Goal: Task Accomplishment & Management: Manage account settings

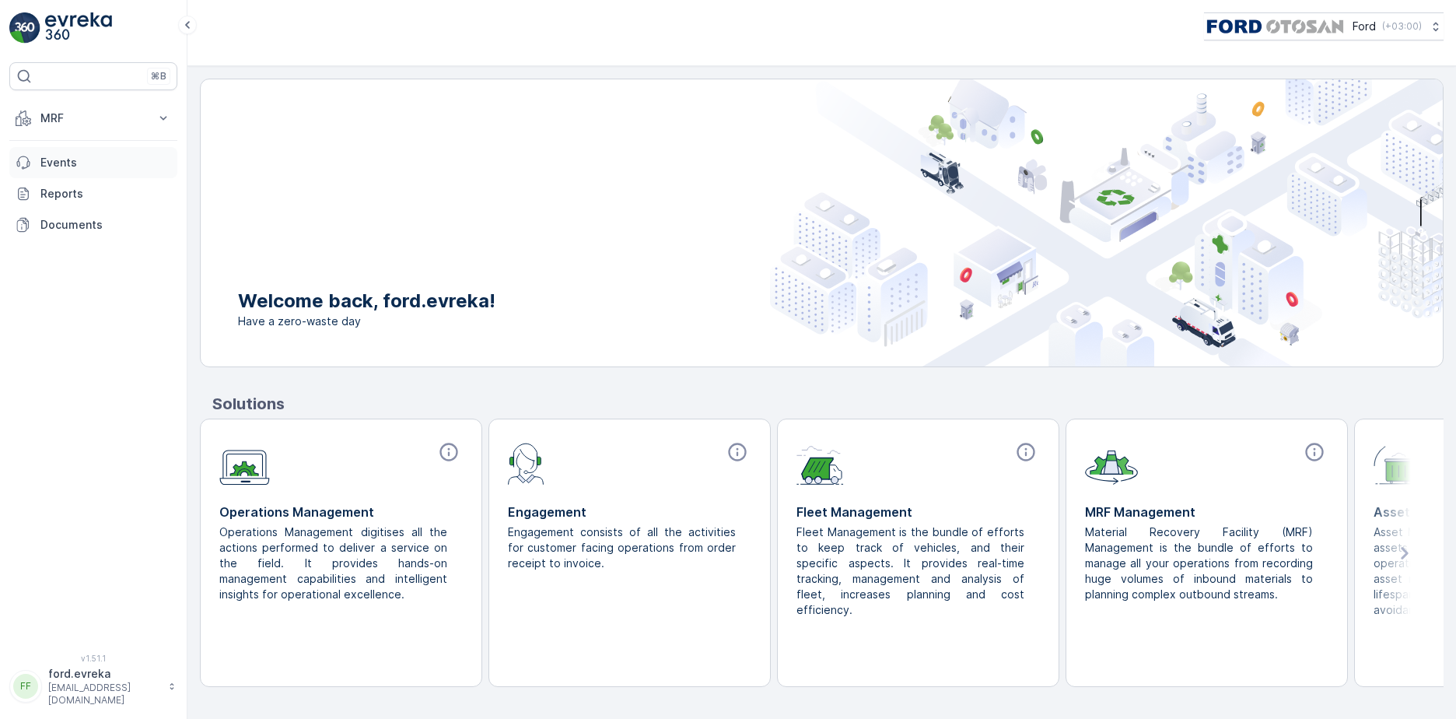
click at [75, 159] on p "Events" at bounding box center [105, 163] width 131 height 16
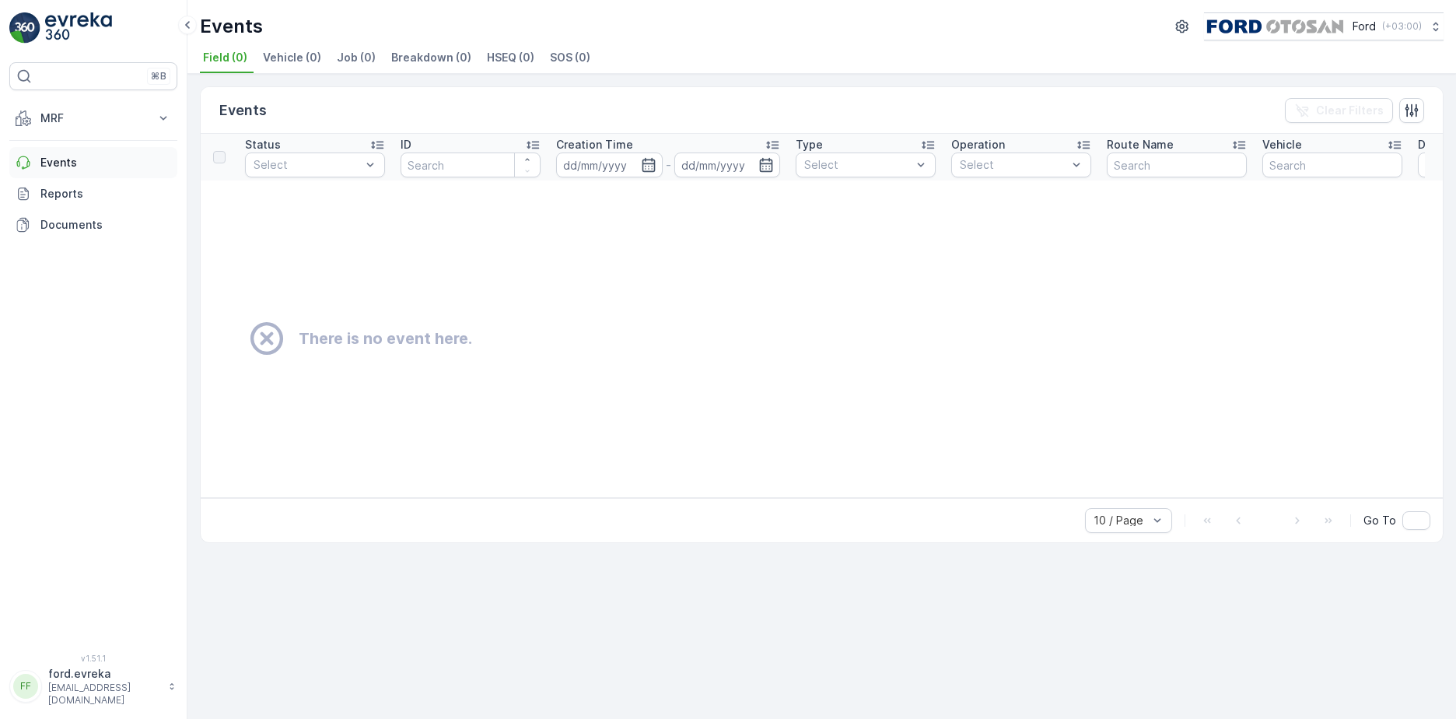
click at [99, 162] on p "Events" at bounding box center [105, 163] width 131 height 16
click at [81, 196] on p "Reports" at bounding box center [105, 194] width 131 height 16
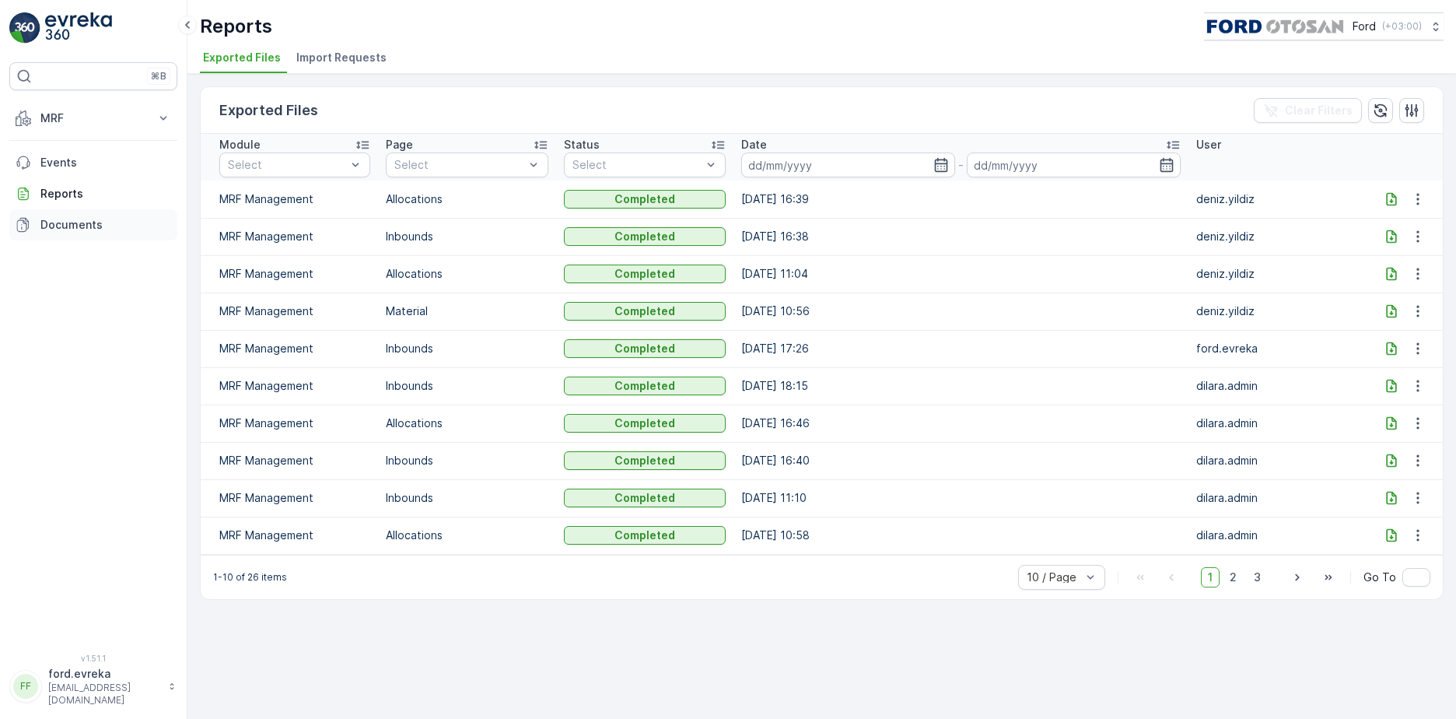
click at [75, 212] on link "Documents" at bounding box center [93, 224] width 168 height 31
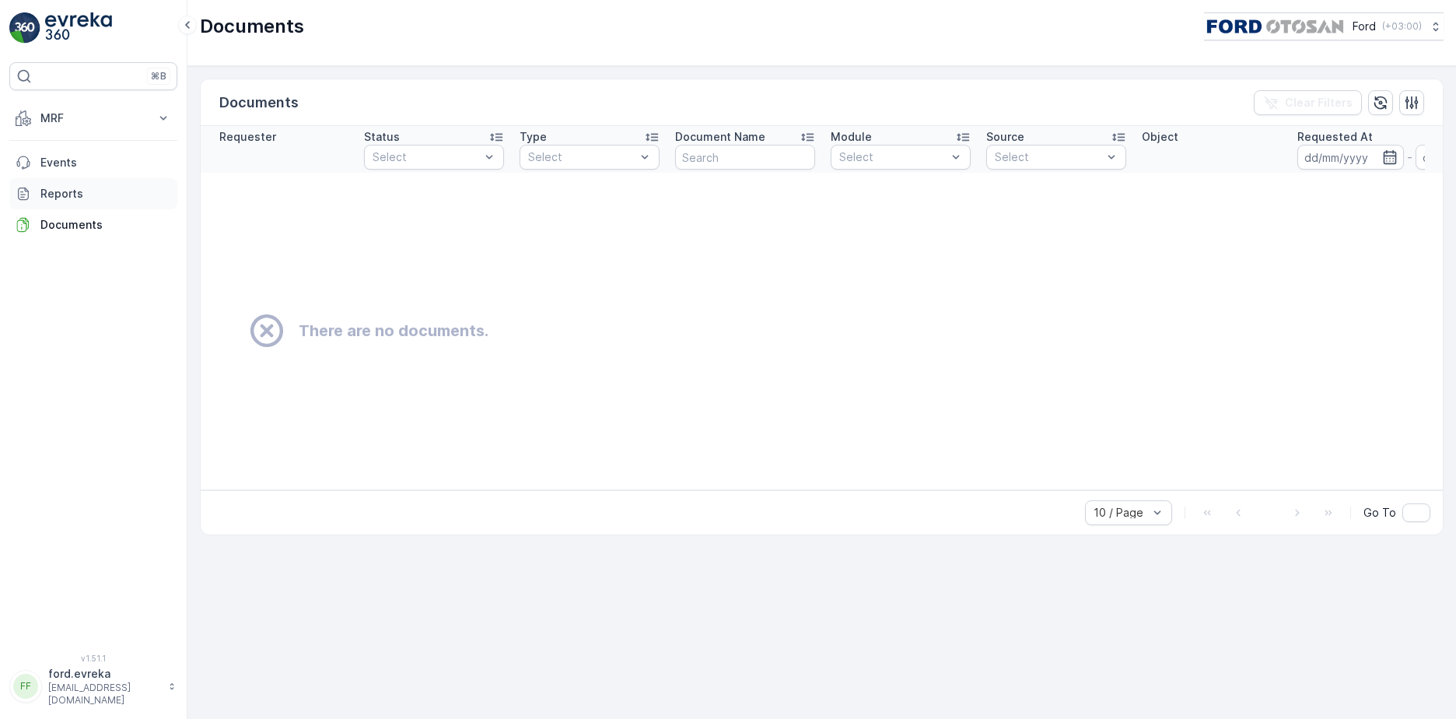
click at [71, 190] on p "Reports" at bounding box center [105, 194] width 131 height 16
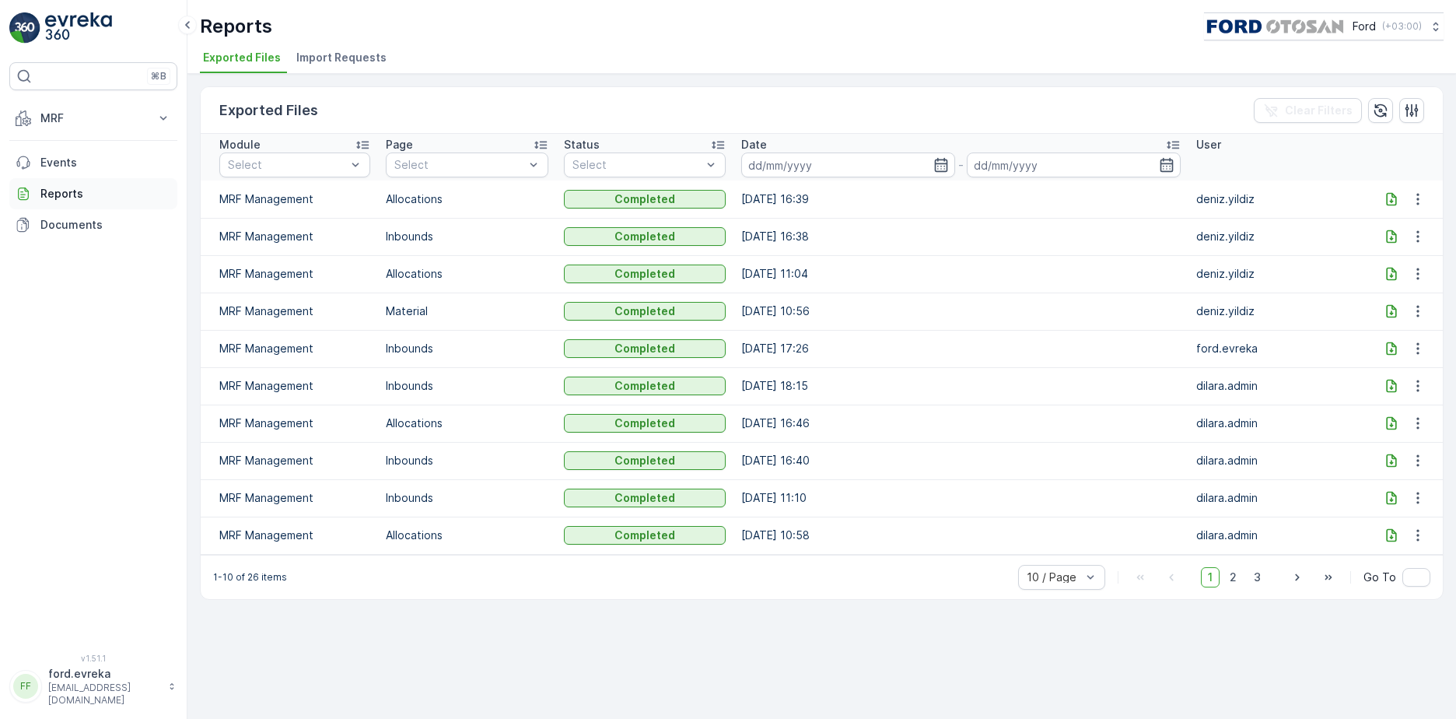
click at [80, 198] on p "Reports" at bounding box center [105, 194] width 131 height 16
click at [78, 165] on p "Events" at bounding box center [105, 163] width 131 height 16
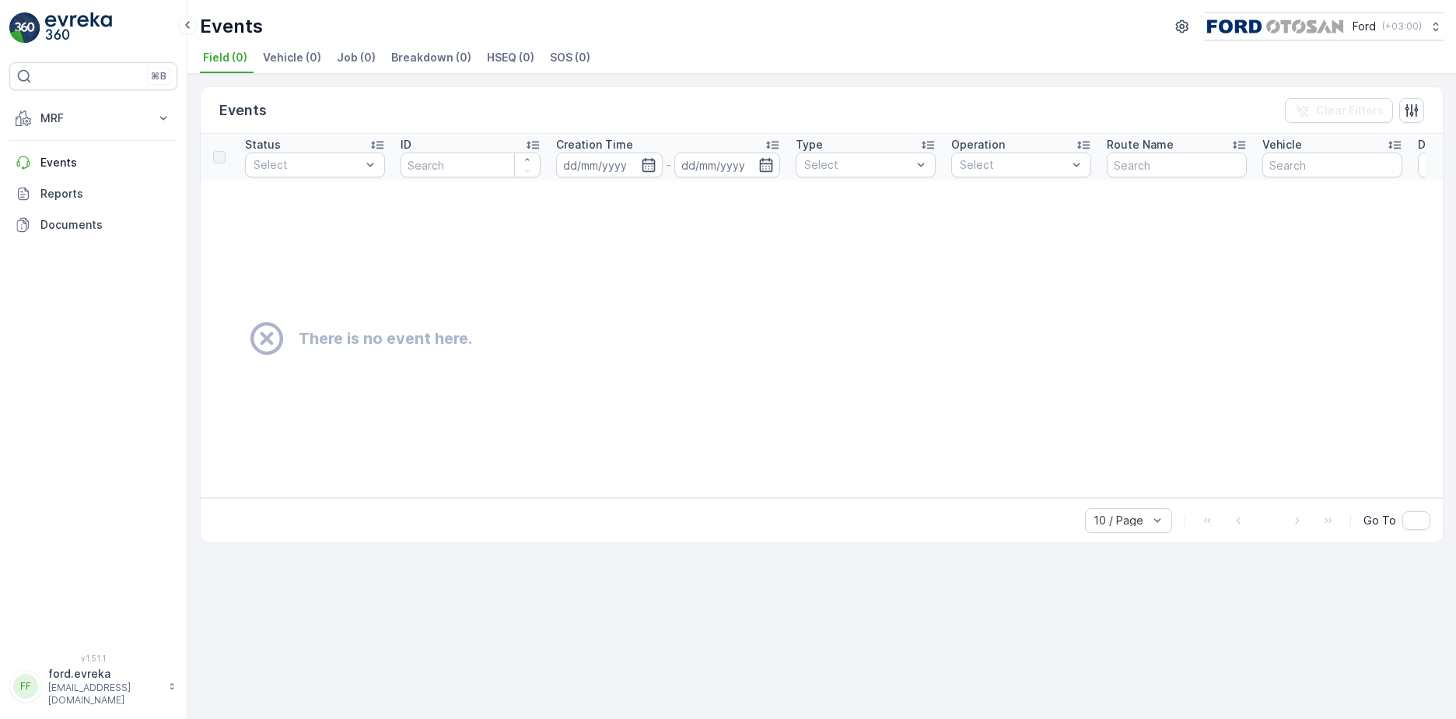
click at [276, 53] on span "Vehicle (0)" at bounding box center [292, 58] width 58 height 16
click at [361, 65] on span "Job (0)" at bounding box center [356, 58] width 39 height 16
click at [224, 51] on span "Field (0)" at bounding box center [225, 58] width 44 height 16
click at [63, 122] on p "MRF" at bounding box center [93, 118] width 106 height 16
click at [79, 143] on p "Waste Dashboard" at bounding box center [86, 145] width 93 height 16
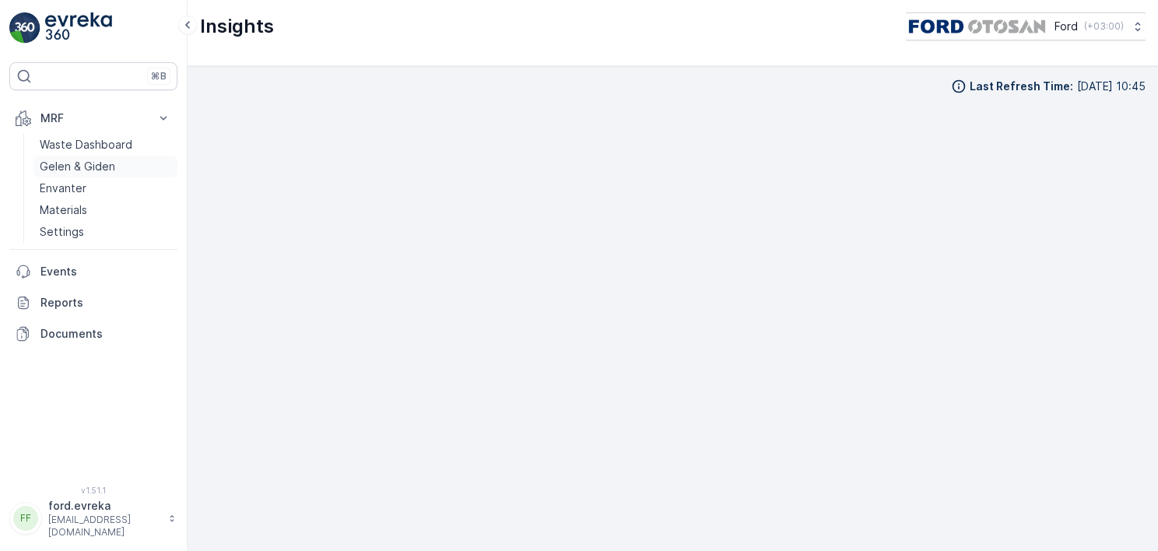
click at [121, 161] on link "Gelen & Giden" at bounding box center [105, 167] width 144 height 22
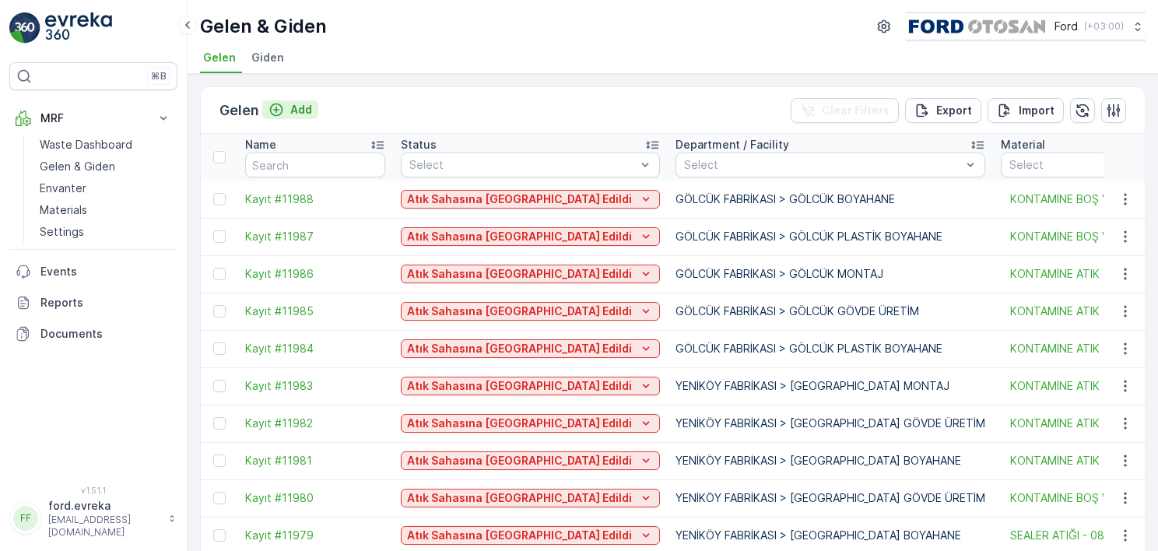
click at [288, 112] on div "Add" at bounding box center [290, 110] width 44 height 16
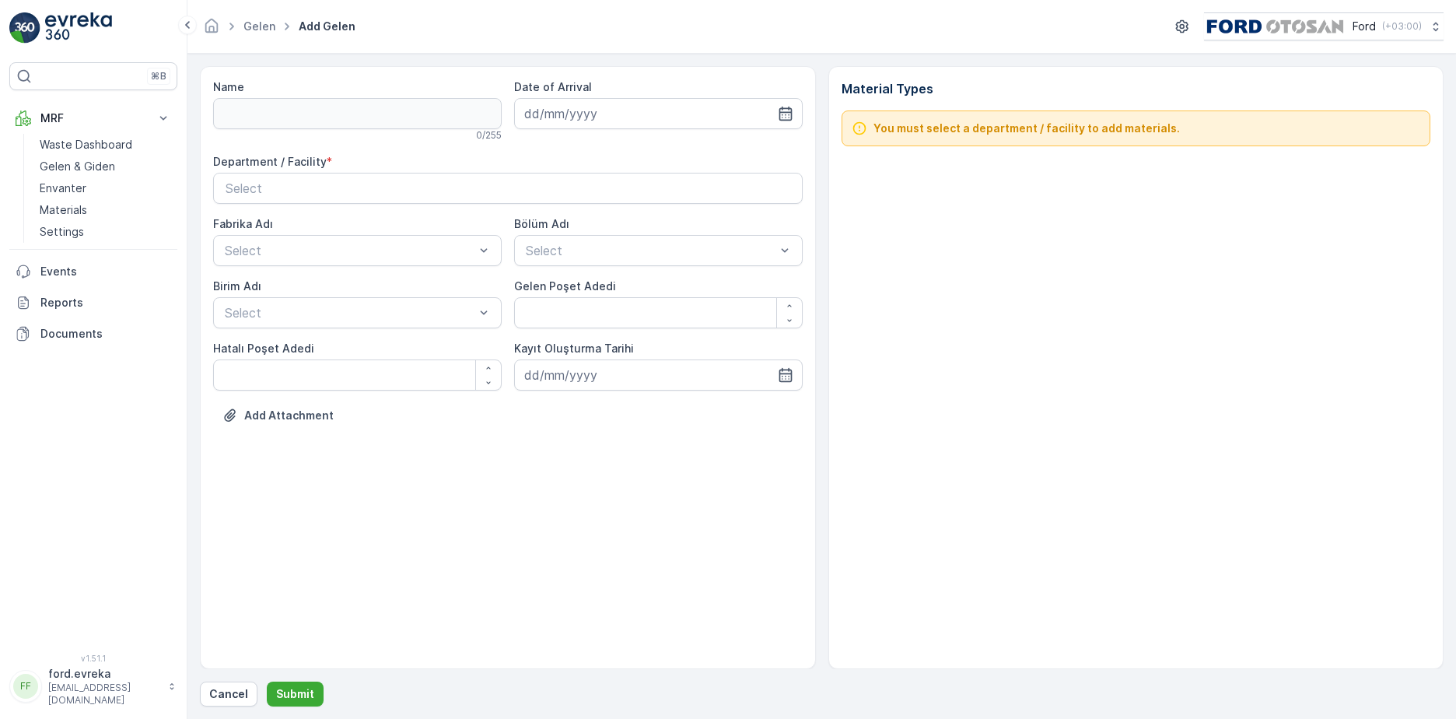
click at [388, 134] on div "0 / 255" at bounding box center [357, 135] width 289 height 12
click at [685, 124] on input at bounding box center [658, 113] width 289 height 31
click at [381, 177] on button "Select" at bounding box center [508, 188] width 590 height 31
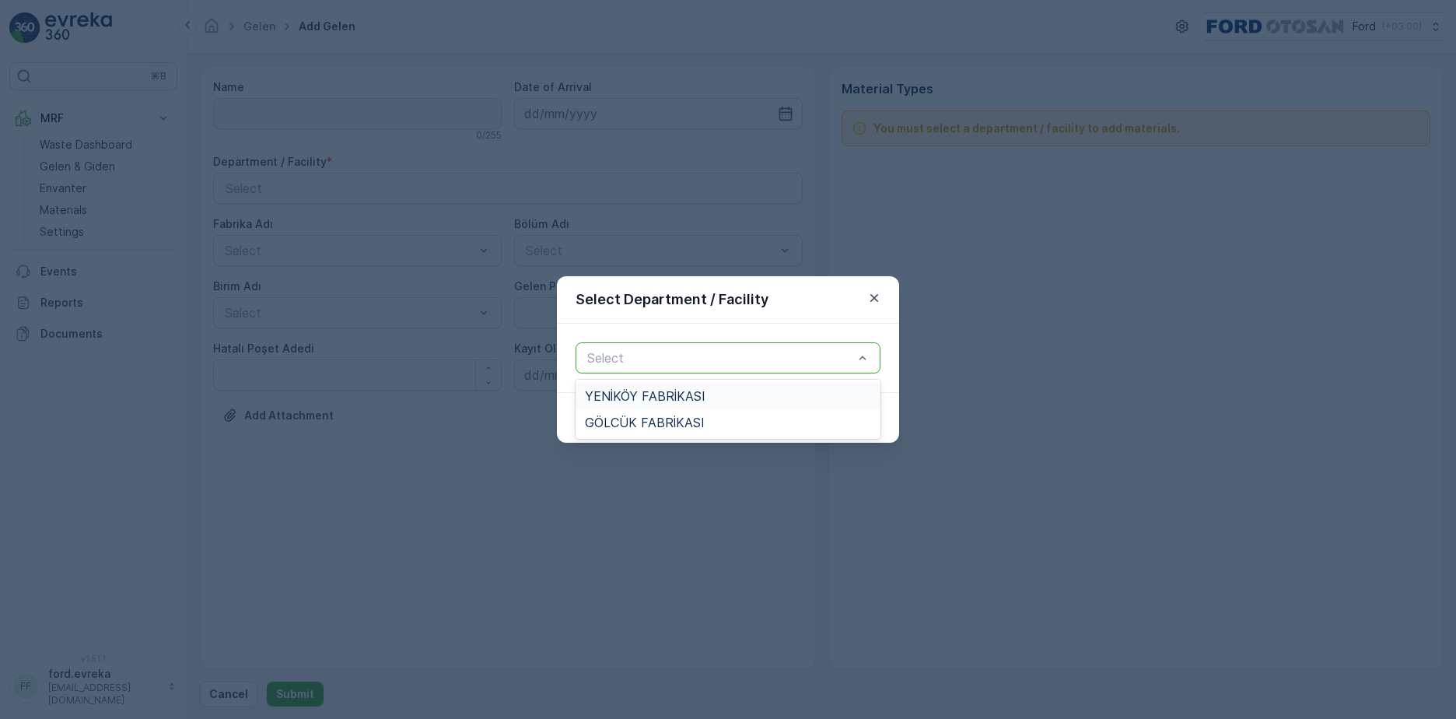
click at [652, 387] on div "YENİKÖY FABRİKASI" at bounding box center [728, 396] width 305 height 26
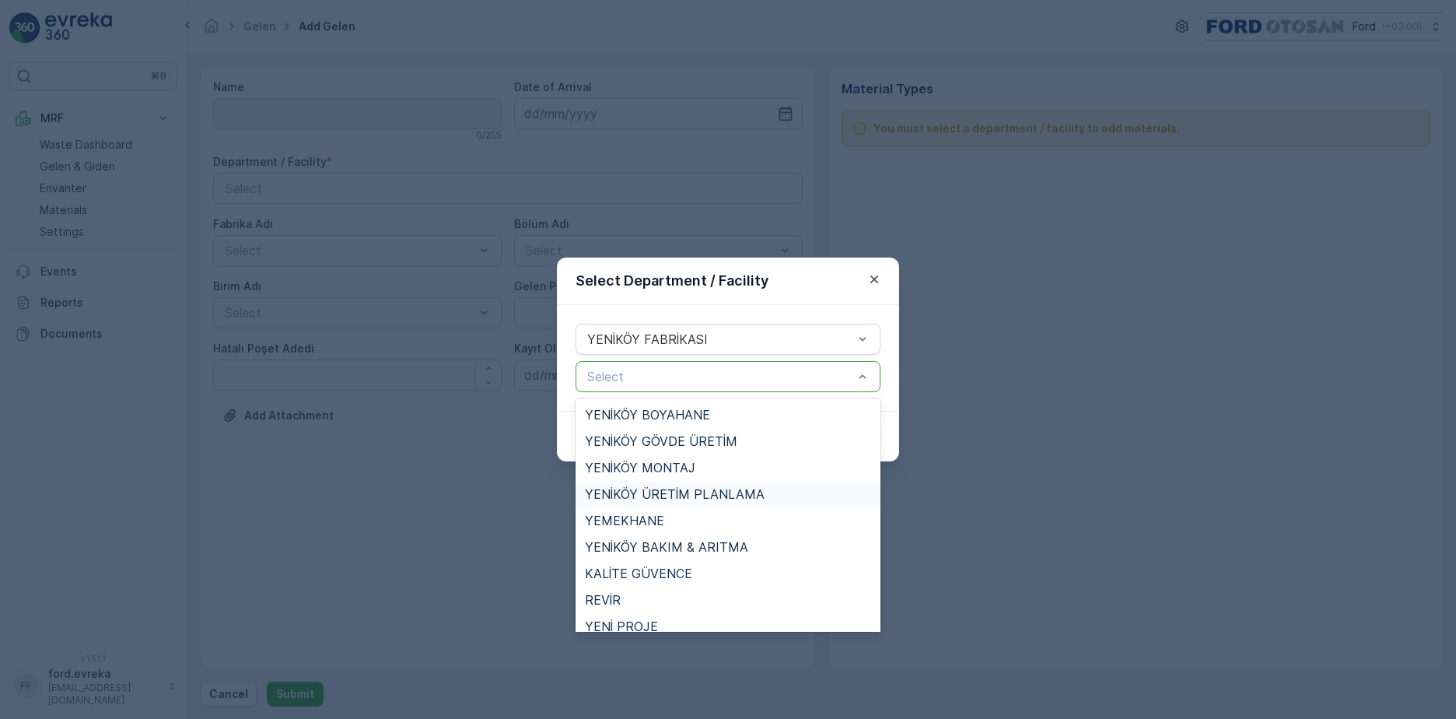
click at [657, 485] on div "YENİKÖY ÜRETİM PLANLAMA" at bounding box center [728, 494] width 305 height 26
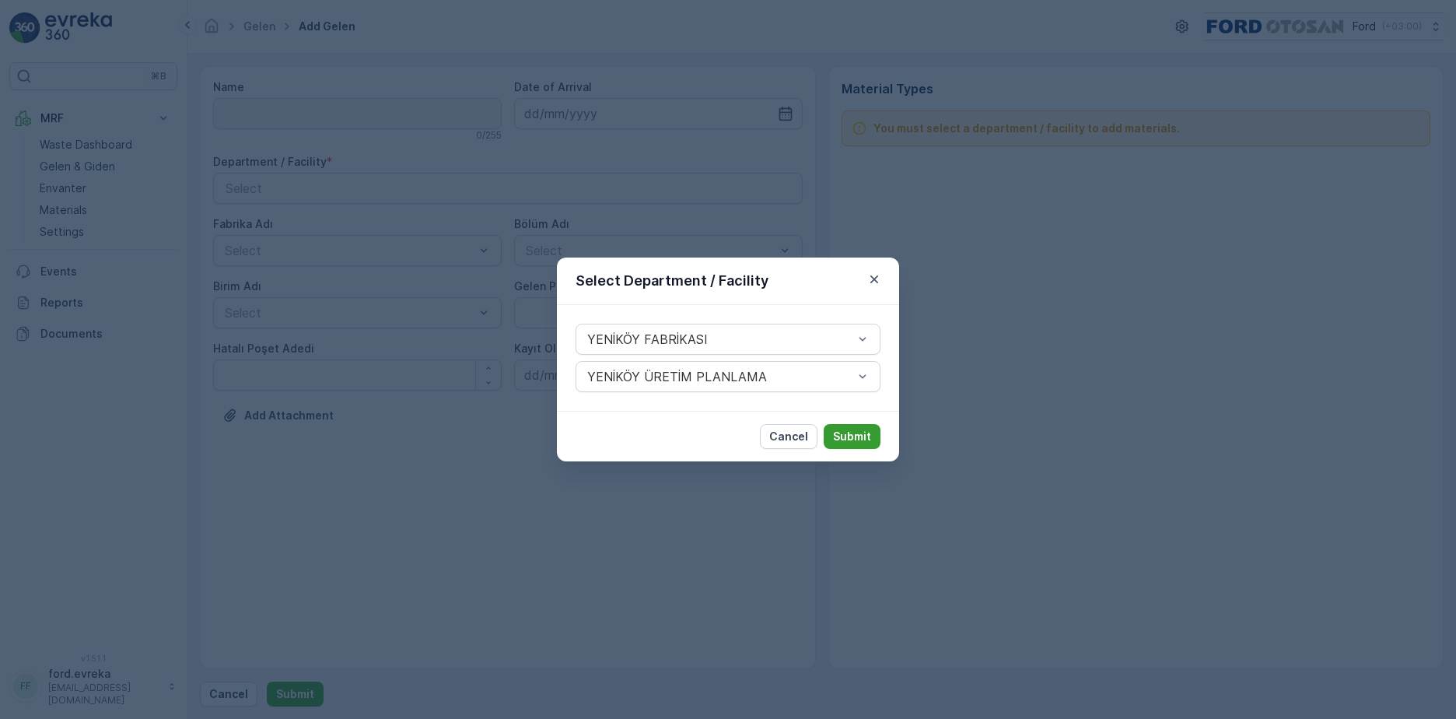
click at [845, 435] on p "Submit" at bounding box center [852, 437] width 38 height 16
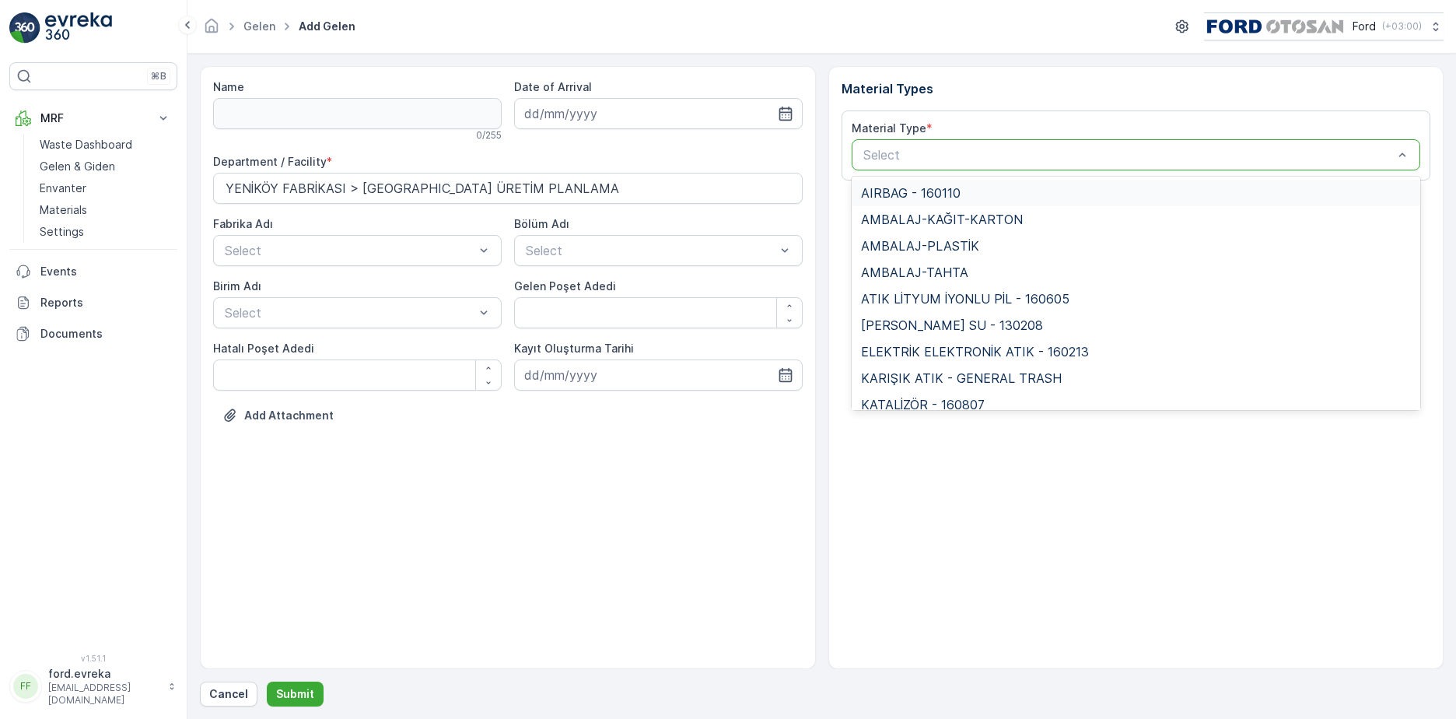
click at [892, 139] on div "Select" at bounding box center [1137, 154] width 570 height 31
click at [990, 219] on span "AMBALAJ-KAĞIT-KARTON" at bounding box center [942, 219] width 162 height 14
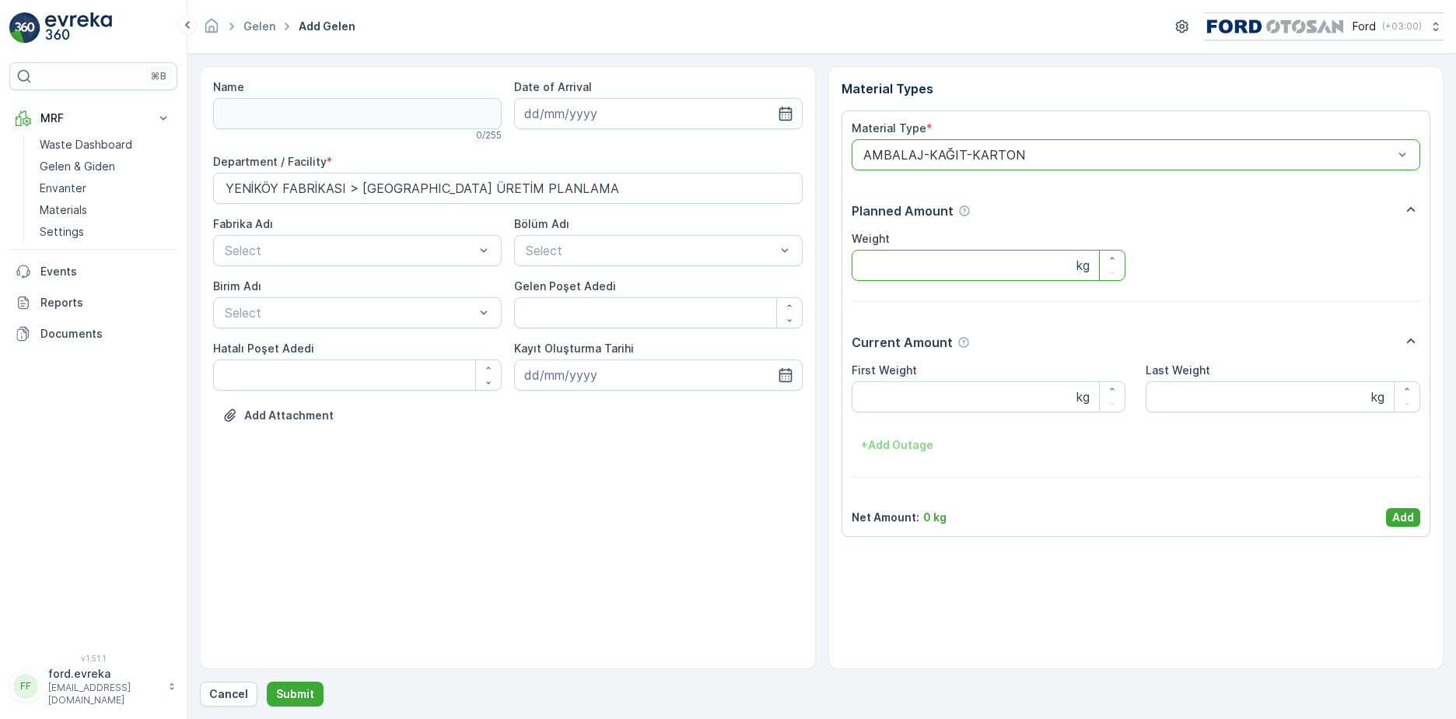
click at [931, 263] on input "Weight" at bounding box center [989, 265] width 275 height 31
click at [953, 387] on Weight "First Weight" at bounding box center [989, 396] width 275 height 31
type Weight "251060"
click at [1397, 511] on p "Add" at bounding box center [1404, 518] width 22 height 16
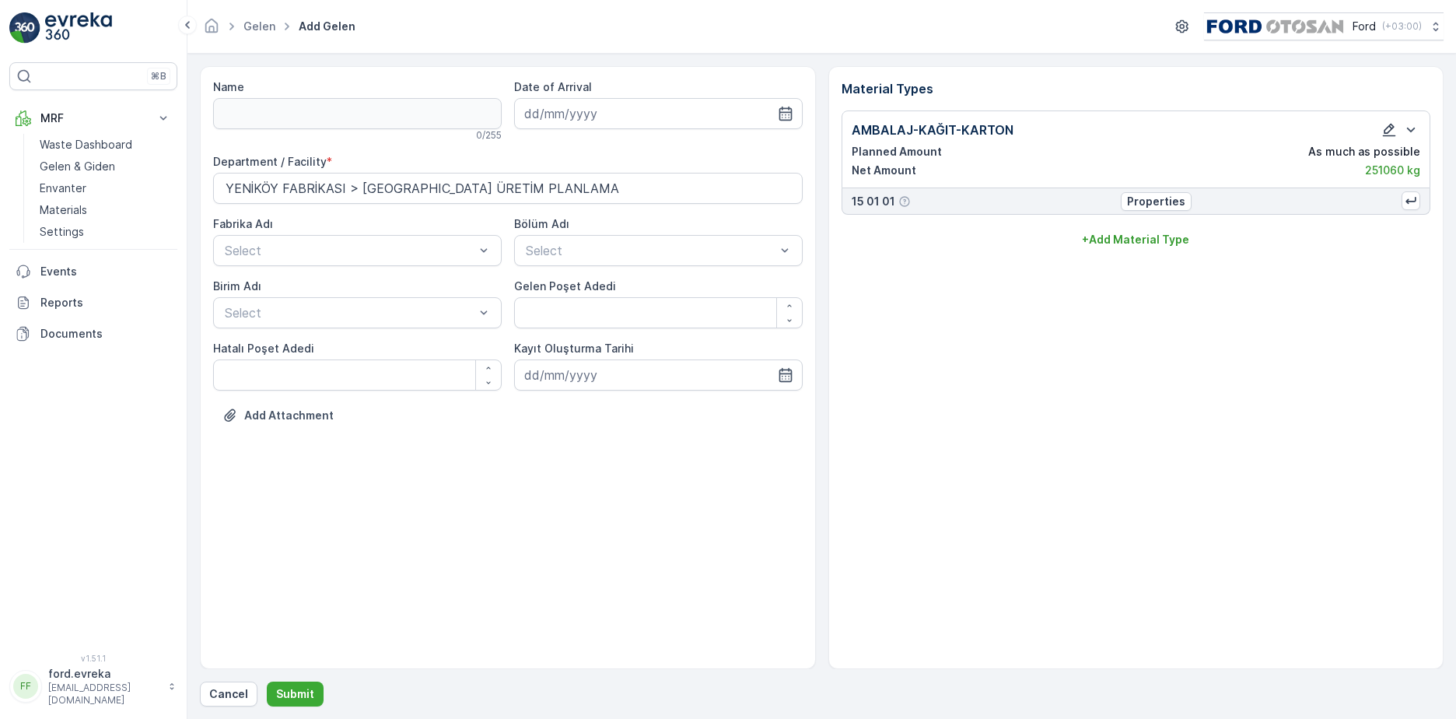
click at [1392, 134] on icon "button" at bounding box center [1390, 130] width 16 height 16
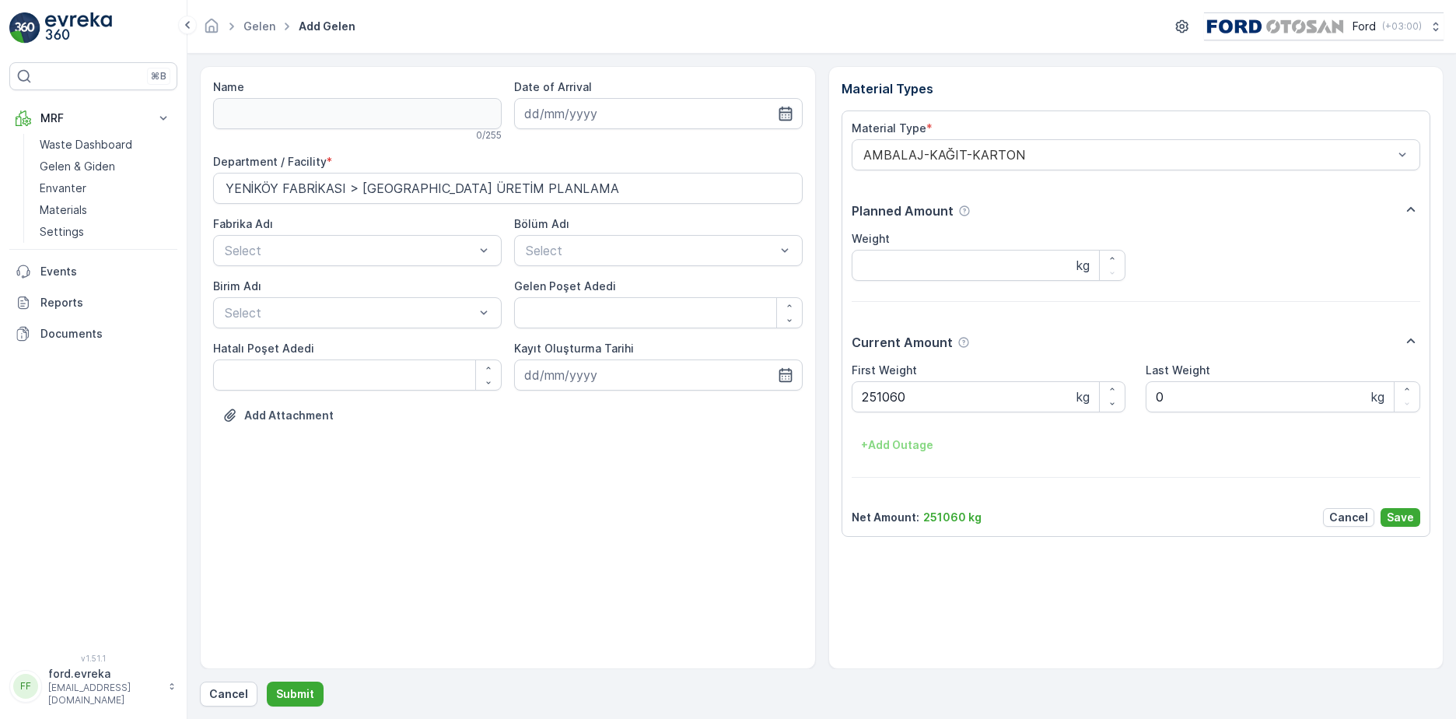
click at [784, 114] on icon "button" at bounding box center [786, 114] width 16 height 16
click at [628, 212] on div "1" at bounding box center [624, 212] width 25 height 25
click at [727, 114] on icon "button" at bounding box center [730, 114] width 16 height 16
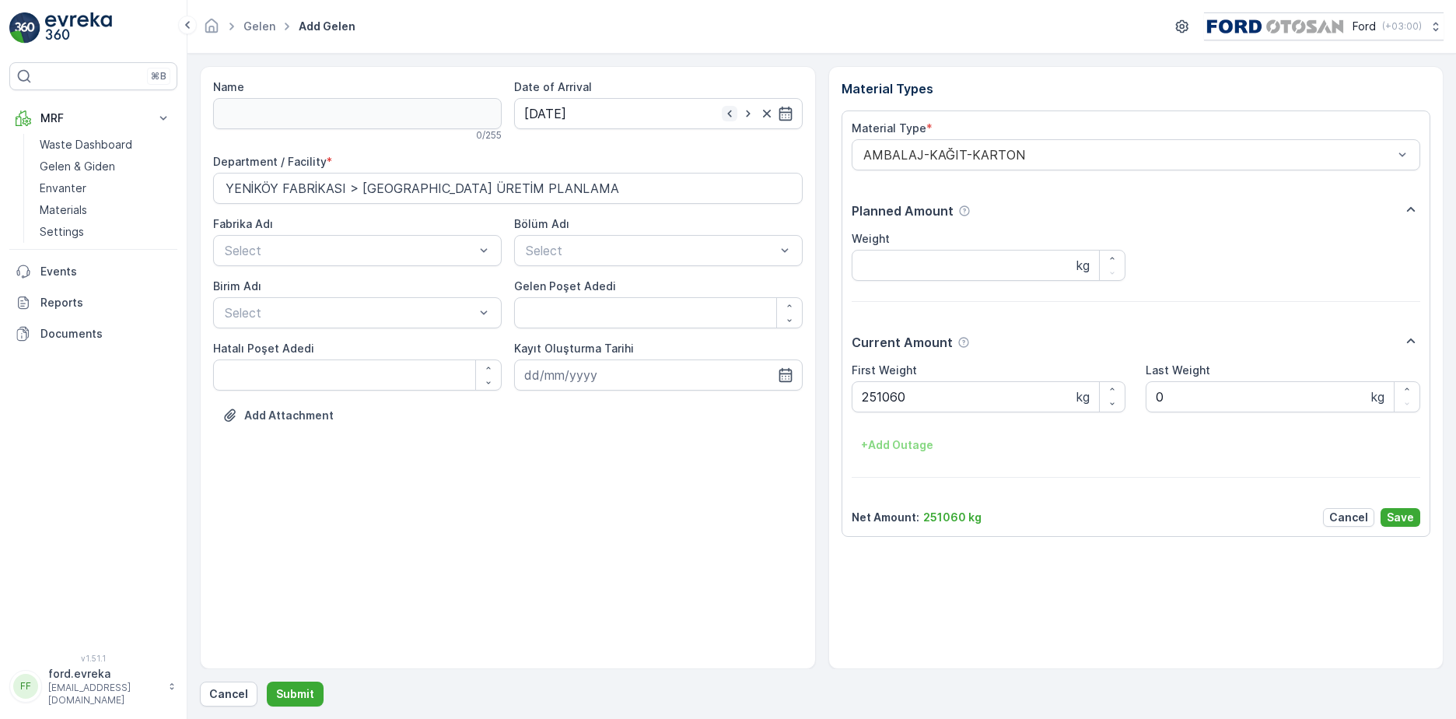
click at [727, 114] on icon "button" at bounding box center [730, 114] width 16 height 16
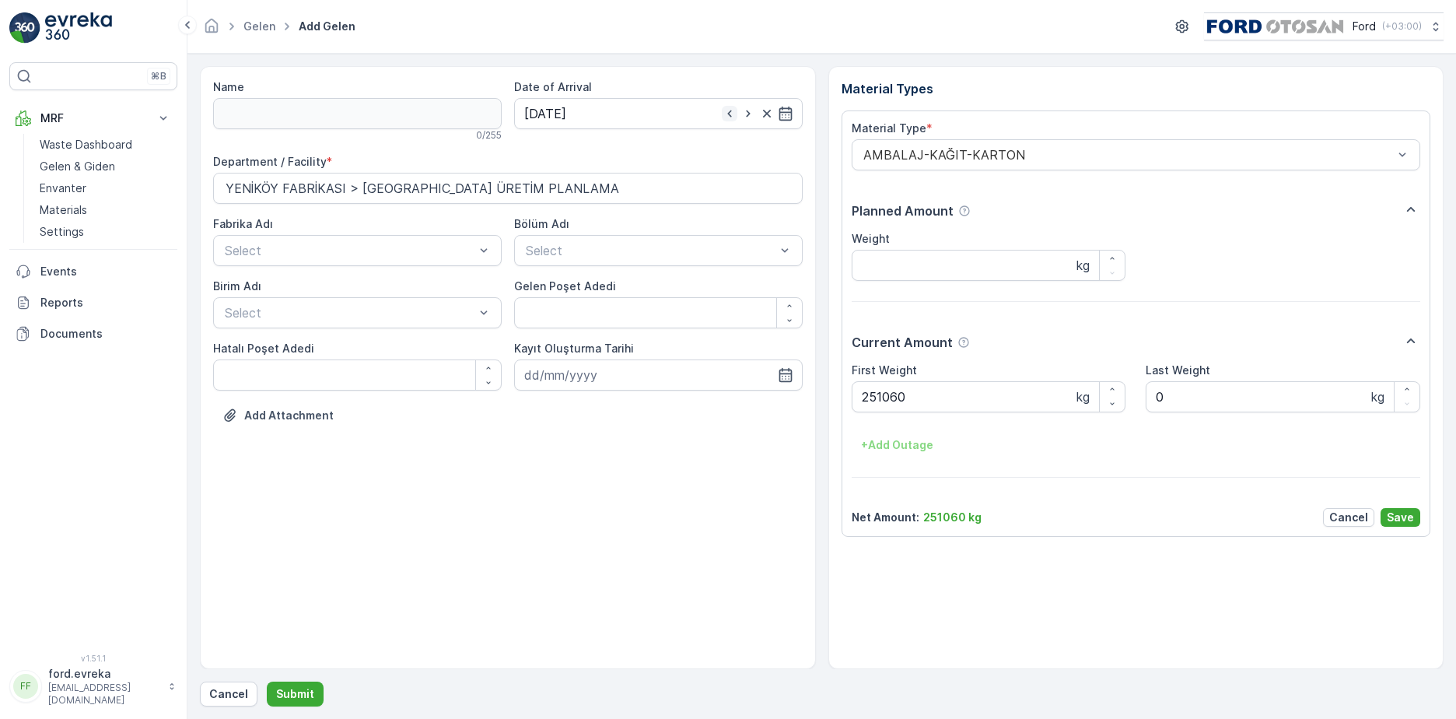
click at [727, 114] on icon "button" at bounding box center [730, 114] width 16 height 16
click at [778, 114] on icon "button" at bounding box center [786, 114] width 16 height 16
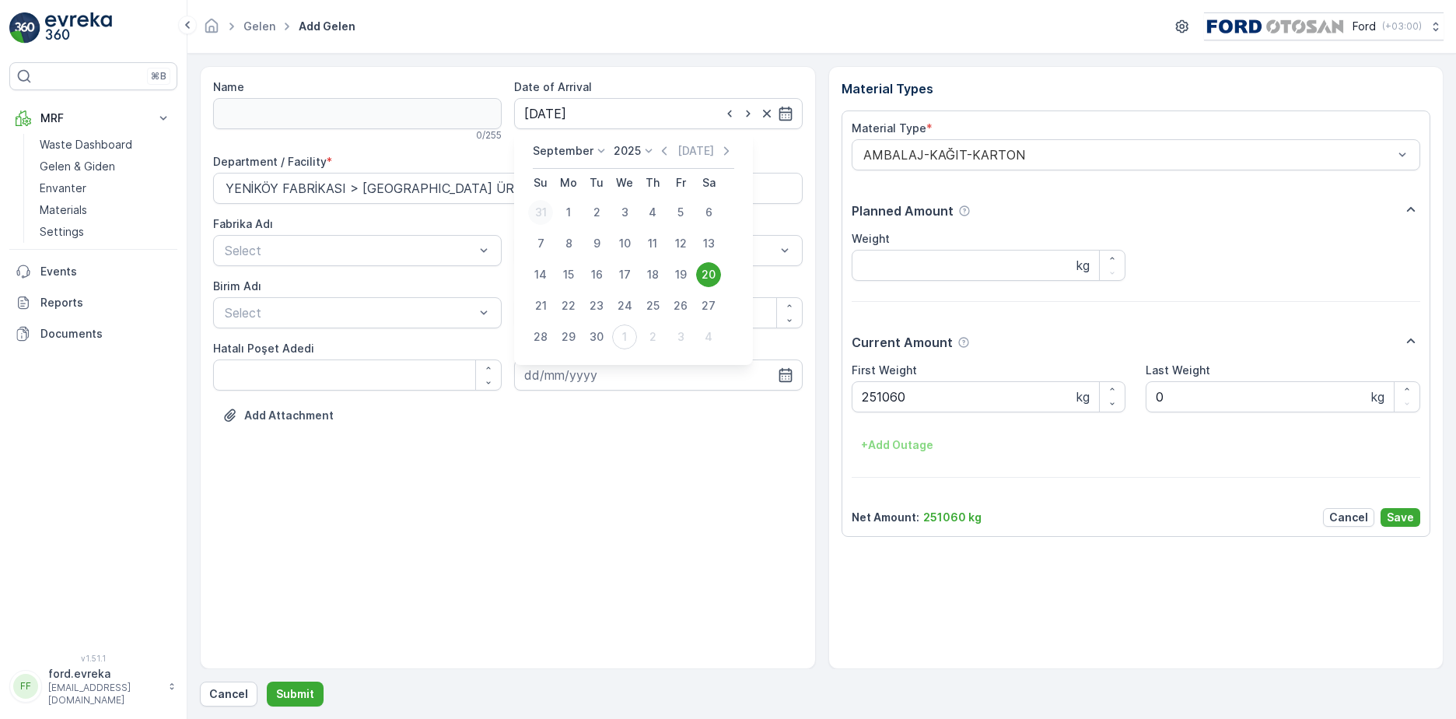
click at [539, 219] on div "31" at bounding box center [540, 212] width 25 height 25
type input "[DATE]"
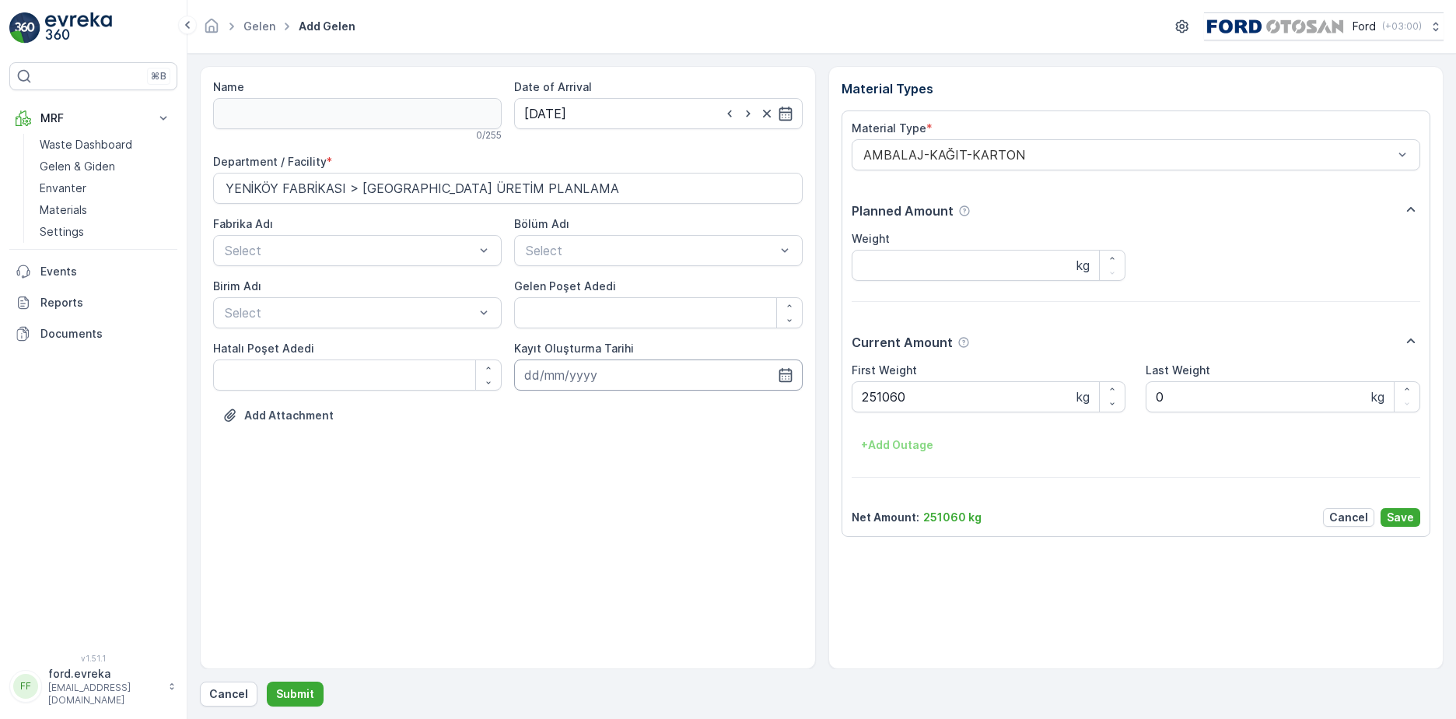
click at [769, 371] on input at bounding box center [658, 374] width 289 height 31
click at [645, 411] on icon "button" at bounding box center [648, 413] width 16 height 16
click at [594, 412] on icon at bounding box center [602, 413] width 16 height 16
click at [647, 425] on div "September January February March April May June July [PERSON_NAME] September Oc…" at bounding box center [634, 418] width 202 height 26
click at [542, 475] on div "31" at bounding box center [540, 473] width 25 height 25
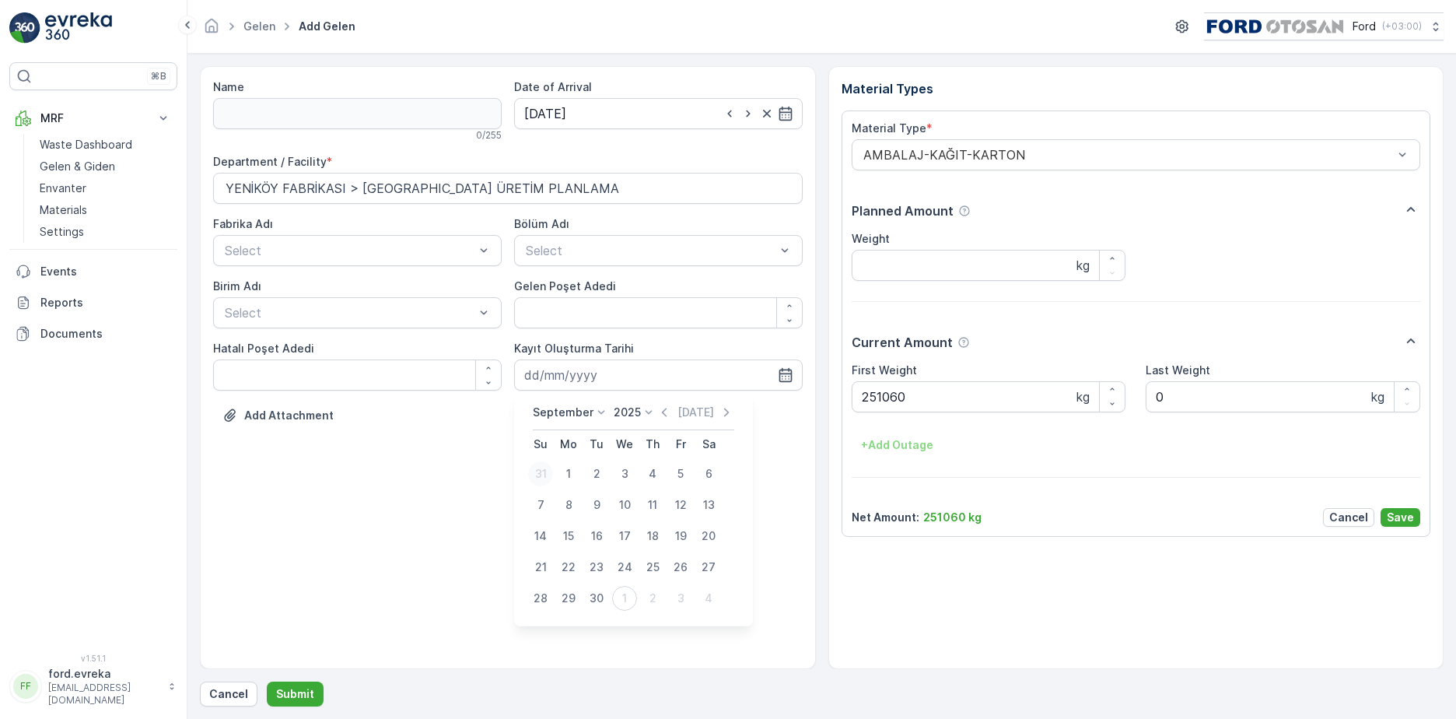
type input "[DATE]"
click at [1400, 508] on button "Save" at bounding box center [1401, 517] width 40 height 19
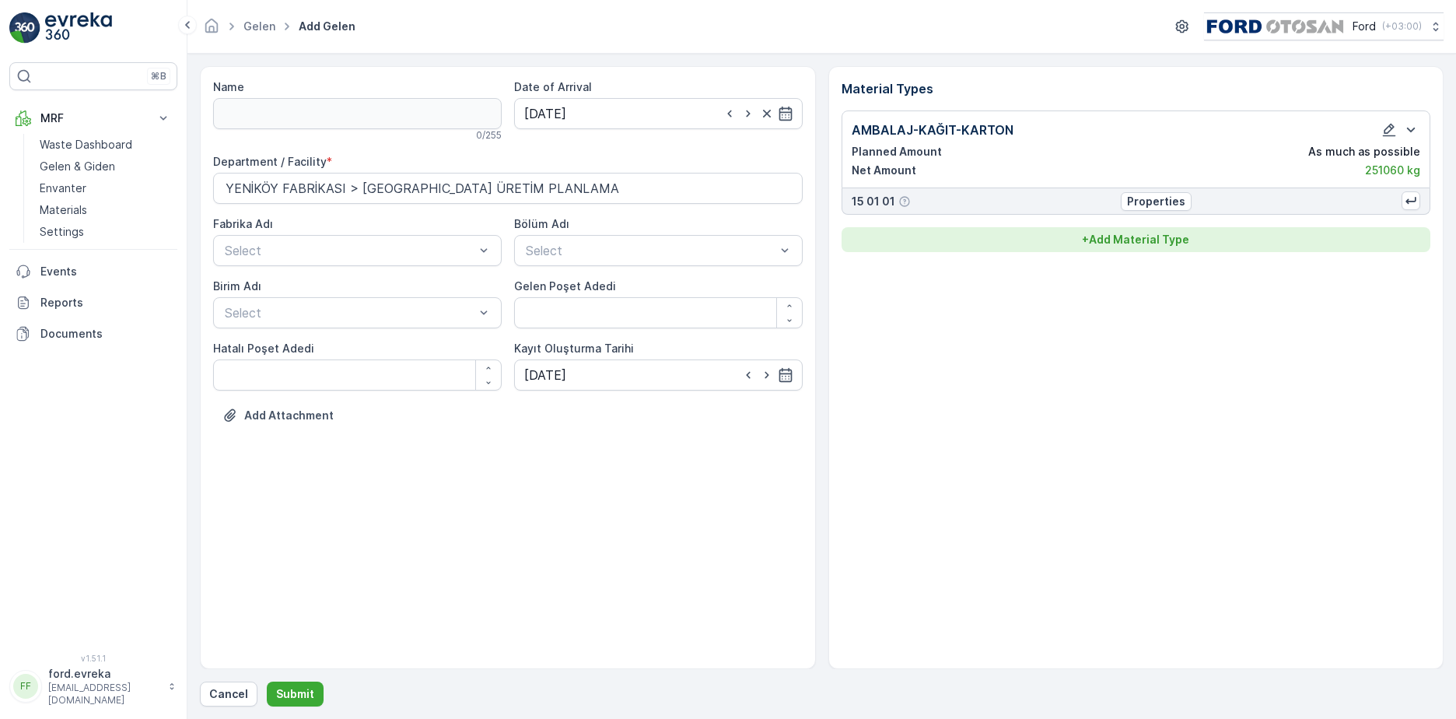
click at [1101, 245] on p "+ Add Material Type" at bounding box center [1135, 240] width 107 height 16
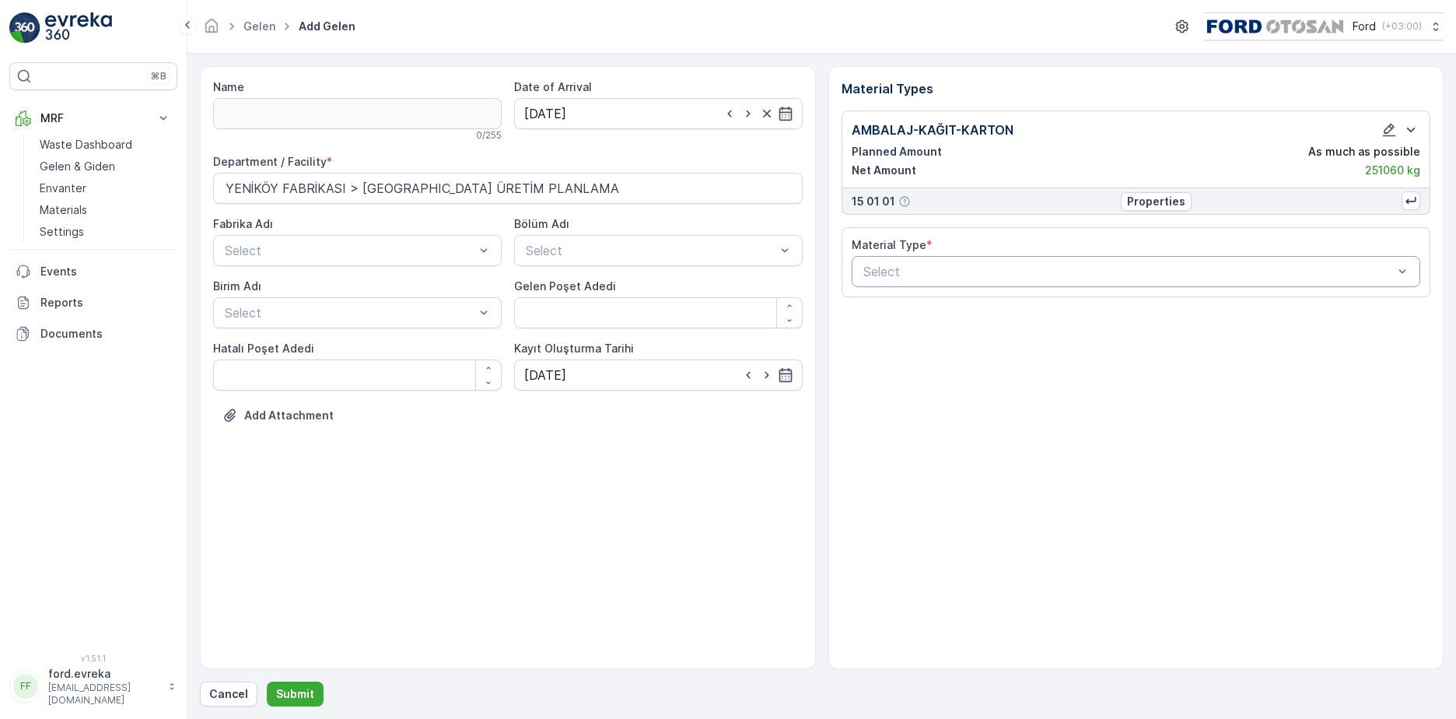
click at [1055, 282] on div "Select" at bounding box center [1137, 271] width 570 height 31
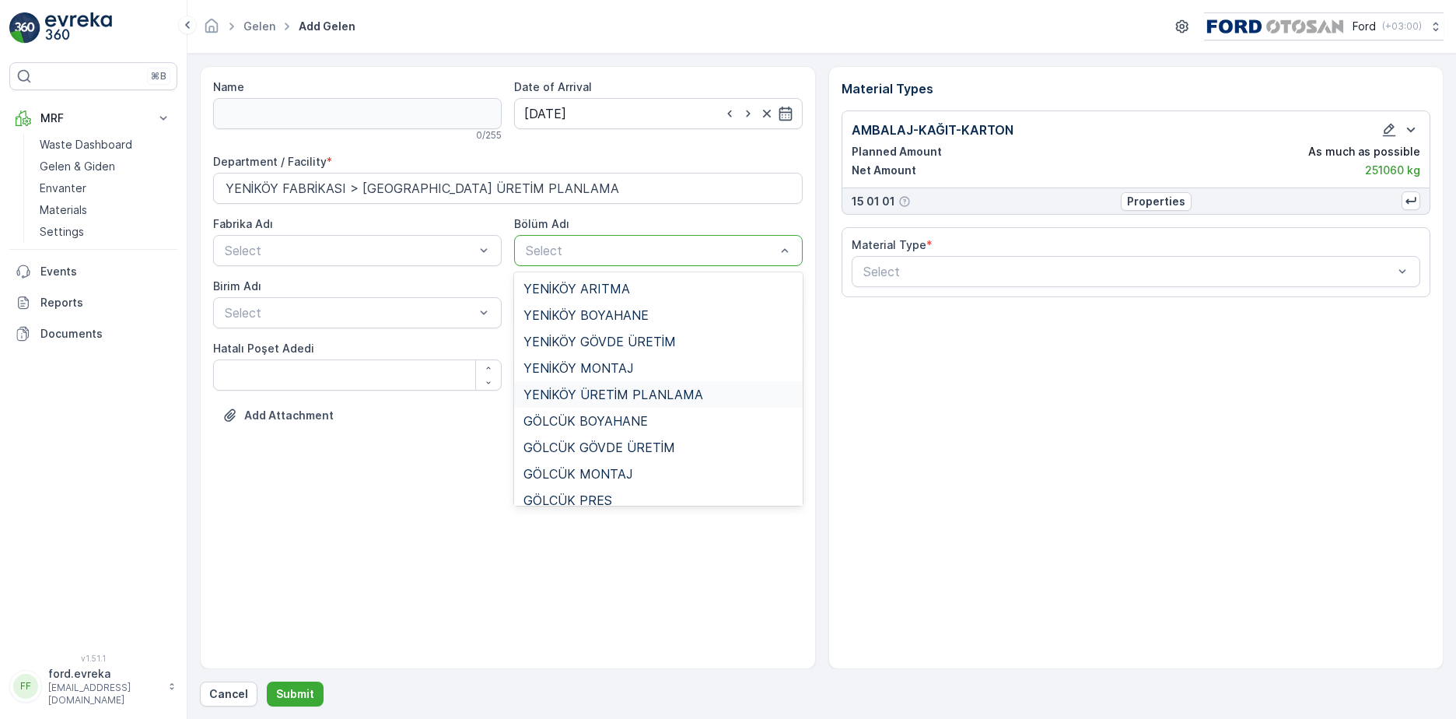
click at [585, 395] on span "YENİKÖY ÜRETİM PLANLAMA" at bounding box center [614, 394] width 180 height 14
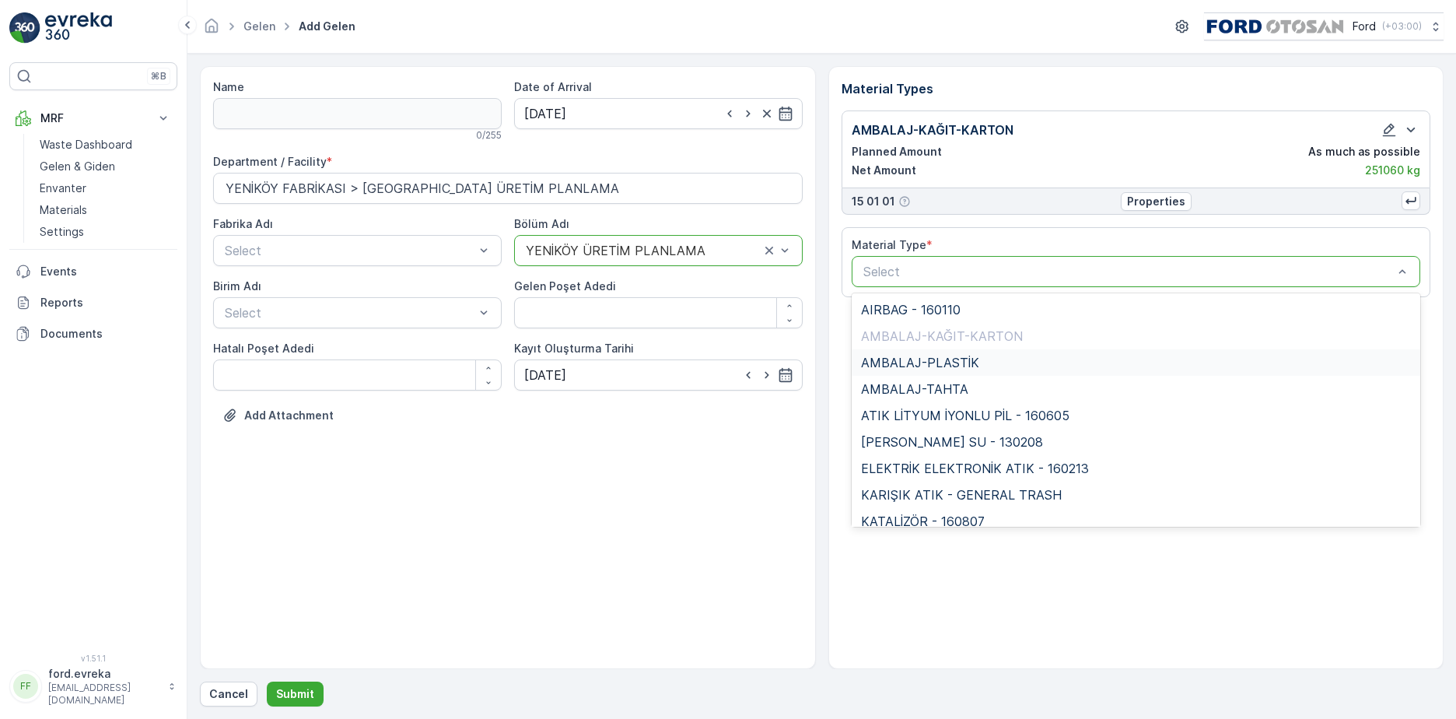
click at [943, 368] on span "AMBALAJ-PLASTİK" at bounding box center [920, 363] width 118 height 14
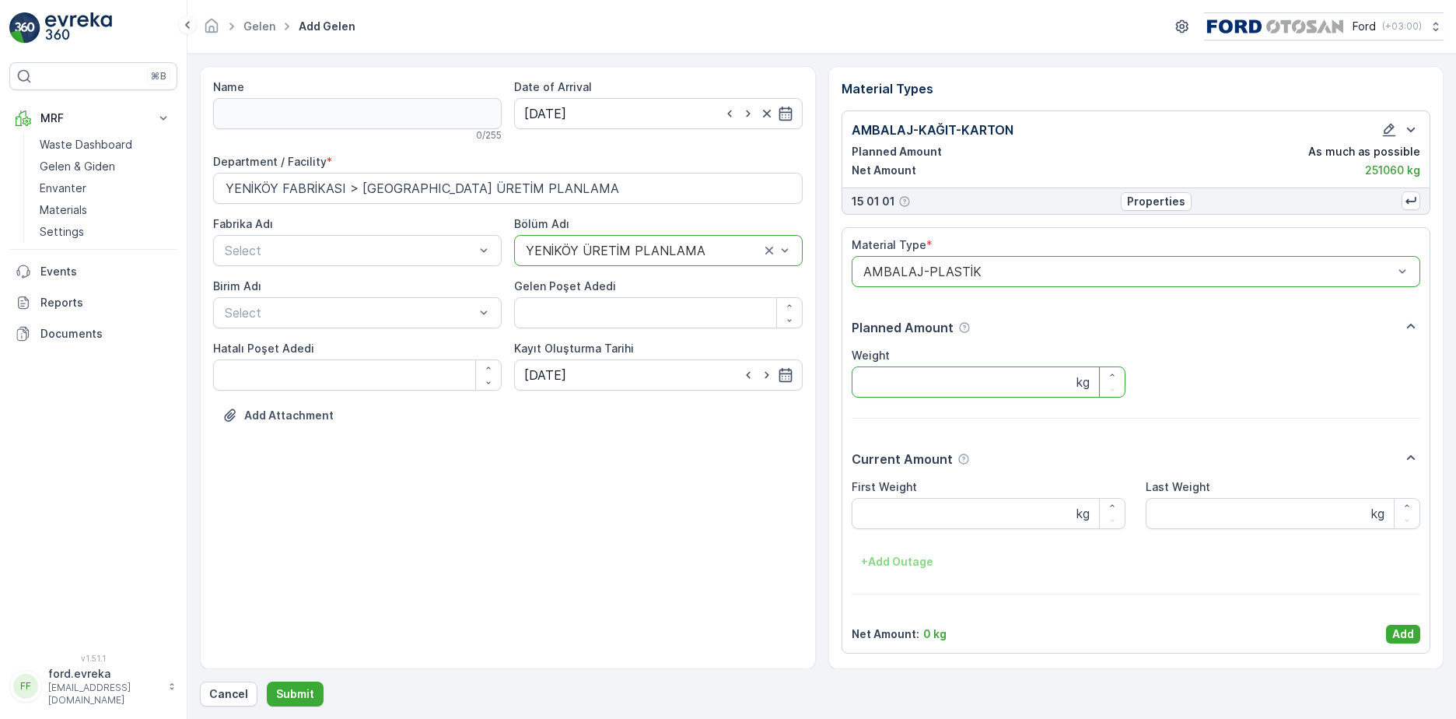
click at [948, 380] on input "Weight" at bounding box center [989, 381] width 275 height 31
type input "118900"
click at [1024, 504] on Weight "First Weight" at bounding box center [989, 513] width 275 height 31
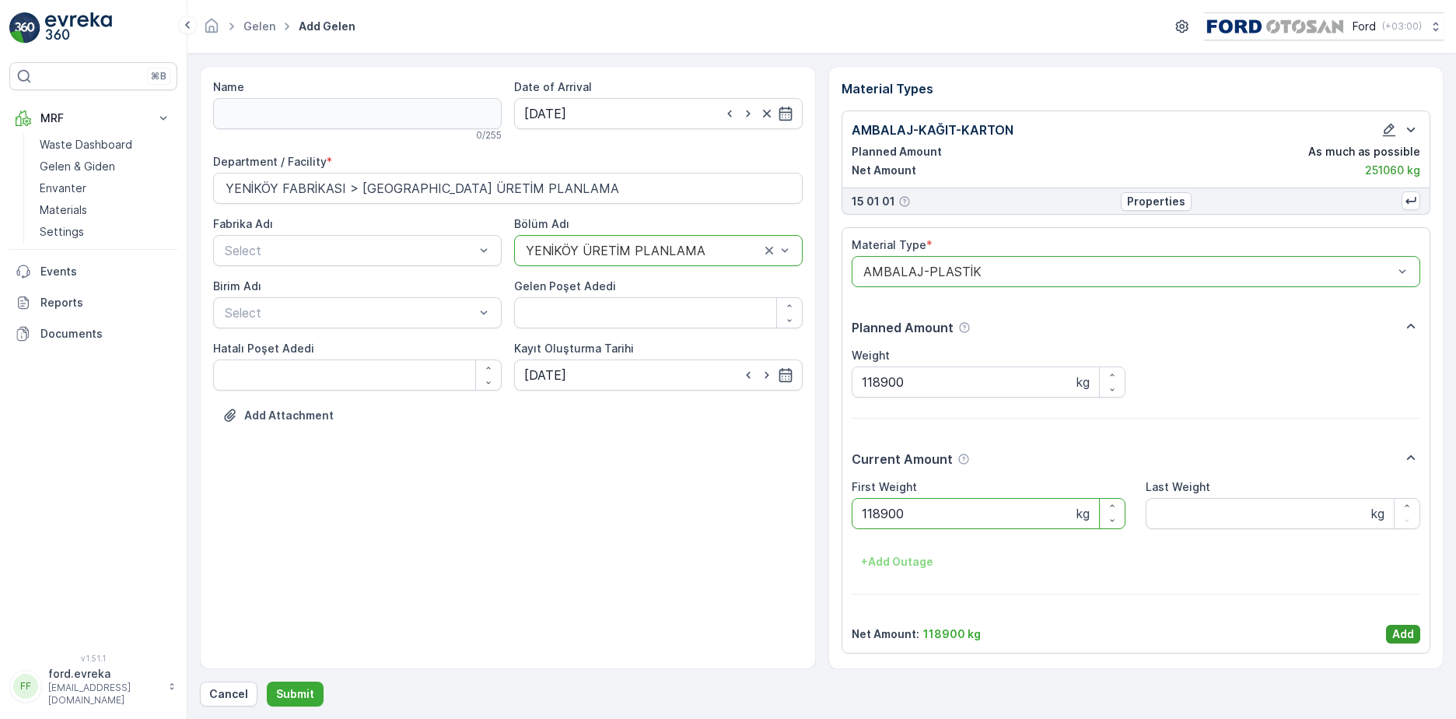
type Weight "118900"
click at [1407, 632] on p "Add" at bounding box center [1404, 634] width 22 height 16
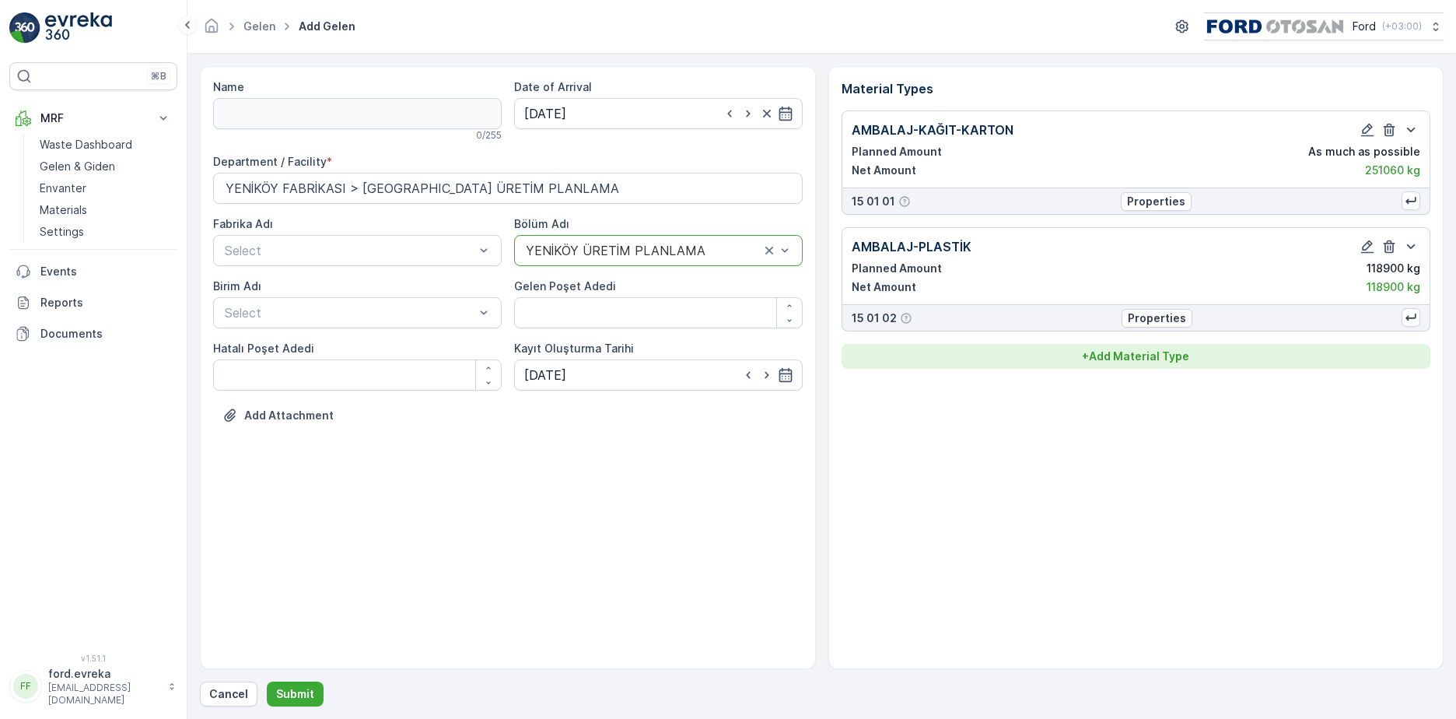
click at [1138, 356] on p "+ Add Material Type" at bounding box center [1135, 357] width 107 height 16
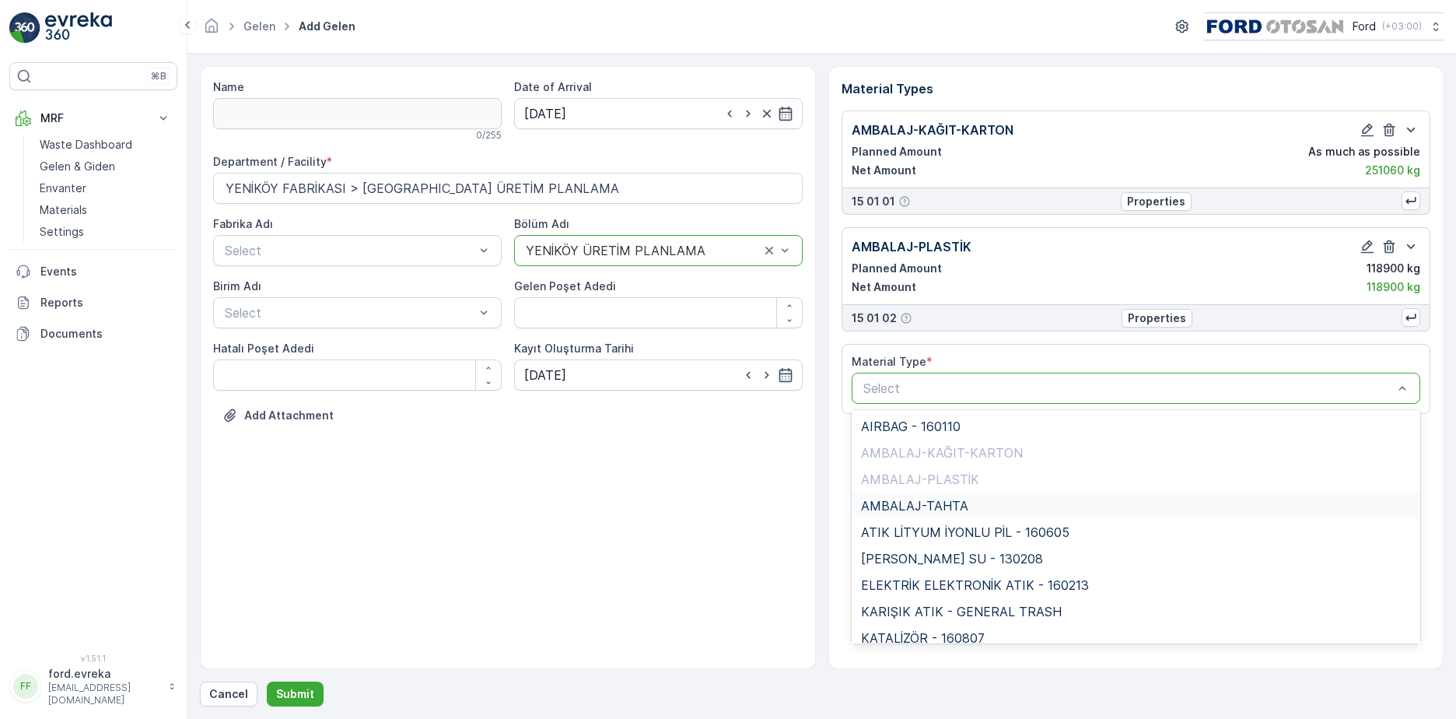
click at [958, 500] on span "AMBALAJ-TAHTA" at bounding box center [914, 506] width 107 height 14
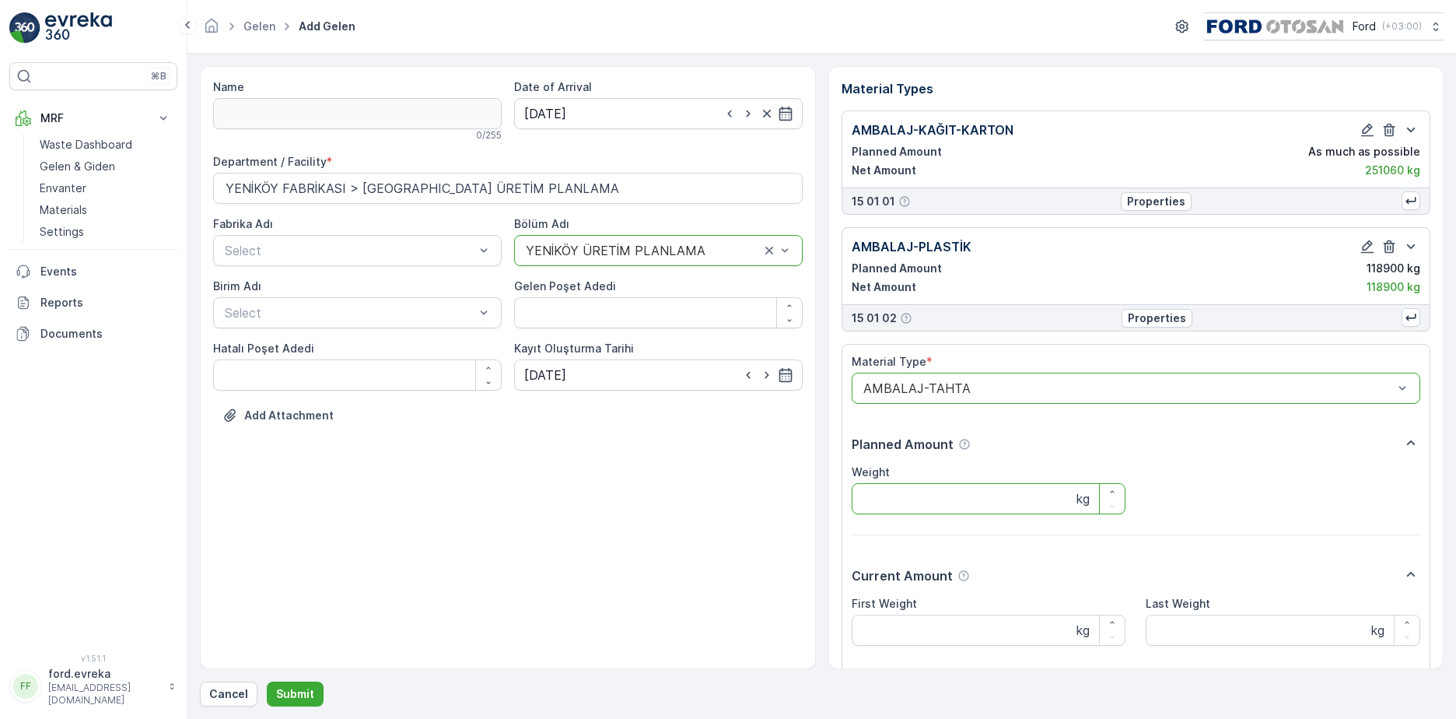
click at [927, 506] on input "Weight" at bounding box center [989, 498] width 275 height 31
type input "164860"
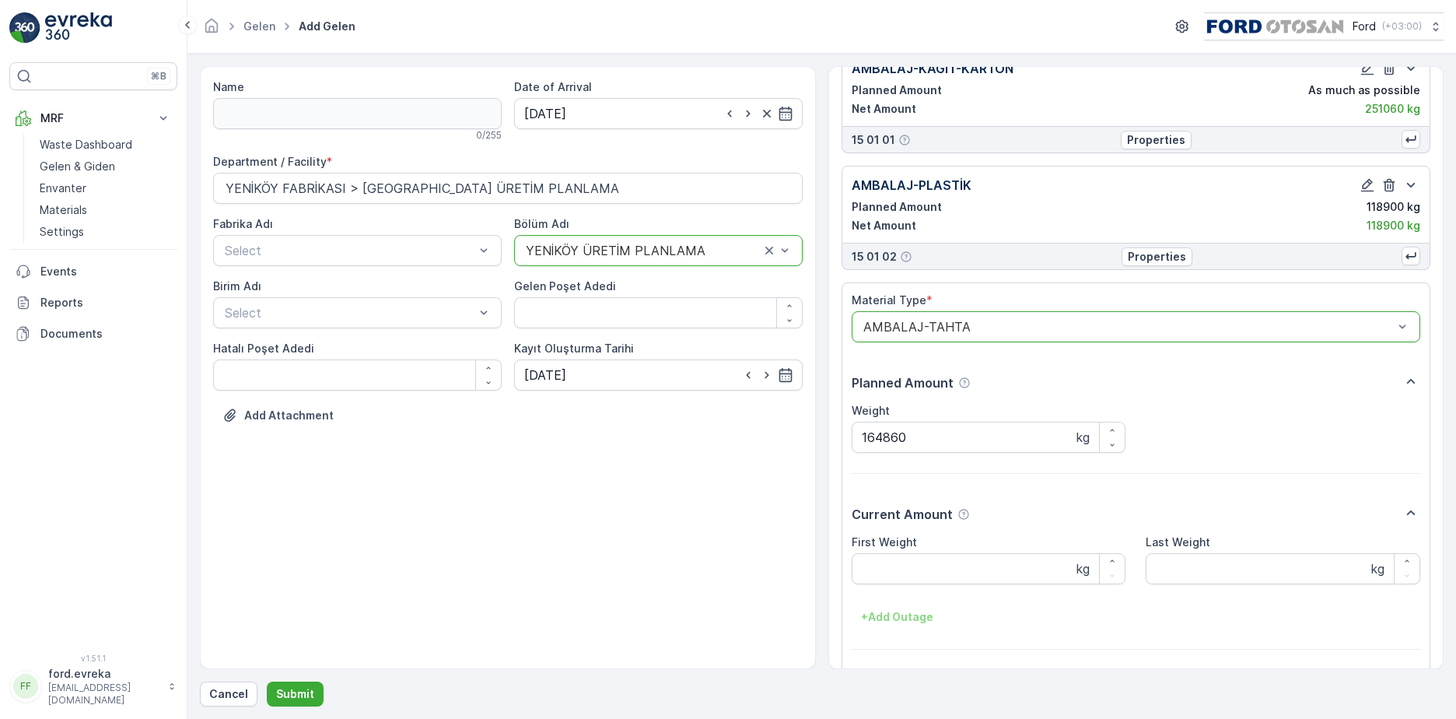
scroll to position [114, 0]
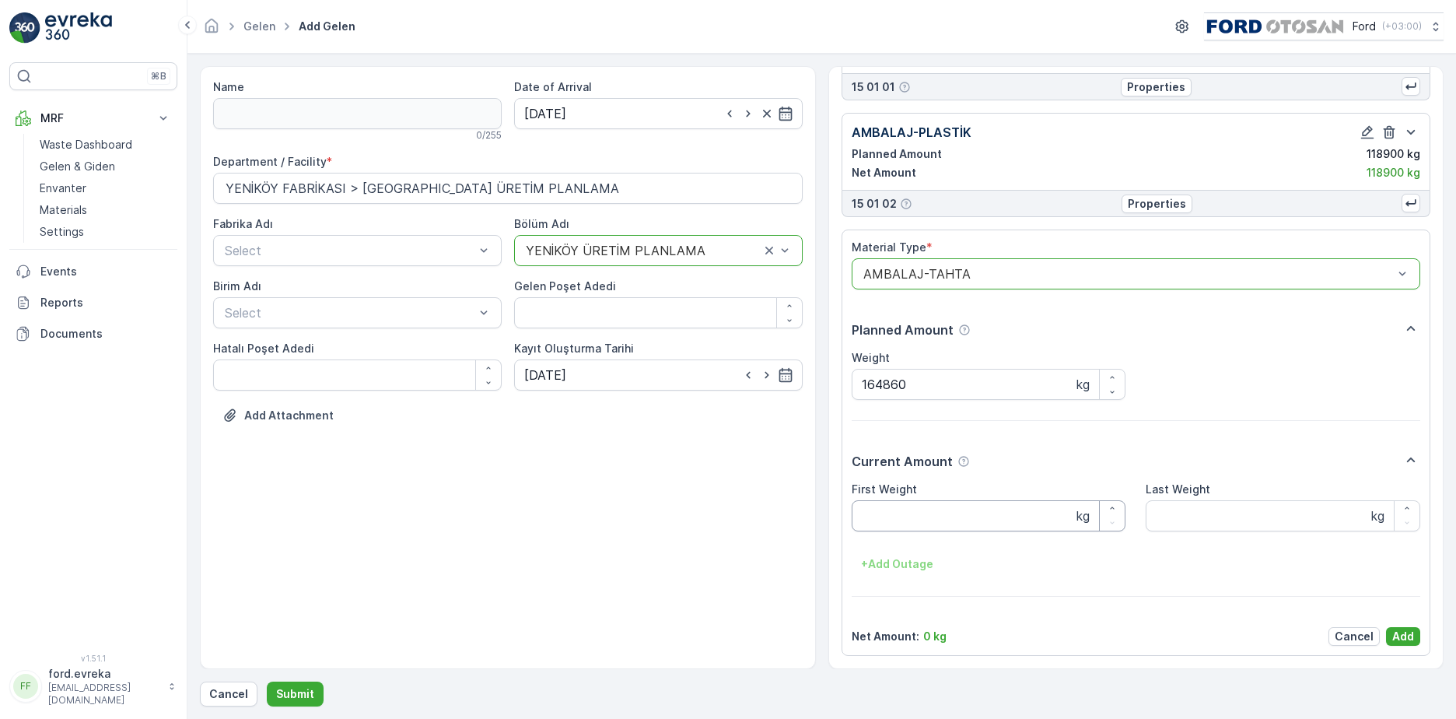
click at [934, 513] on Weight "First Weight" at bounding box center [989, 515] width 275 height 31
type Weight "164860"
click at [1393, 636] on p "Add" at bounding box center [1404, 637] width 22 height 16
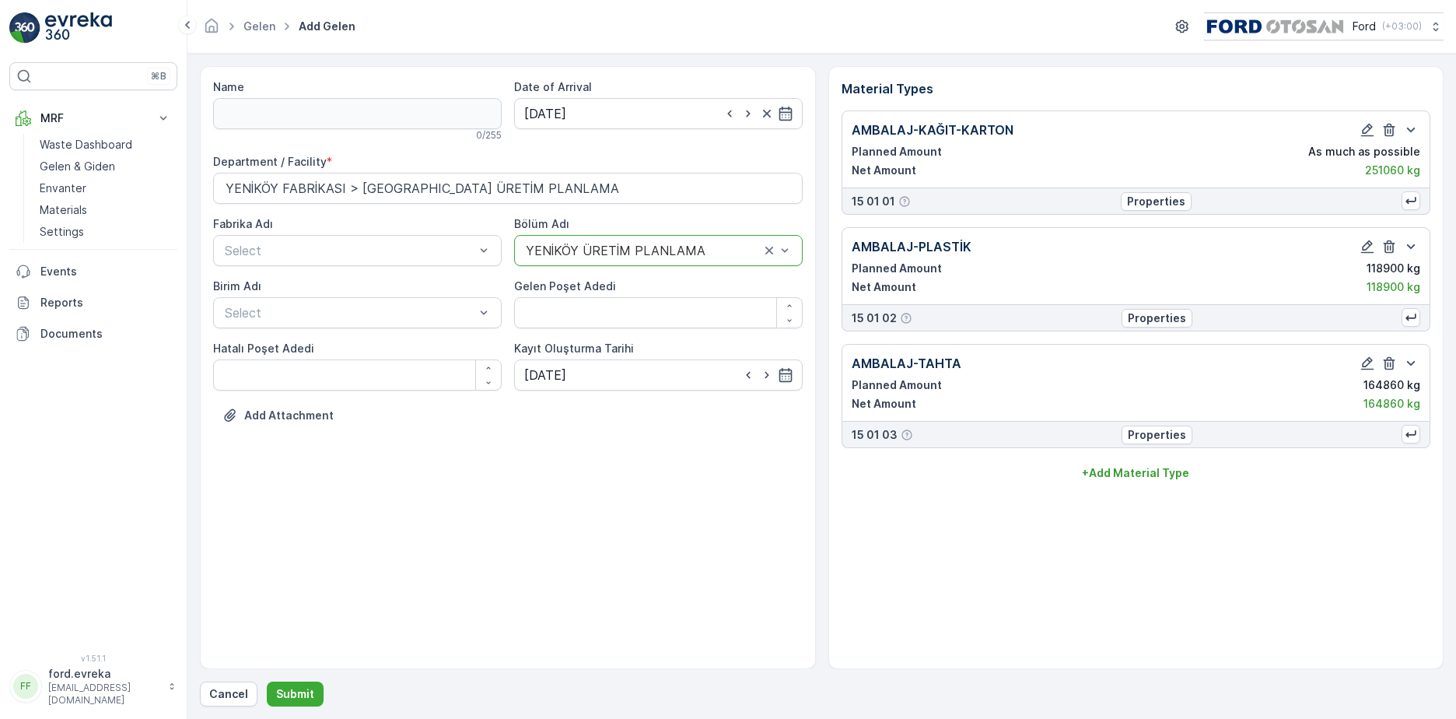
scroll to position [0, 0]
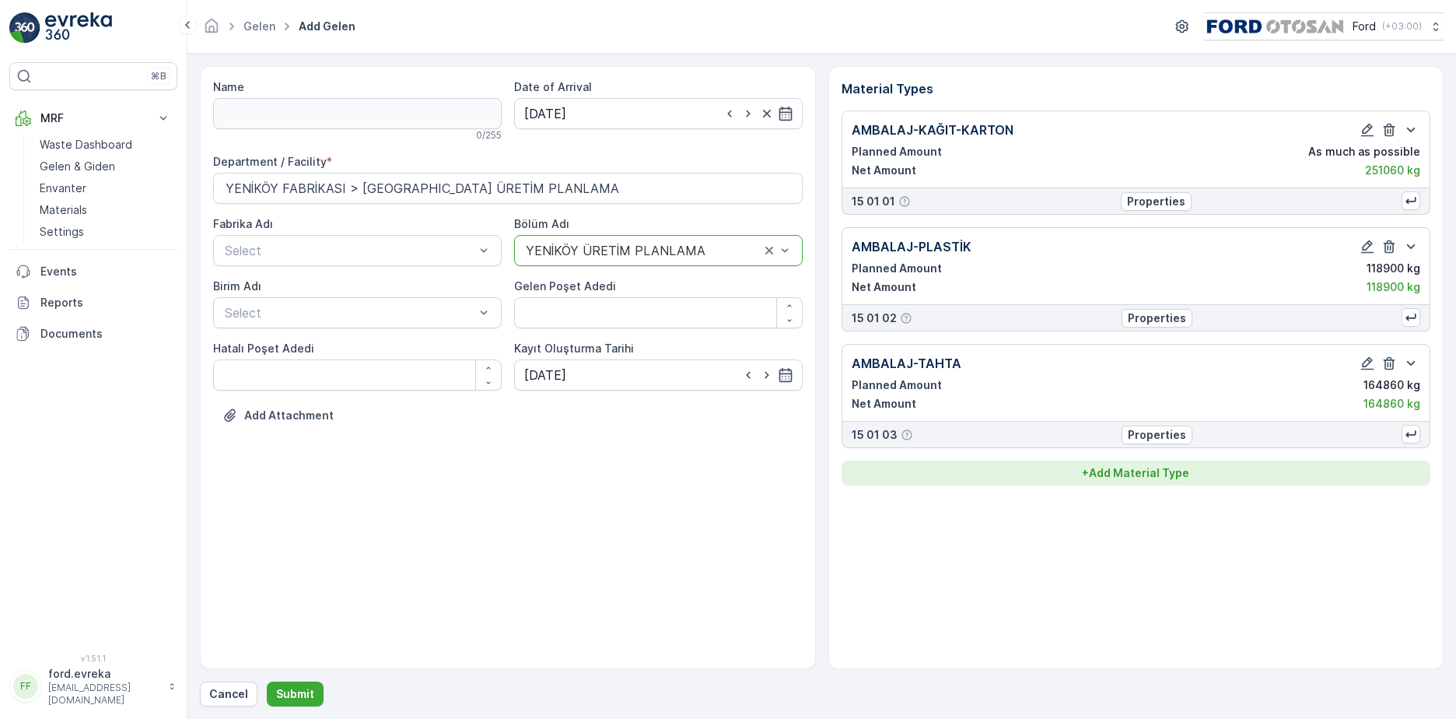
click at [1084, 468] on p "+ Add Material Type" at bounding box center [1135, 473] width 107 height 16
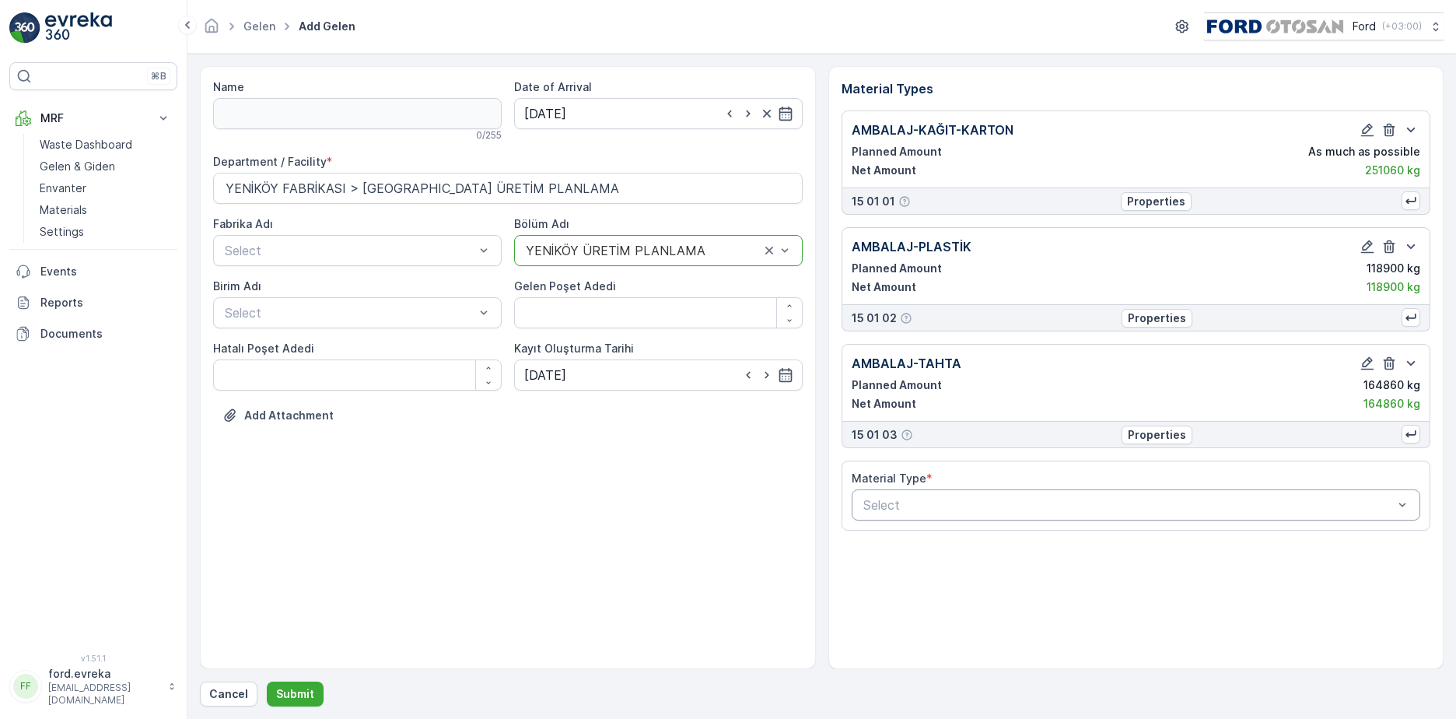
click at [1011, 492] on div "Select" at bounding box center [1137, 504] width 570 height 31
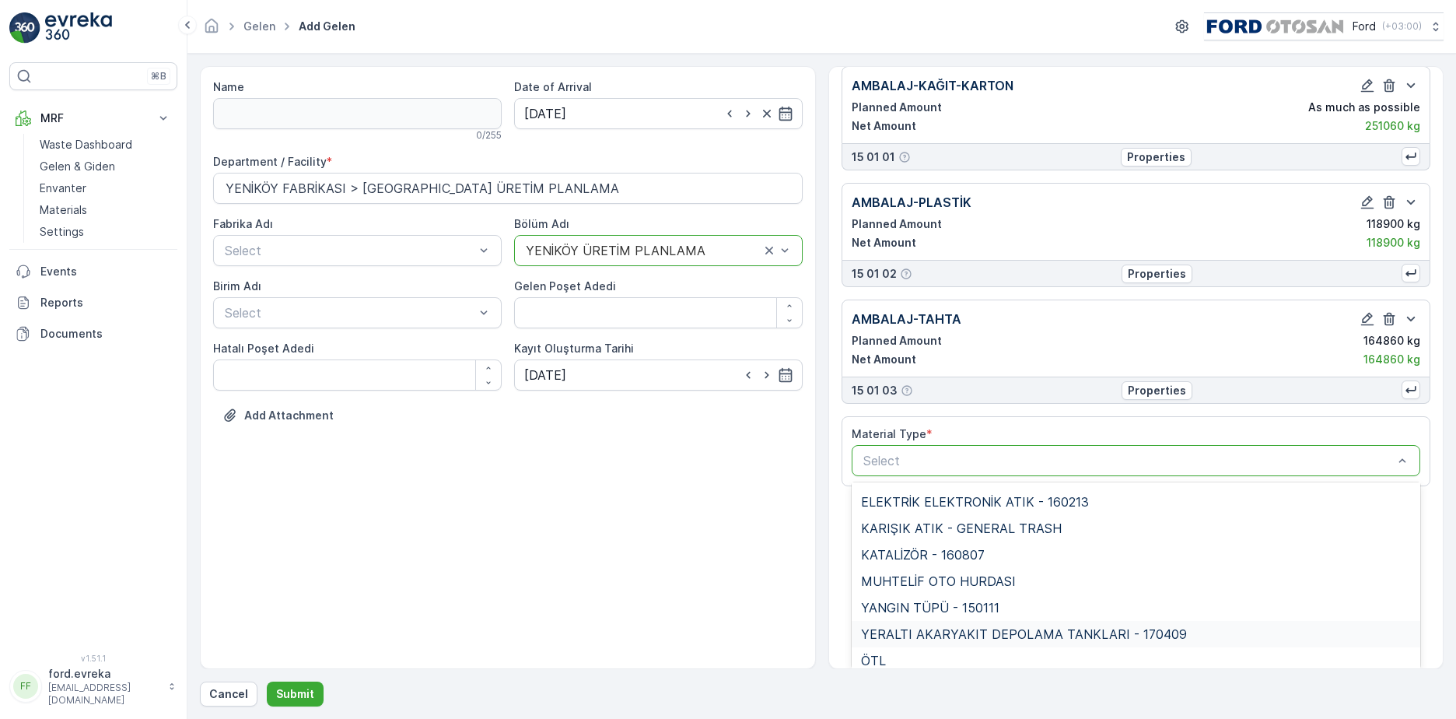
scroll to position [164, 0]
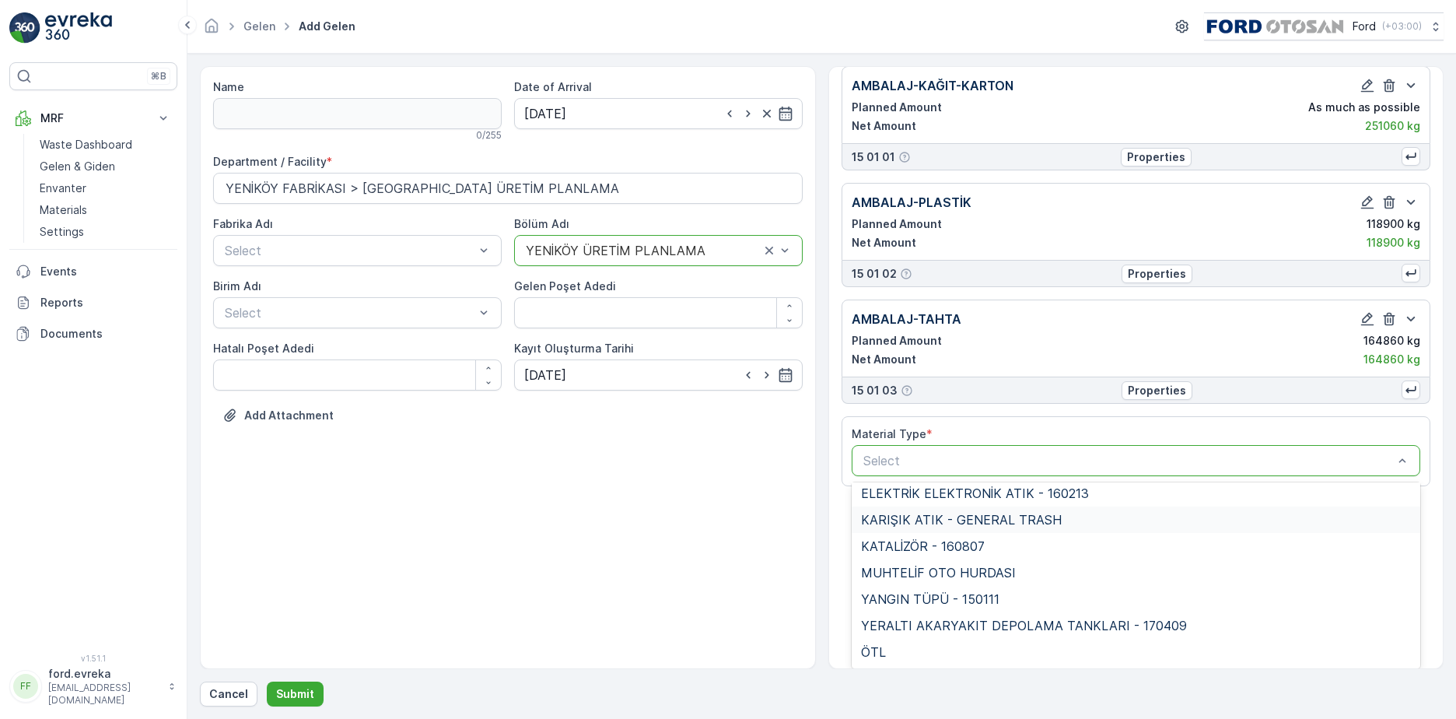
click at [941, 511] on div "KARIŞIK ATIK - GENERAL TRASH" at bounding box center [1137, 520] width 570 height 26
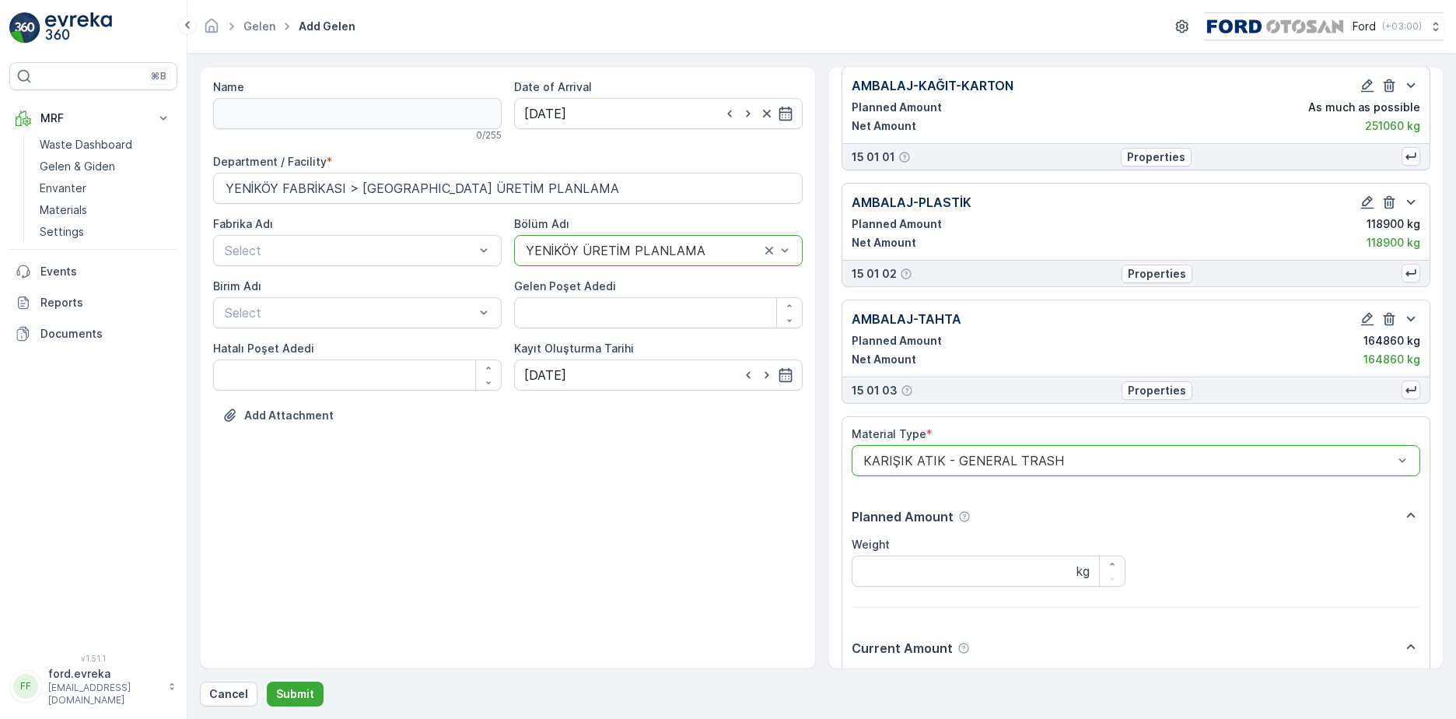
scroll to position [0, 0]
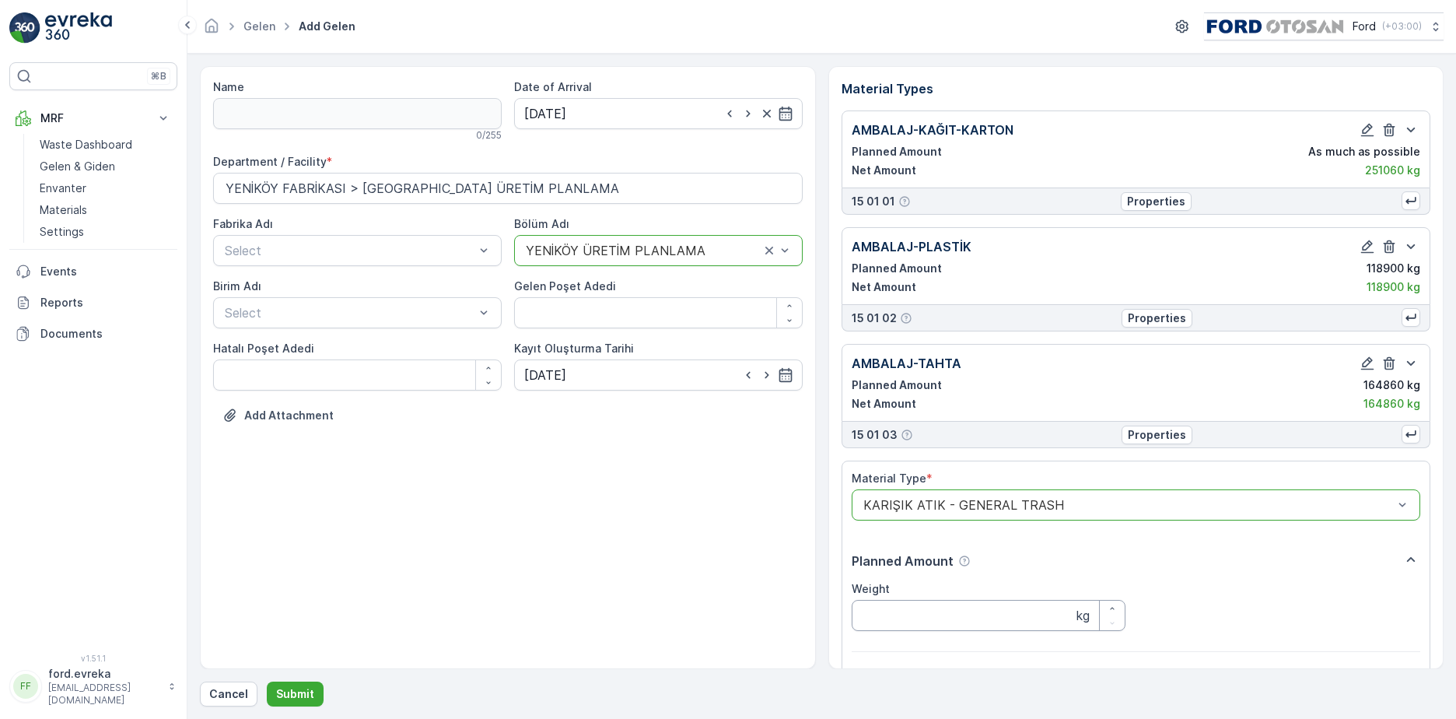
click at [928, 612] on input "Weight" at bounding box center [989, 615] width 275 height 31
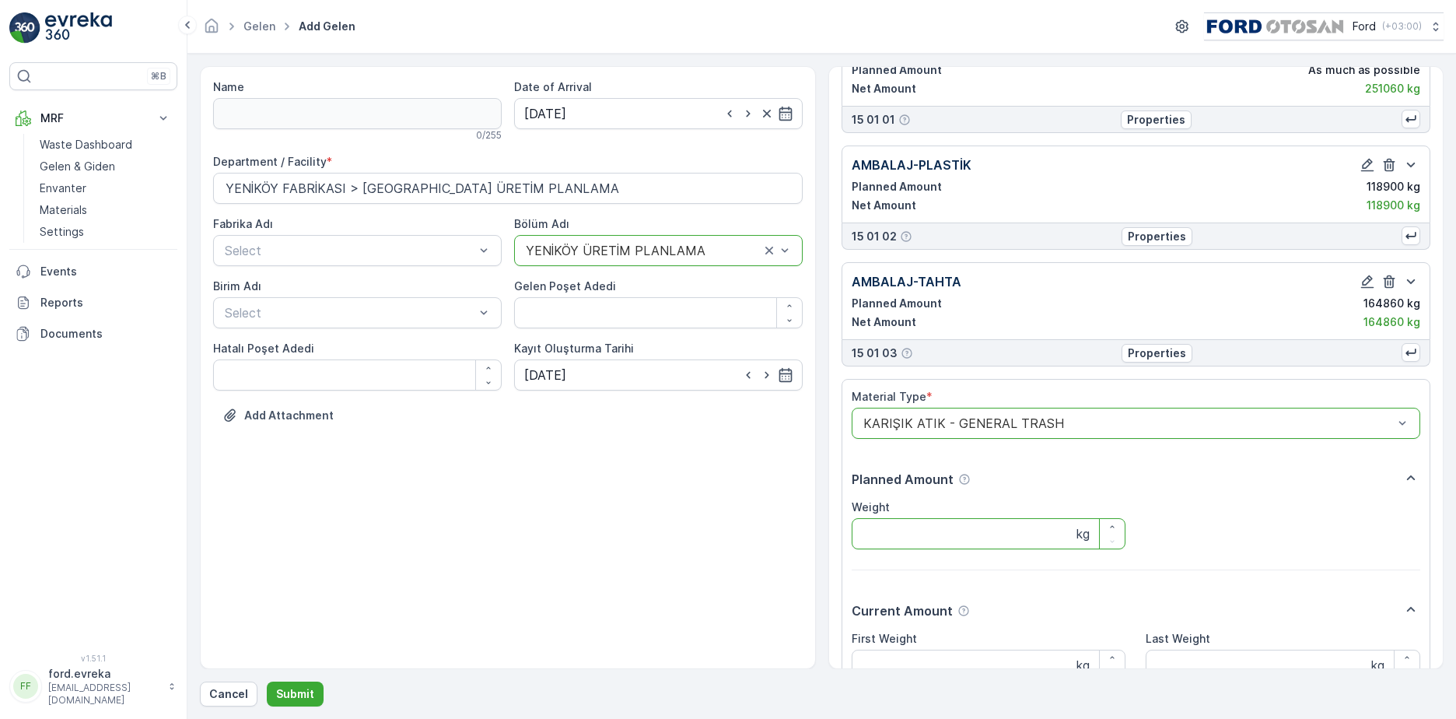
scroll to position [231, 0]
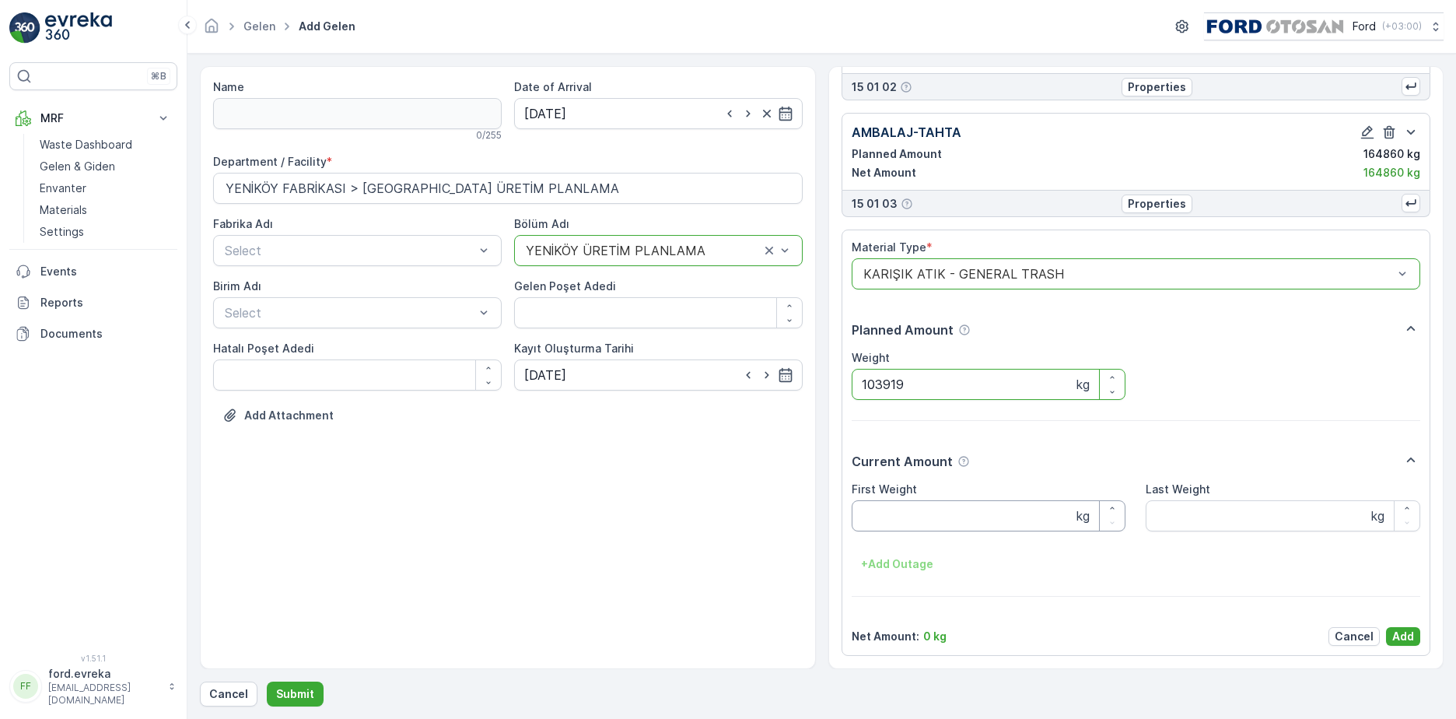
type input "103919"
click at [969, 520] on Weight "First Weight" at bounding box center [989, 515] width 275 height 31
type Weight "103919"
click at [1393, 629] on p "Add" at bounding box center [1404, 637] width 22 height 16
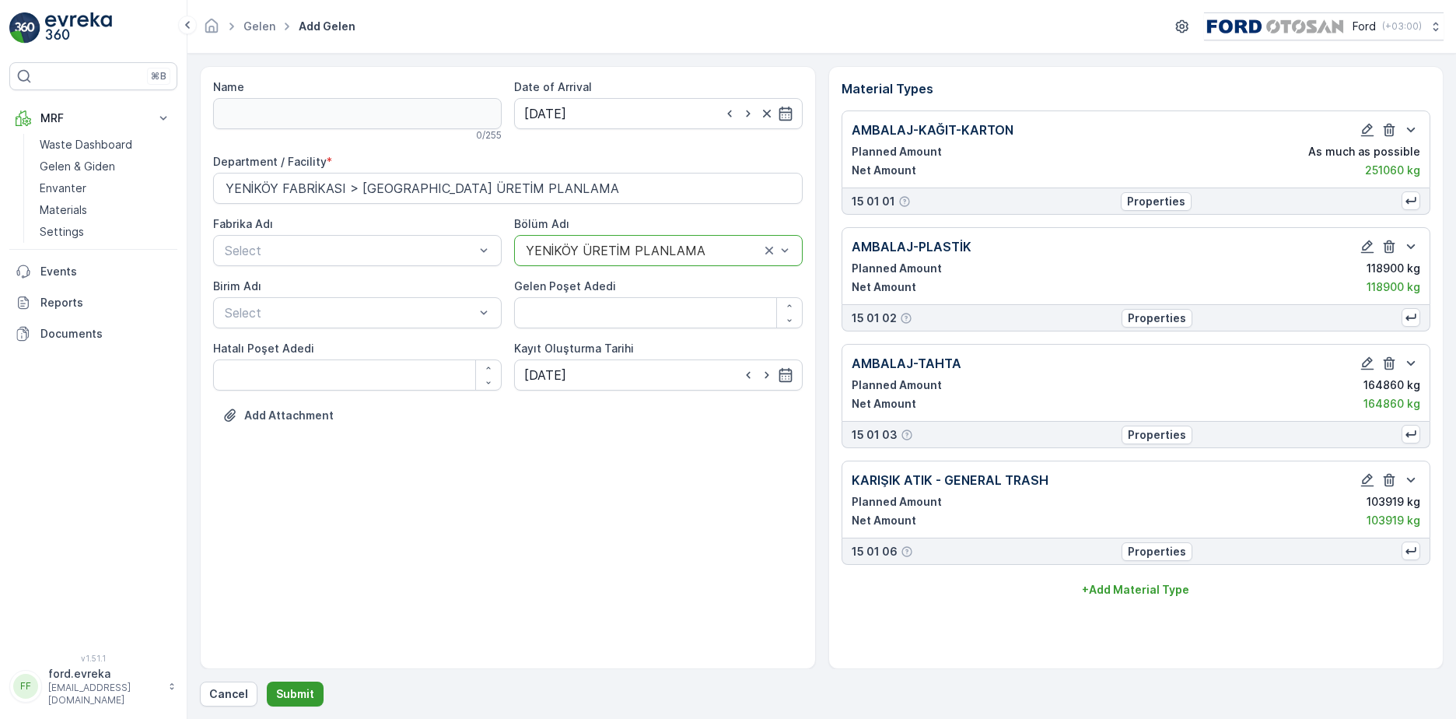
click at [307, 693] on p "Submit" at bounding box center [295, 694] width 38 height 16
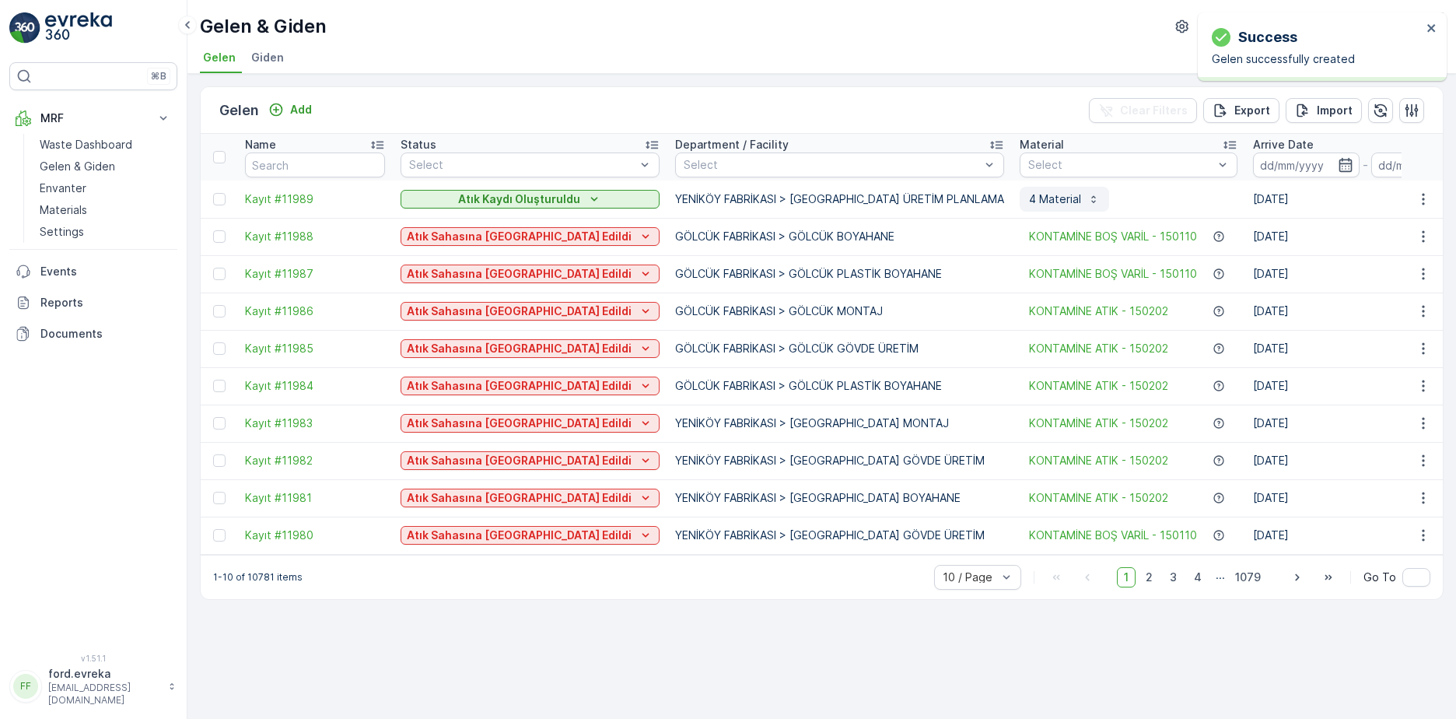
click at [1029, 194] on p "4 Material" at bounding box center [1055, 199] width 52 height 16
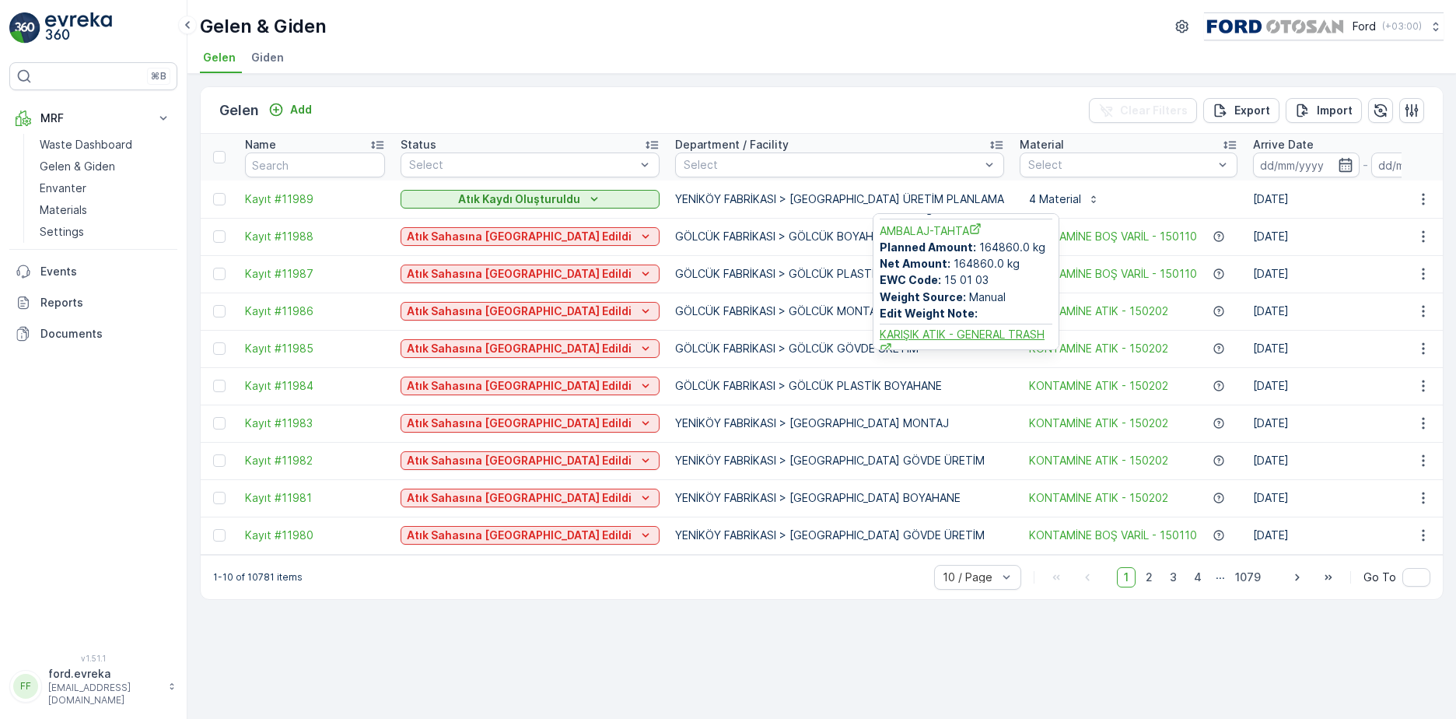
scroll to position [311, 0]
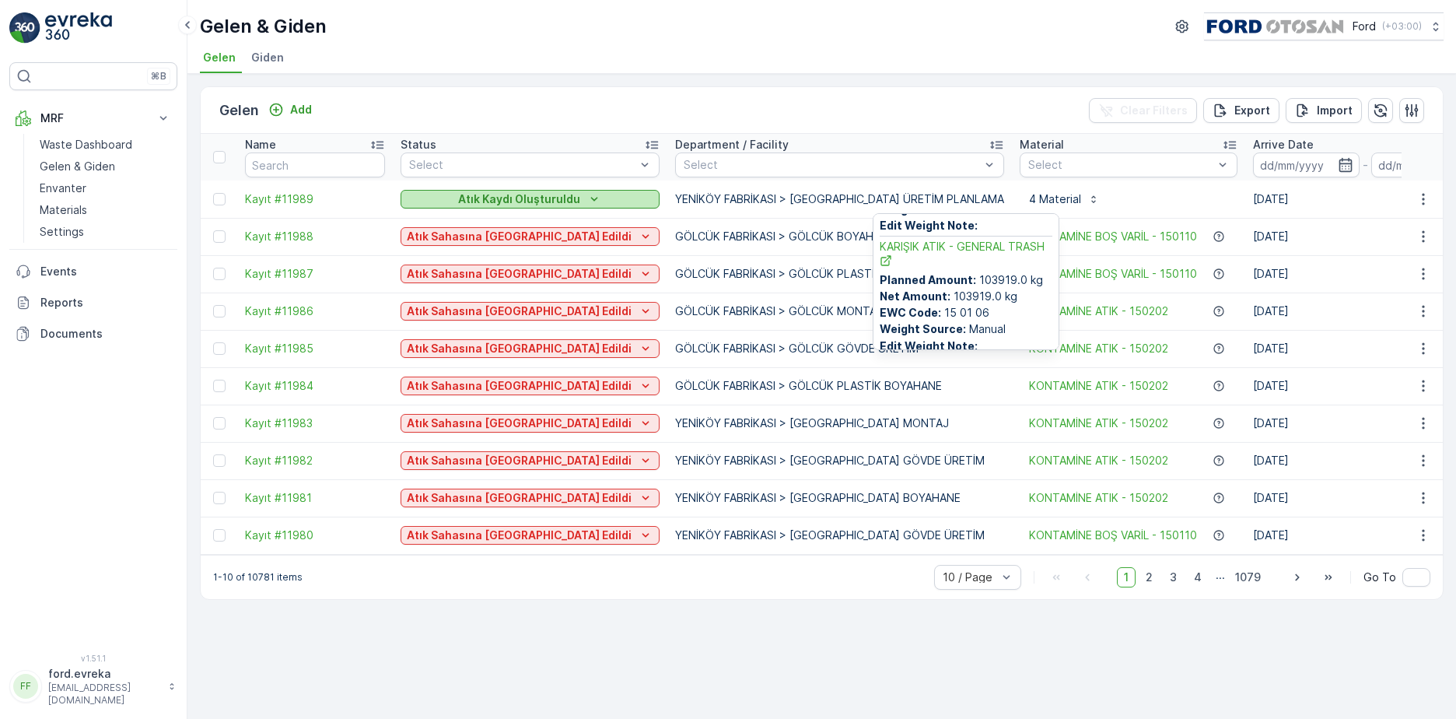
click at [484, 191] on p "Atık Kaydı Oluşturuldu" at bounding box center [519, 199] width 122 height 16
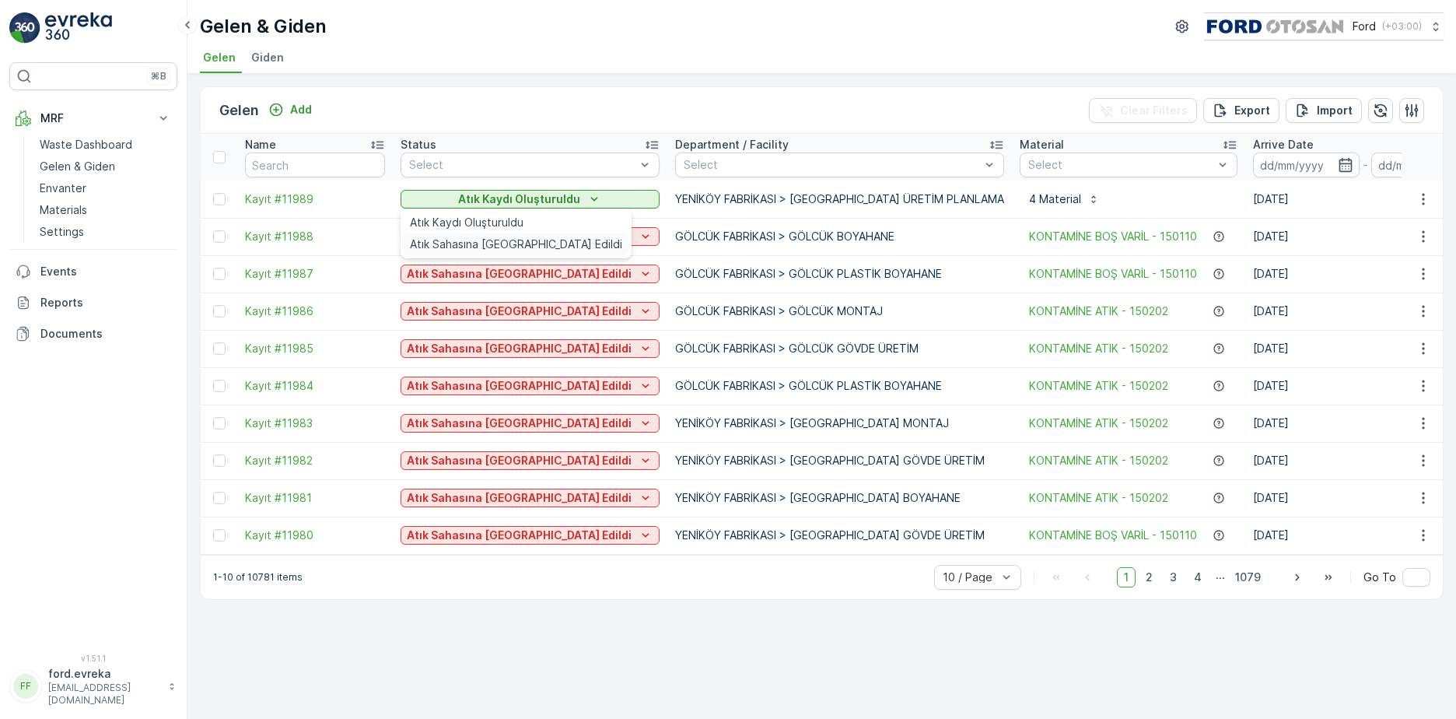
click at [482, 243] on span "Atık Sahasına [GEOGRAPHIC_DATA] Edildi" at bounding box center [516, 245] width 212 height 16
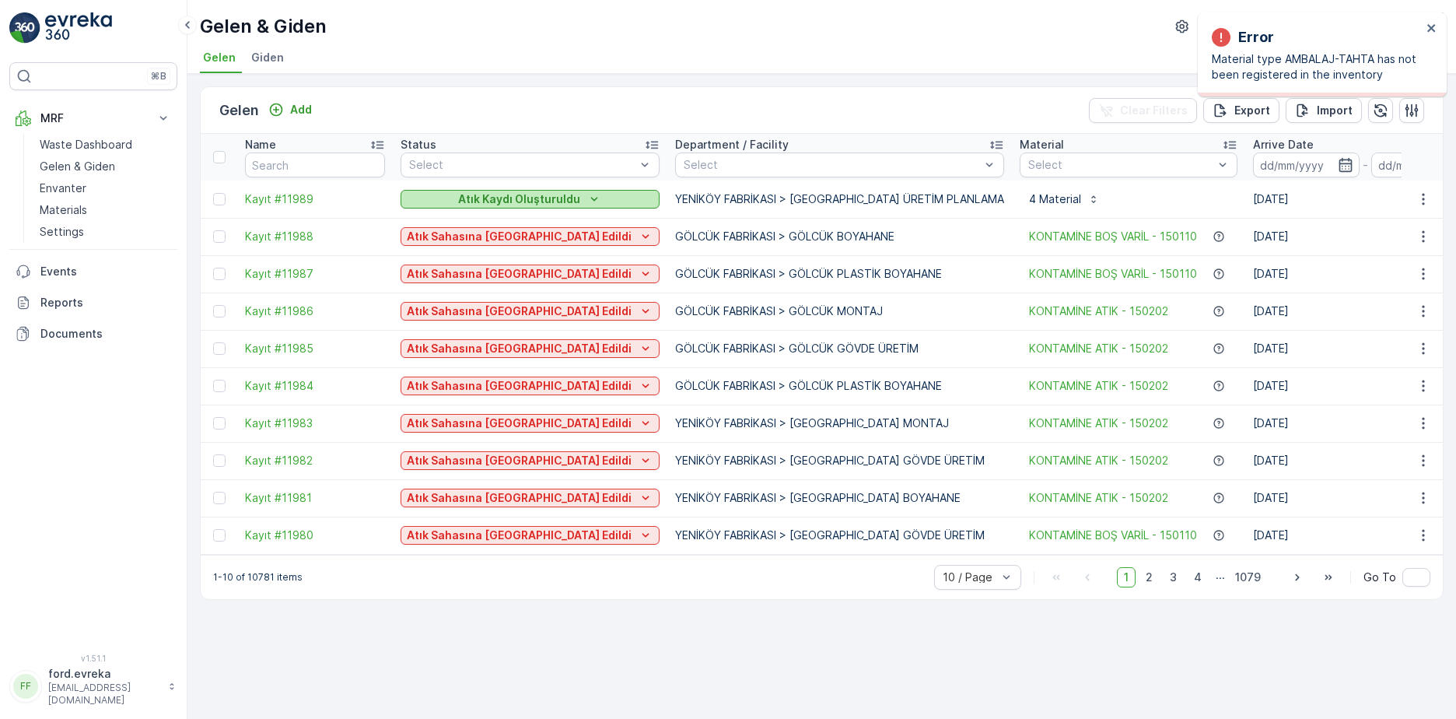
click at [461, 195] on p "Atık Kaydı Oluşturuldu" at bounding box center [519, 199] width 122 height 16
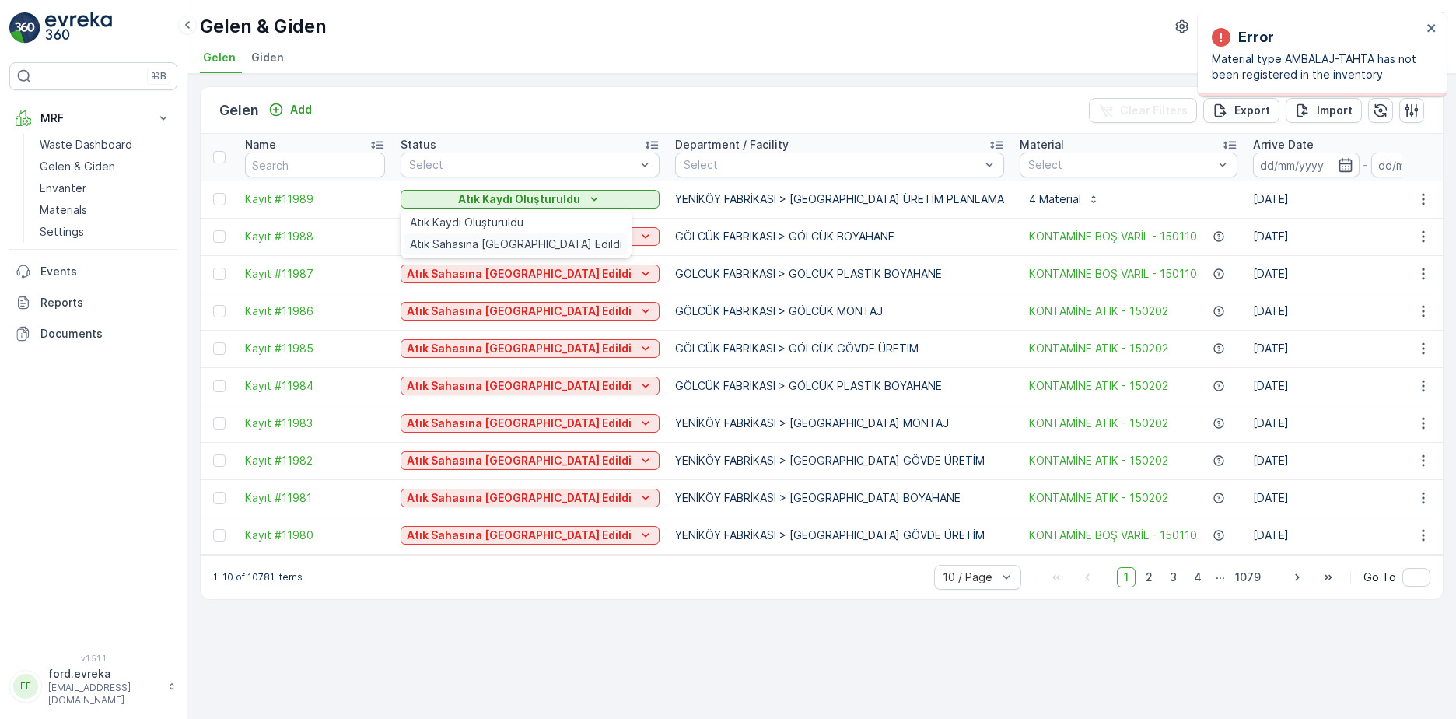
click at [461, 245] on span "Atık Sahasına [GEOGRAPHIC_DATA] Edildi" at bounding box center [516, 245] width 212 height 16
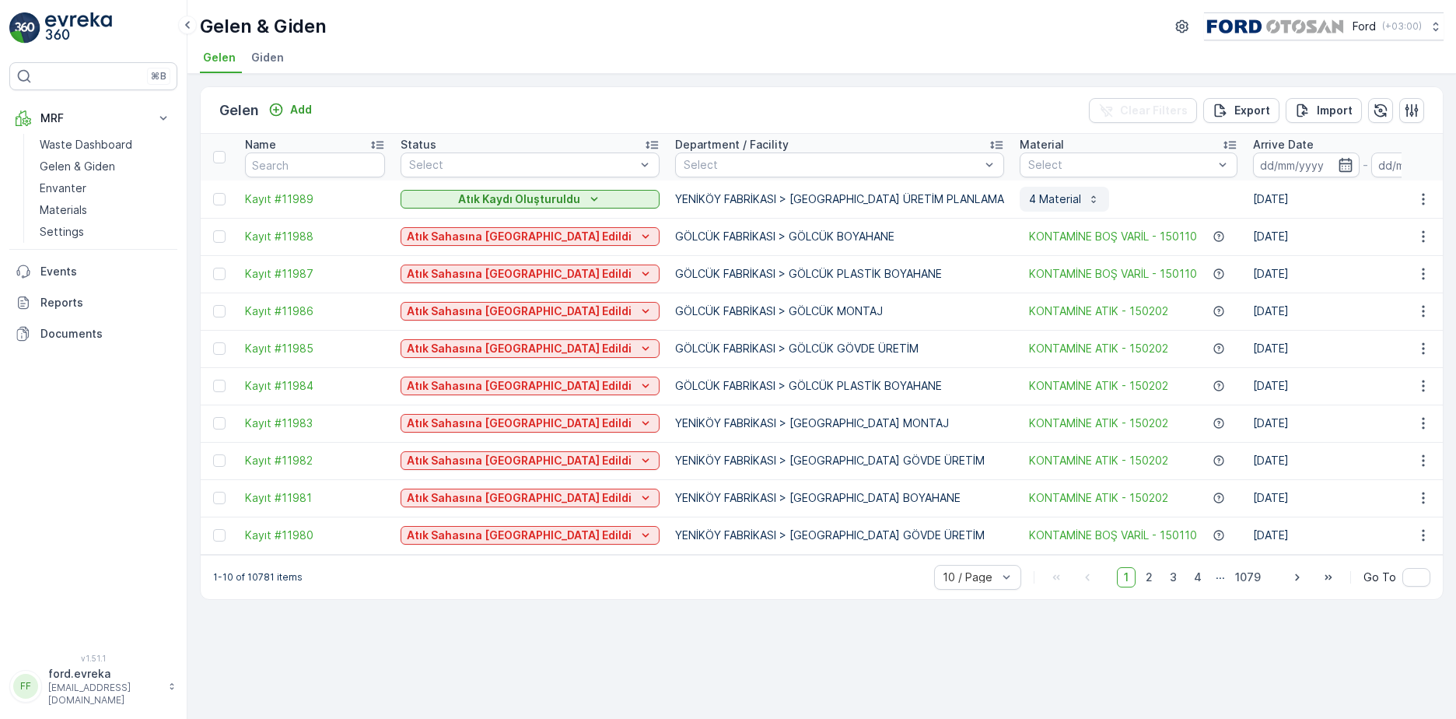
click at [1029, 191] on p "4 Material" at bounding box center [1055, 199] width 52 height 16
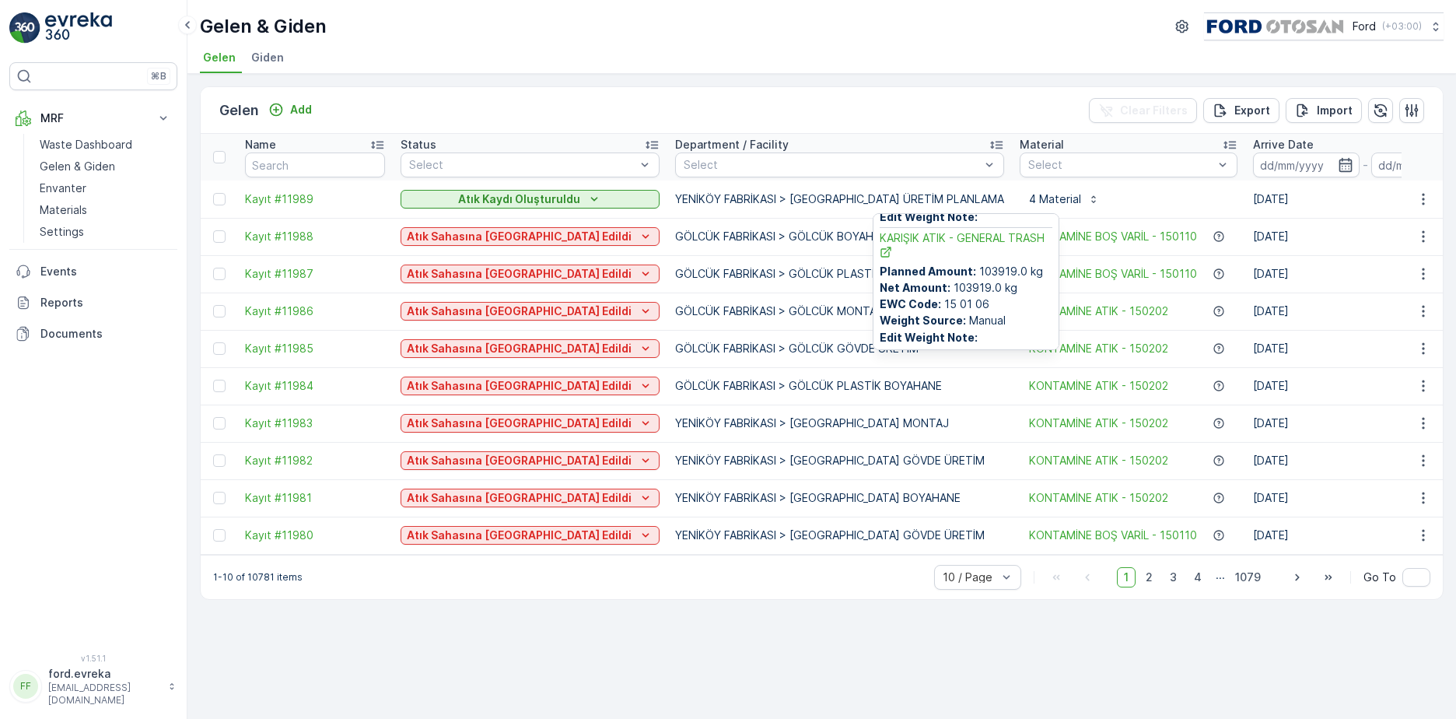
scroll to position [322, 0]
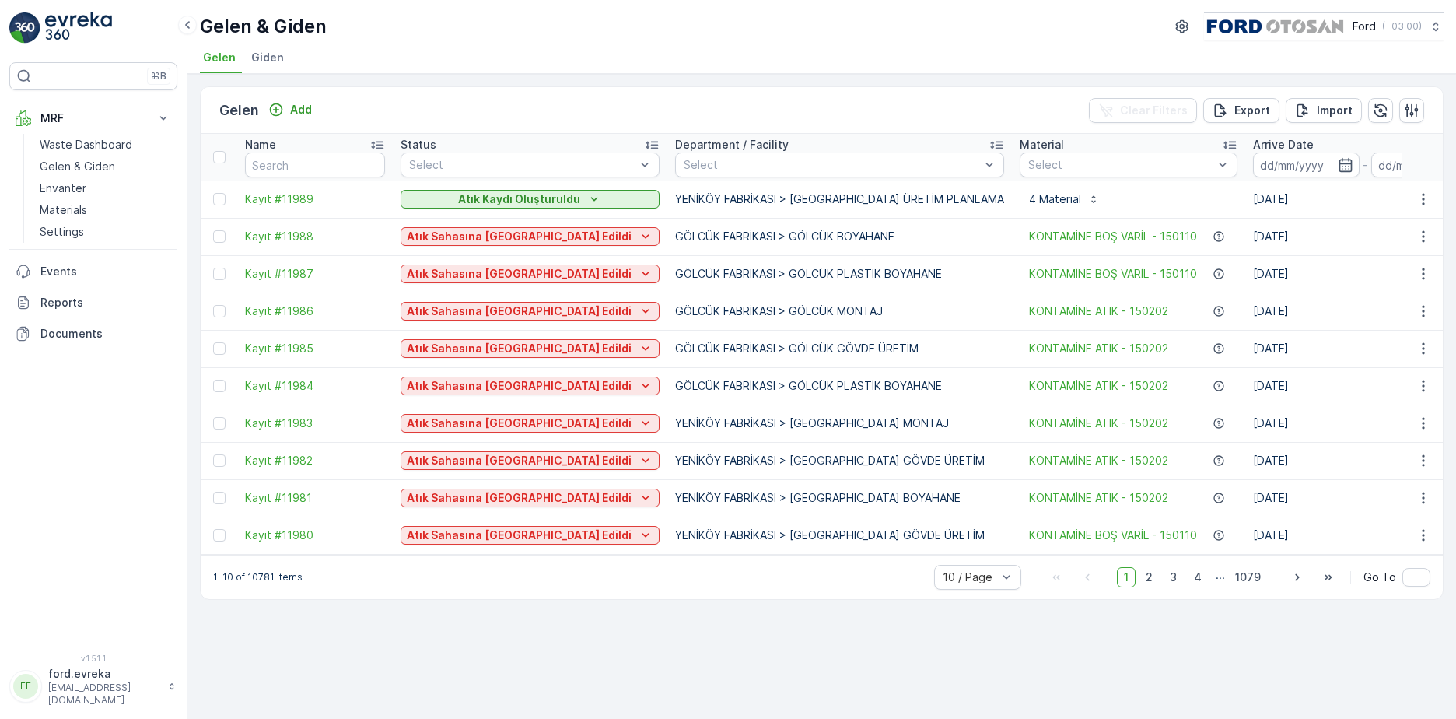
click at [889, 91] on div "Gelen Add Clear Filters Export Import" at bounding box center [822, 110] width 1243 height 47
click at [587, 195] on icon "Atık Kaydı Oluşturuldu" at bounding box center [595, 199] width 16 height 16
click at [488, 248] on span "Atık Sahasına [GEOGRAPHIC_DATA] Edildi" at bounding box center [516, 245] width 212 height 16
click at [296, 103] on p "Add" at bounding box center [301, 110] width 22 height 16
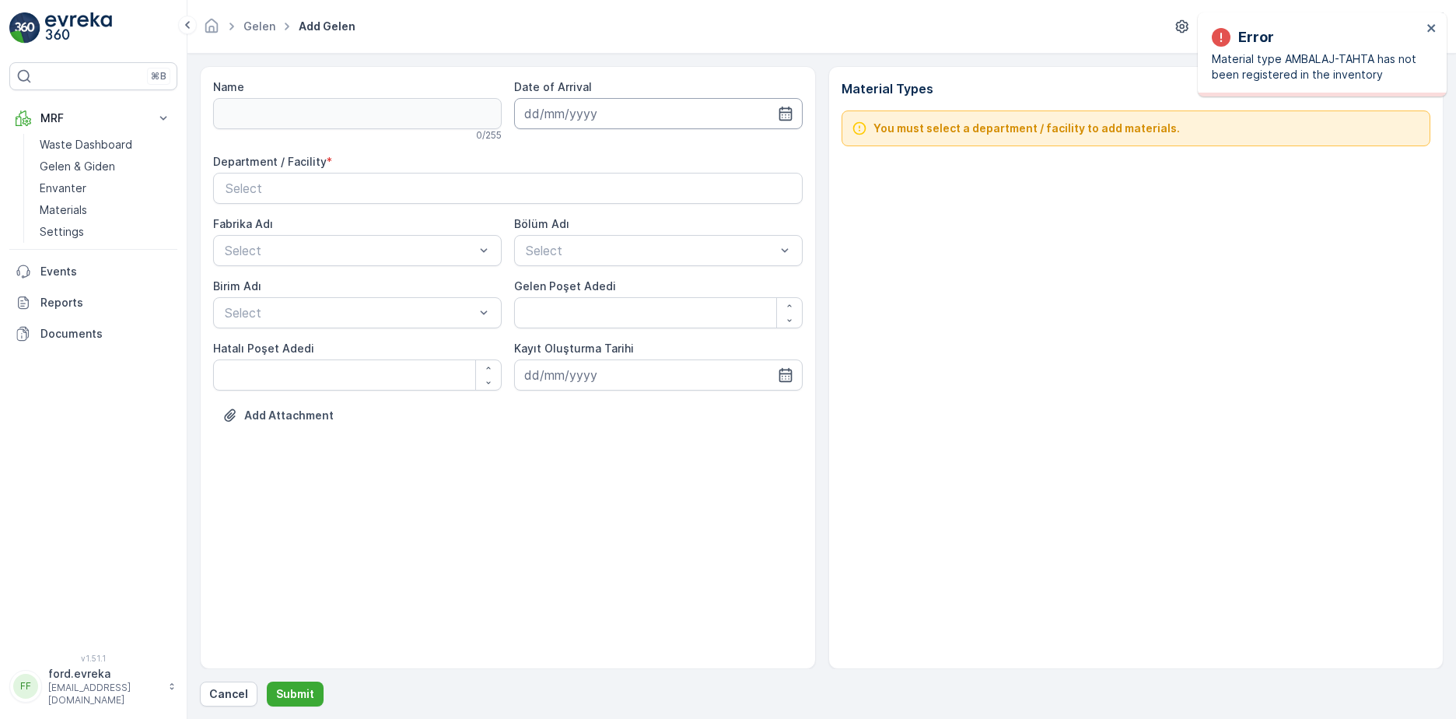
click at [586, 114] on input at bounding box center [658, 113] width 289 height 31
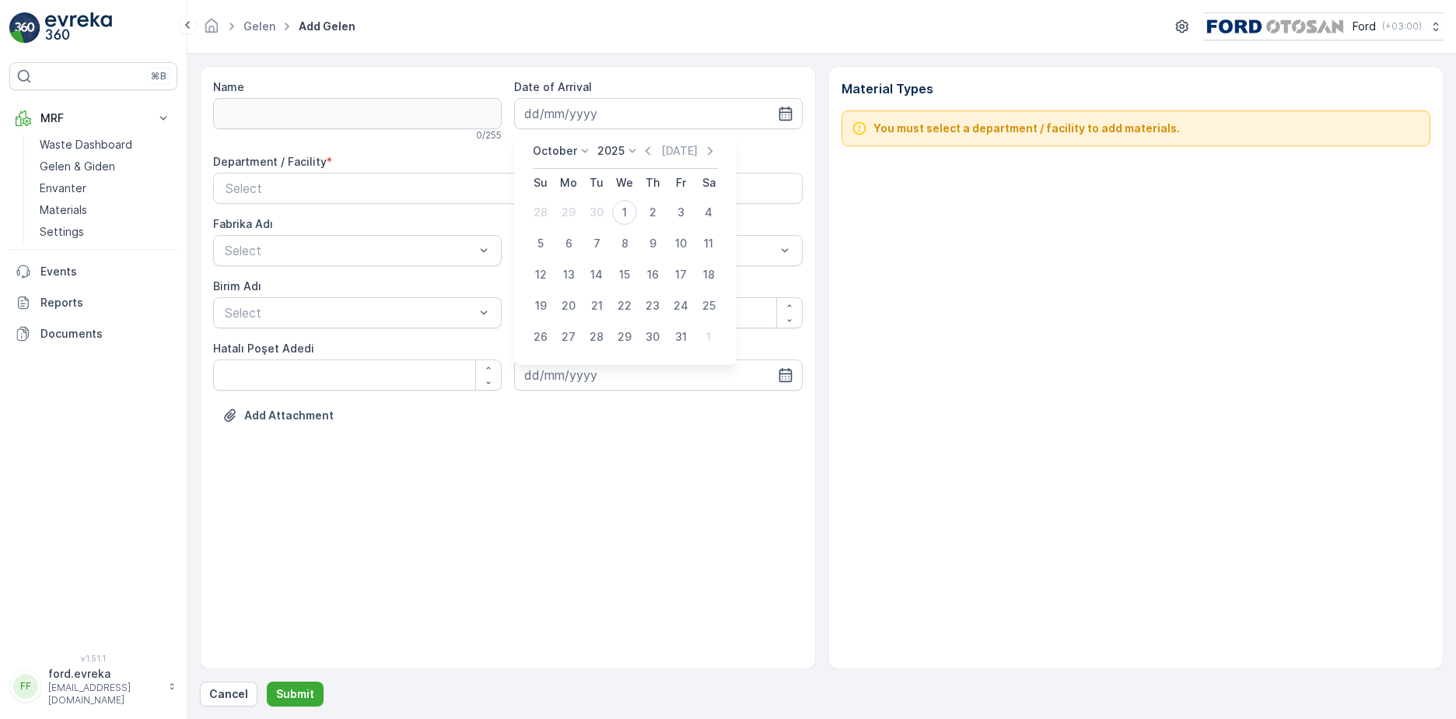
click at [587, 154] on icon at bounding box center [585, 151] width 16 height 16
click at [657, 159] on div "[DATE] [DATE]" at bounding box center [625, 156] width 185 height 26
click at [643, 150] on div "[DATE] [DATE]" at bounding box center [625, 156] width 185 height 26
click at [652, 156] on icon "button" at bounding box center [648, 151] width 16 height 16
click at [546, 212] on div "31" at bounding box center [540, 212] width 25 height 25
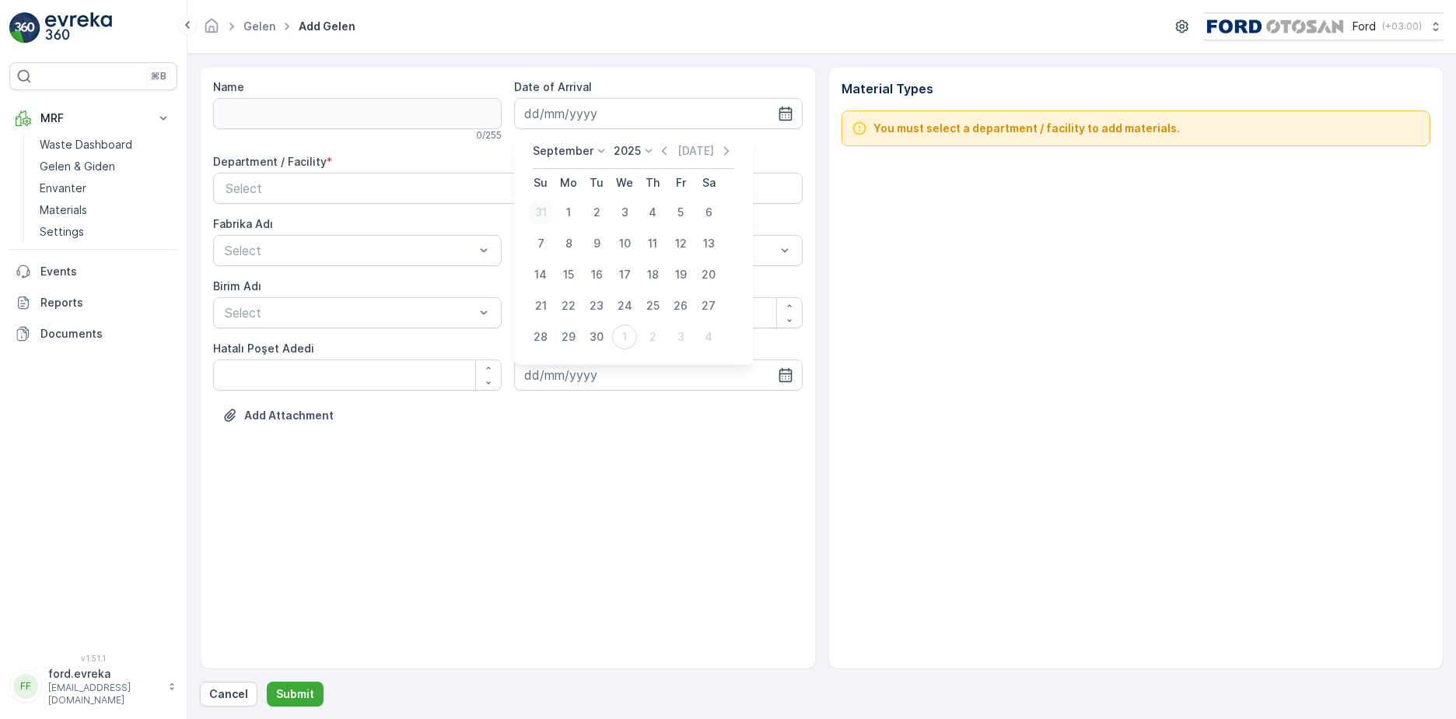
type input "[DATE]"
click at [503, 188] on div "Select" at bounding box center [508, 188] width 565 height 19
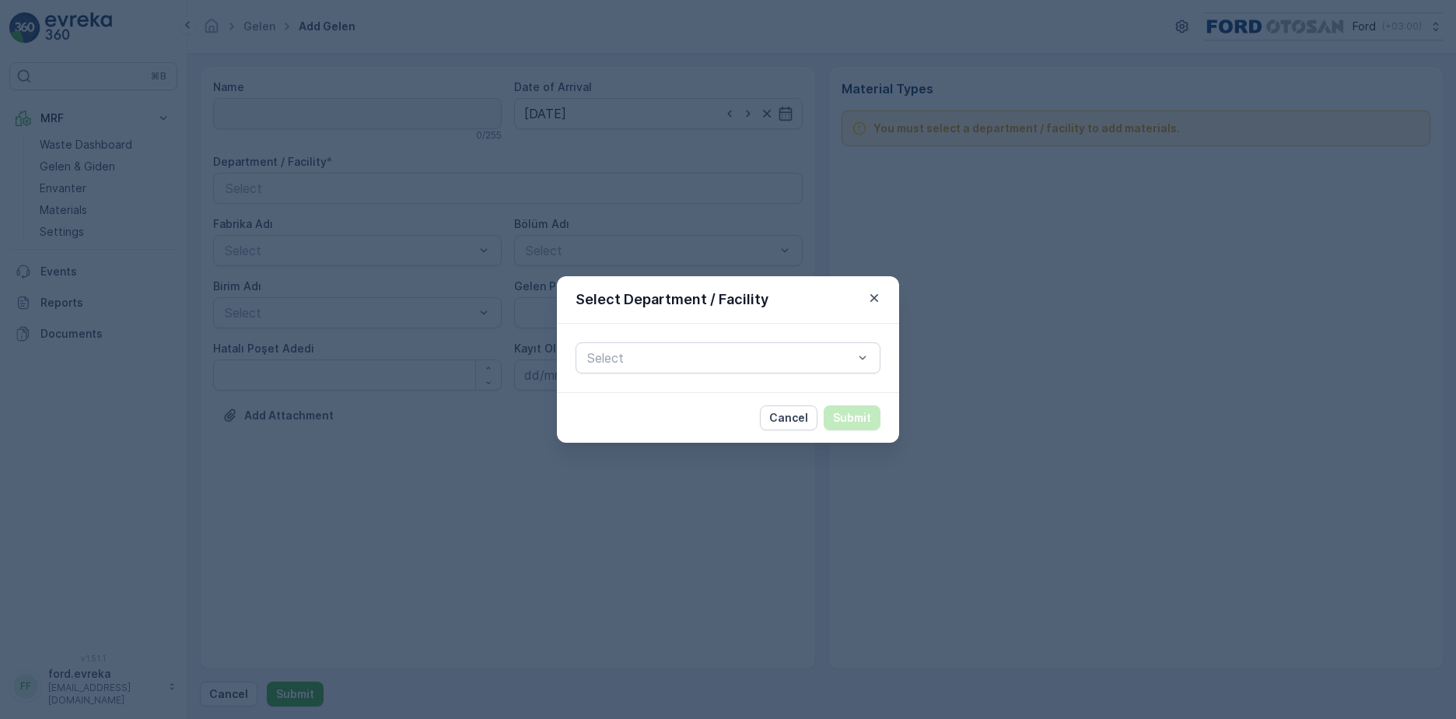
click at [575, 357] on div "Select" at bounding box center [728, 358] width 342 height 68
click at [655, 425] on span "GÖLCÜK FABRİKASI" at bounding box center [645, 422] width 120 height 14
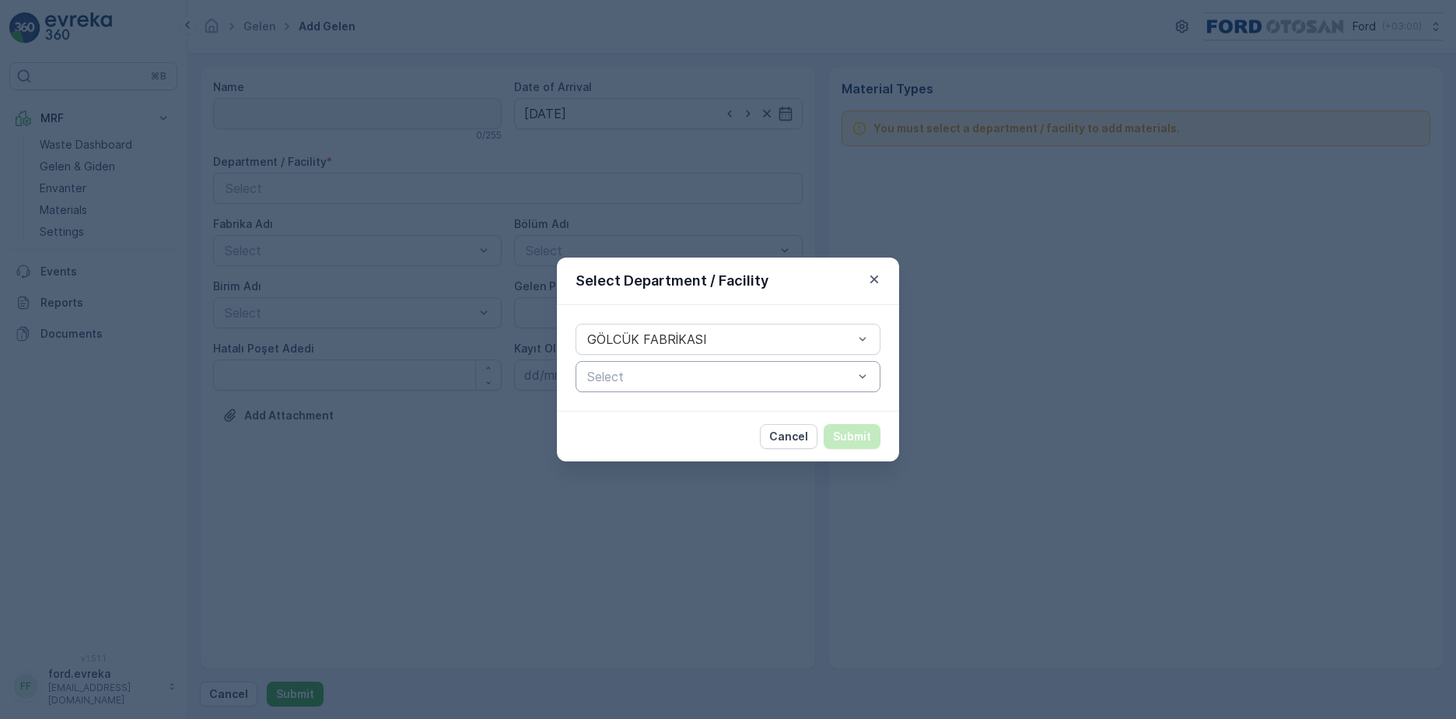
click at [706, 366] on div "Select" at bounding box center [728, 376] width 305 height 31
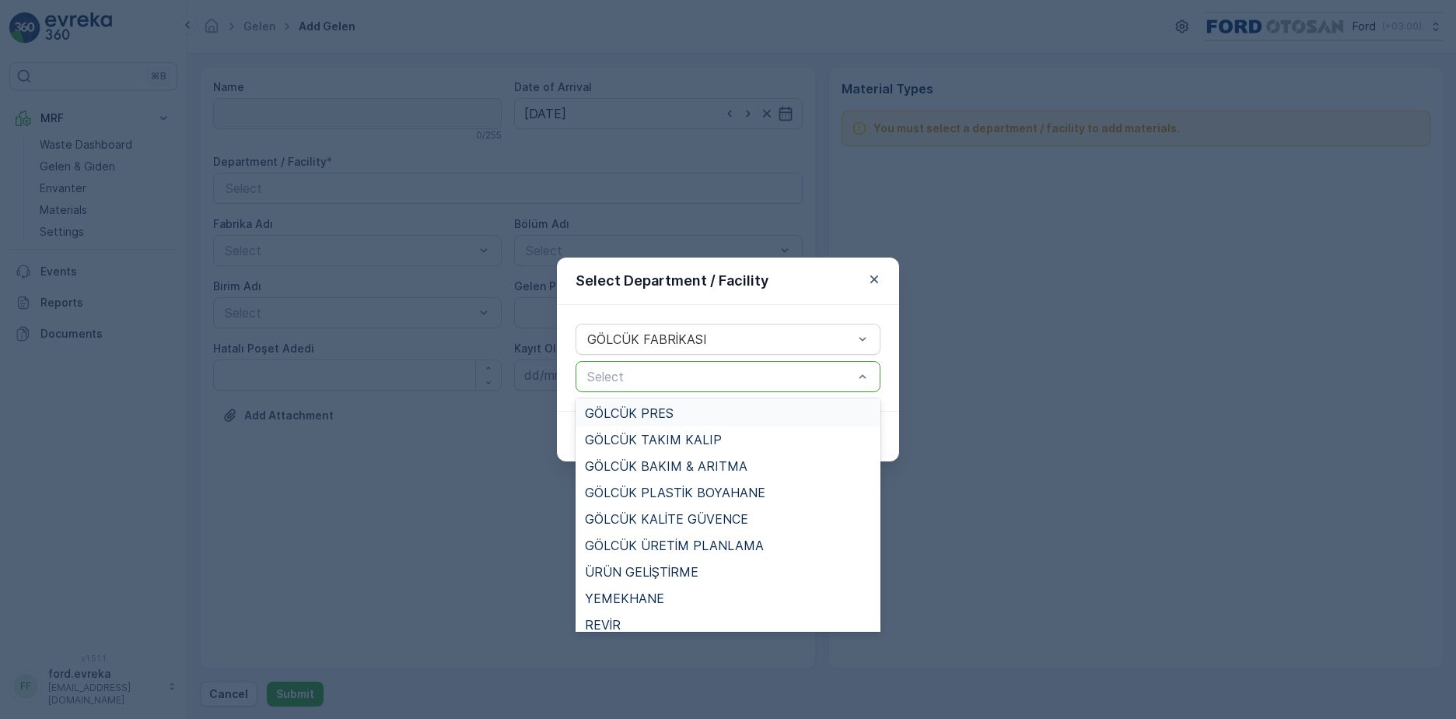
scroll to position [156, 0]
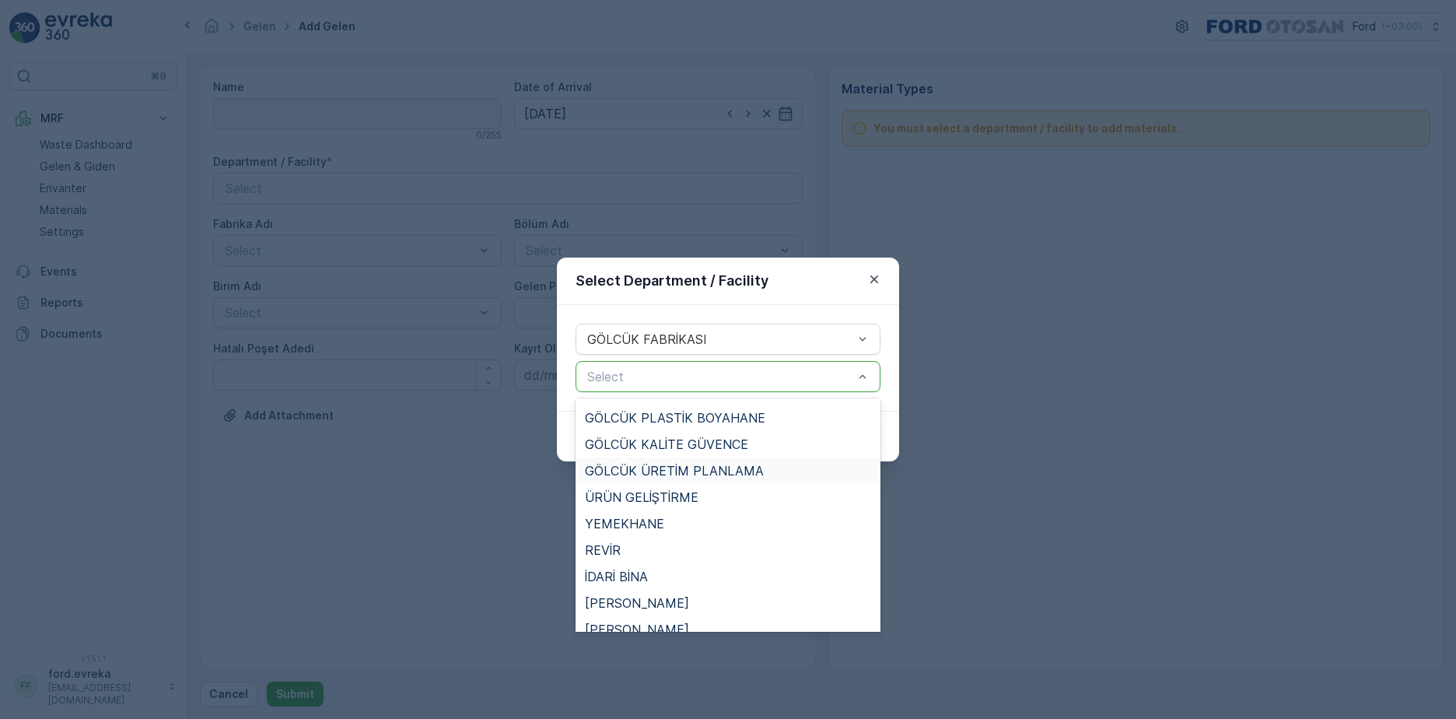
click at [742, 480] on div "GÖLCÜK ÜRETİM PLANLAMA" at bounding box center [728, 470] width 305 height 26
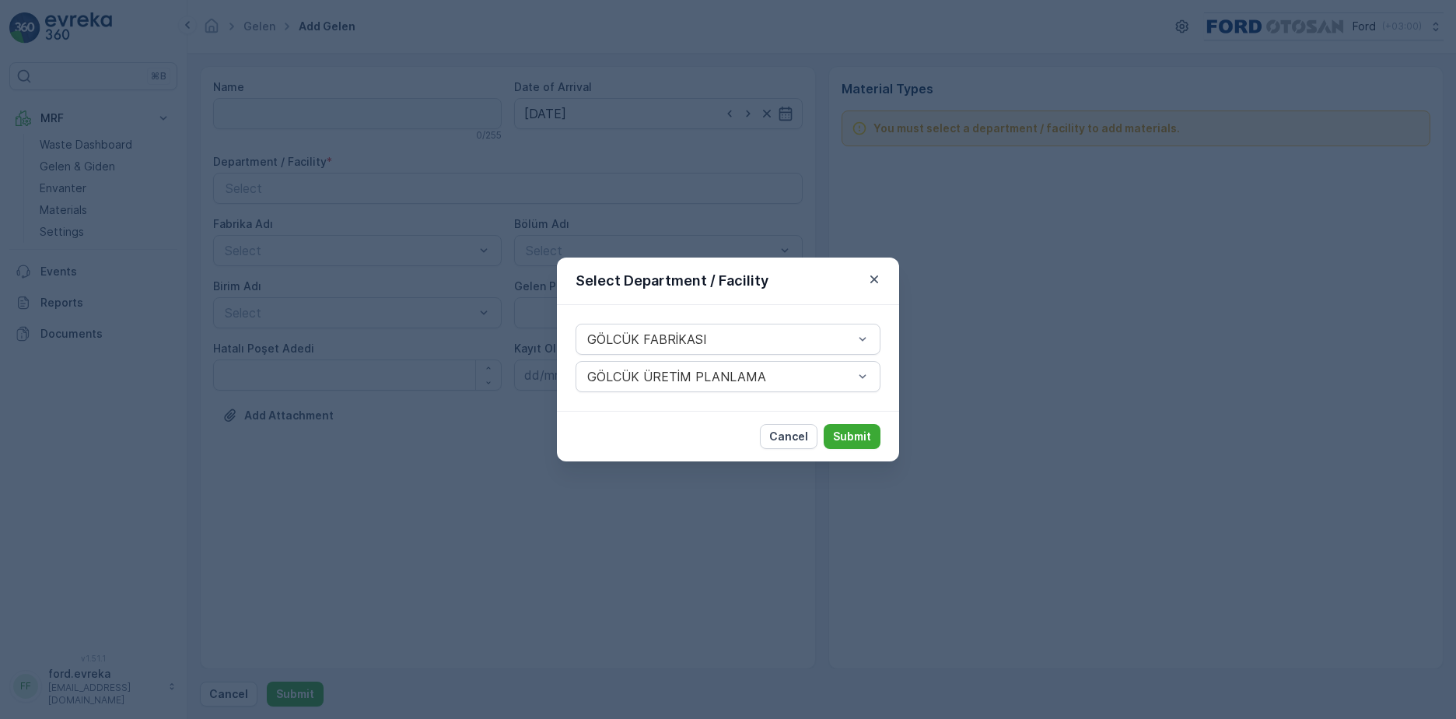
click at [844, 451] on div "Cancel Submit" at bounding box center [728, 436] width 342 height 51
click at [846, 442] on p "Submit" at bounding box center [852, 437] width 38 height 16
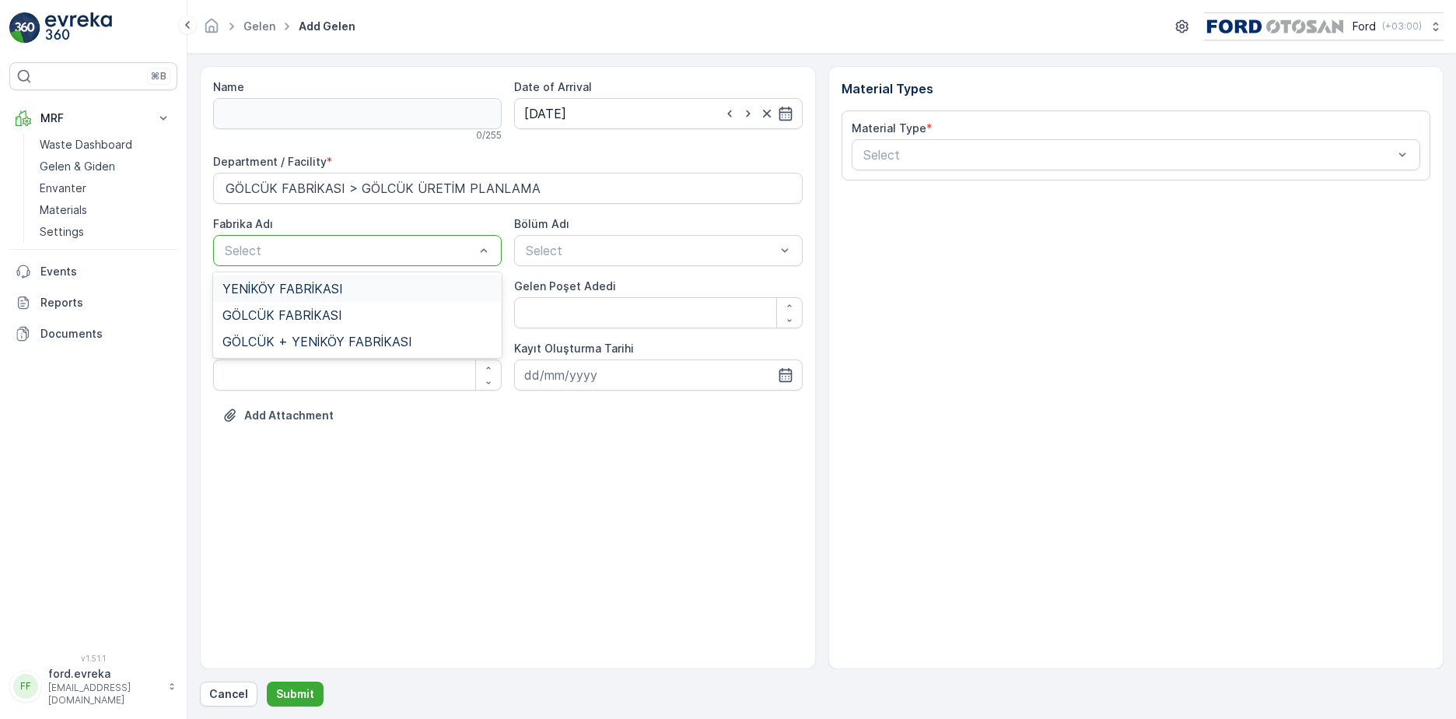
click at [335, 260] on div "Select" at bounding box center [357, 250] width 289 height 31
click at [391, 312] on div "GÖLCÜK FABRİKASI" at bounding box center [358, 315] width 270 height 14
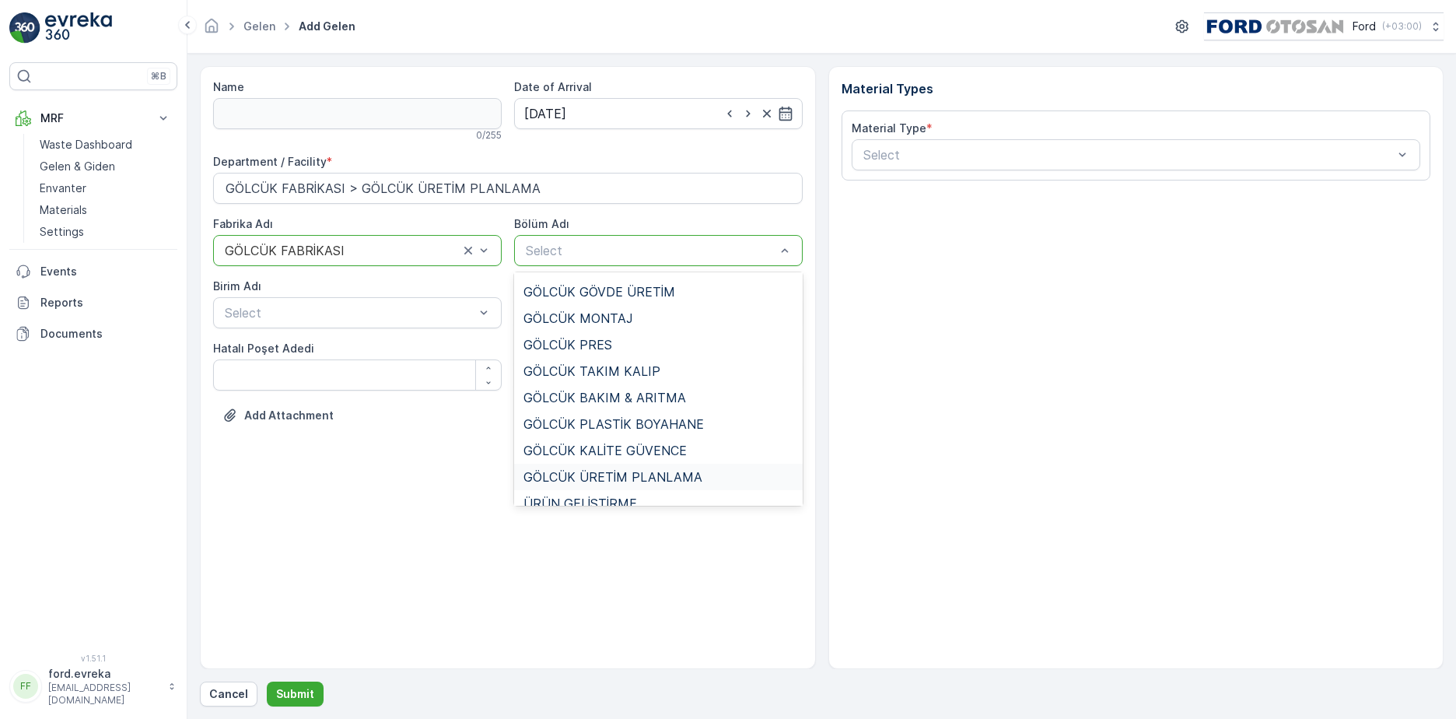
click at [615, 467] on div "GÖLCÜK ÜRETİM PLANLAMA" at bounding box center [658, 477] width 289 height 26
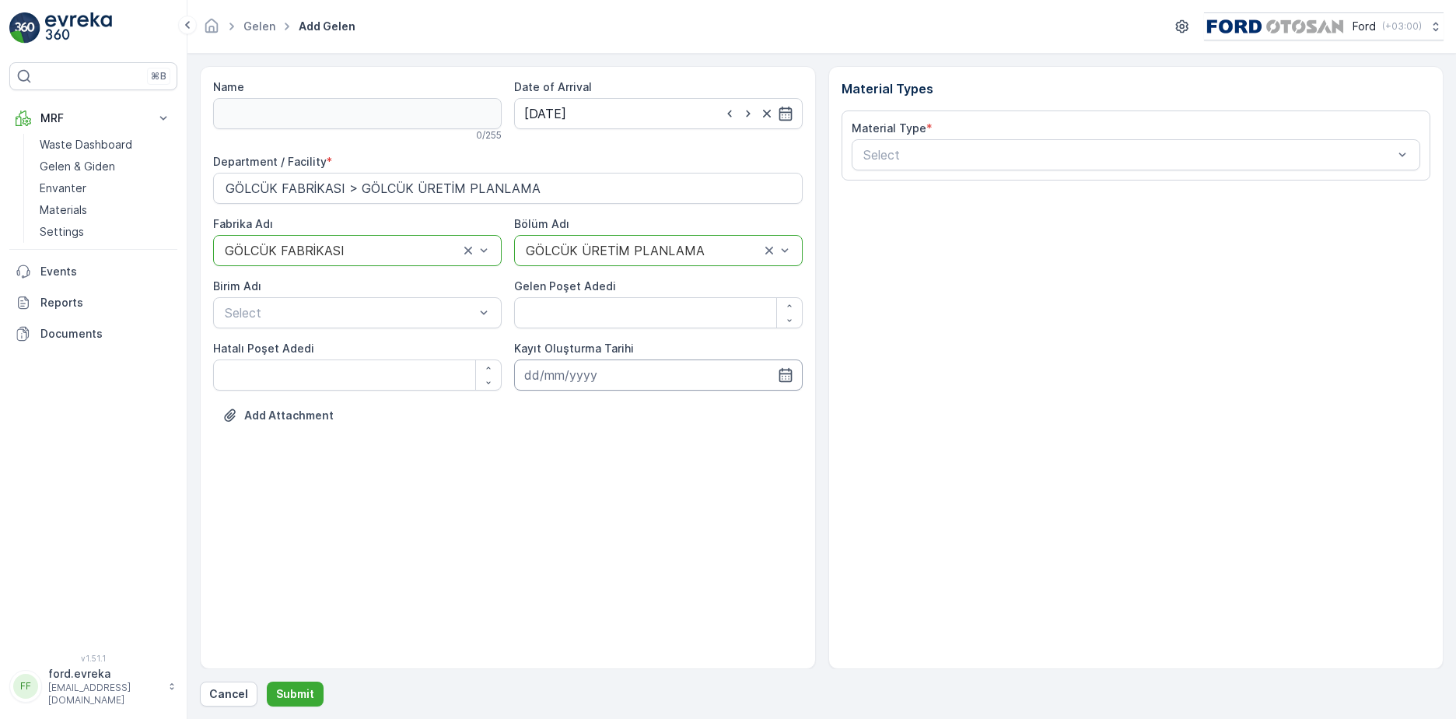
click at [625, 380] on input at bounding box center [658, 374] width 289 height 31
click at [608, 407] on p "2025" at bounding box center [611, 413] width 27 height 16
click at [572, 411] on p "October" at bounding box center [555, 413] width 44 height 16
click at [656, 408] on icon "button" at bounding box center [648, 413] width 16 height 16
click at [545, 475] on div "31" at bounding box center [540, 473] width 25 height 25
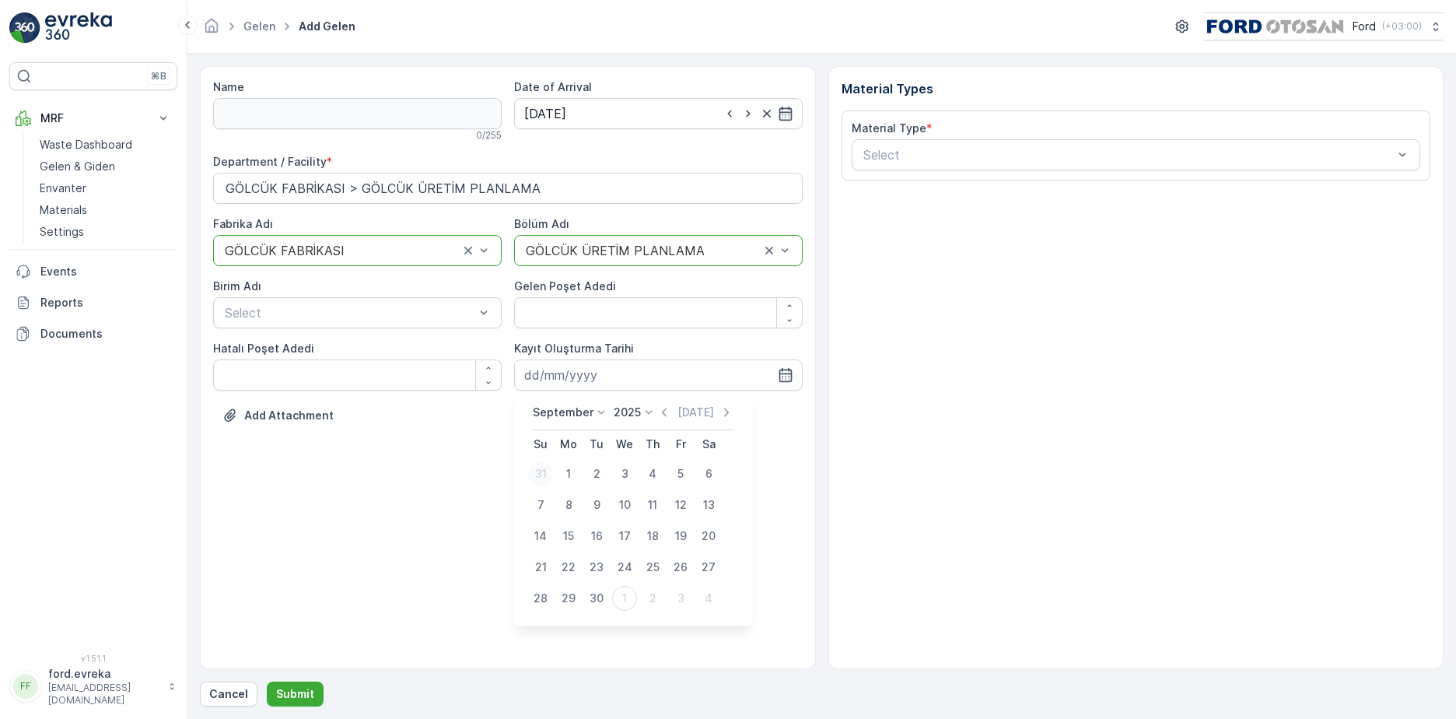
type input "[DATE]"
click at [629, 323] on Adedi "Gelen Poşet Adedi" at bounding box center [658, 312] width 289 height 31
click at [931, 297] on div "Material Types Material Type * Select" at bounding box center [1137, 367] width 616 height 603
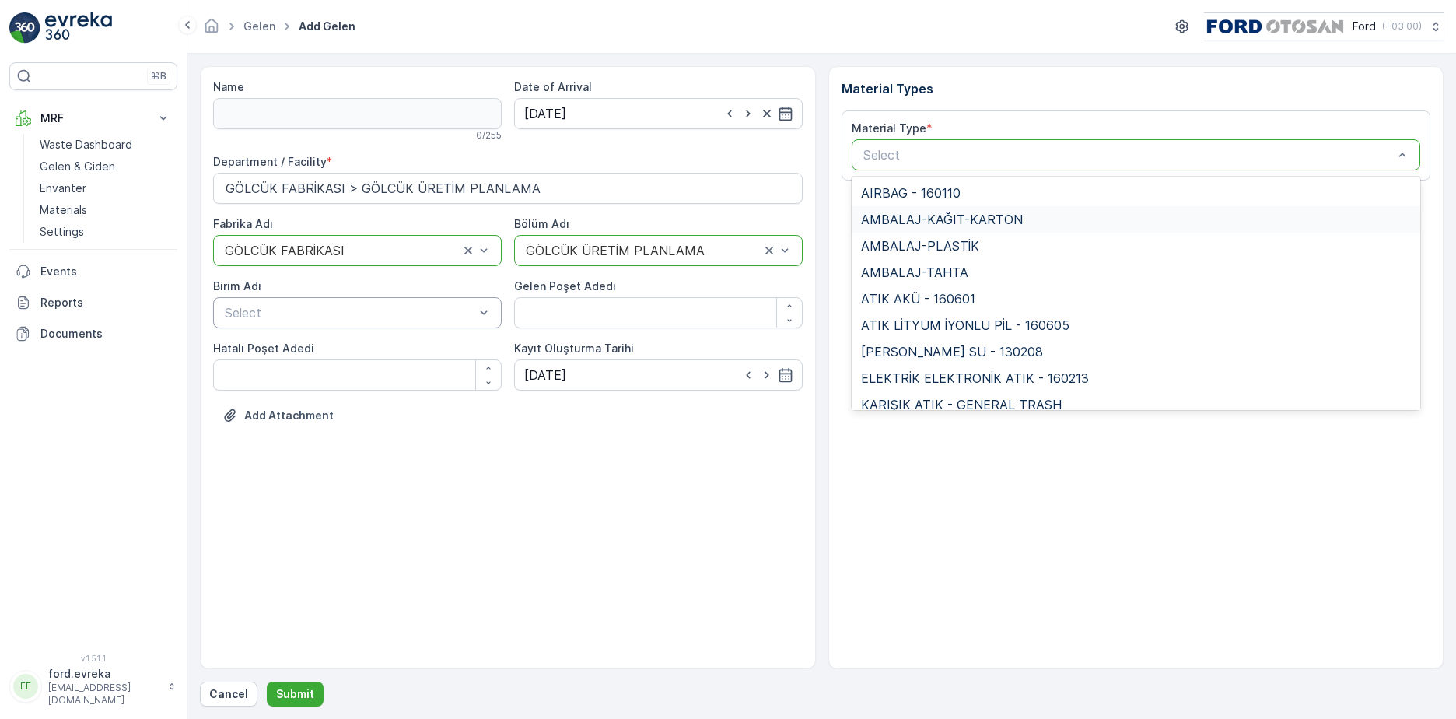
click at [950, 223] on span "AMBALAJ-KAĞIT-KARTON" at bounding box center [942, 219] width 162 height 14
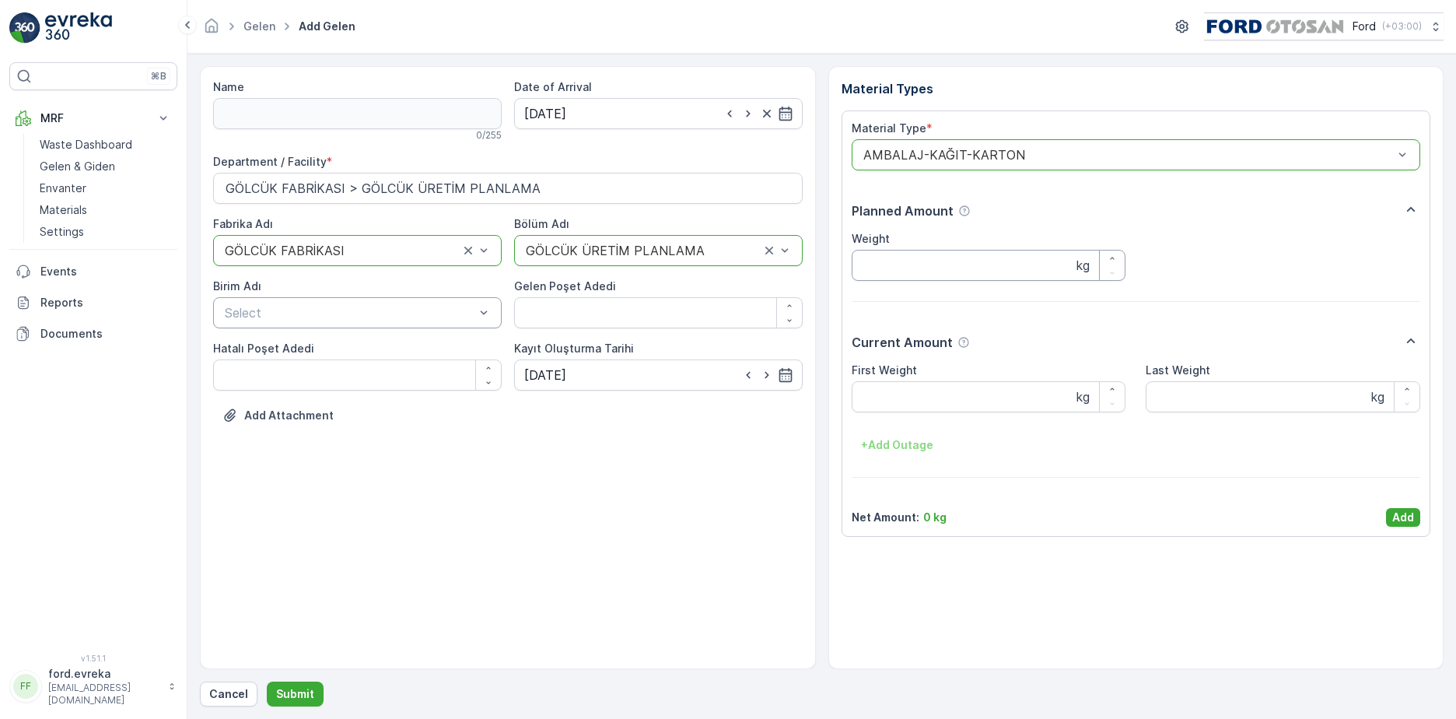
click at [948, 261] on input "Weight" at bounding box center [989, 265] width 275 height 31
type input "99980"
click at [952, 384] on Weight "First Weight" at bounding box center [989, 396] width 275 height 31
type Weight "99980"
click at [1393, 514] on button "Add" at bounding box center [1403, 517] width 34 height 19
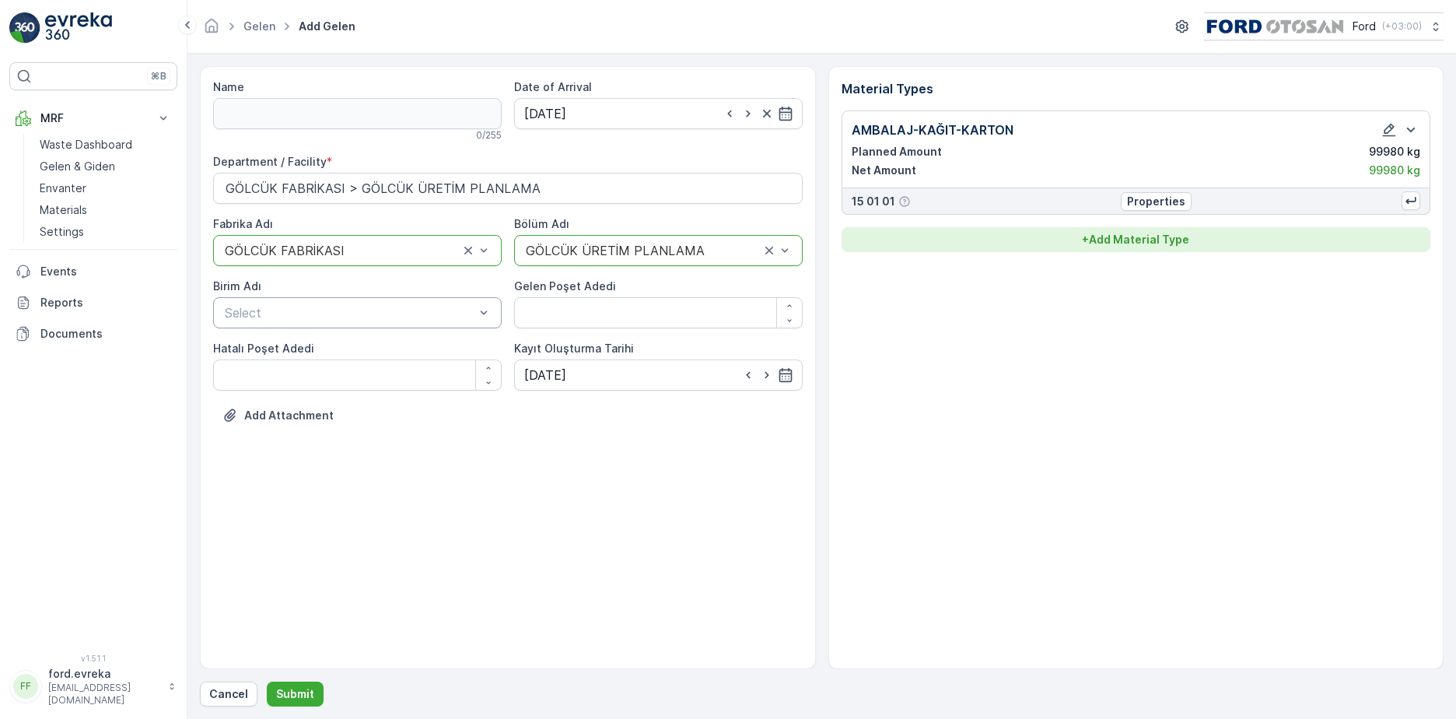
click at [1121, 233] on p "+ Add Material Type" at bounding box center [1135, 240] width 107 height 16
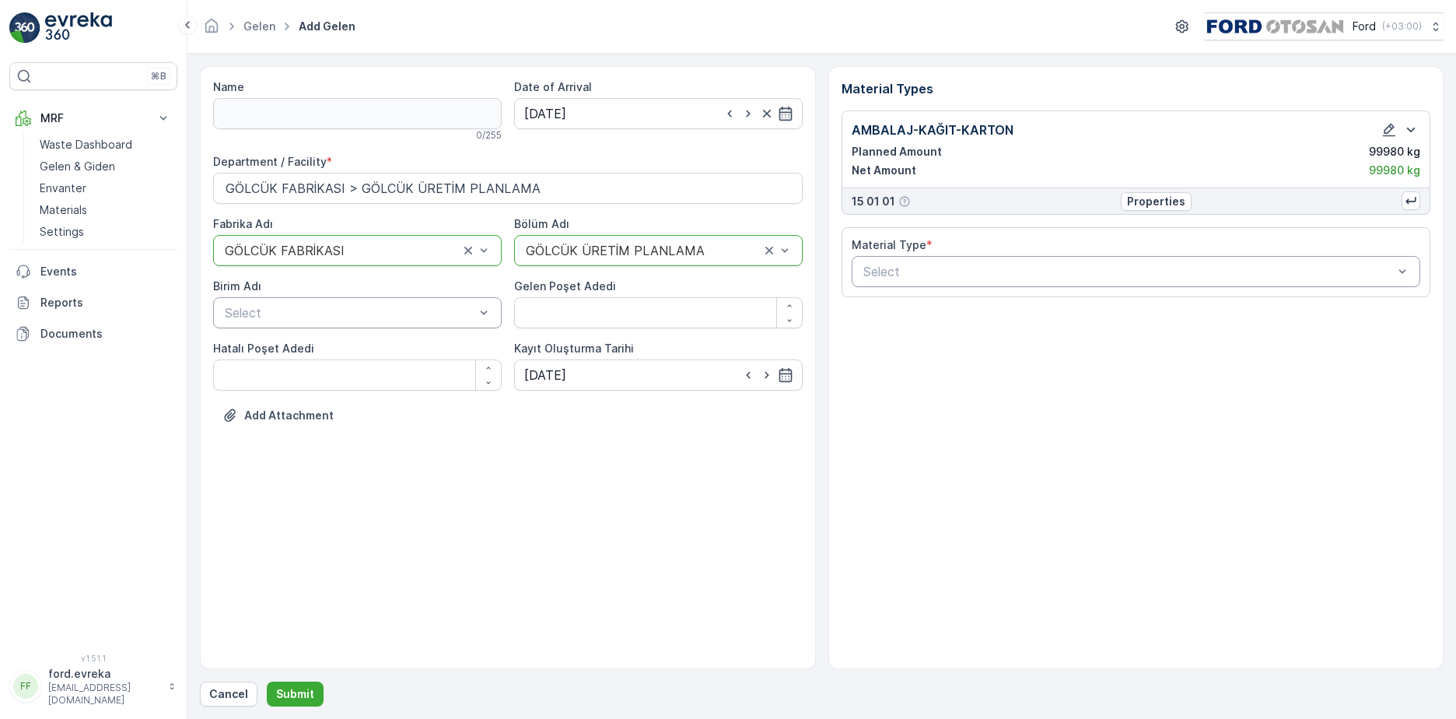
click at [896, 286] on div "Select" at bounding box center [1137, 271] width 570 height 31
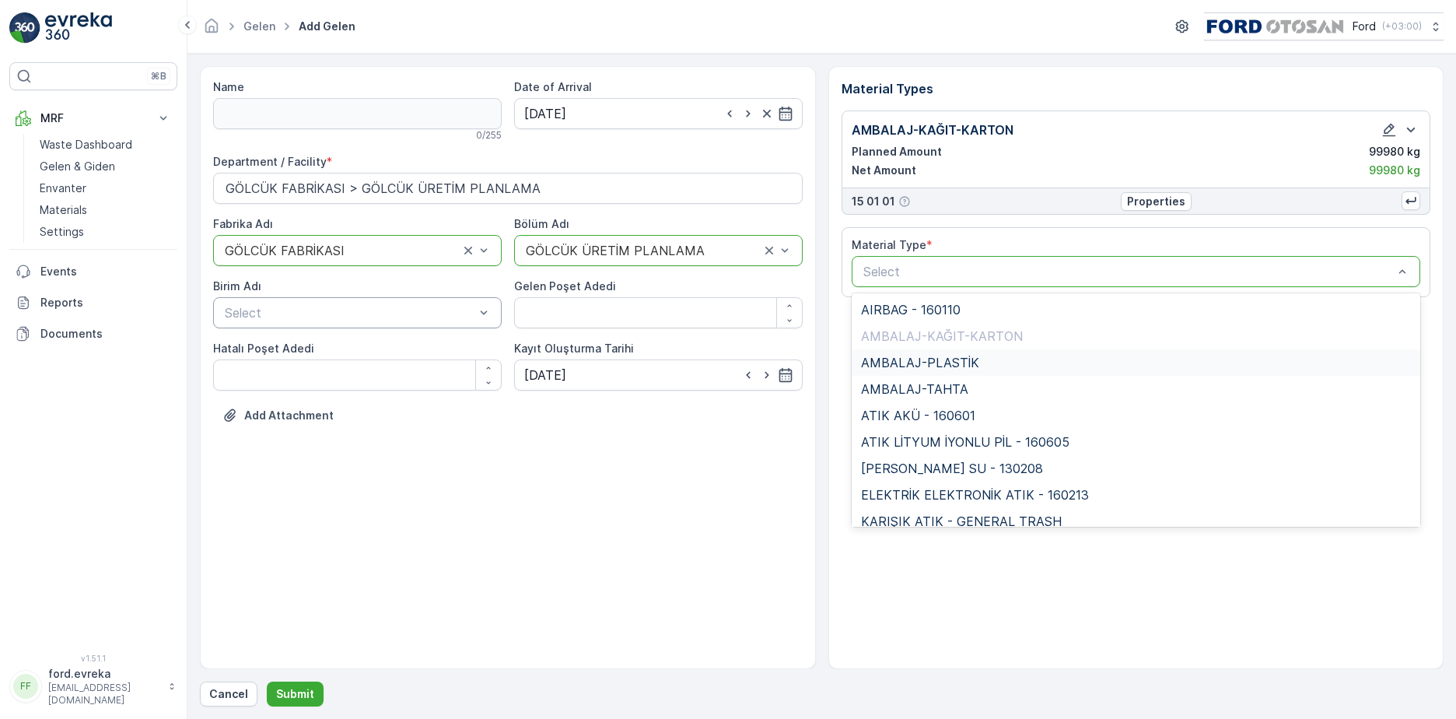
click at [945, 369] on span "AMBALAJ-PLASTİK" at bounding box center [920, 363] width 118 height 14
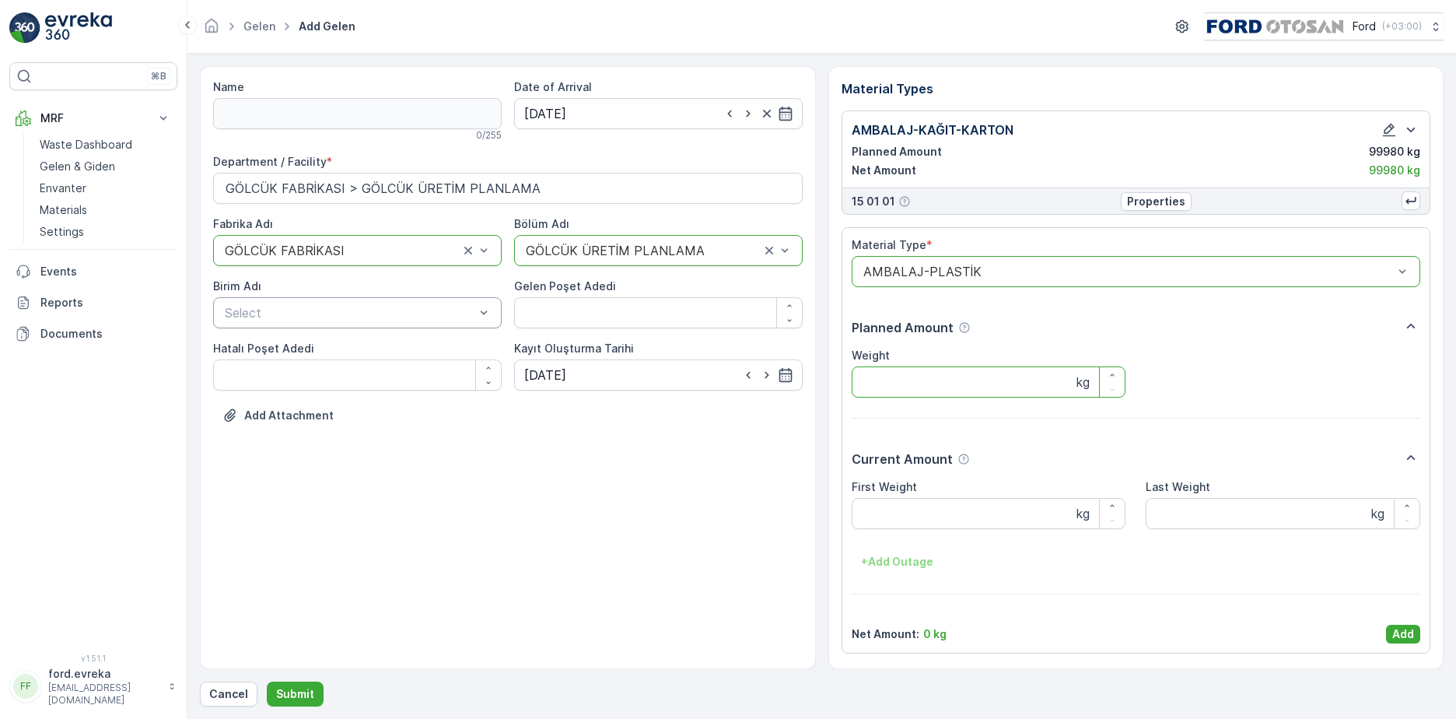
click at [945, 384] on input "Weight" at bounding box center [989, 381] width 275 height 31
type input "3930"
click at [928, 518] on Weight "First Weight" at bounding box center [989, 513] width 275 height 31
type Weight "3930"
click at [1404, 629] on p "Add" at bounding box center [1404, 634] width 22 height 16
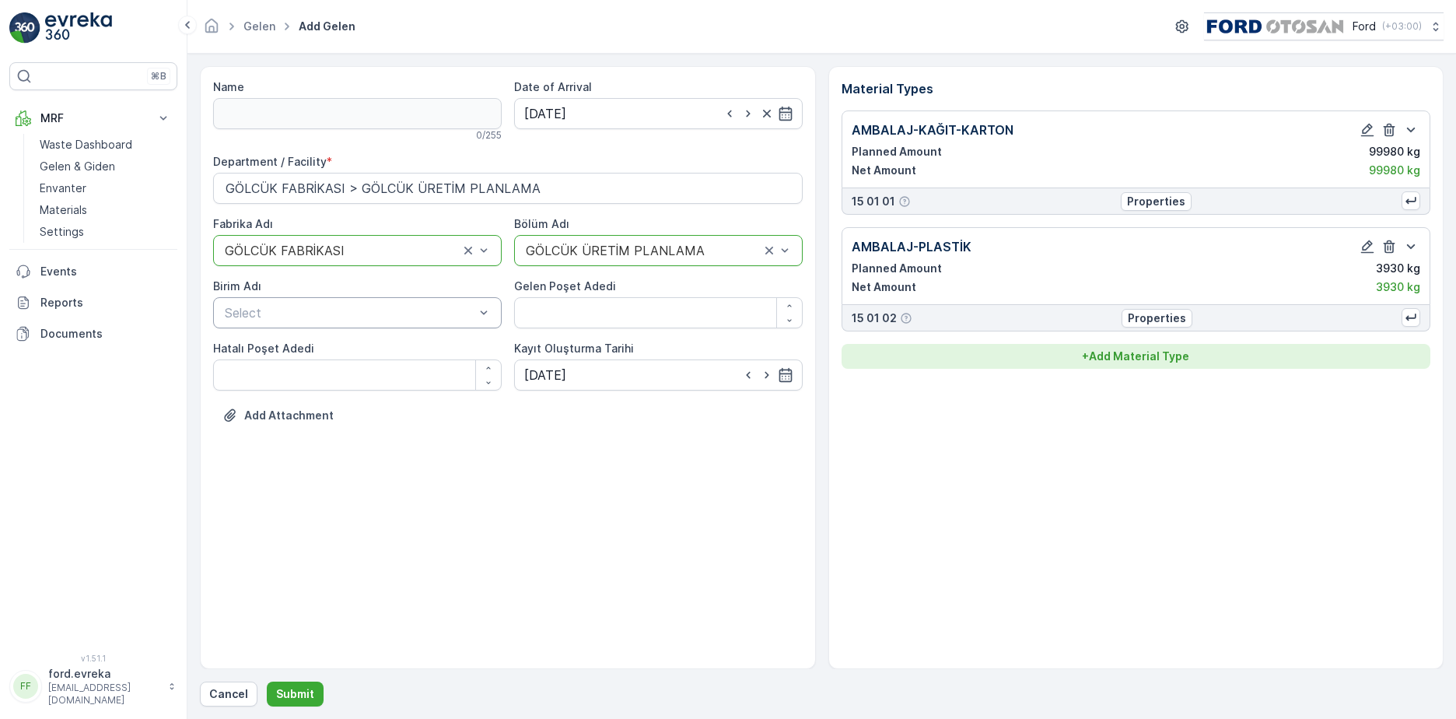
click at [1193, 353] on div "+ Add Material Type" at bounding box center [1136, 357] width 571 height 16
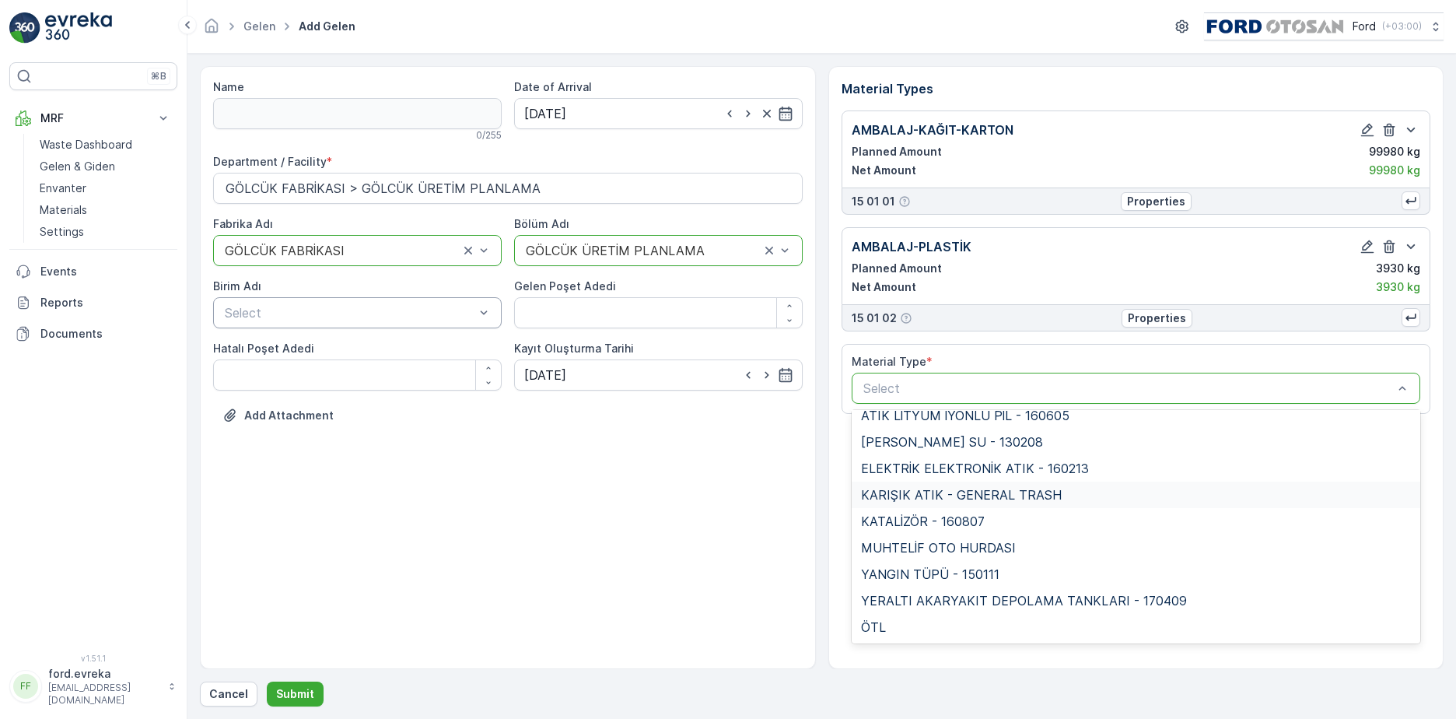
scroll to position [0, 0]
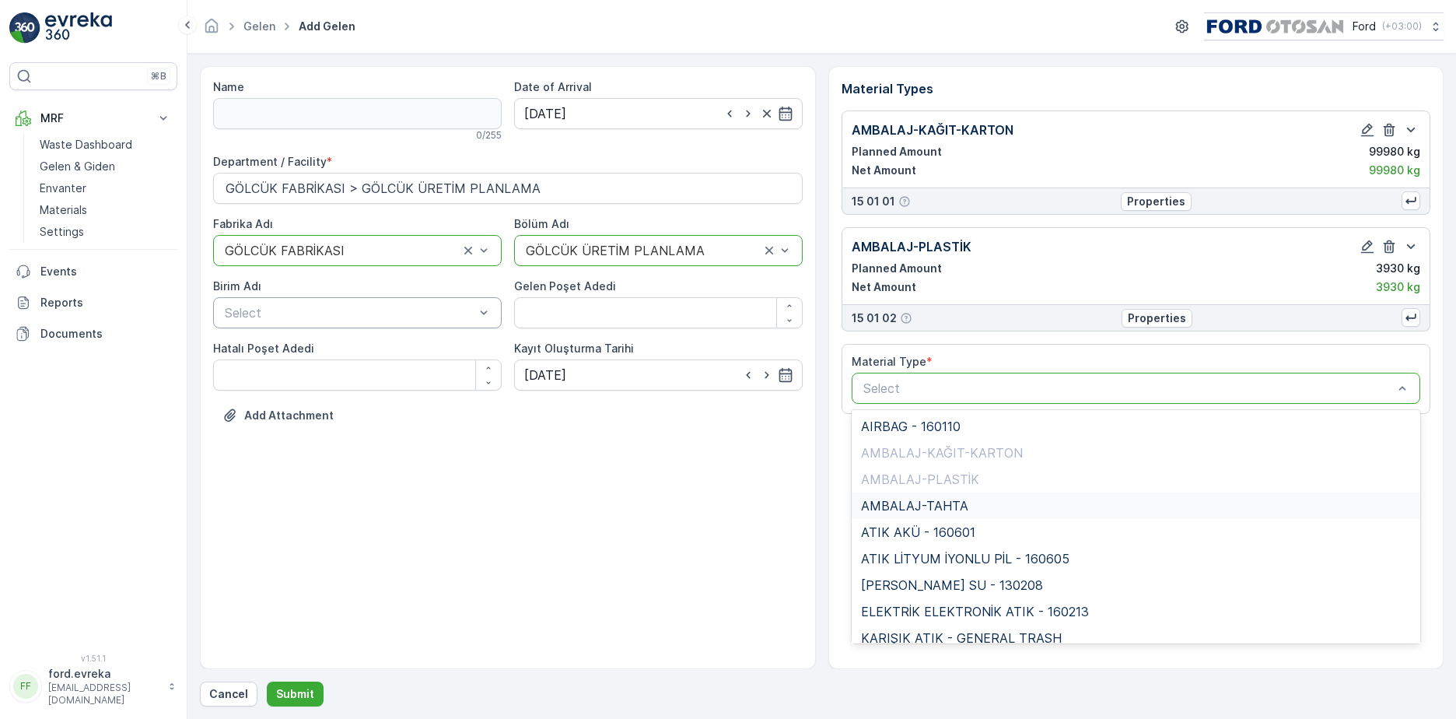
click at [980, 496] on div "AMBALAJ-TAHTA" at bounding box center [1137, 505] width 570 height 26
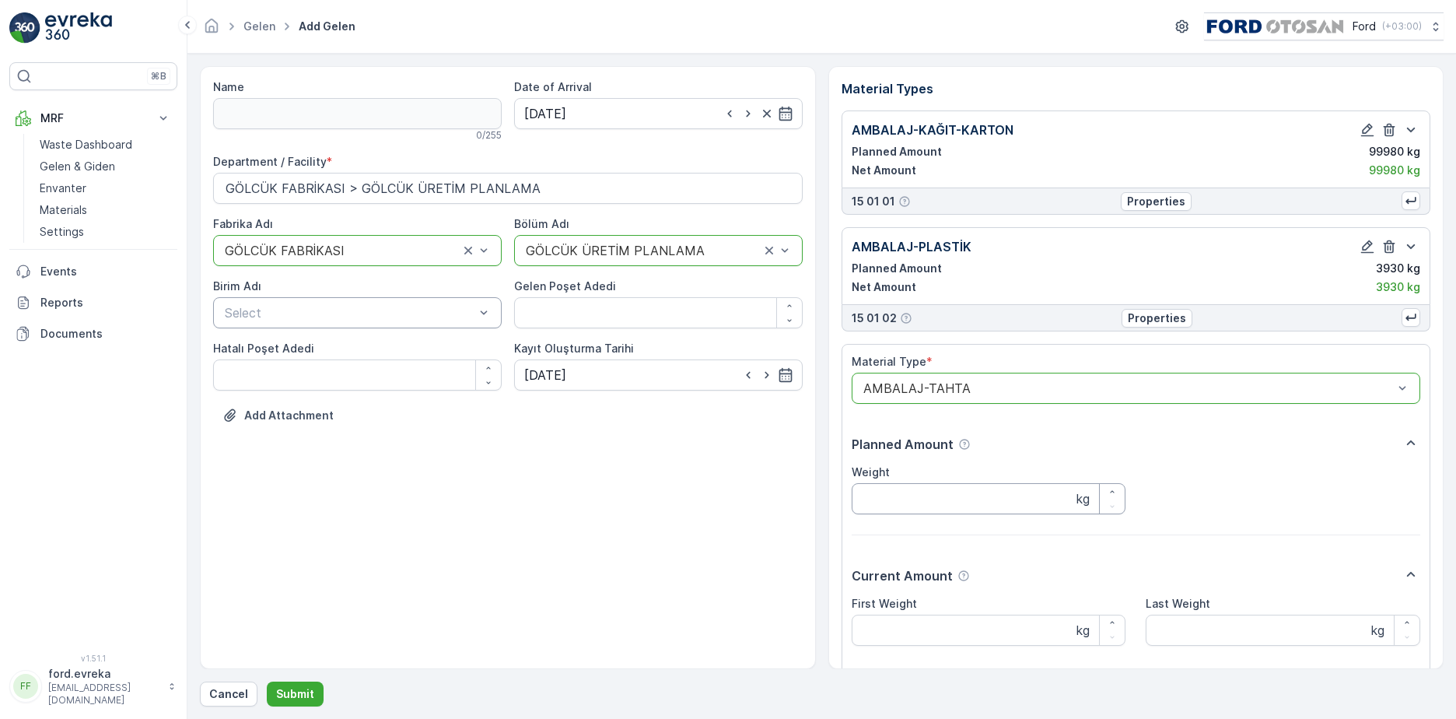
click at [975, 495] on input "Weight" at bounding box center [989, 498] width 275 height 31
type input "101600"
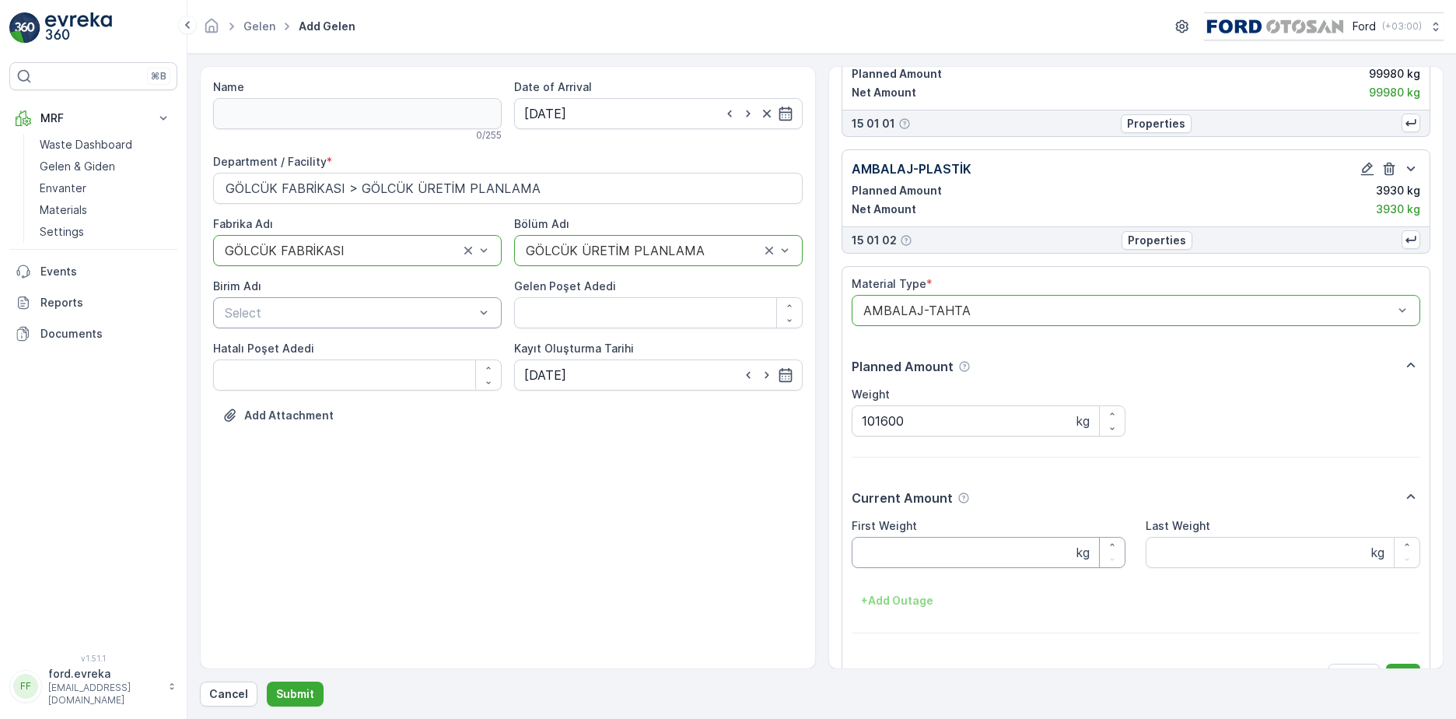
click at [983, 545] on Weight "First Weight" at bounding box center [989, 552] width 275 height 31
type Weight "101600"
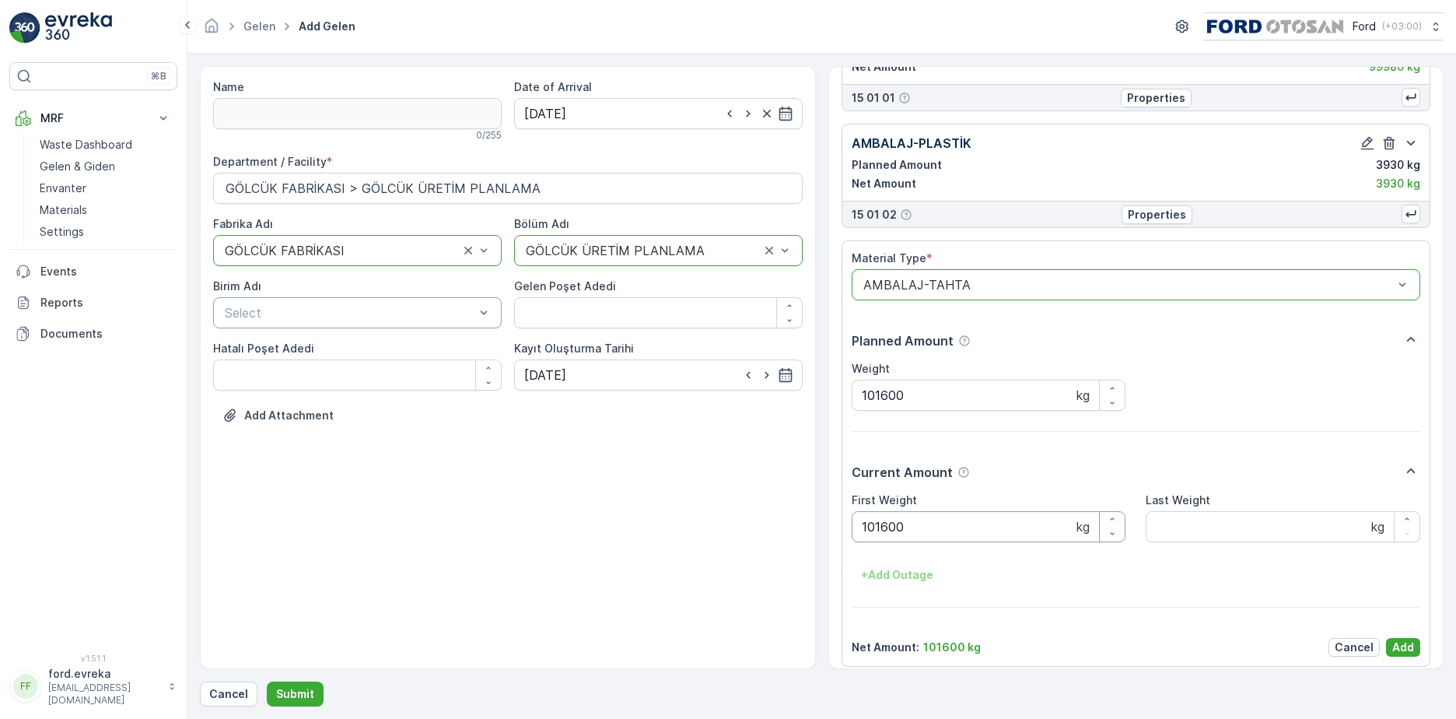
scroll to position [114, 0]
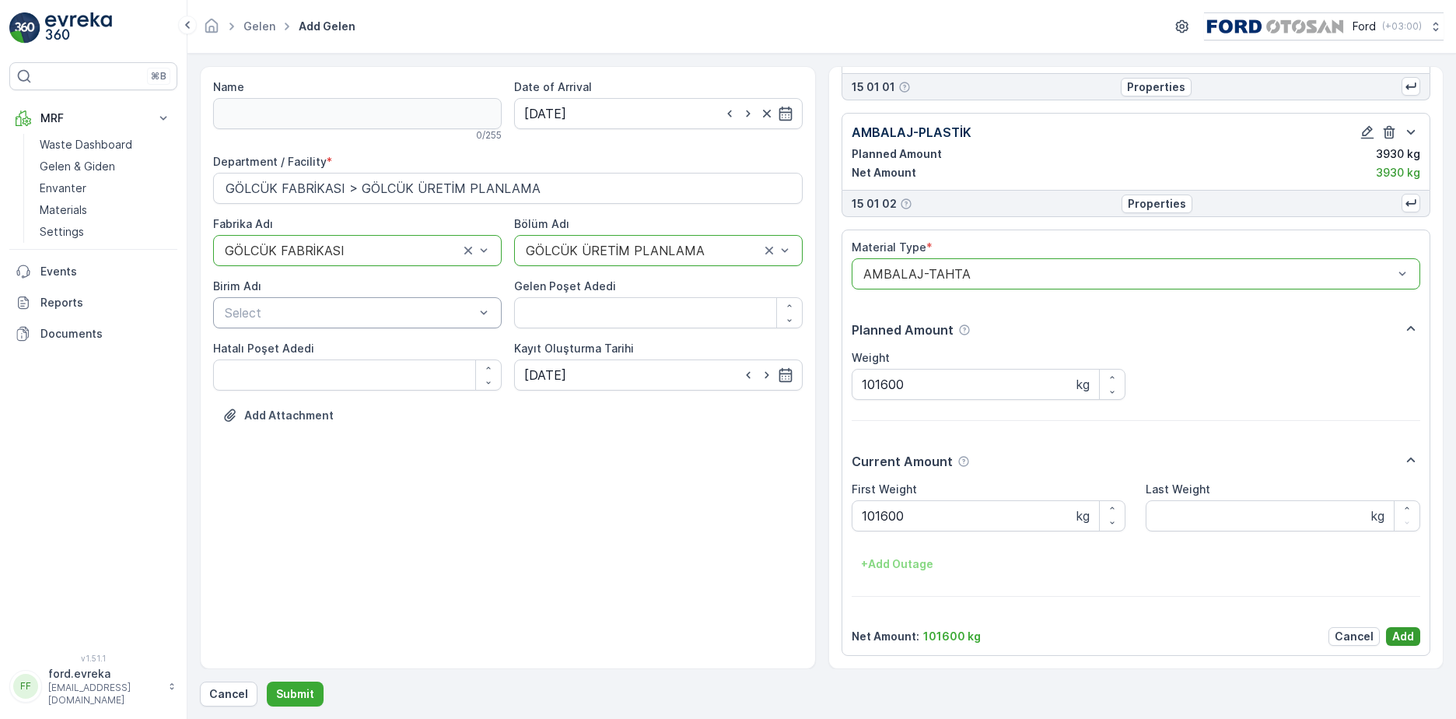
click at [1412, 637] on button "Add" at bounding box center [1403, 636] width 34 height 19
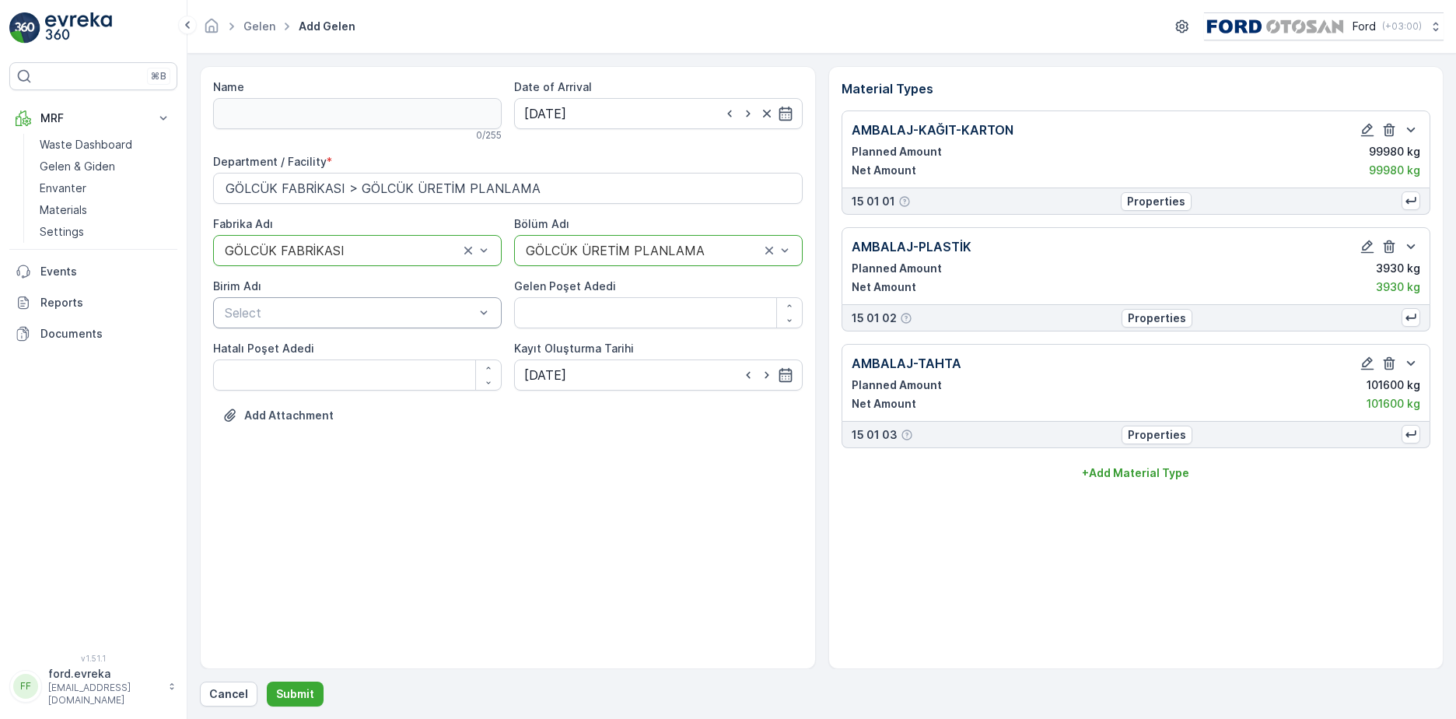
scroll to position [0, 0]
click at [1137, 460] on div "AMBALAJ-KAĞIT-KARTON Planned Amount 99980 kg Net Amount 99980 kg 15 01 01 Prope…" at bounding box center [1137, 297] width 590 height 375
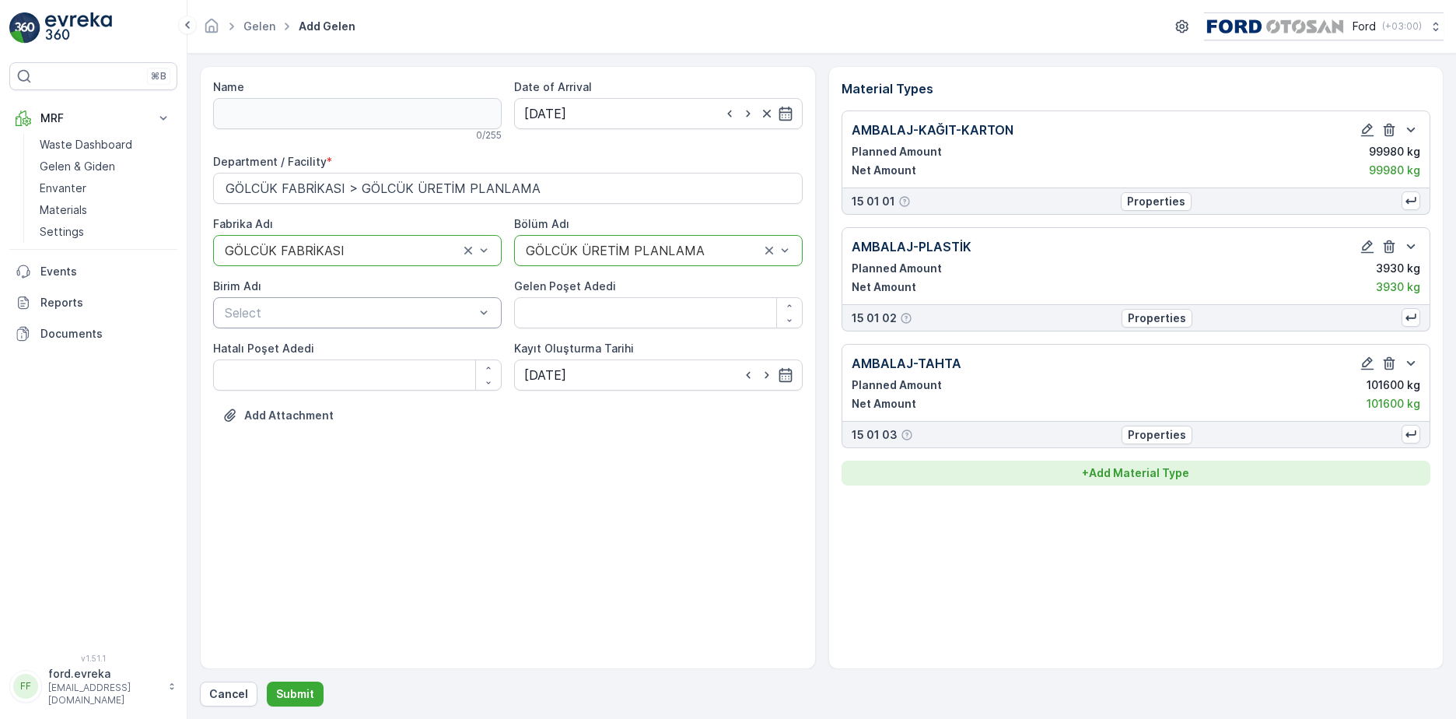
click at [1127, 471] on p "+ Add Material Type" at bounding box center [1135, 473] width 107 height 16
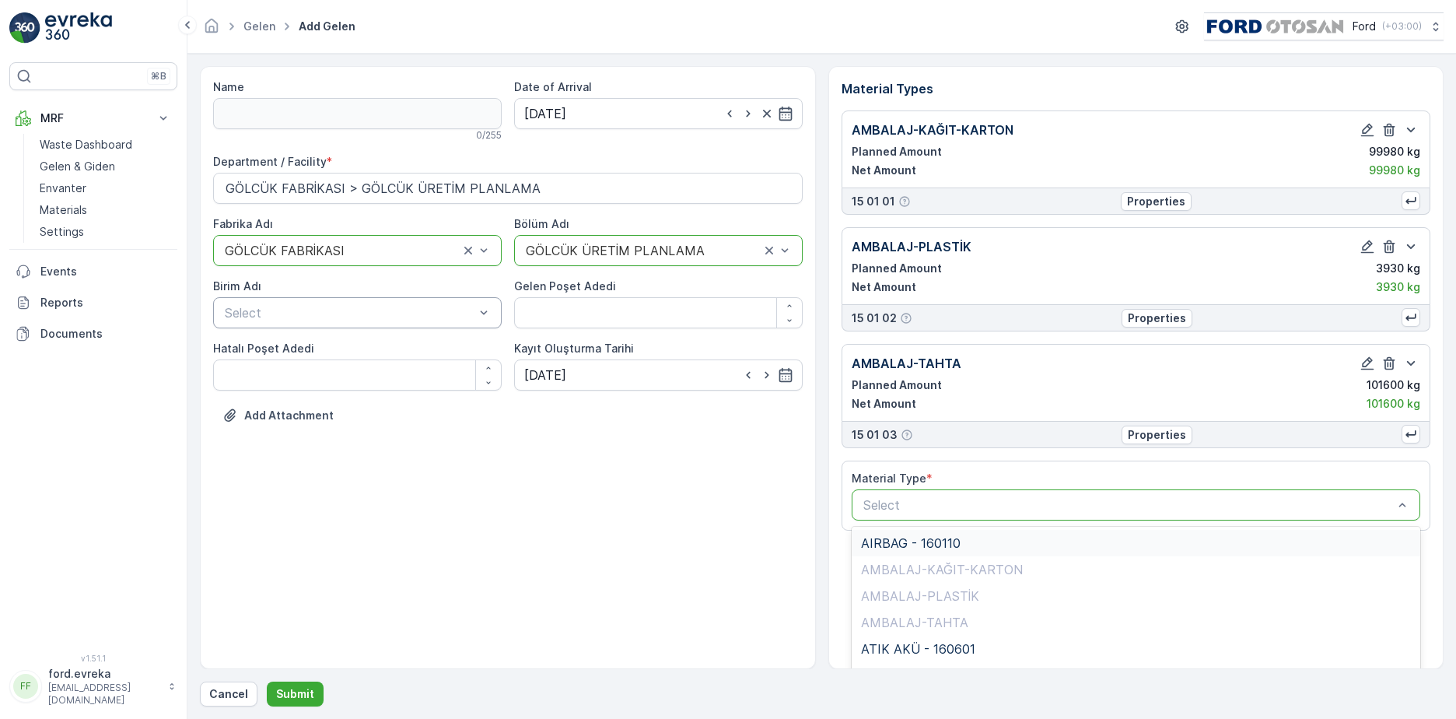
click at [911, 519] on div "Select" at bounding box center [1137, 504] width 570 height 31
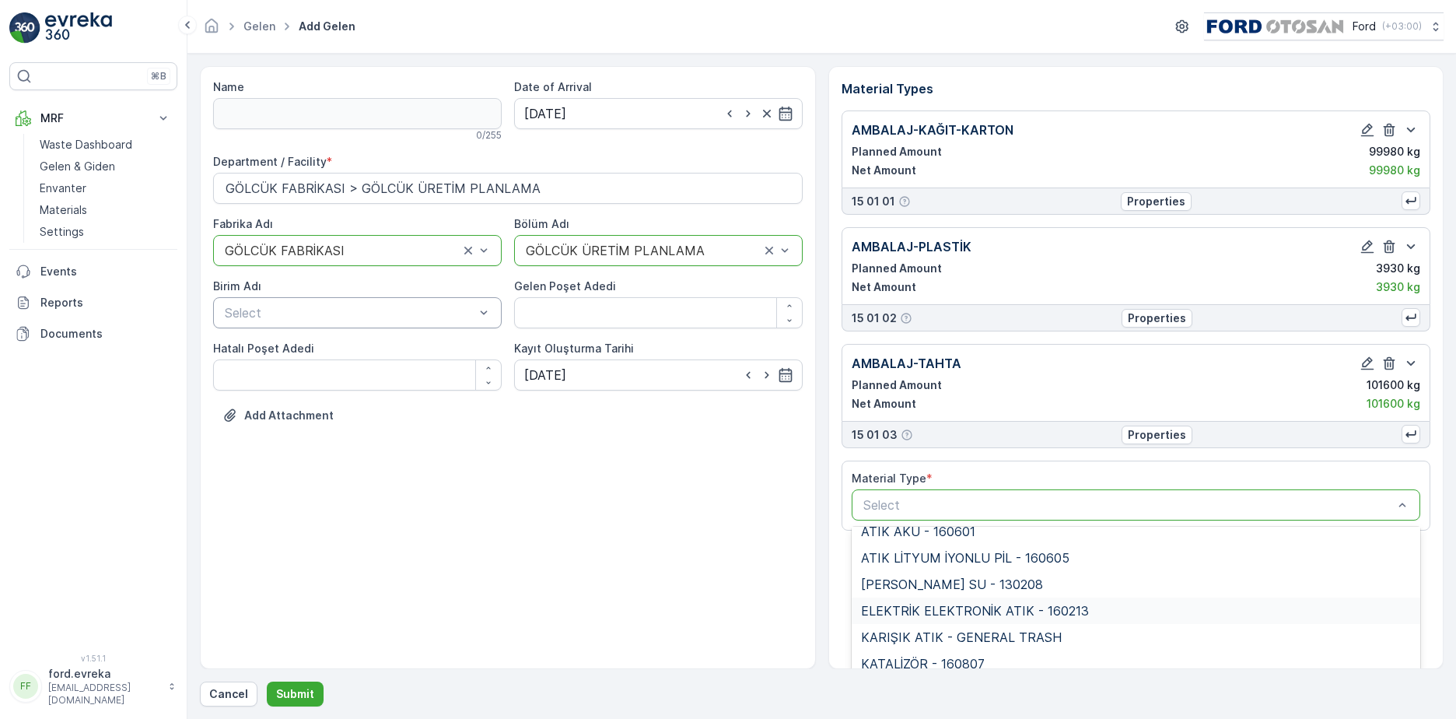
scroll to position [191, 0]
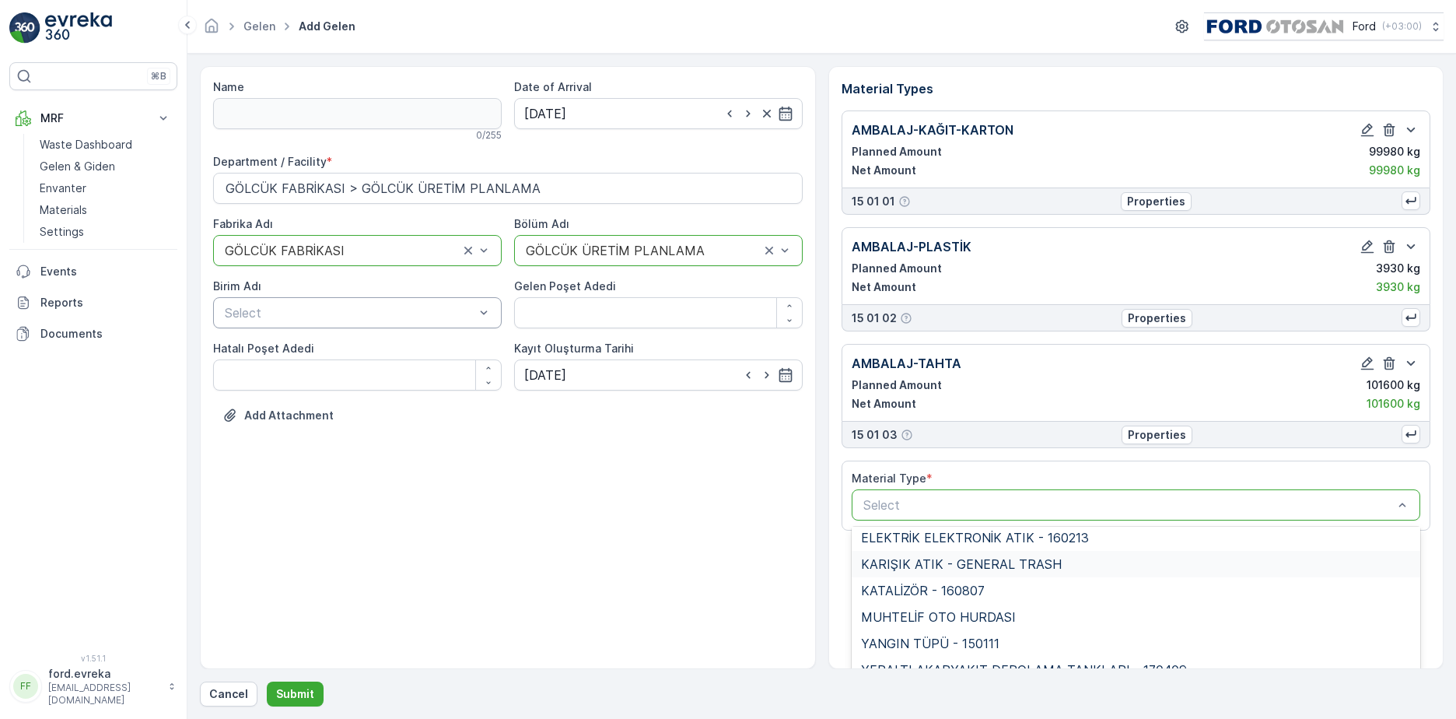
click at [985, 562] on span "KARIŞIK ATIK - GENERAL TRASH" at bounding box center [961, 564] width 201 height 14
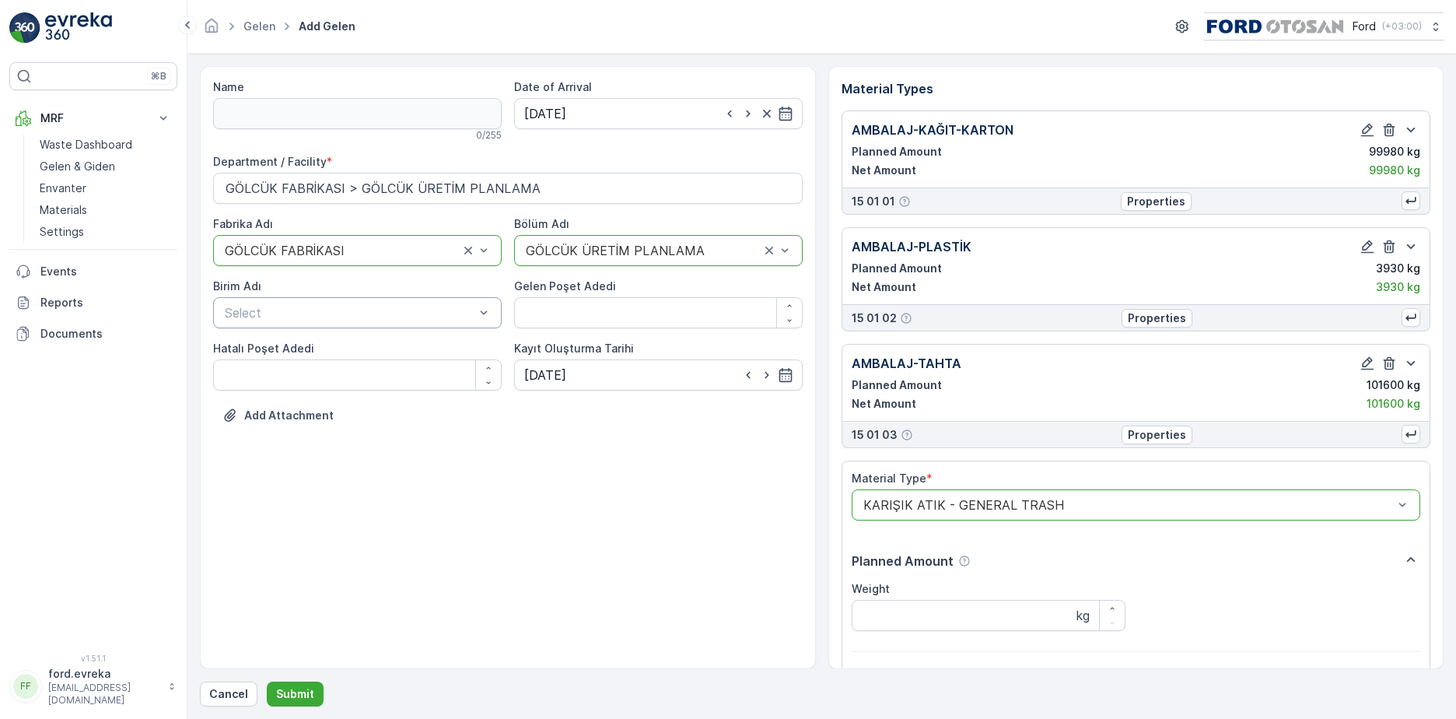
click at [945, 634] on div "Planned Amount Weight kg" at bounding box center [1137, 600] width 570 height 101
click at [945, 617] on input "Weight" at bounding box center [989, 615] width 275 height 31
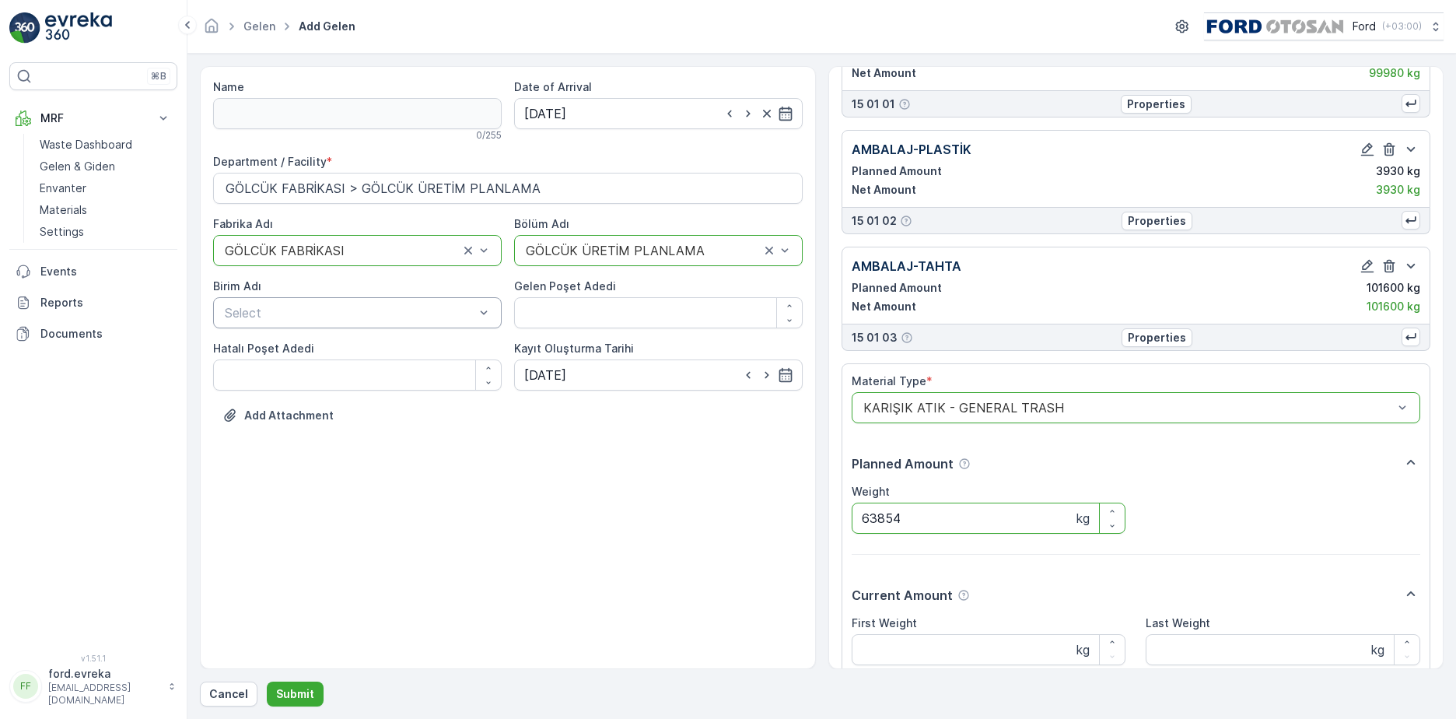
scroll to position [231, 0]
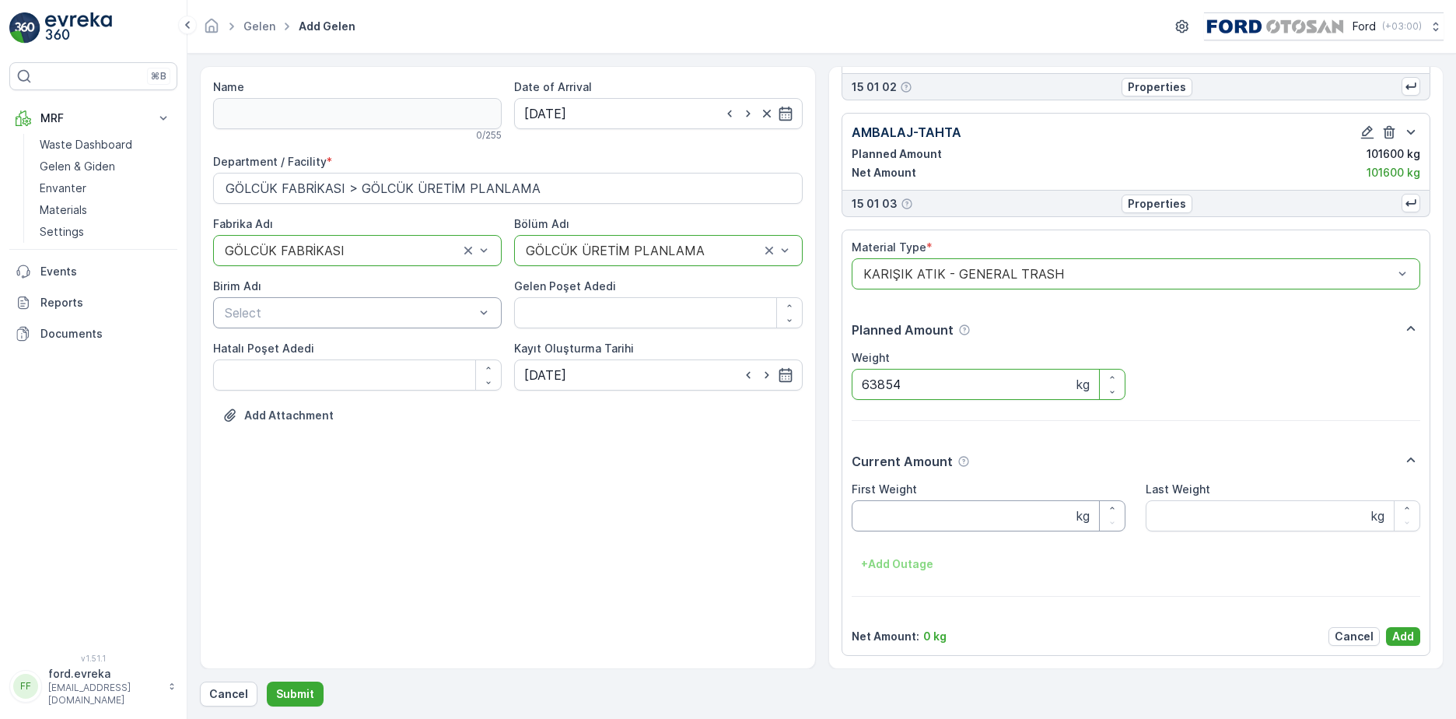
type input "63854"
click at [977, 512] on Weight "First Weight" at bounding box center [989, 515] width 275 height 31
type Weight "63854"
click at [1393, 636] on p "Add" at bounding box center [1404, 637] width 22 height 16
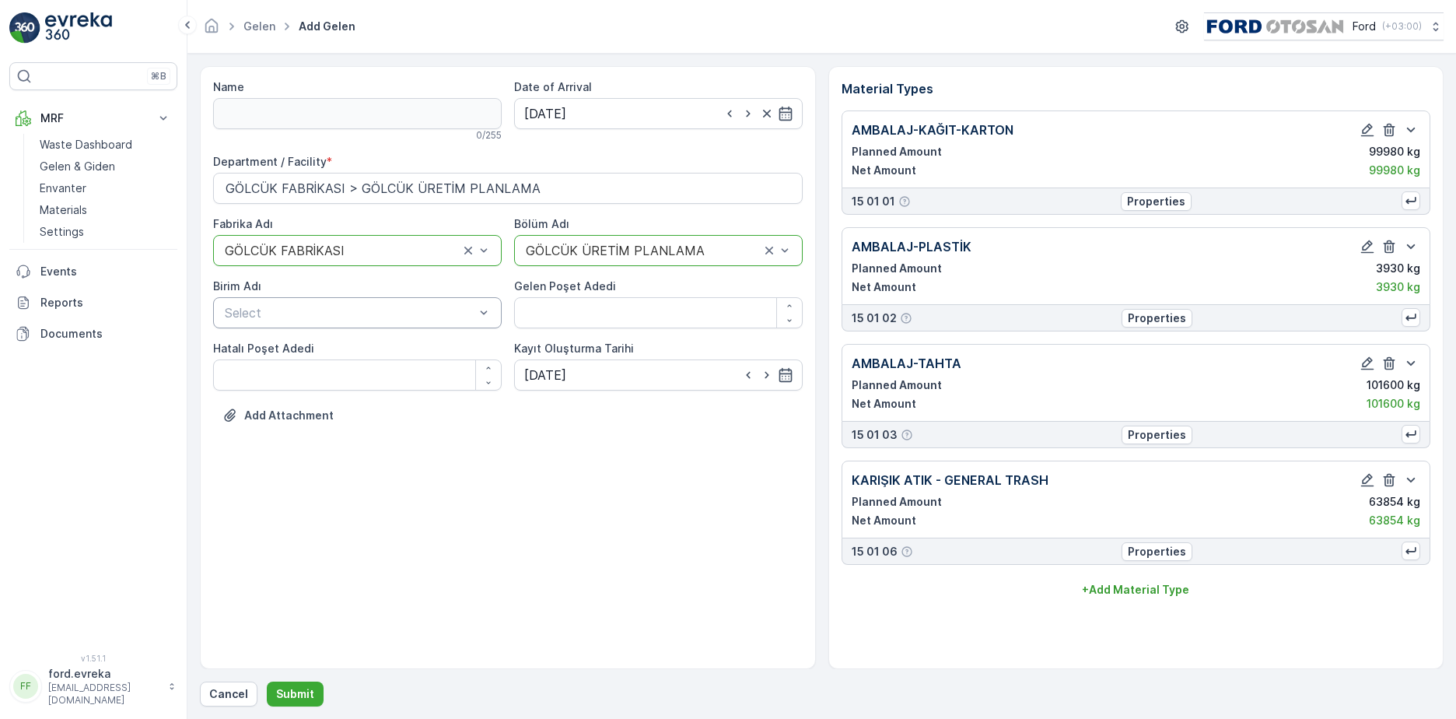
scroll to position [0, 0]
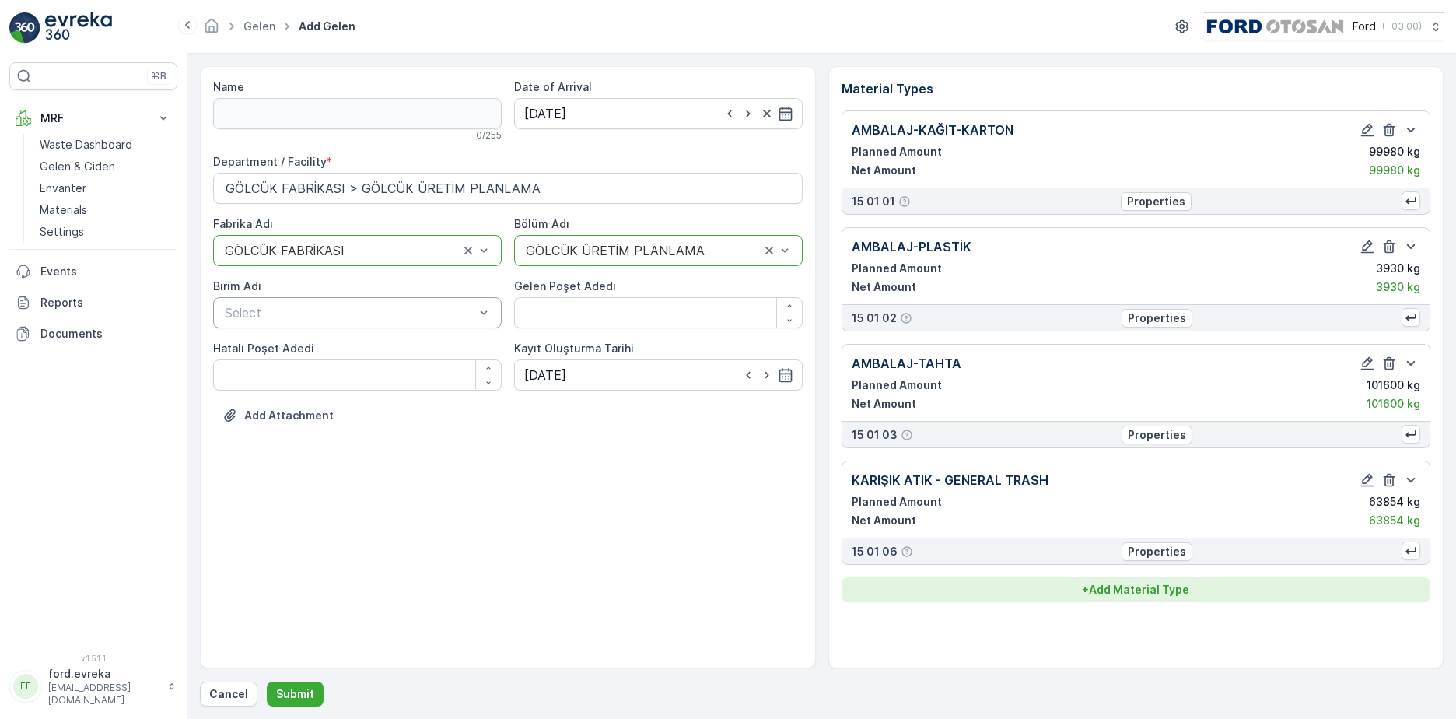
click at [1115, 587] on p "+ Add Material Type" at bounding box center [1135, 590] width 107 height 16
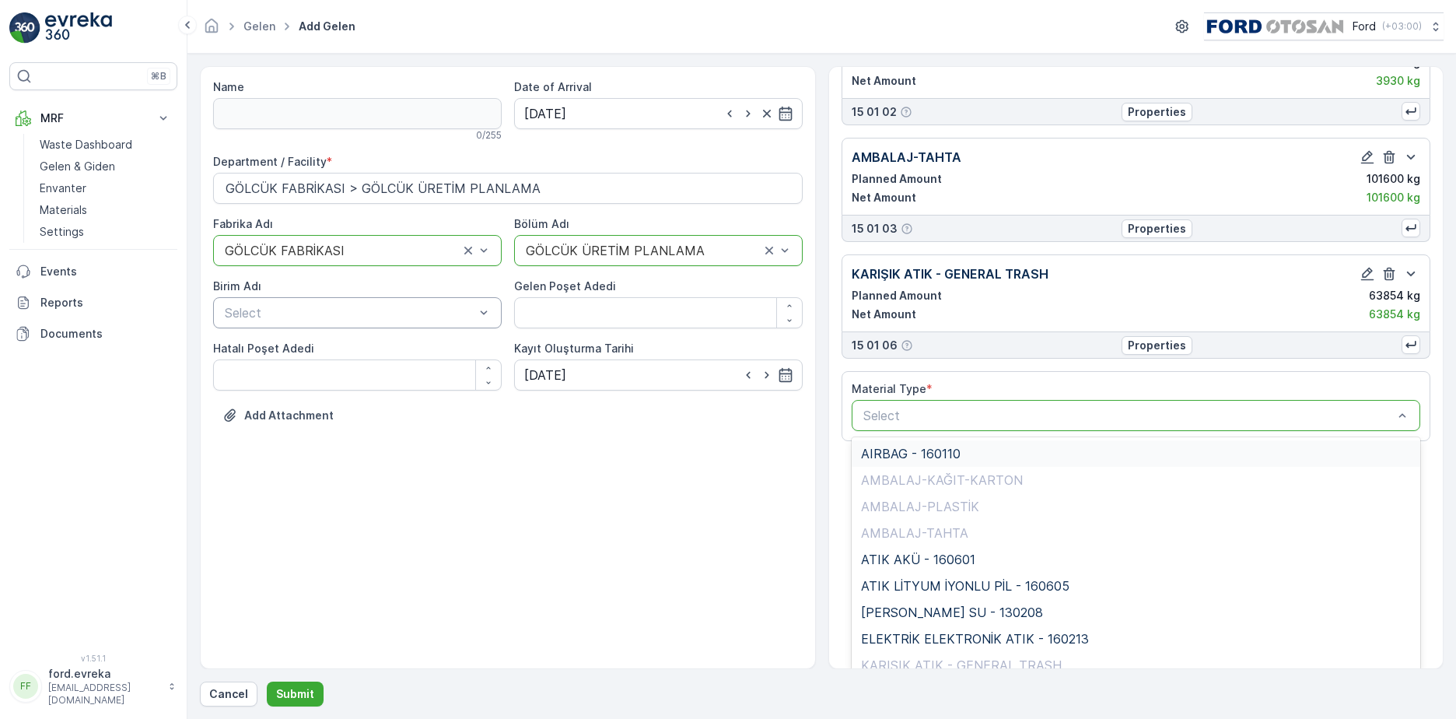
scroll to position [209, 0]
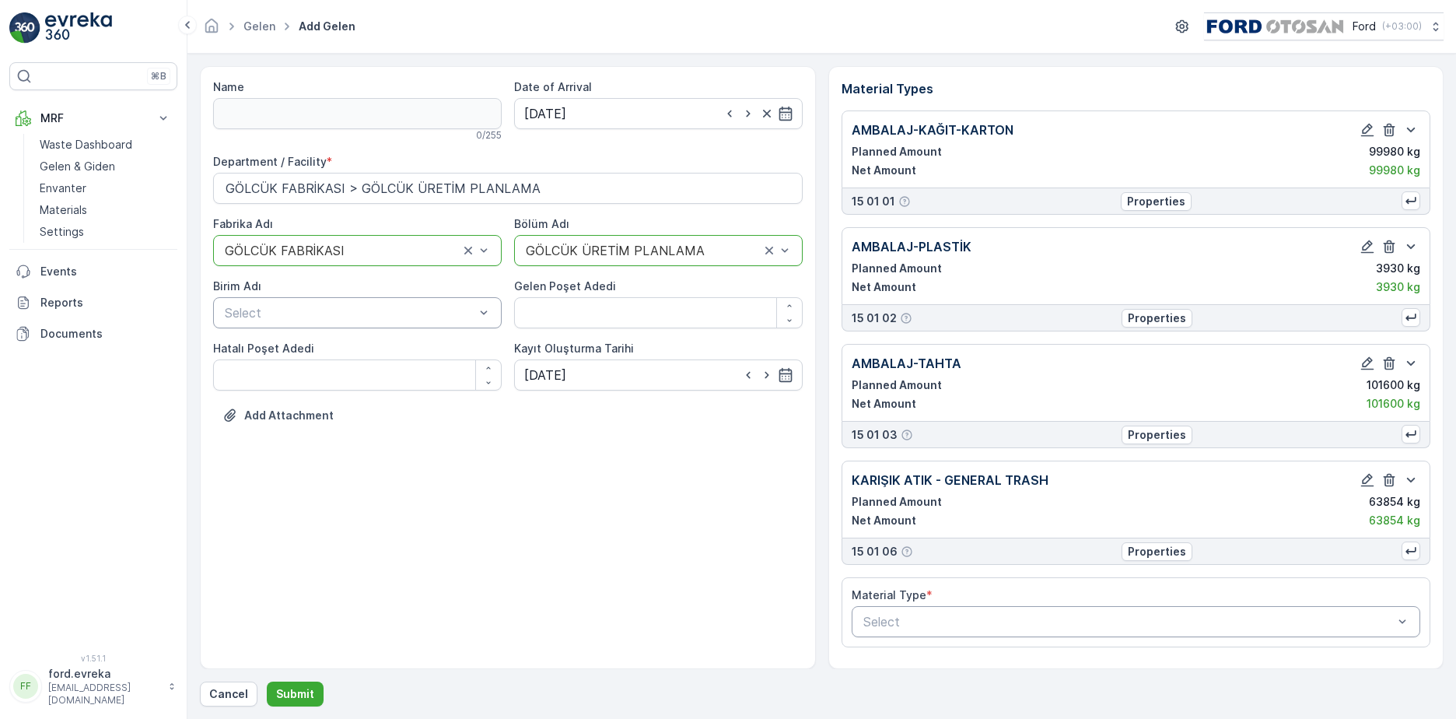
click at [679, 452] on div "Name 0 / 255 Date of Arrival [DATE] Department / Facility * GÖLCÜK FABRİKASI > …" at bounding box center [508, 367] width 616 height 603
click at [276, 689] on p "Submit" at bounding box center [295, 694] width 38 height 16
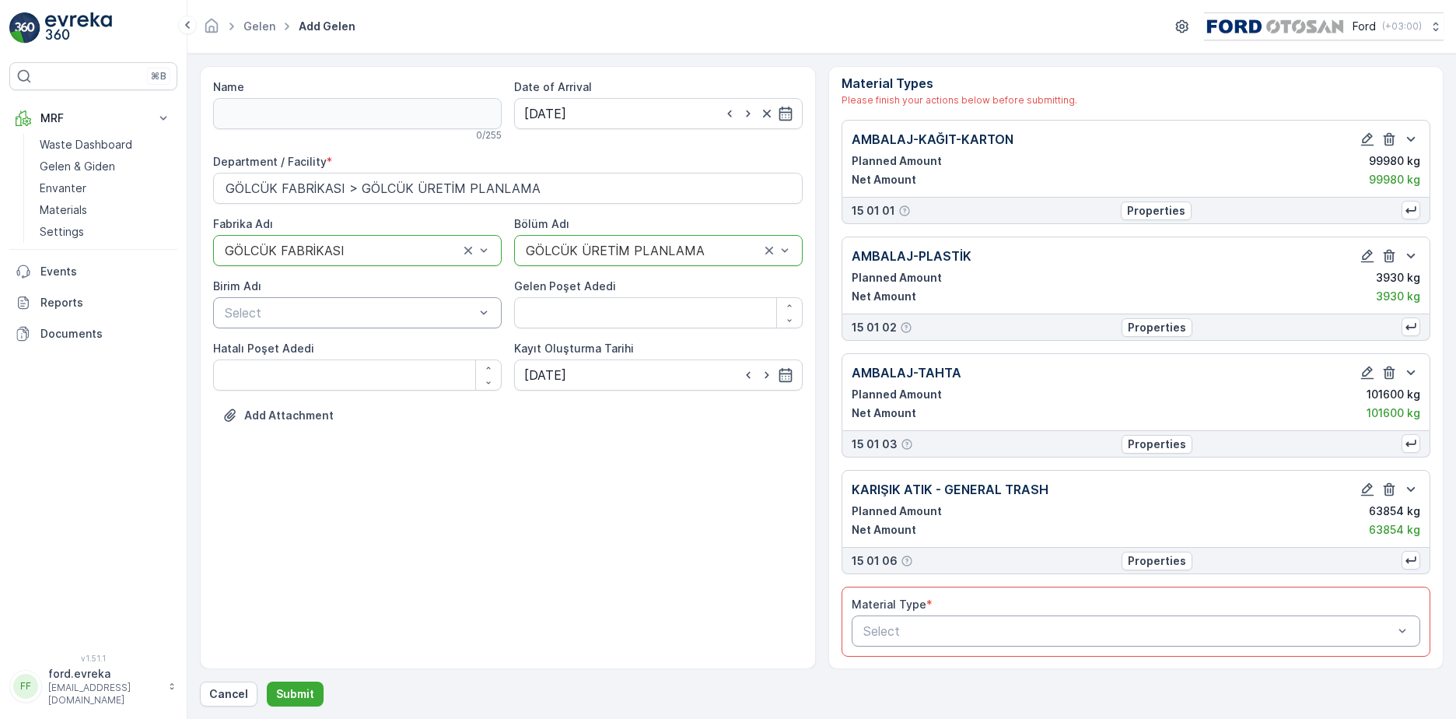
scroll to position [6, 0]
click at [1318, 602] on div "Material Type *" at bounding box center [1137, 604] width 570 height 16
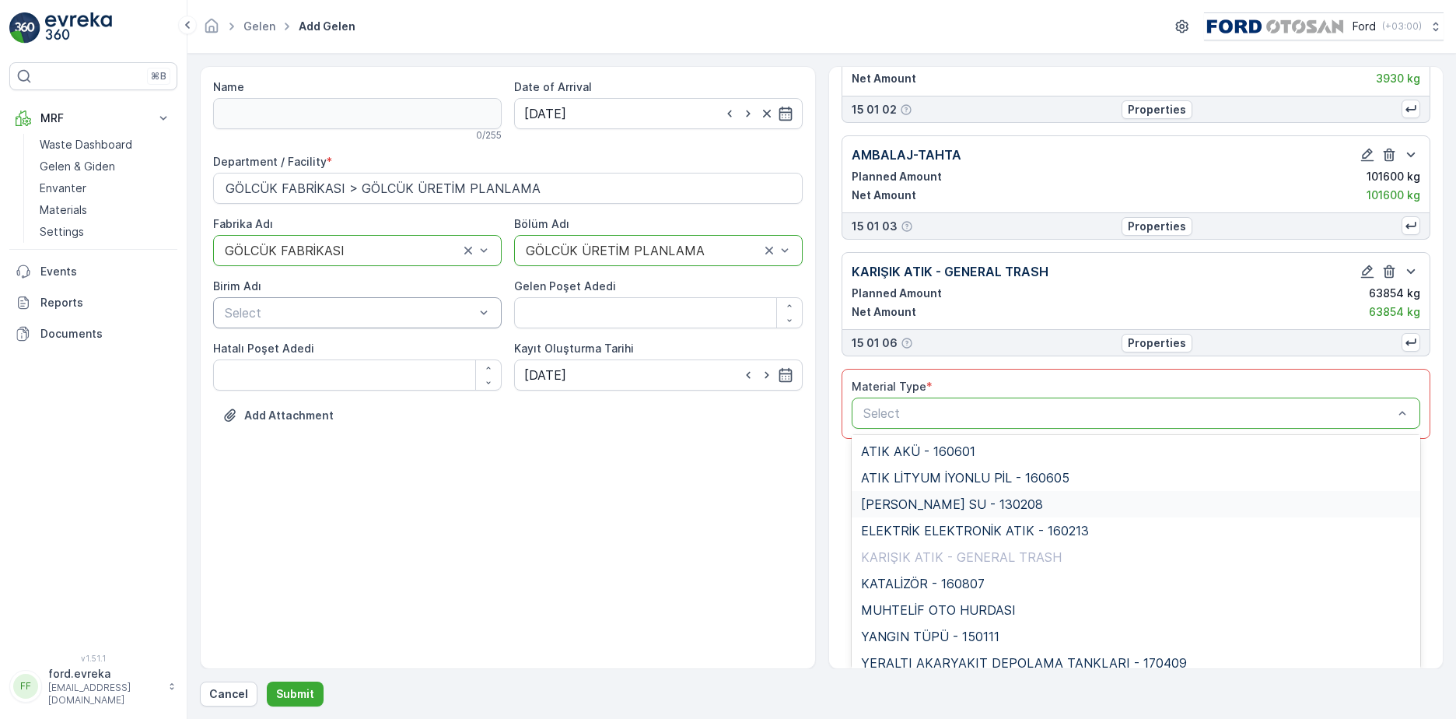
scroll to position [143, 0]
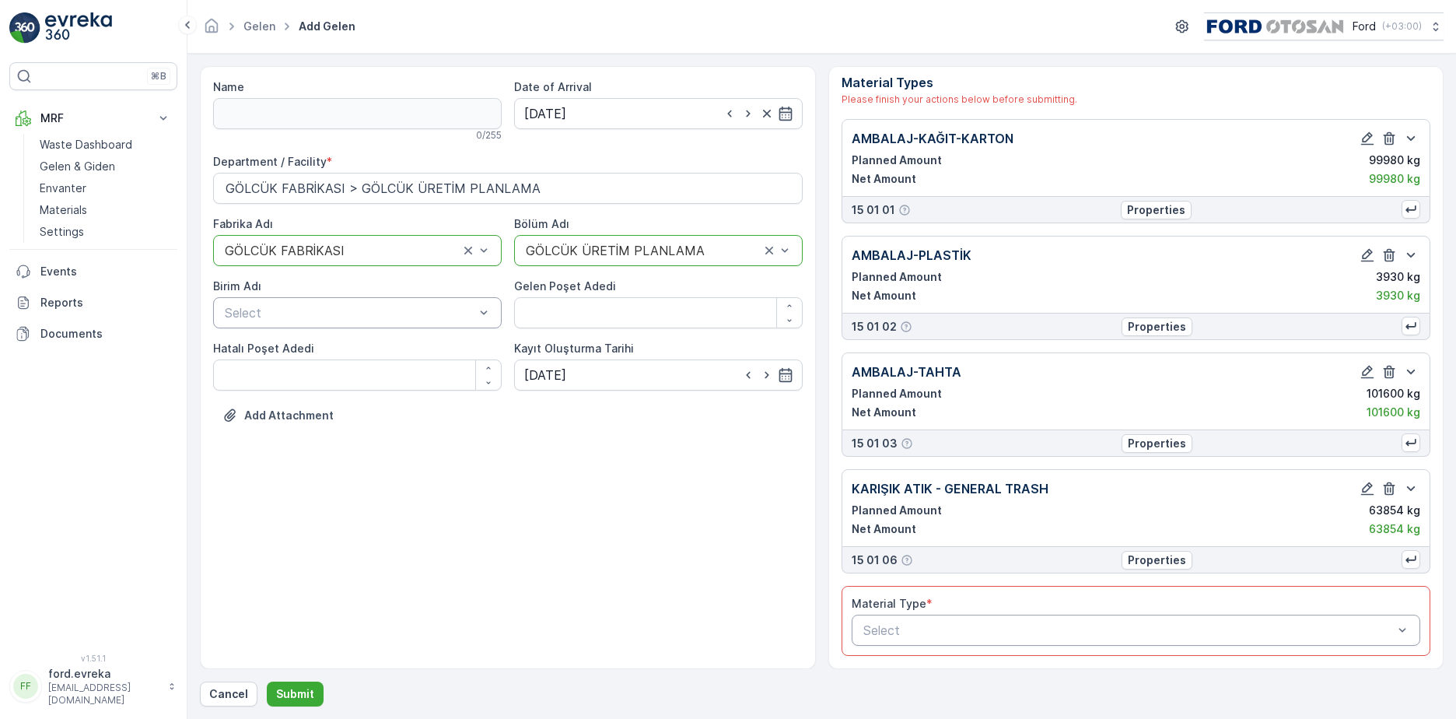
click at [561, 512] on div "Name 0 / 255 Date of Arrival [DATE] Department / Facility * GÖLCÜK FABRİKASI > …" at bounding box center [508, 367] width 616 height 603
click at [1377, 604] on div "Material Type *" at bounding box center [1137, 604] width 570 height 16
drag, startPoint x: 1284, startPoint y: 595, endPoint x: 689, endPoint y: 545, distance: 596.6
click at [640, 547] on div "Name 0 / 255 Date of Arrival [DATE] Department / Facility * GÖLCÜK FABRİKASI > …" at bounding box center [508, 367] width 616 height 603
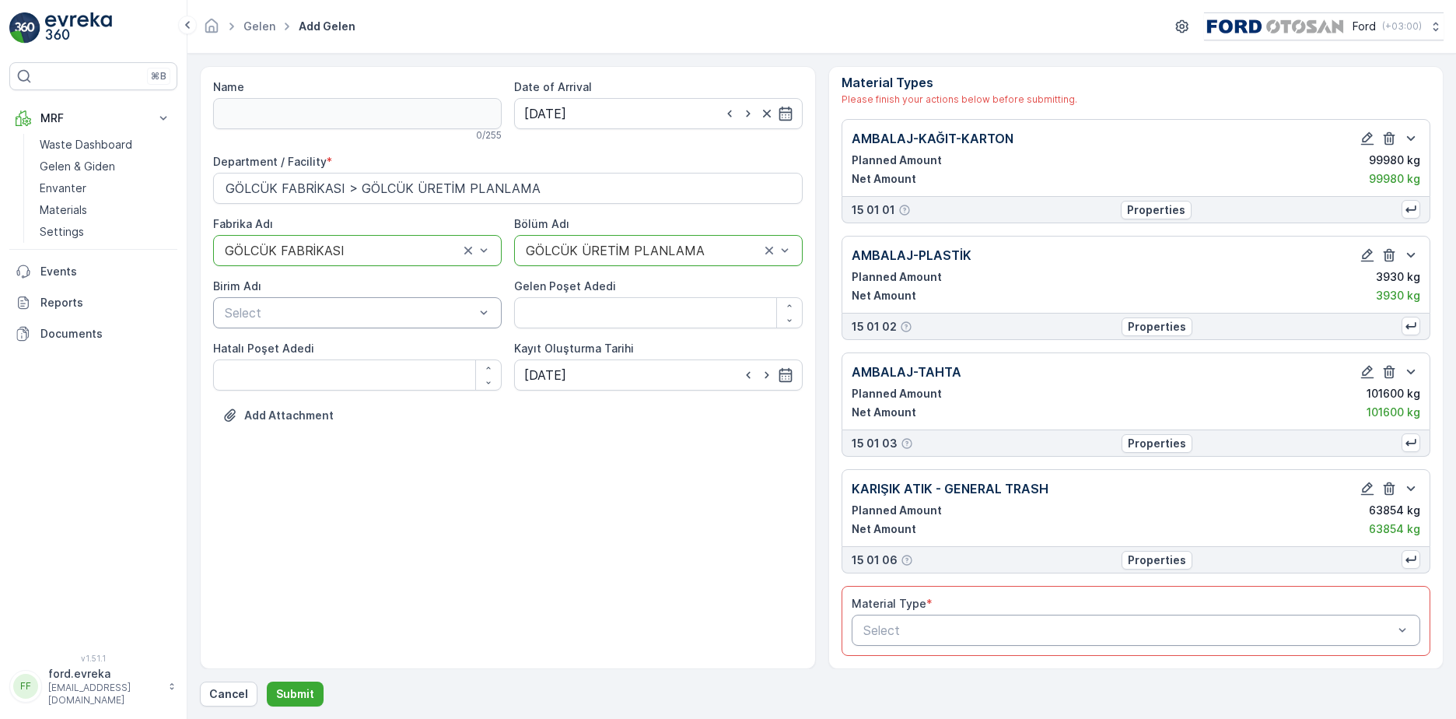
click at [954, 520] on div "Planned Amount 63854 kg Net Amount 63854 kg" at bounding box center [1137, 520] width 570 height 34
click at [941, 487] on p "KARIŞIK ATIK - GENERAL TRASH" at bounding box center [950, 488] width 197 height 19
click at [296, 687] on p "Submit" at bounding box center [295, 694] width 38 height 16
click at [966, 604] on div "Material Type *" at bounding box center [1137, 604] width 570 height 16
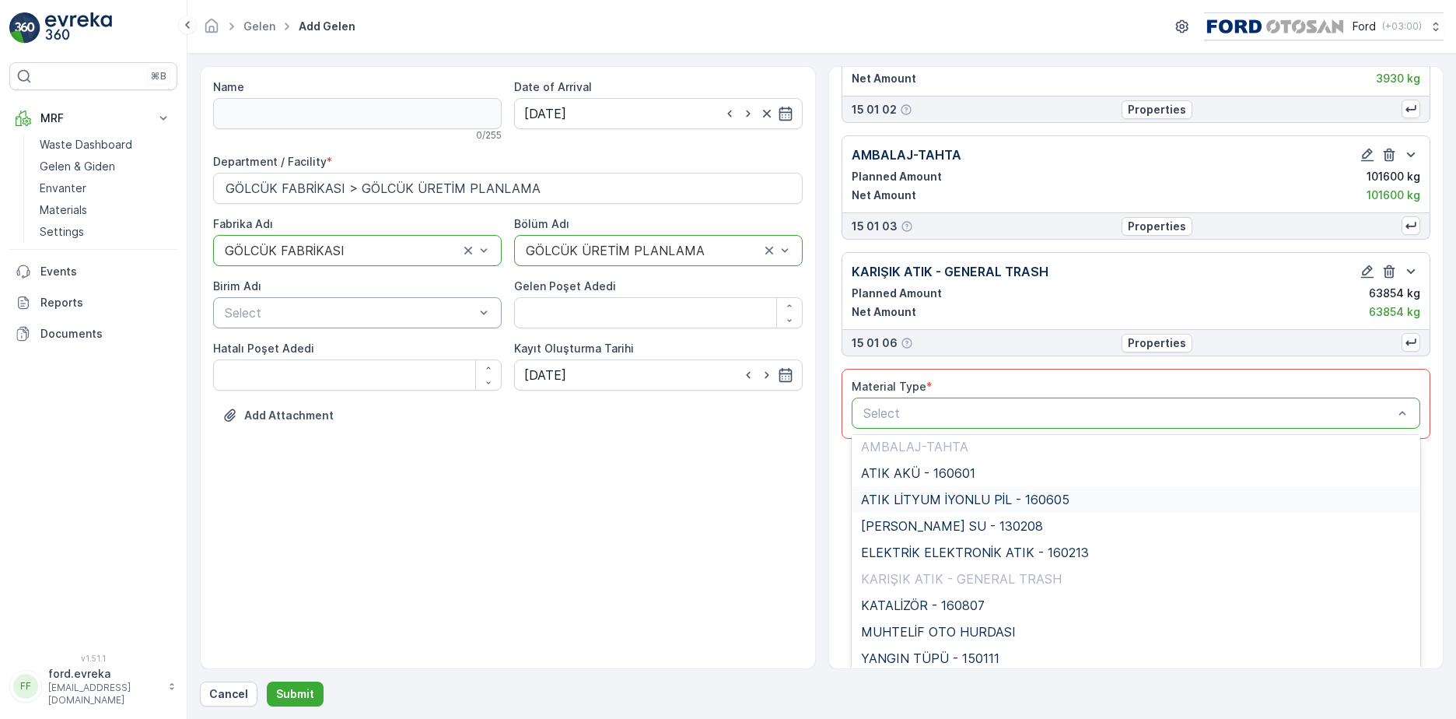
scroll to position [143, 0]
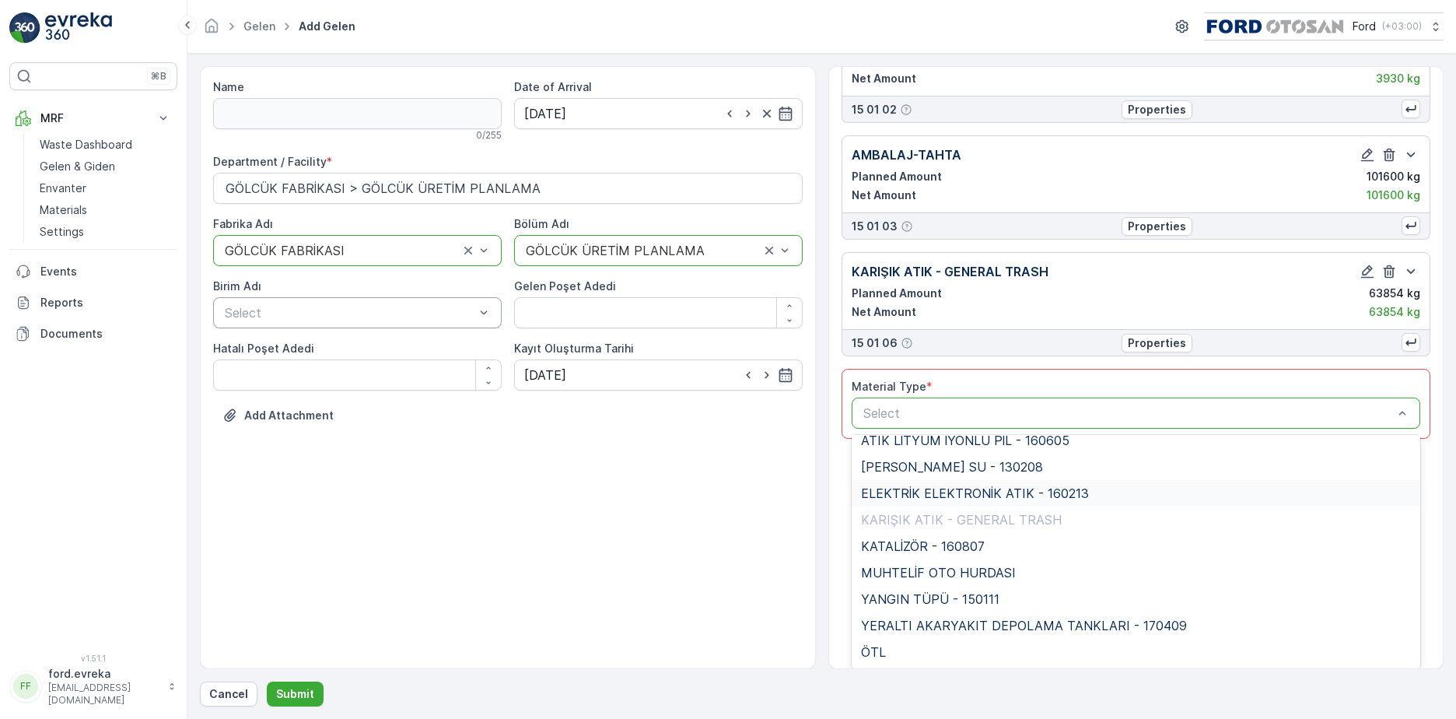
click at [959, 481] on div "ELEKTRİK ELEKTRONİK ATIK - 160213" at bounding box center [1137, 493] width 570 height 26
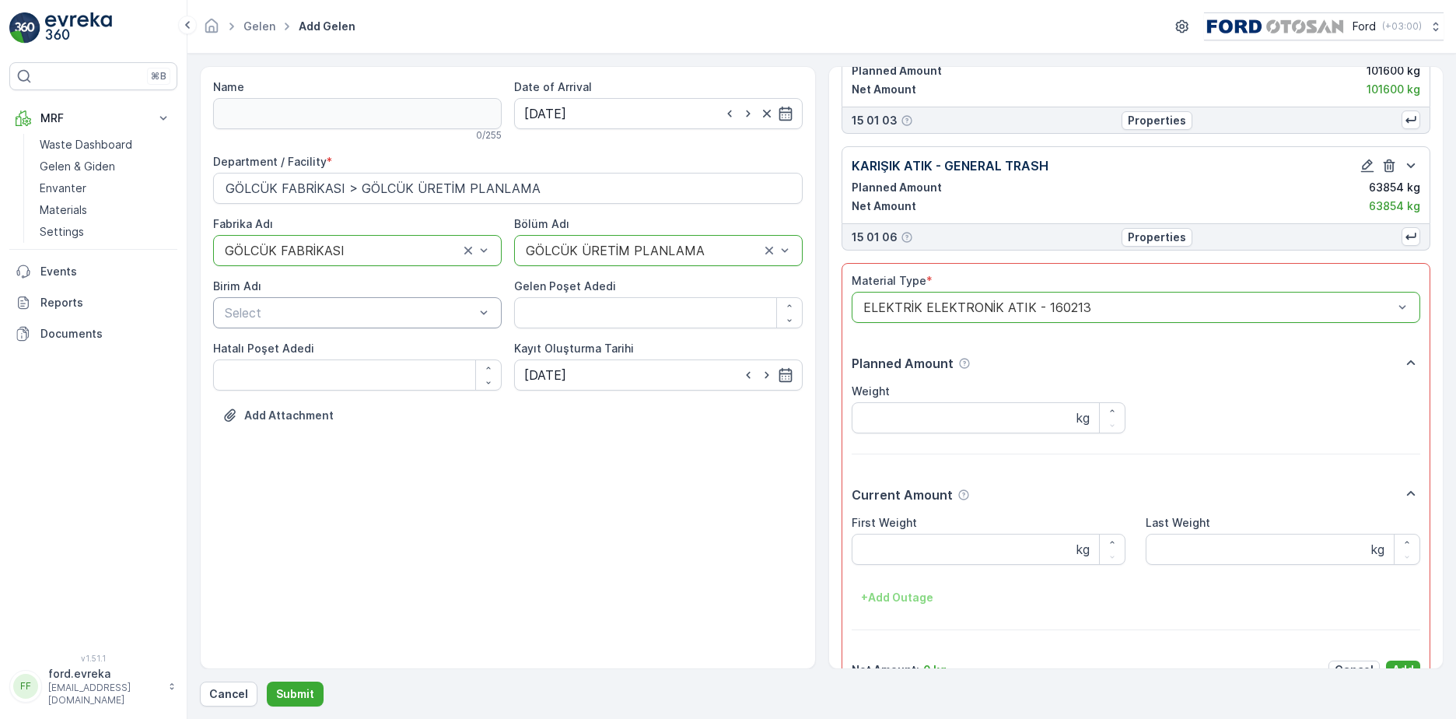
scroll to position [363, 0]
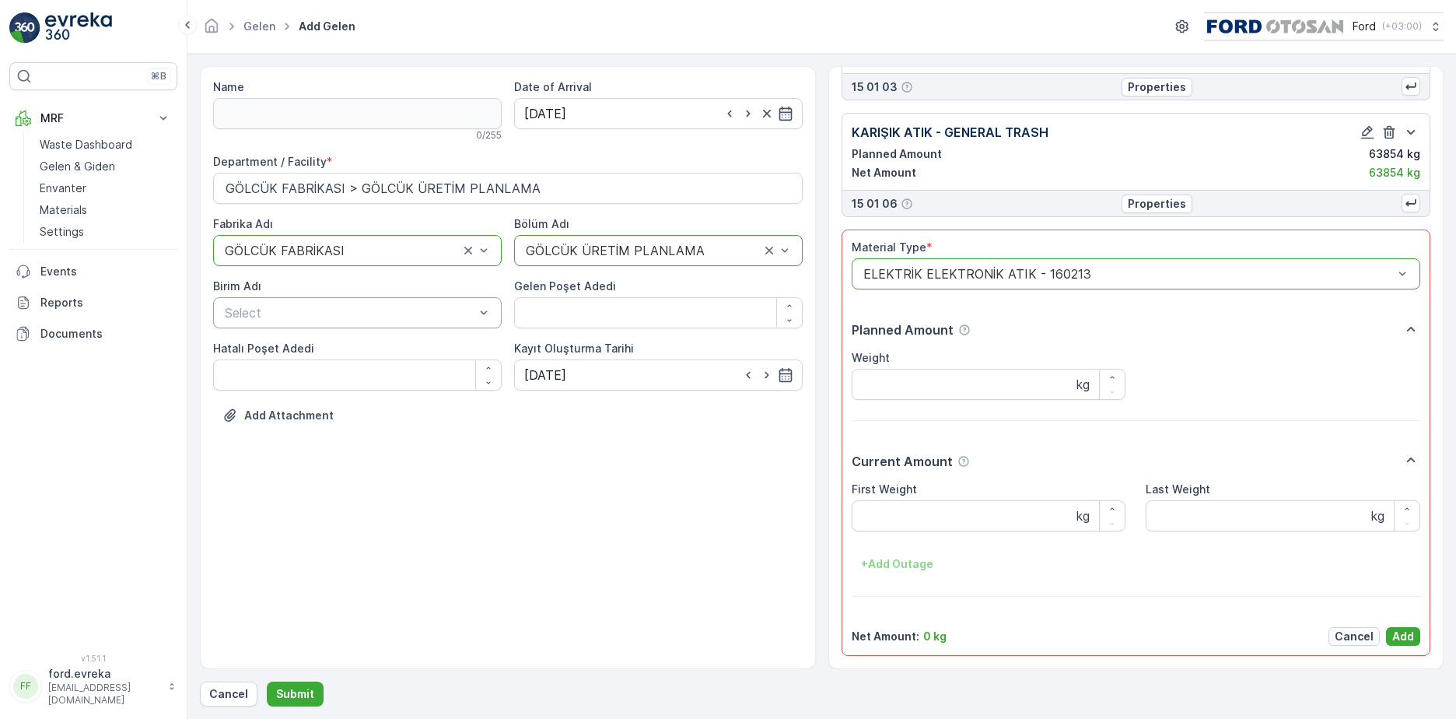
click at [1362, 636] on p "Cancel" at bounding box center [1354, 637] width 39 height 16
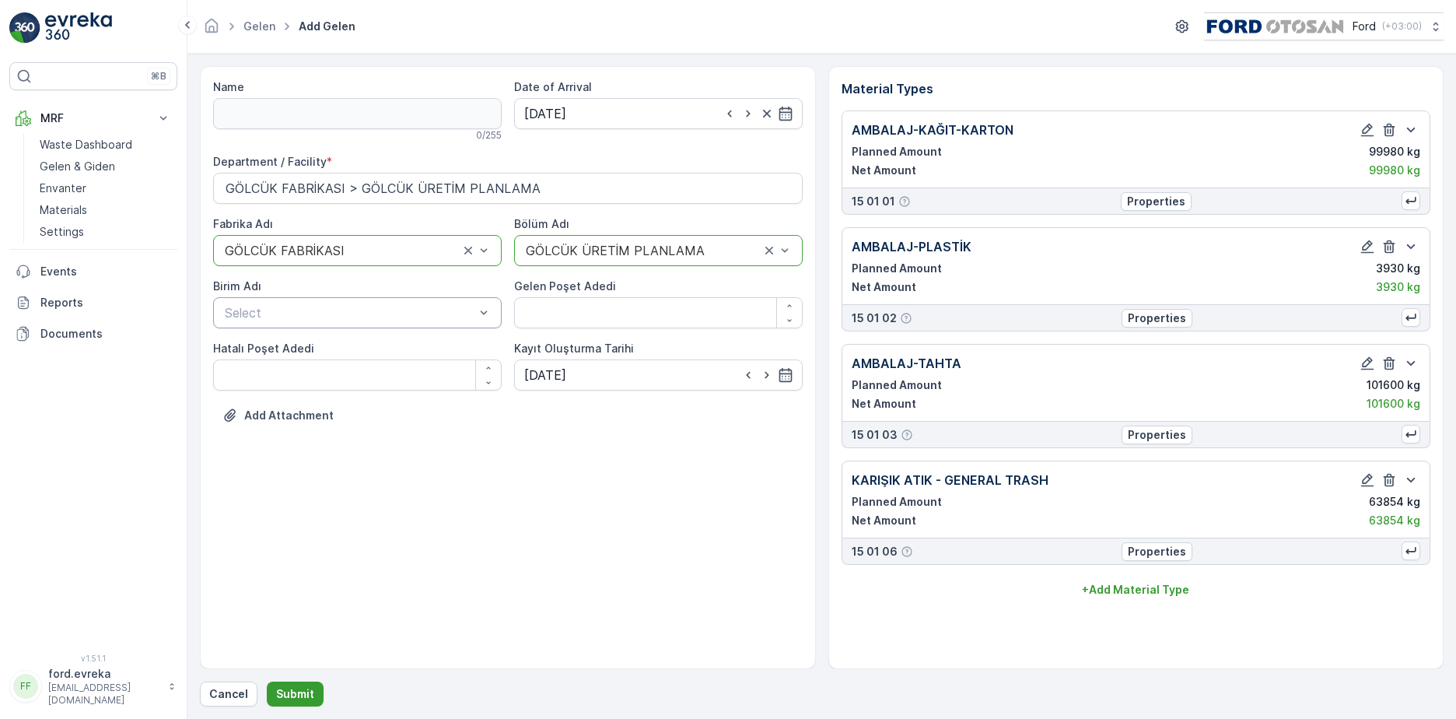
click at [291, 685] on button "Submit" at bounding box center [295, 694] width 57 height 25
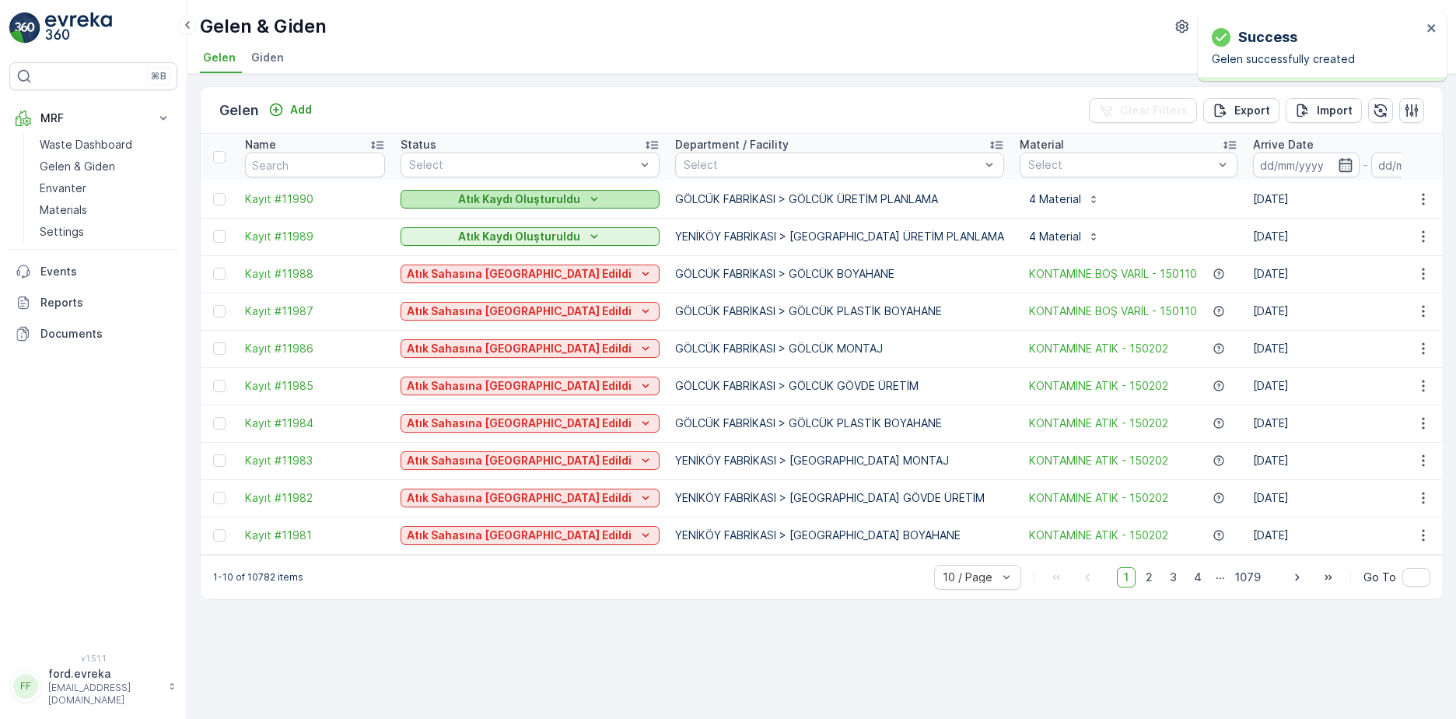
click at [497, 196] on p "Atık Kaydı Oluşturuldu" at bounding box center [519, 199] width 122 height 16
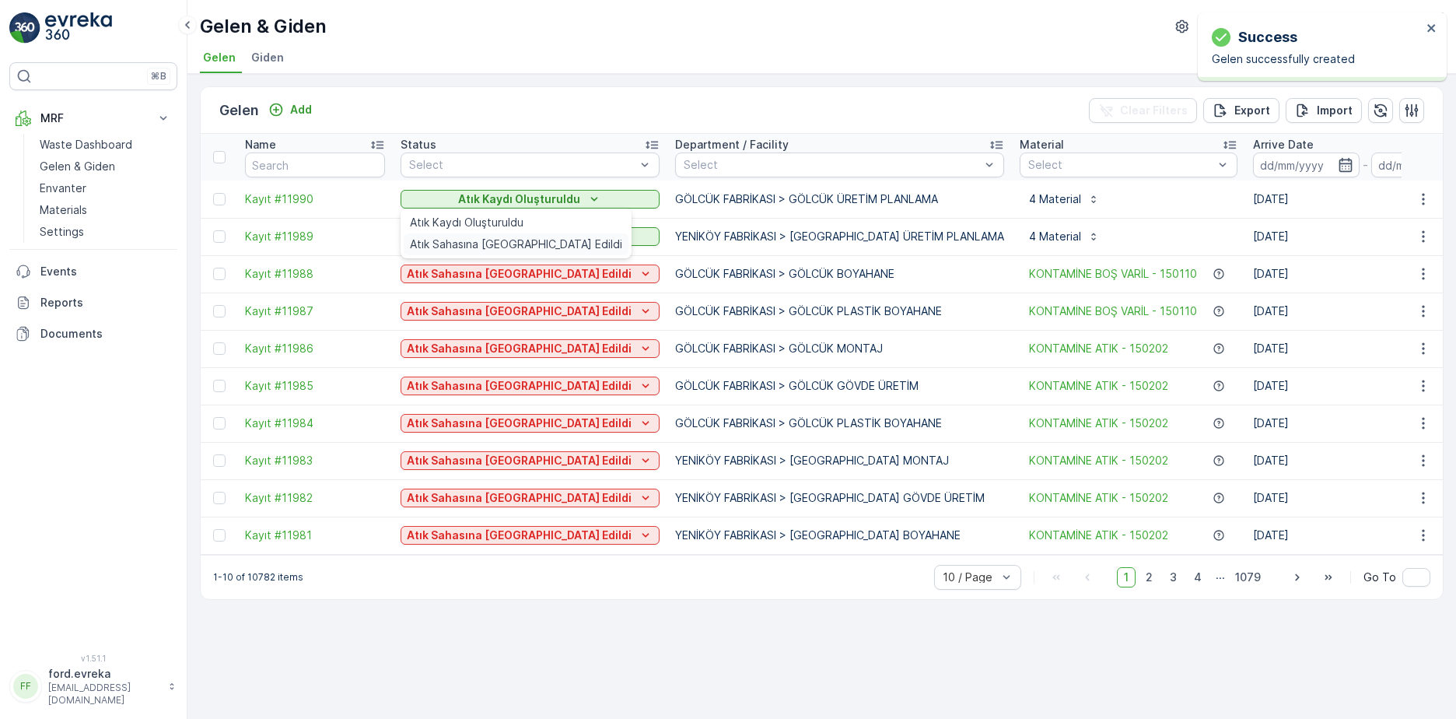
click at [496, 241] on span "Atık Sahasına [GEOGRAPHIC_DATA] Edildi" at bounding box center [516, 245] width 212 height 16
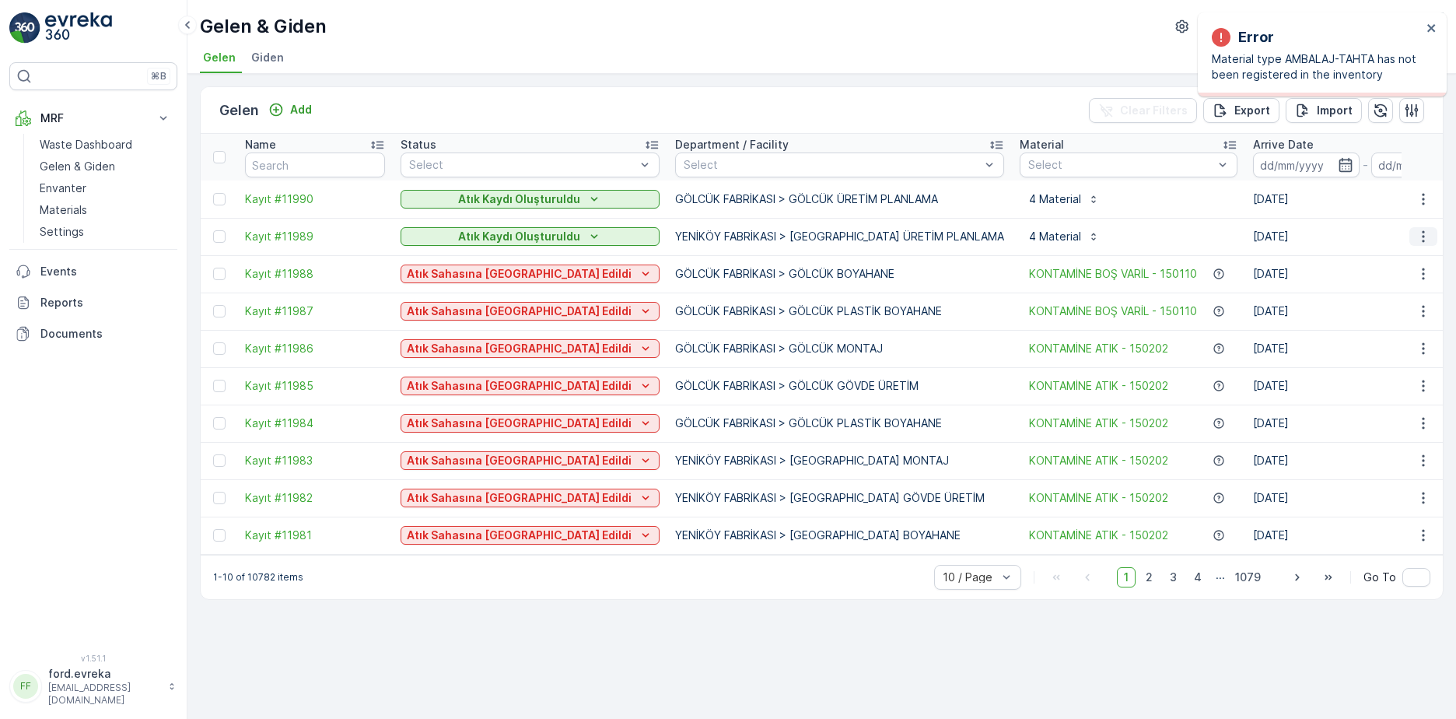
click at [1421, 237] on icon "button" at bounding box center [1424, 237] width 16 height 16
click at [1372, 283] on span "Edit Gelen" at bounding box center [1378, 282] width 54 height 16
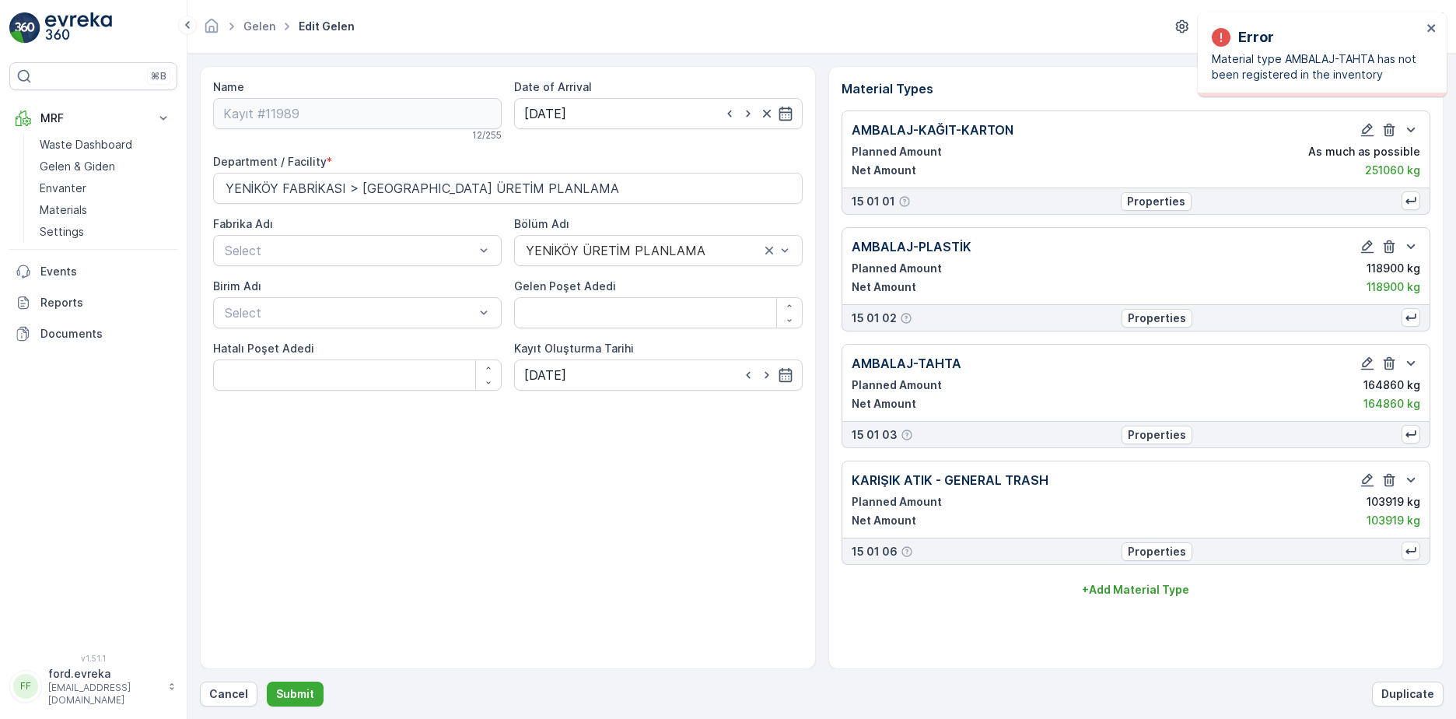
click at [1222, 170] on div "Net Amount 251060 kg" at bounding box center [1137, 171] width 570 height 16
click at [1370, 128] on icon "button" at bounding box center [1368, 130] width 13 height 13
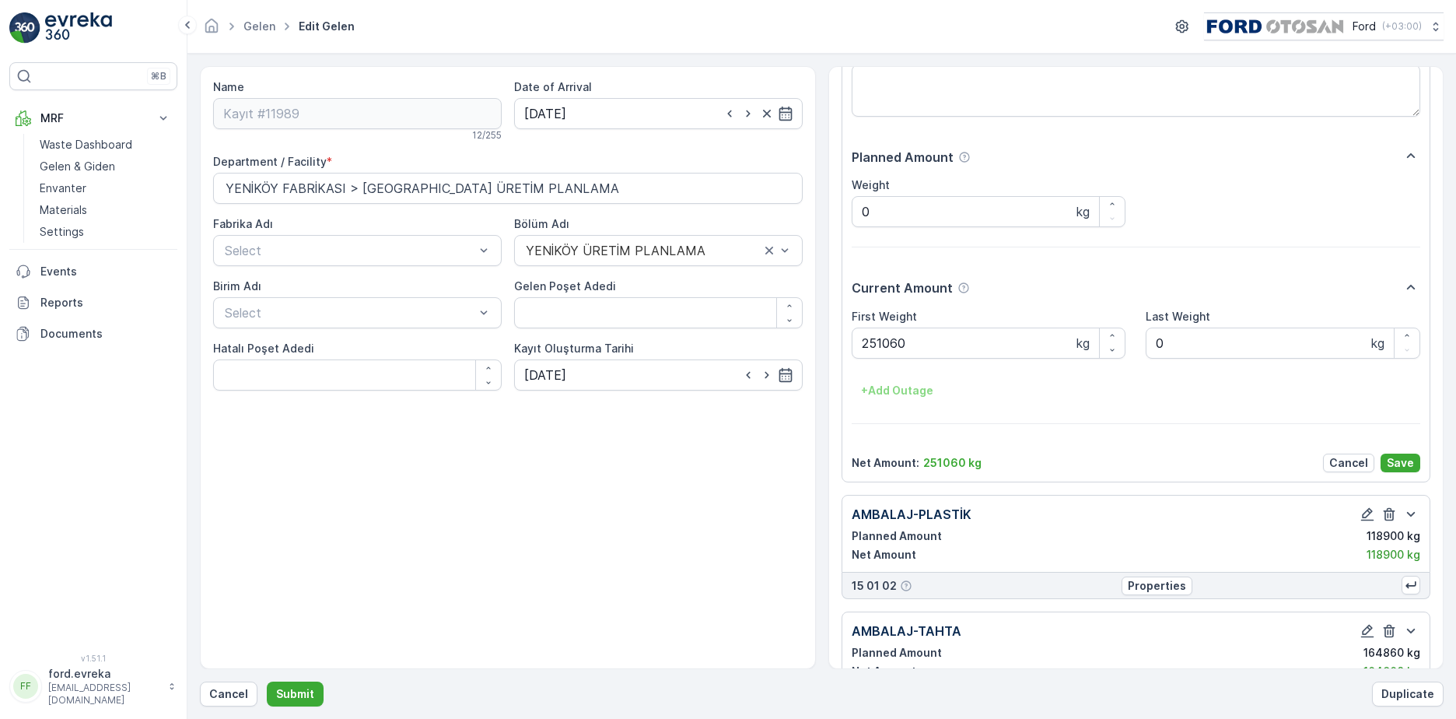
scroll to position [156, 0]
click at [905, 336] on Weight "251060" at bounding box center [989, 341] width 275 height 31
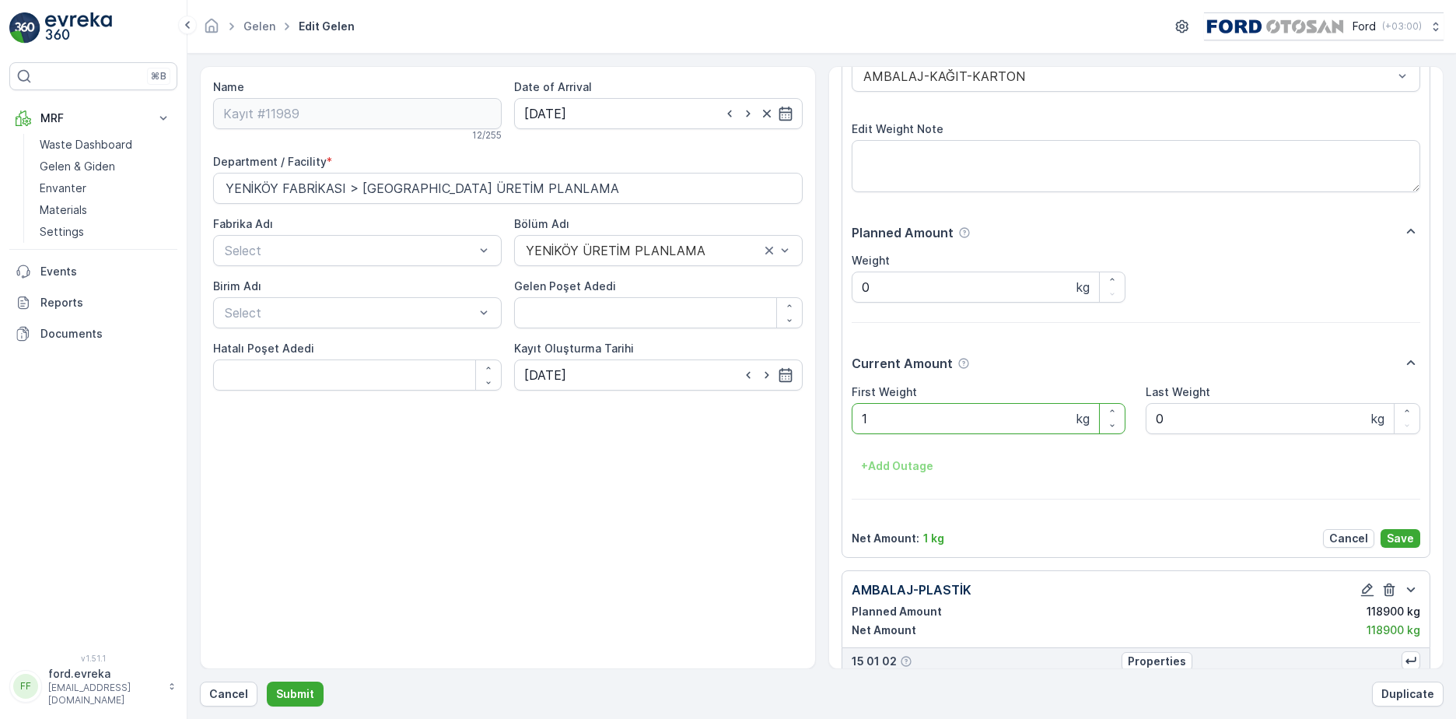
scroll to position [78, 0]
type Weight "146860"
click at [1400, 535] on p "Save" at bounding box center [1400, 539] width 27 height 16
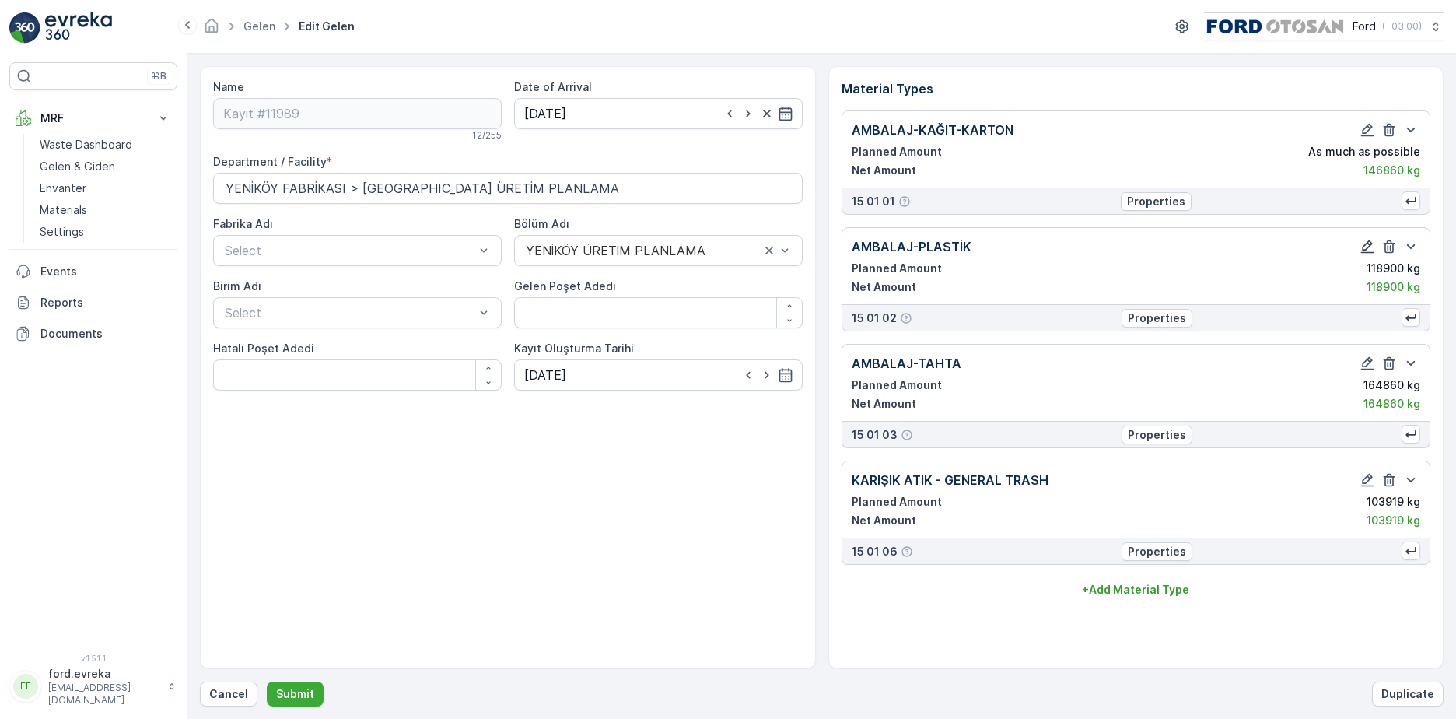
click at [1367, 240] on icon "button" at bounding box center [1368, 247] width 16 height 16
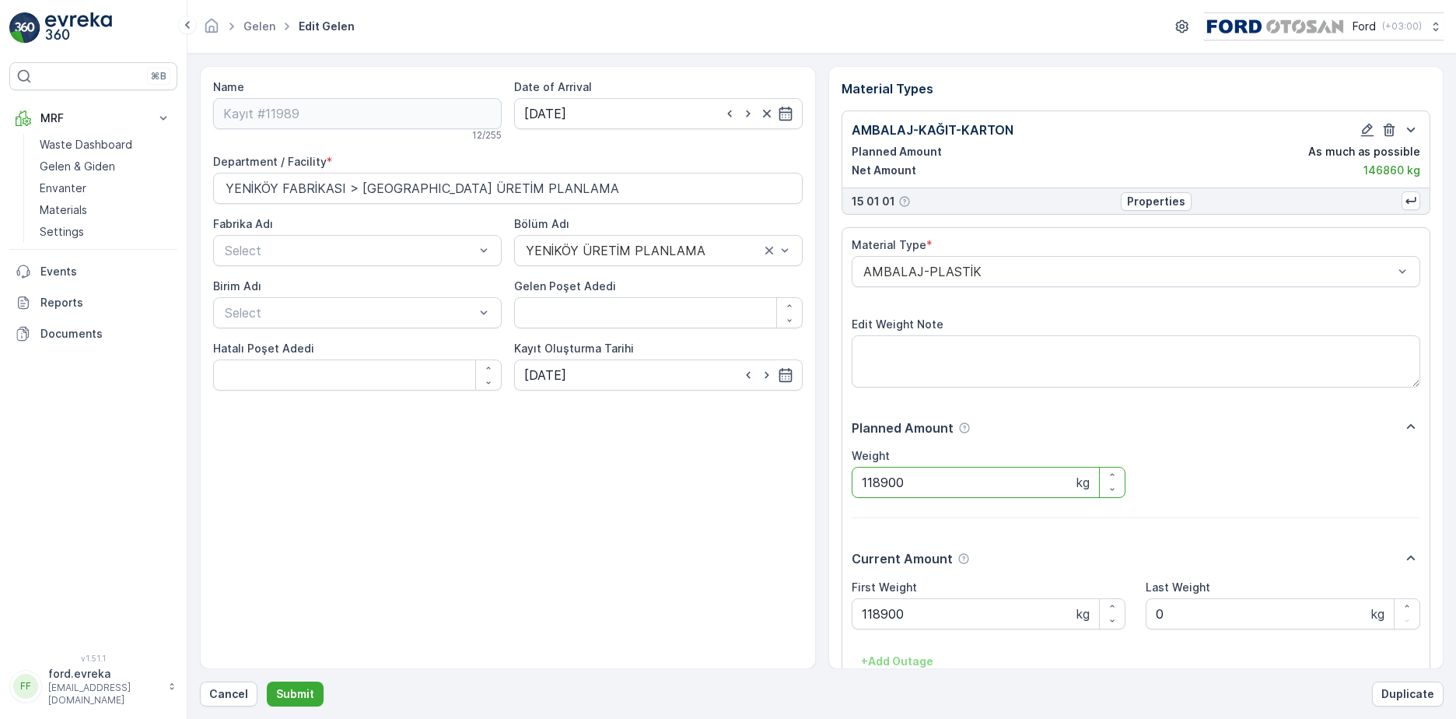
click at [929, 468] on input "118900" at bounding box center [989, 482] width 275 height 31
drag, startPoint x: 962, startPoint y: 478, endPoint x: 703, endPoint y: 439, distance: 261.3
click at [703, 439] on div "Name Kayıt #11989 12 / 255 Date of Arrival [DATE] Department / Facility * [GEOG…" at bounding box center [822, 367] width 1244 height 603
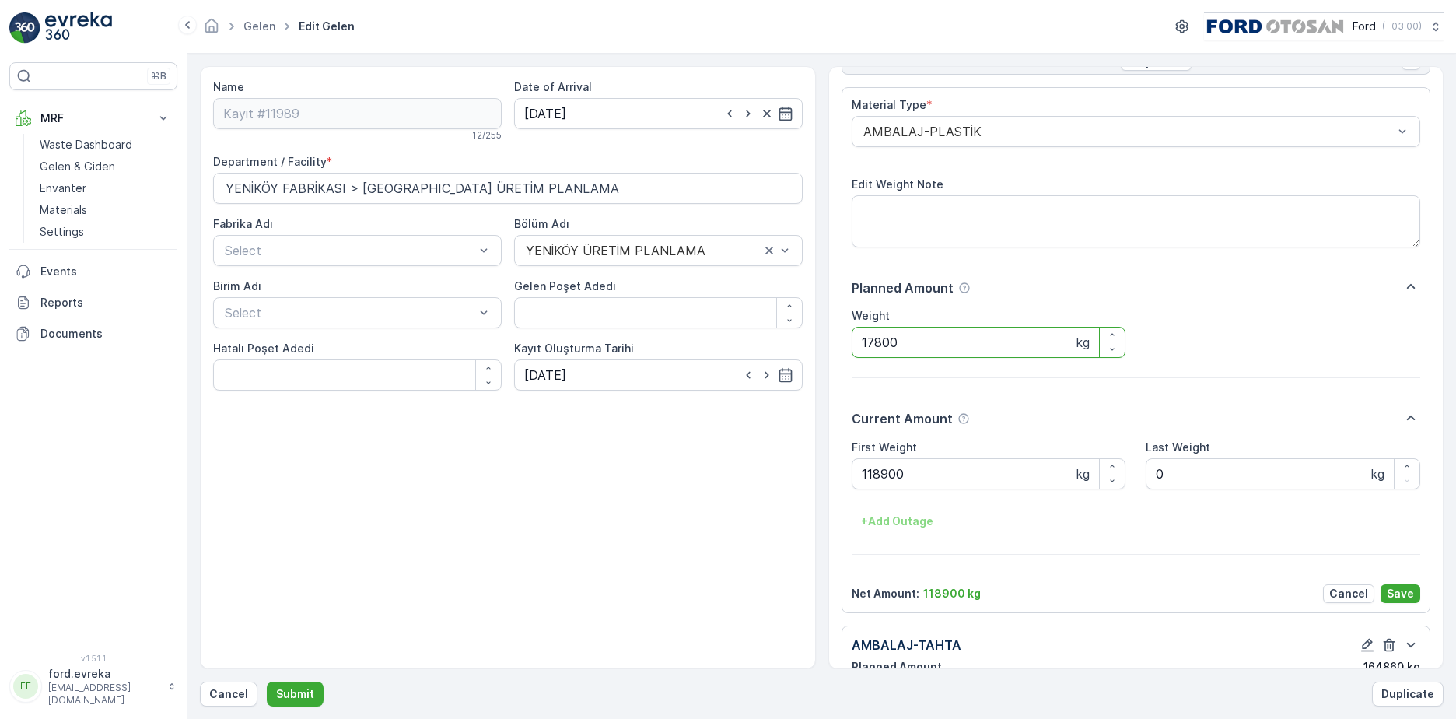
scroll to position [156, 0]
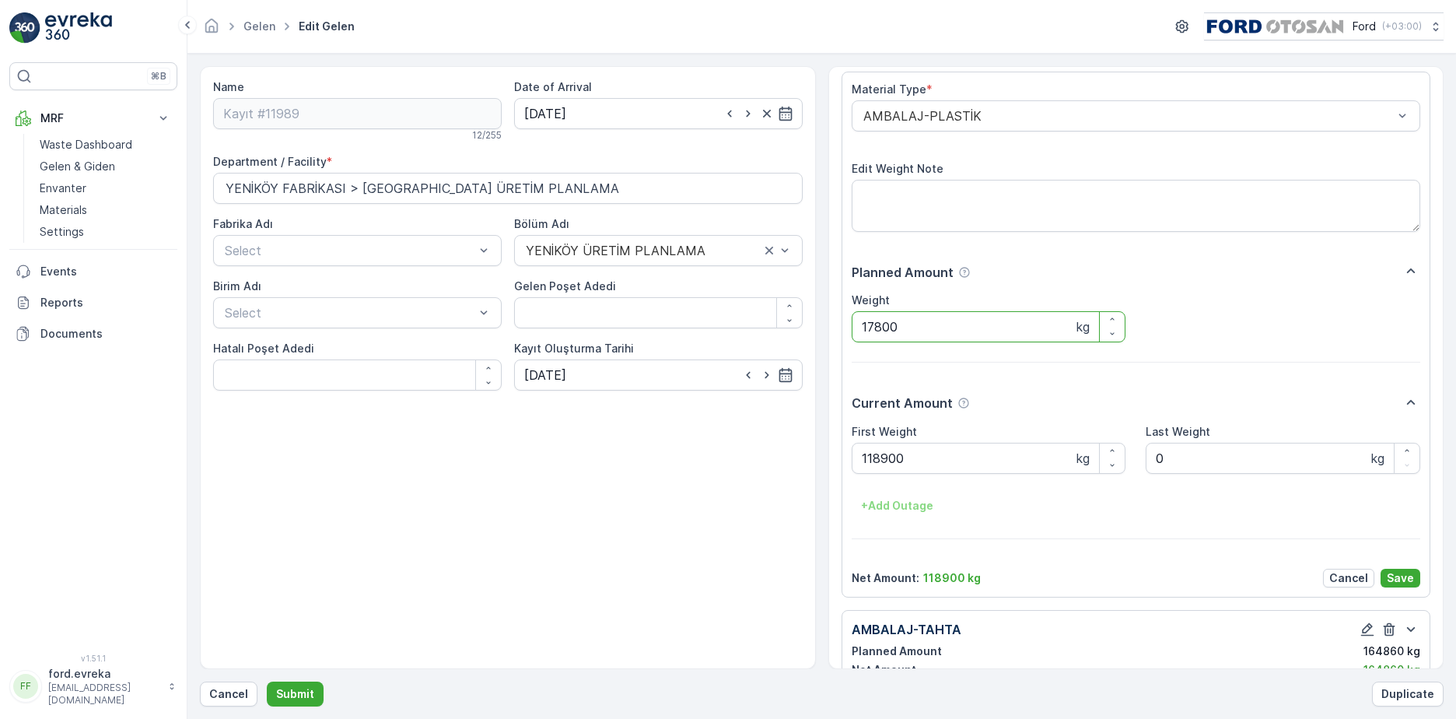
type input "17800"
drag, startPoint x: 905, startPoint y: 451, endPoint x: 685, endPoint y: 443, distance: 220.4
click at [685, 443] on div "Name Kayıt #11989 12 / 255 Date of Arrival [DATE] Department / Facility * [GEOG…" at bounding box center [822, 367] width 1244 height 603
drag, startPoint x: 934, startPoint y: 327, endPoint x: 724, endPoint y: 349, distance: 210.4
click at [689, 330] on div "Name Kayıt #11989 12 / 255 Date of Arrival [DATE] Department / Facility * [GEOG…" at bounding box center [822, 367] width 1244 height 603
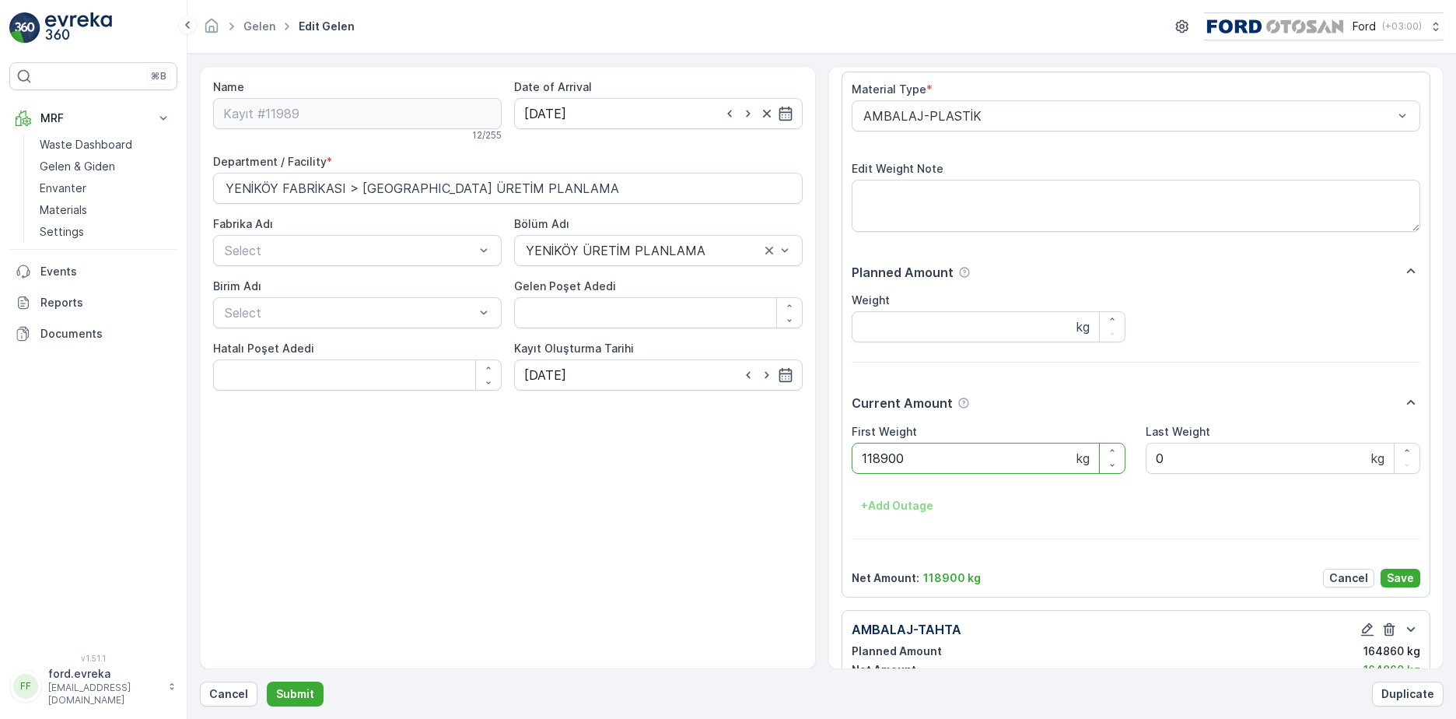
drag, startPoint x: 946, startPoint y: 454, endPoint x: 736, endPoint y: 432, distance: 211.3
click at [736, 432] on div "Name Kayıt #11989 12 / 255 Date of Arrival [DATE] Department / Facility * [GEOG…" at bounding box center [822, 367] width 1244 height 603
type Weight "17800"
click at [1407, 580] on p "Save" at bounding box center [1400, 578] width 27 height 16
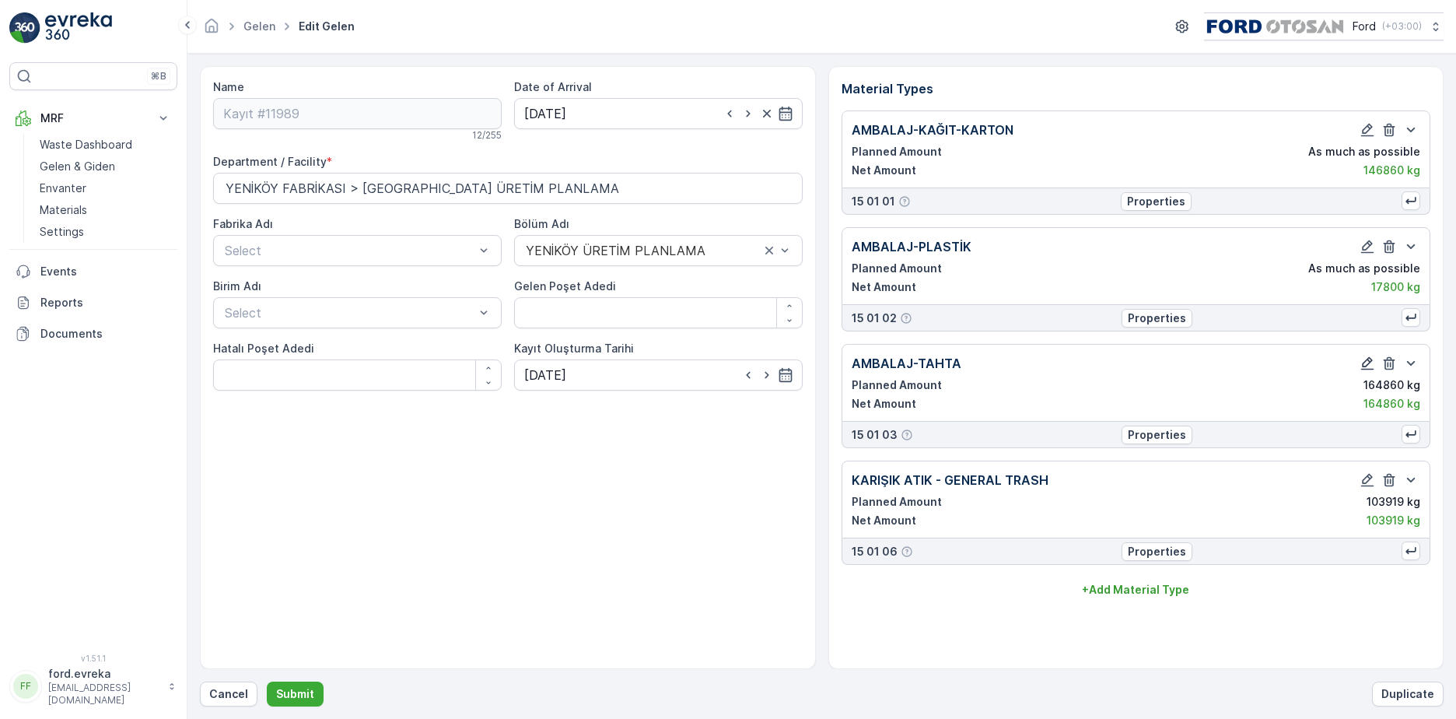
drag, startPoint x: 1169, startPoint y: 385, endPoint x: 1358, endPoint y: 361, distance: 191.4
click at [1170, 385] on div "Planned Amount 164860 kg" at bounding box center [1137, 385] width 570 height 16
click at [1370, 360] on icon "button" at bounding box center [1368, 364] width 16 height 16
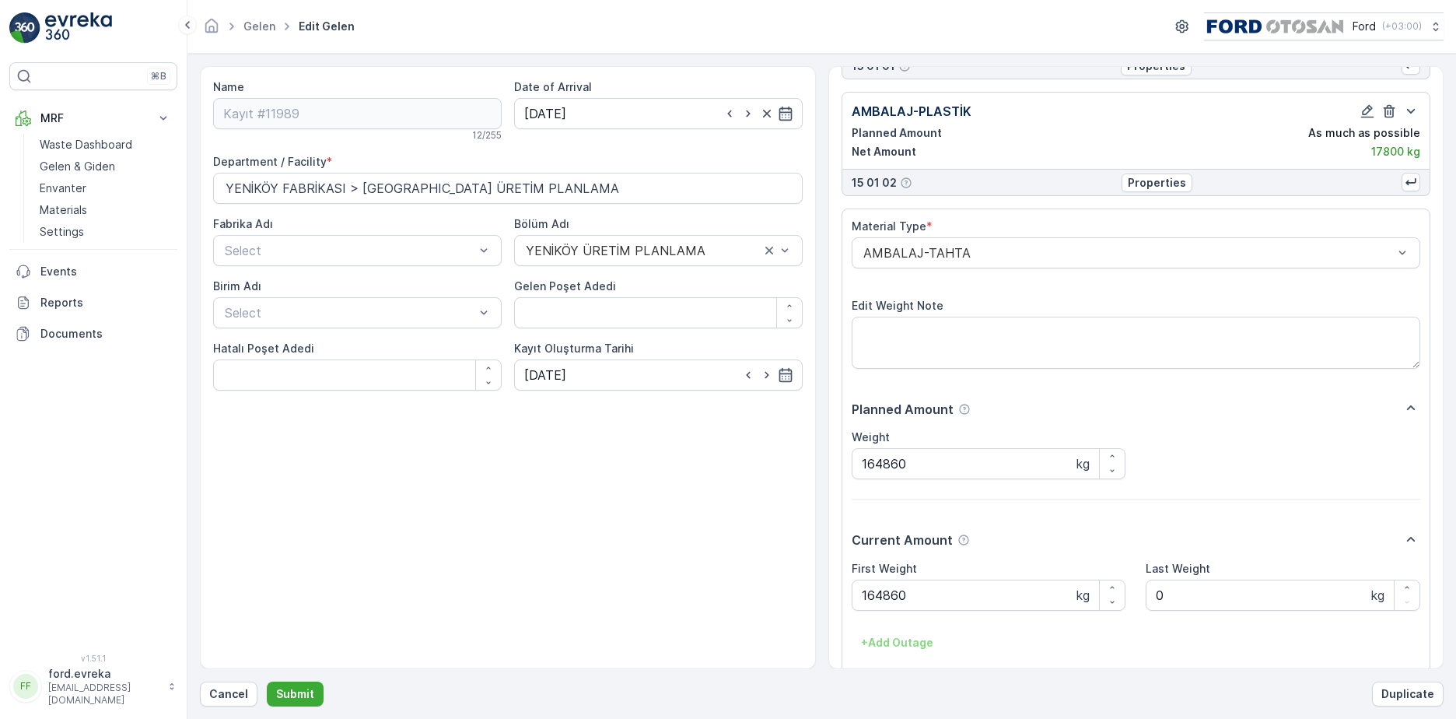
scroll to position [156, 0]
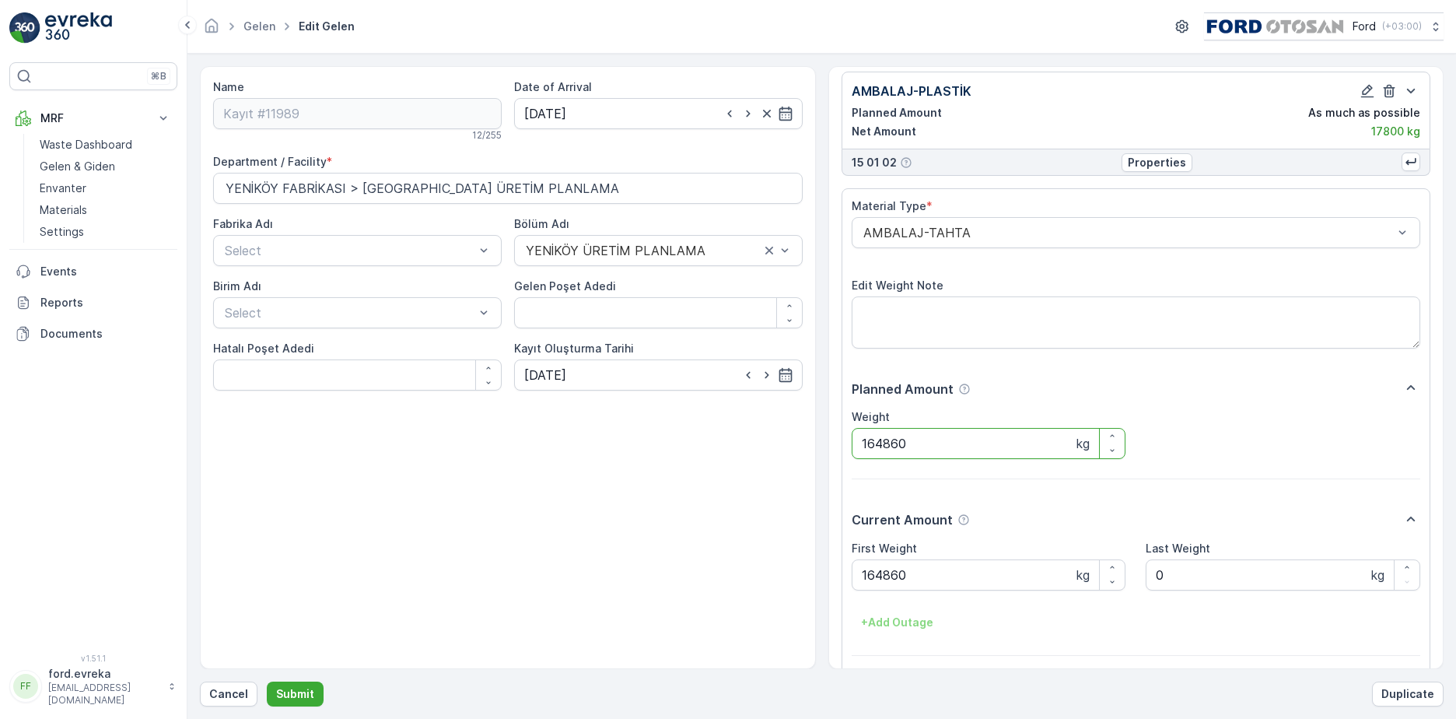
drag, startPoint x: 980, startPoint y: 436, endPoint x: 675, endPoint y: 425, distance: 305.2
click at [675, 425] on div "Name Kayıt #11989 12 / 255 Date of Arrival [DATE] Department / Facility * [GEOG…" at bounding box center [822, 367] width 1244 height 603
type input "96620"
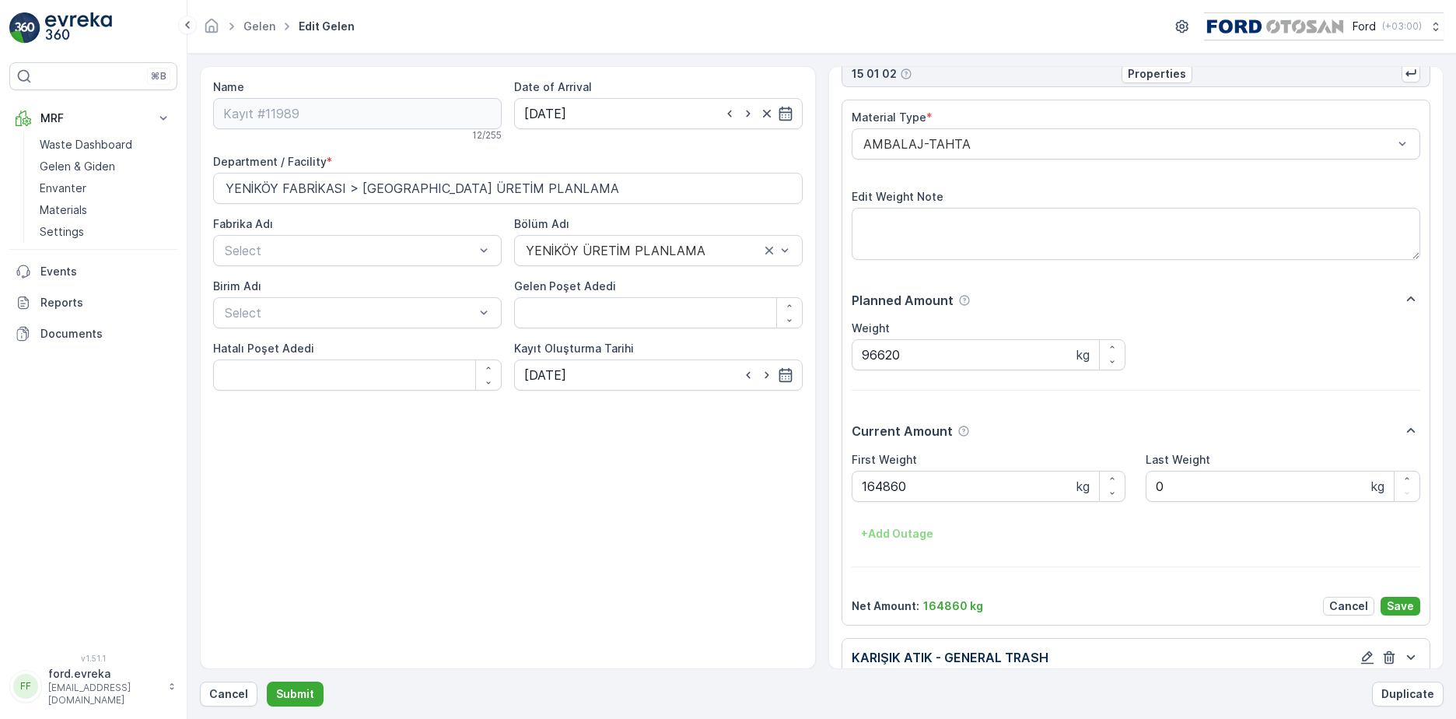
scroll to position [331, 0]
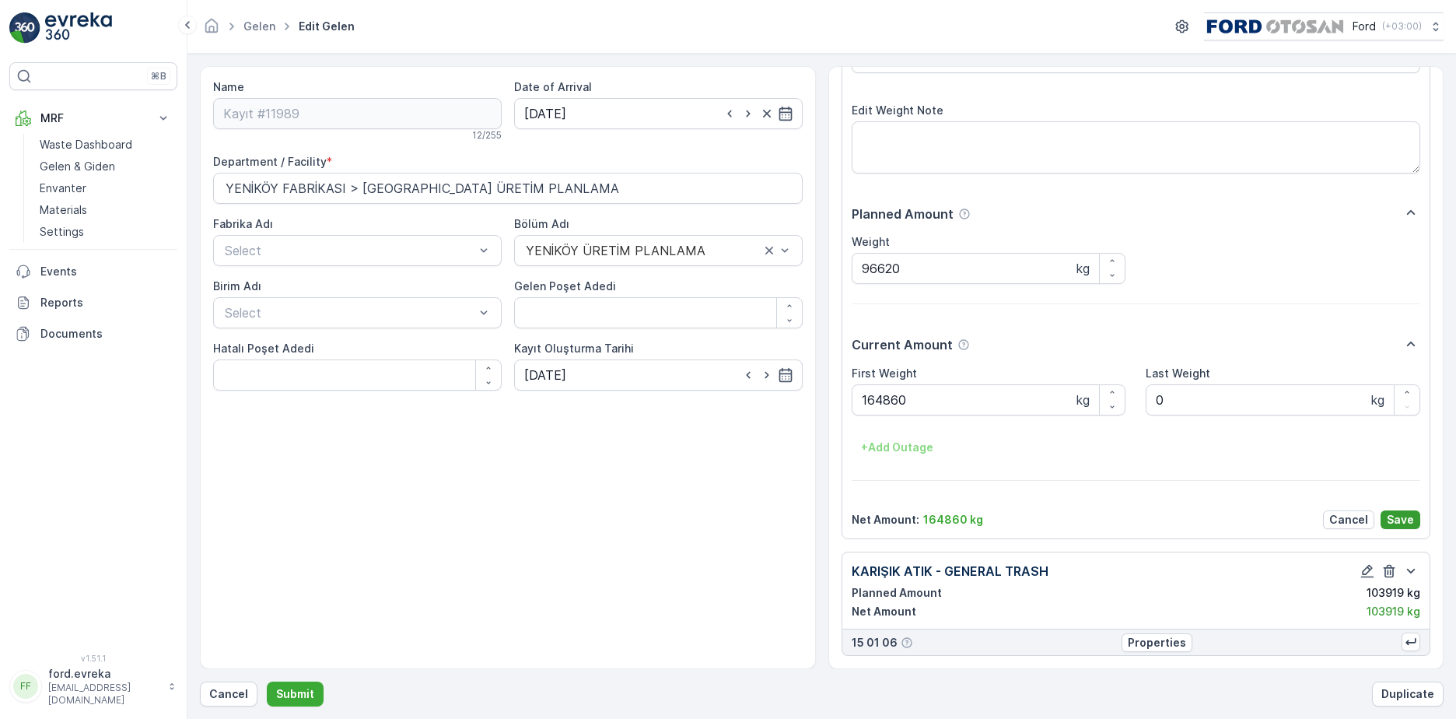
click at [1390, 519] on p "Save" at bounding box center [1400, 520] width 27 height 16
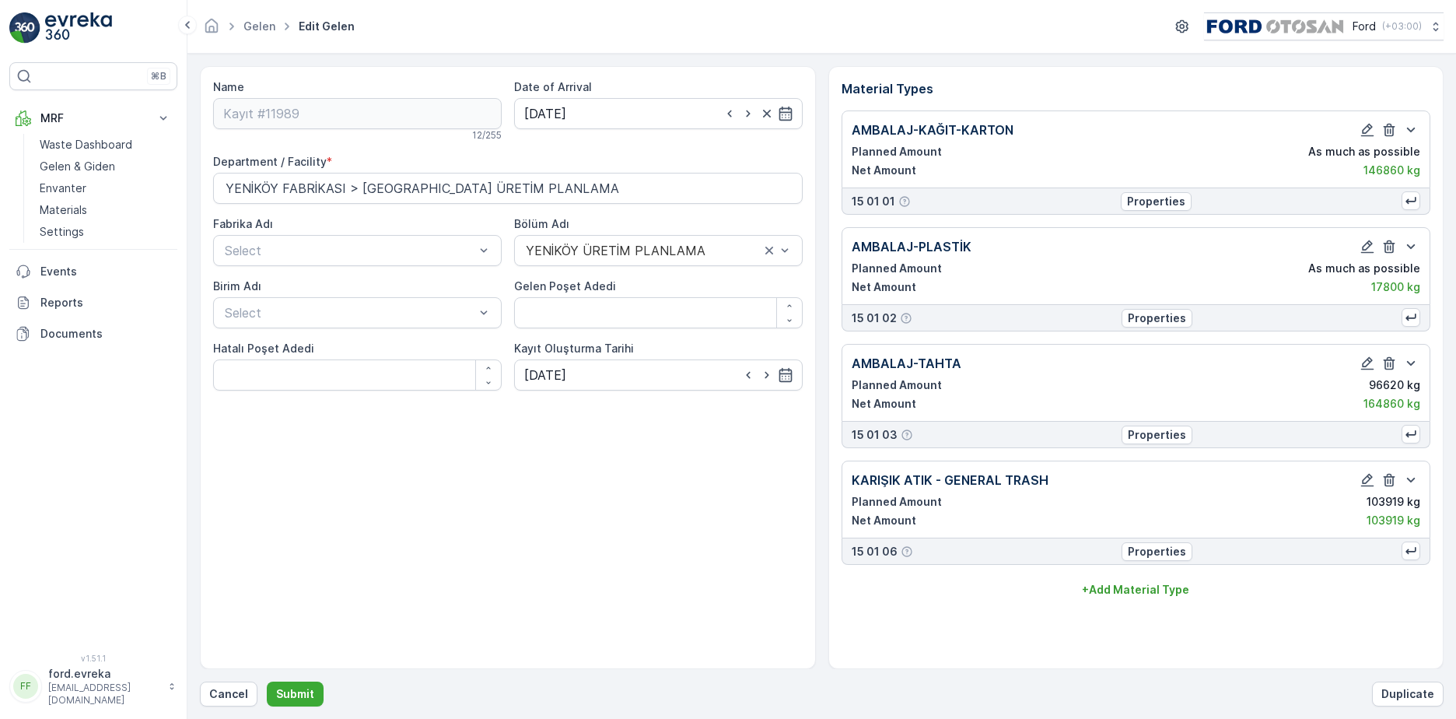
scroll to position [0, 0]
click at [1367, 482] on icon "button" at bounding box center [1368, 480] width 13 height 13
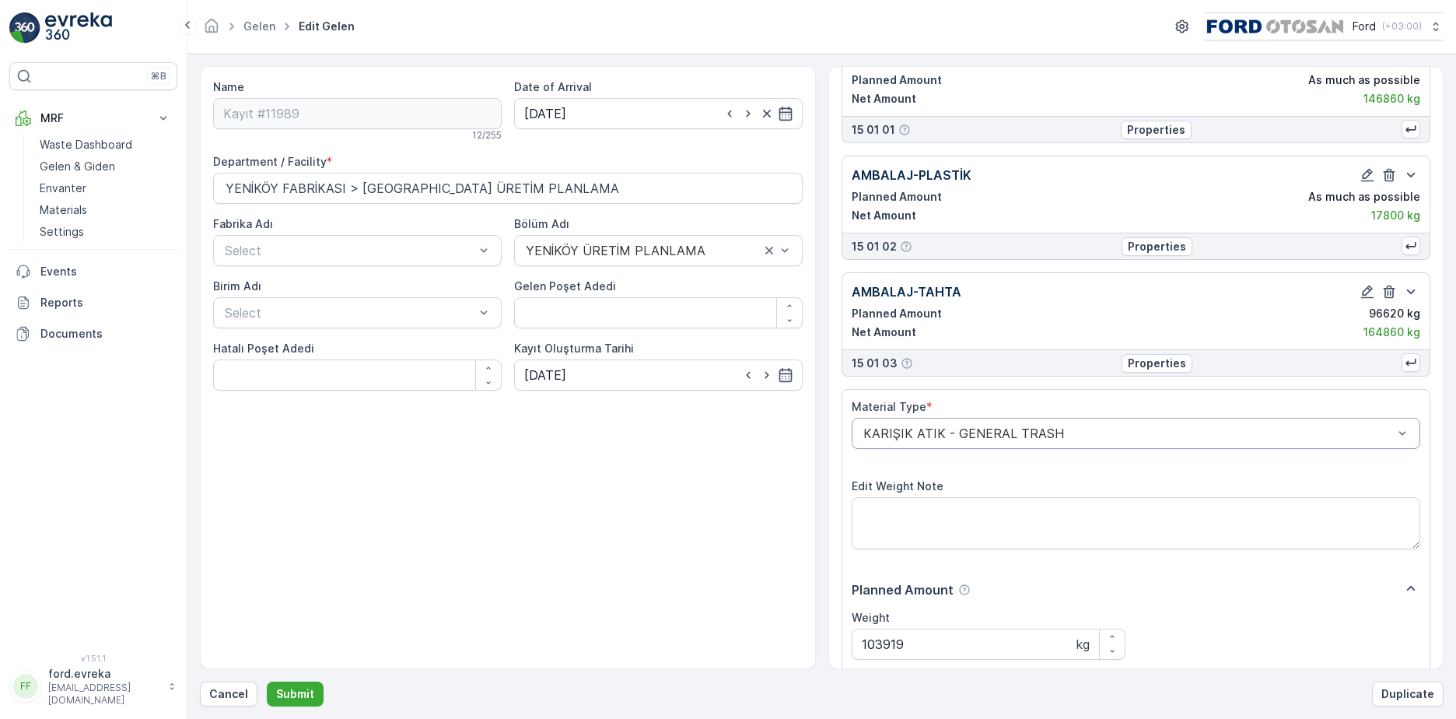
scroll to position [156, 0]
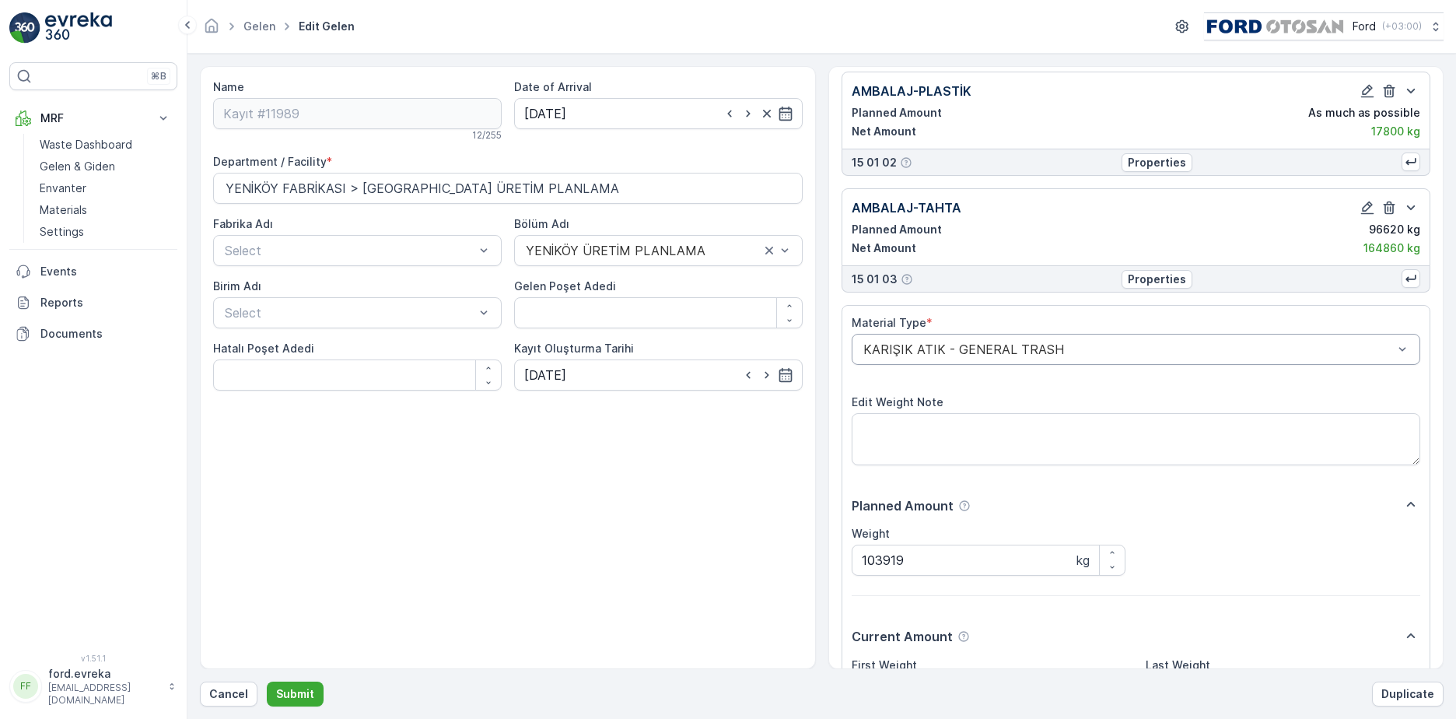
click at [783, 415] on div "Name Kayıt #11989 12 / 255 Date of Arrival [DATE] Department / Facility * [GEOG…" at bounding box center [508, 367] width 616 height 603
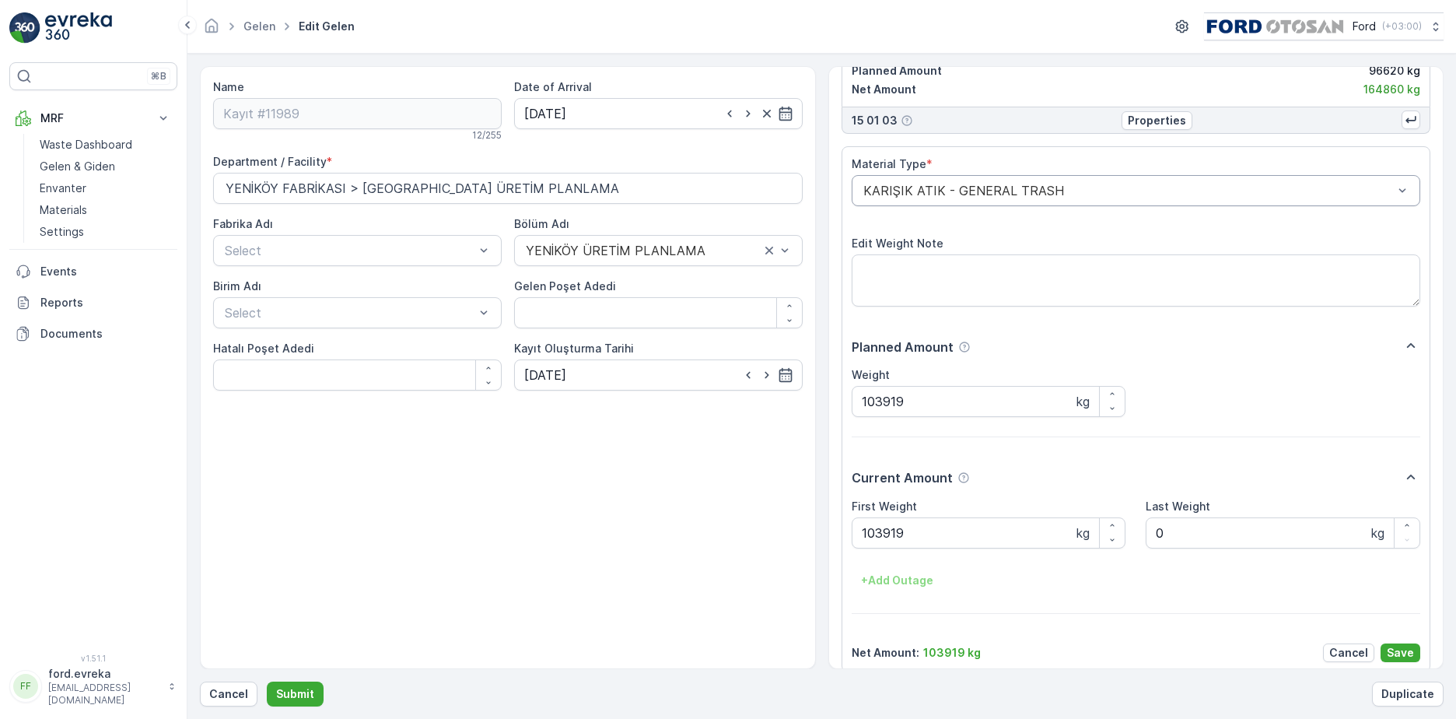
scroll to position [331, 0]
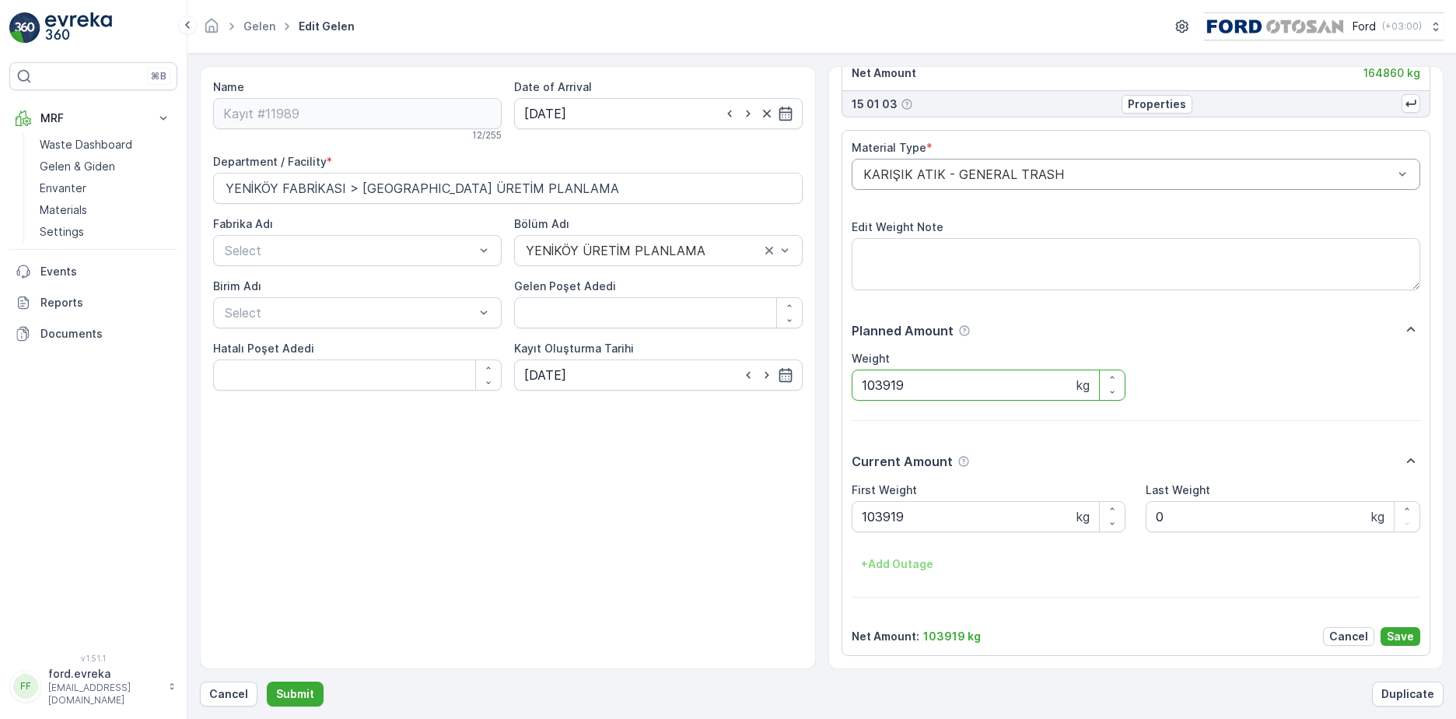
drag, startPoint x: 931, startPoint y: 377, endPoint x: 826, endPoint y: 443, distance: 123.0
click at [683, 370] on div "Name Kayıt #11989 12 / 255 Date of Arrival [DATE] Department / Facility * [GEOG…" at bounding box center [822, 367] width 1244 height 603
drag, startPoint x: 914, startPoint y: 518, endPoint x: 660, endPoint y: 488, distance: 256.2
click at [660, 488] on div "Name Kayıt #11989 12 / 255 Date of Arrival [DATE] Department / Facility * [GEOG…" at bounding box center [822, 367] width 1244 height 603
type Weight "66424"
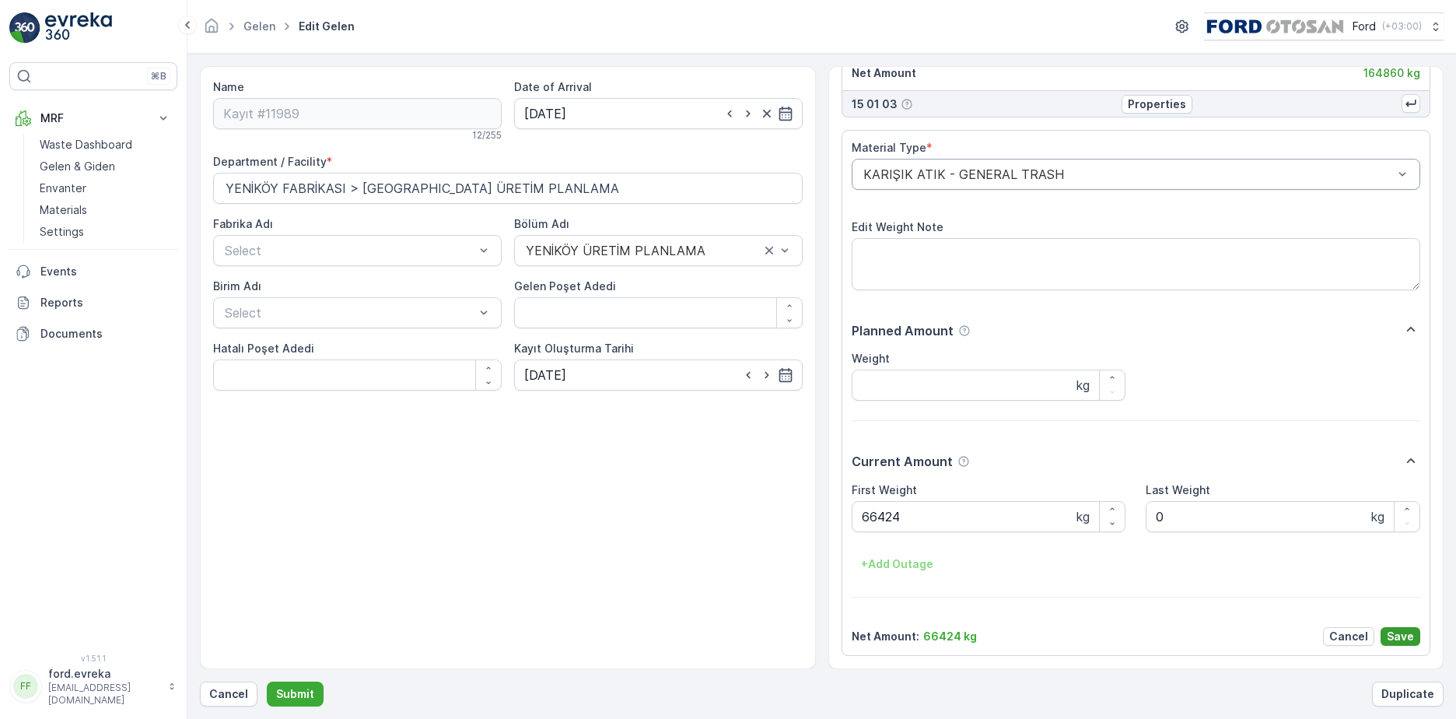
click at [1405, 632] on p "Save" at bounding box center [1400, 637] width 27 height 16
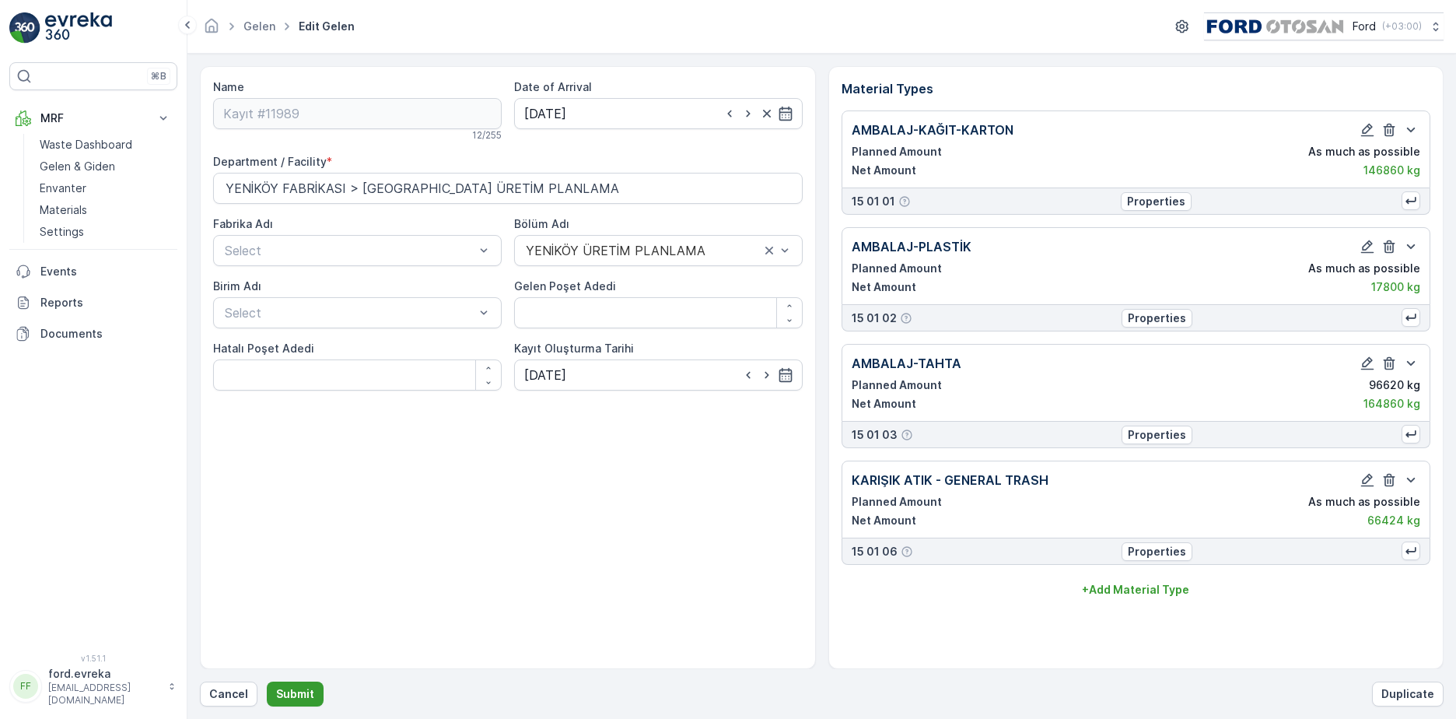
click at [292, 692] on p "Submit" at bounding box center [295, 694] width 38 height 16
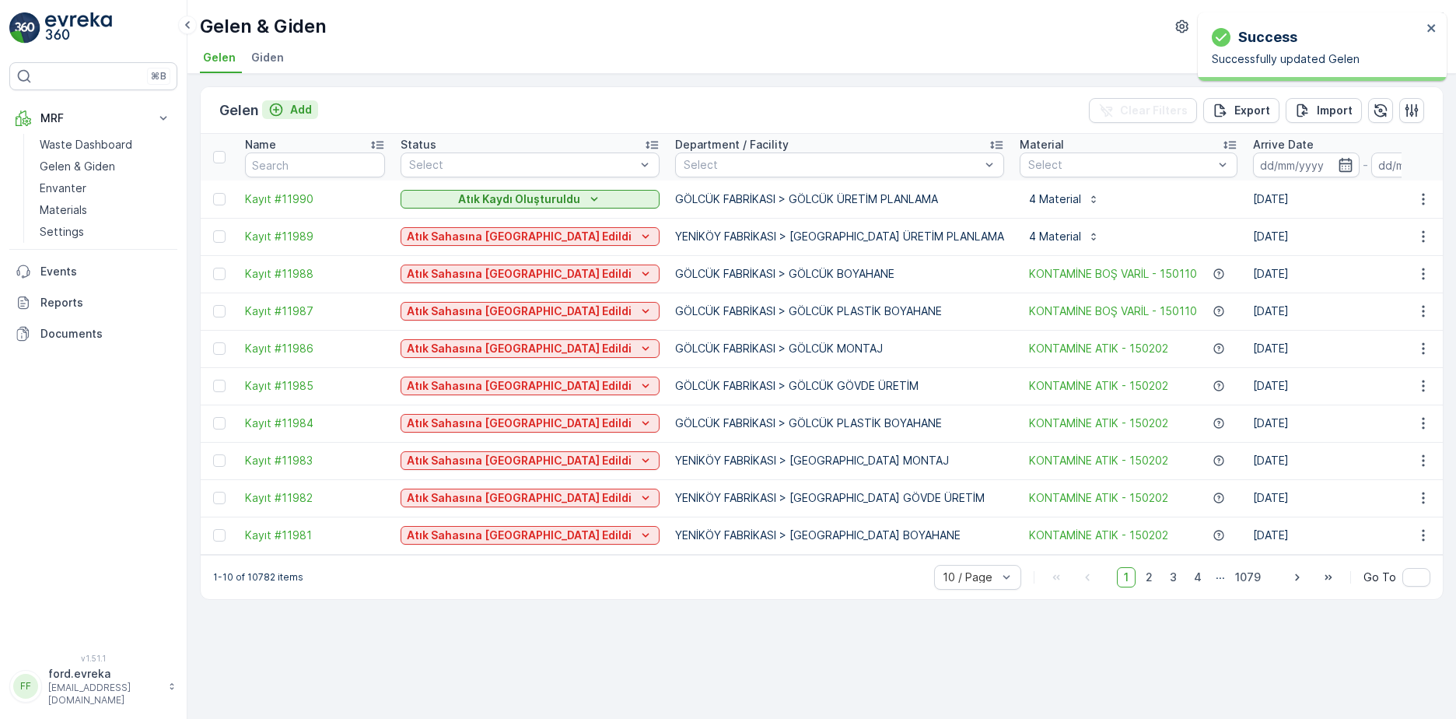
click at [276, 114] on icon "Add" at bounding box center [276, 110] width 16 height 16
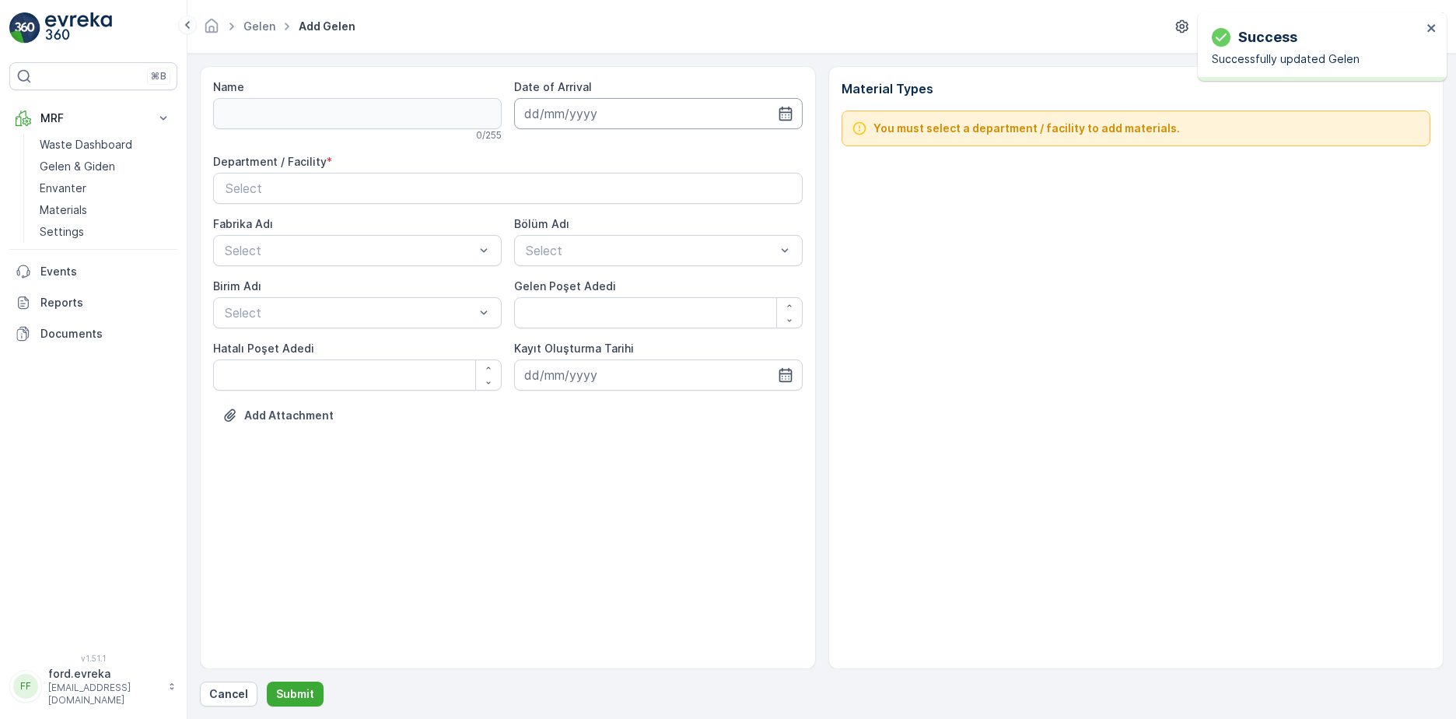
click at [633, 113] on input at bounding box center [658, 113] width 289 height 31
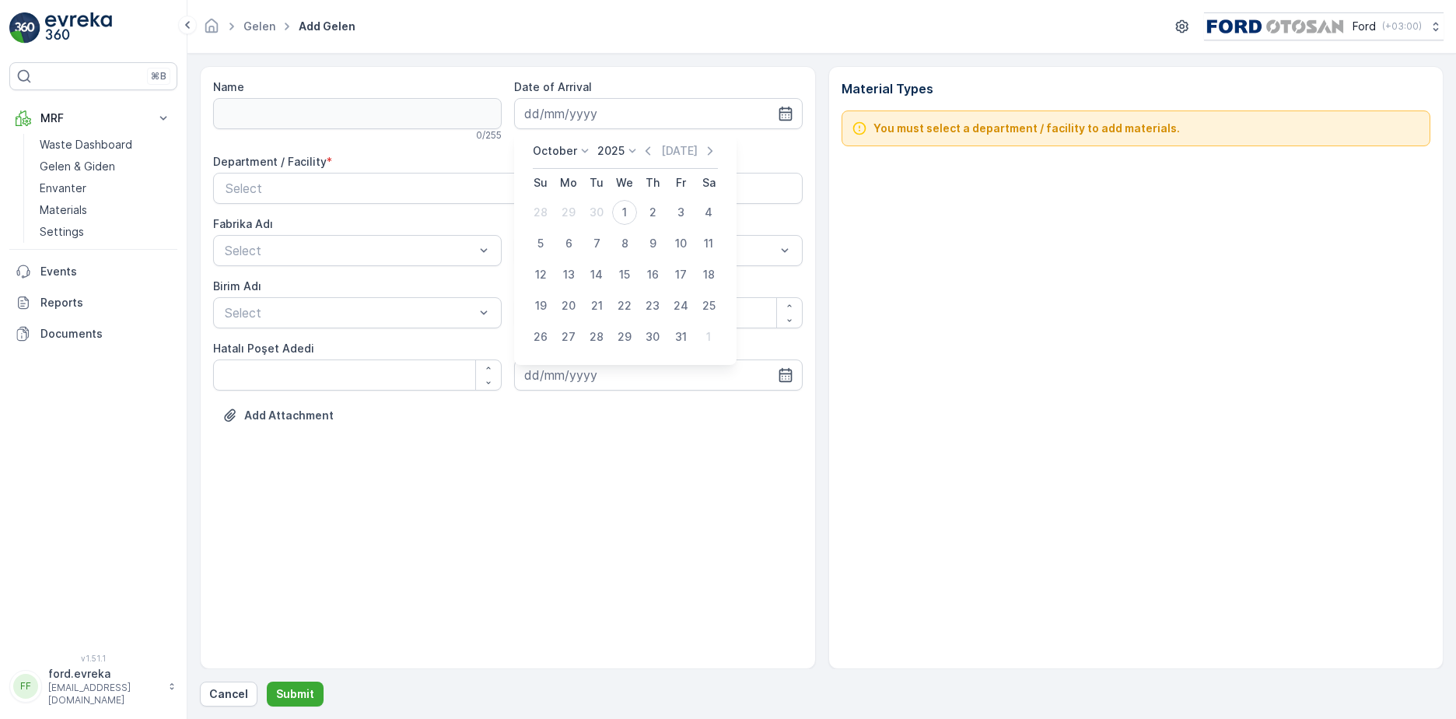
click at [583, 149] on icon at bounding box center [585, 151] width 16 height 16
click at [656, 150] on icon "button" at bounding box center [648, 151] width 16 height 16
drag, startPoint x: 533, startPoint y: 206, endPoint x: 434, endPoint y: 153, distance: 112.1
click at [532, 206] on div "31" at bounding box center [540, 212] width 25 height 25
type input "[DATE]"
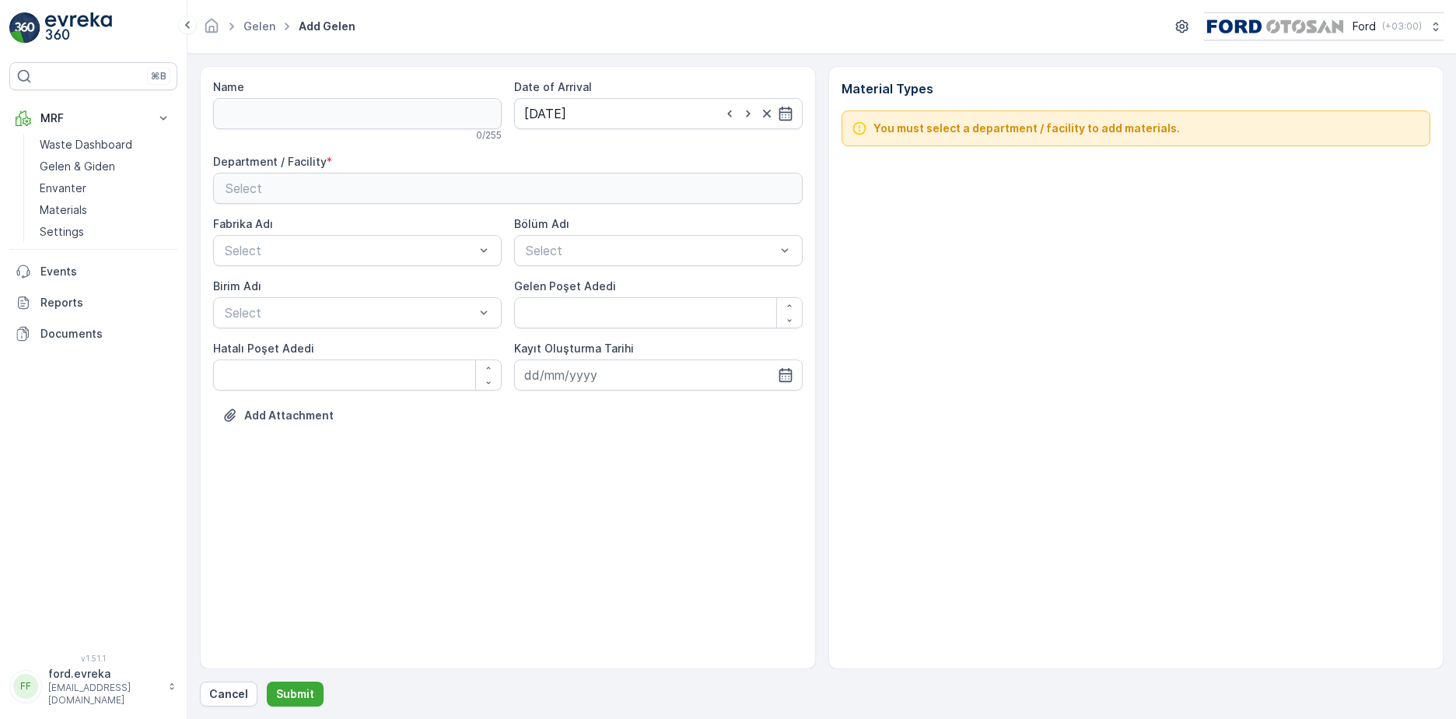
click at [260, 183] on p "Select" at bounding box center [244, 188] width 37 height 19
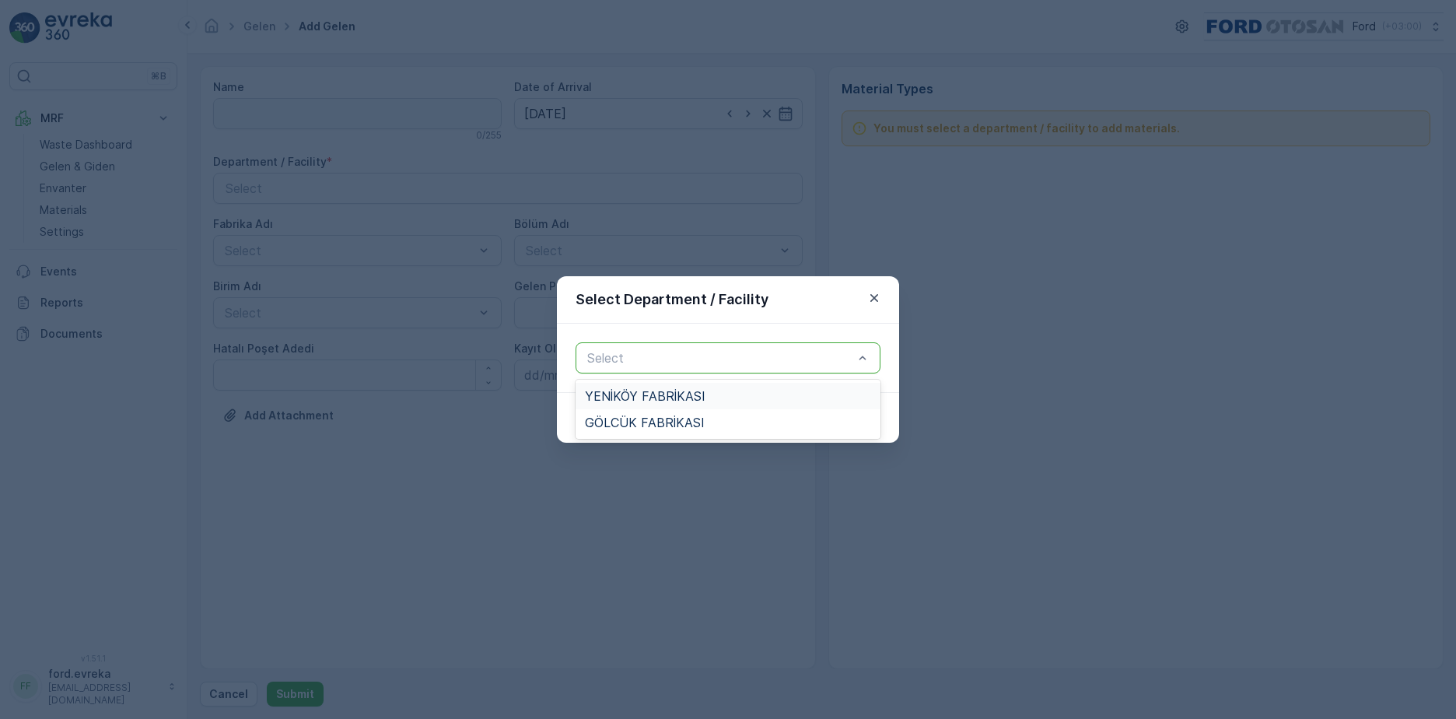
click at [678, 368] on div "Select" at bounding box center [728, 357] width 305 height 31
click at [642, 397] on span "YENİKÖY FABRİKASI" at bounding box center [645, 396] width 121 height 14
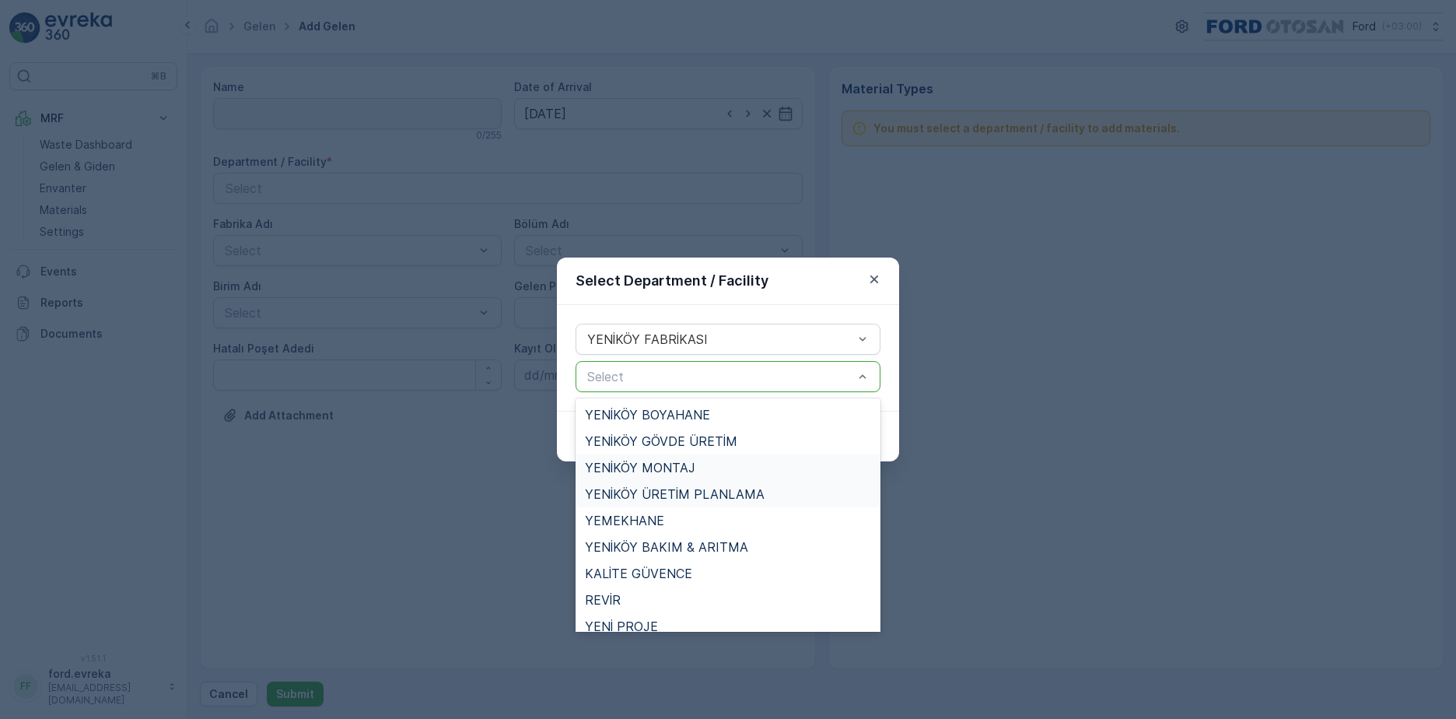
scroll to position [11, 0]
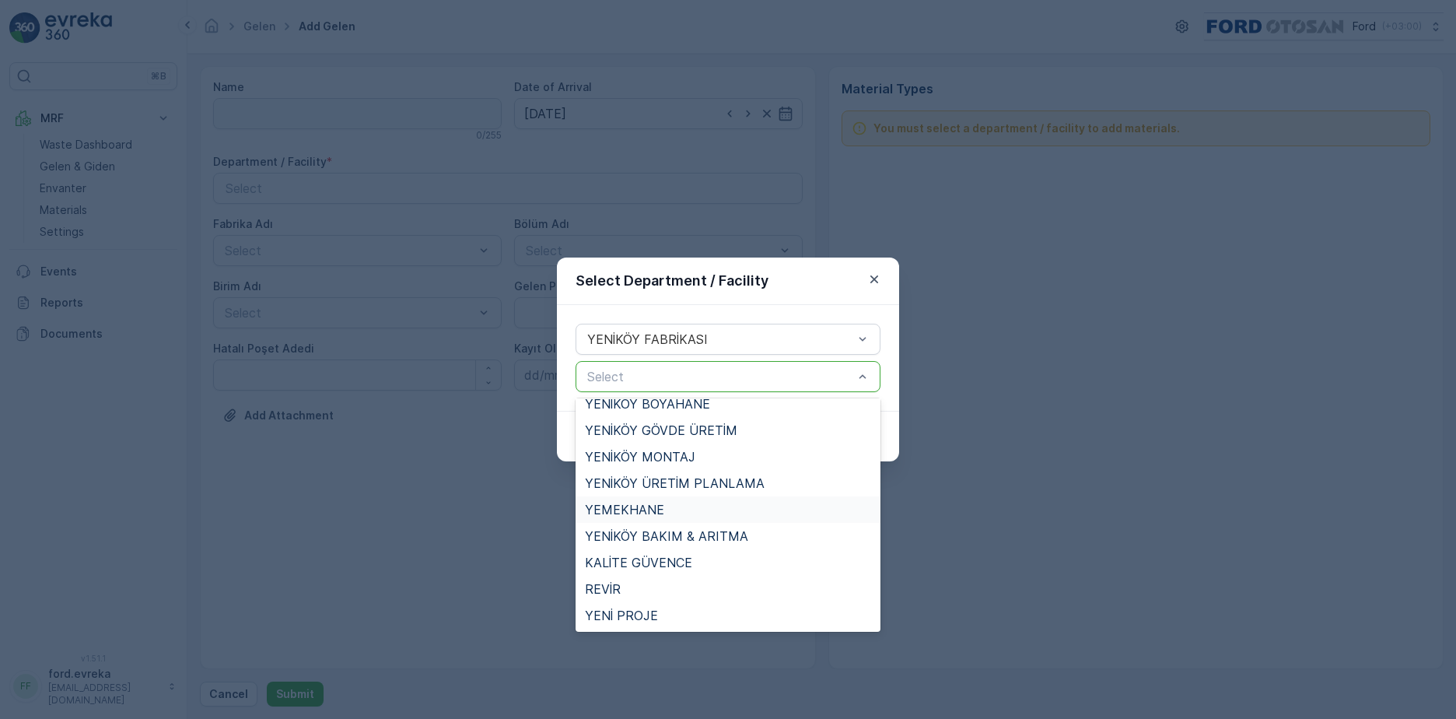
click at [638, 507] on span "YEMEKHANE" at bounding box center [624, 510] width 79 height 14
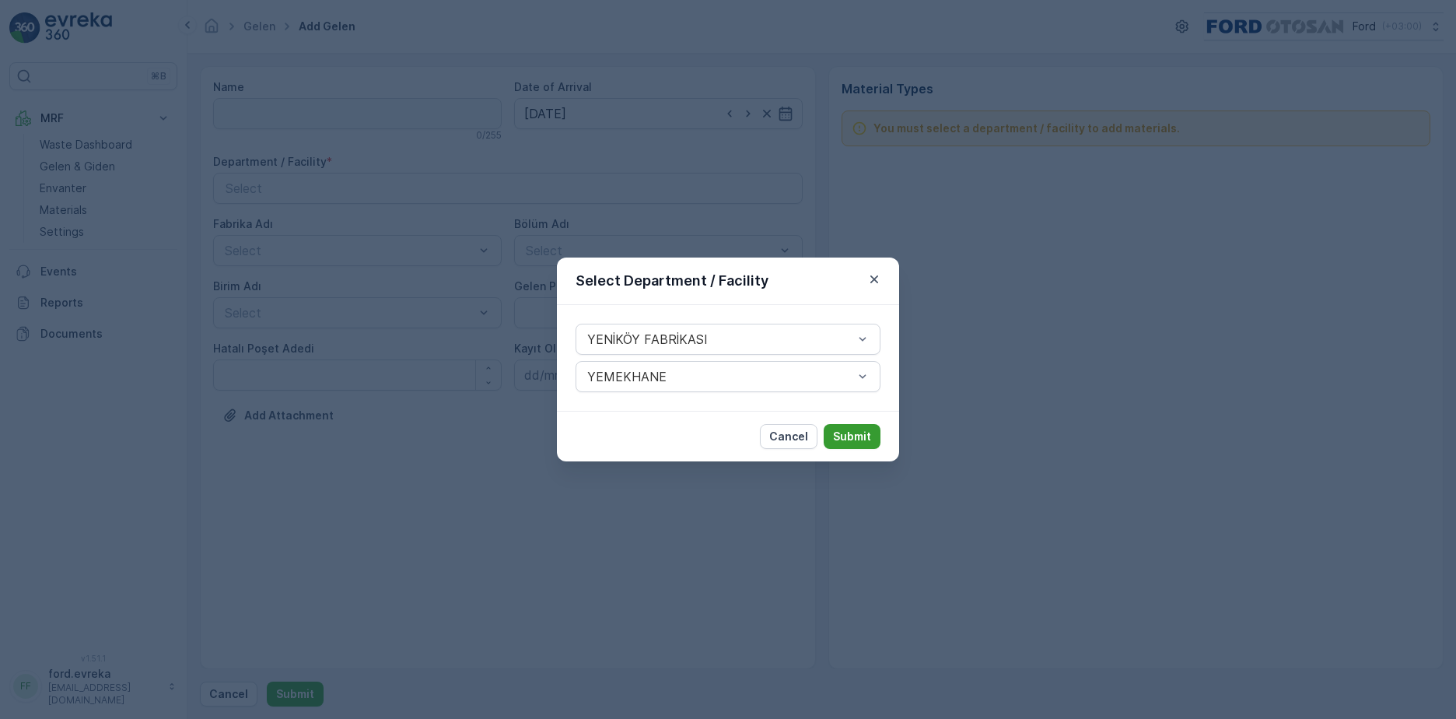
click at [861, 433] on p "Submit" at bounding box center [852, 437] width 38 height 16
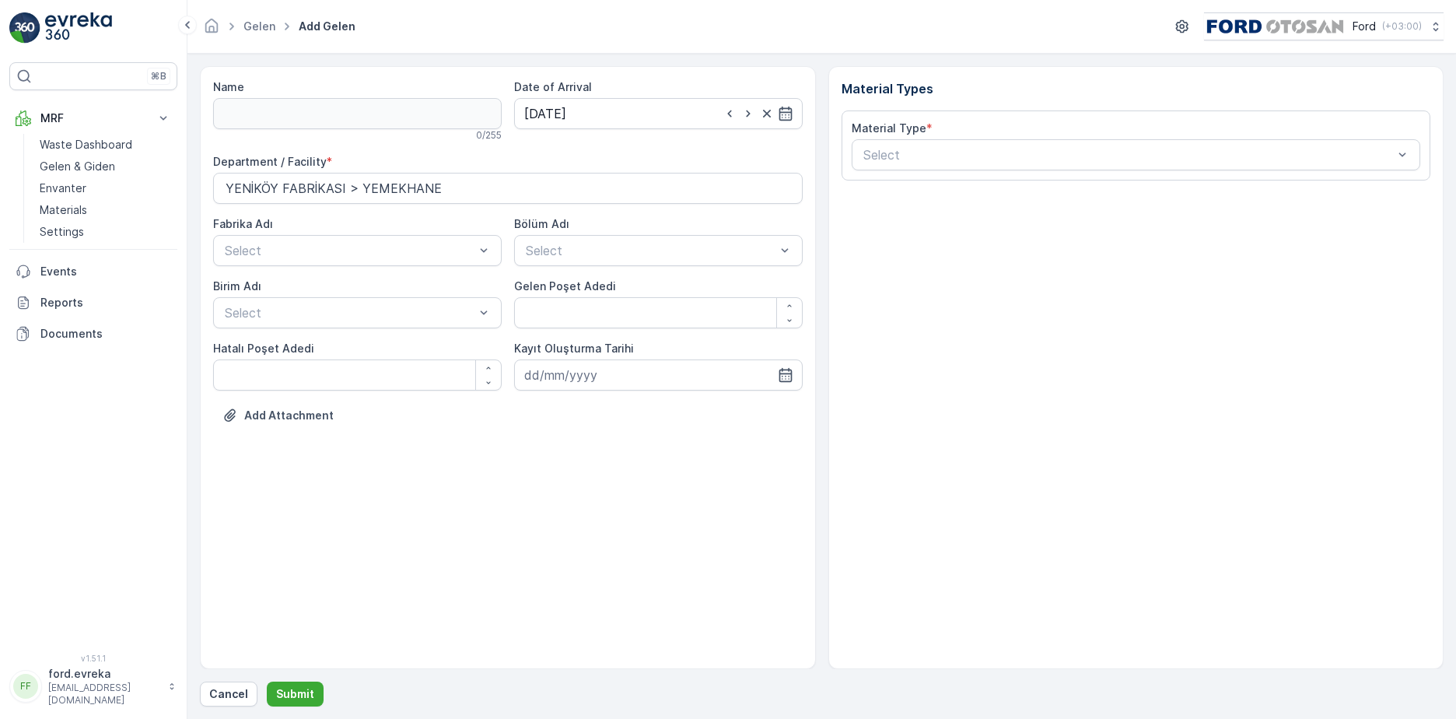
click at [398, 231] on div "Fabrika Adı" at bounding box center [357, 224] width 289 height 16
click at [582, 207] on div "Name 0 / 255 Date of Arrival [DATE] Department / Facility * YENİKÖY FABRİKASI >…" at bounding box center [508, 262] width 590 height 367
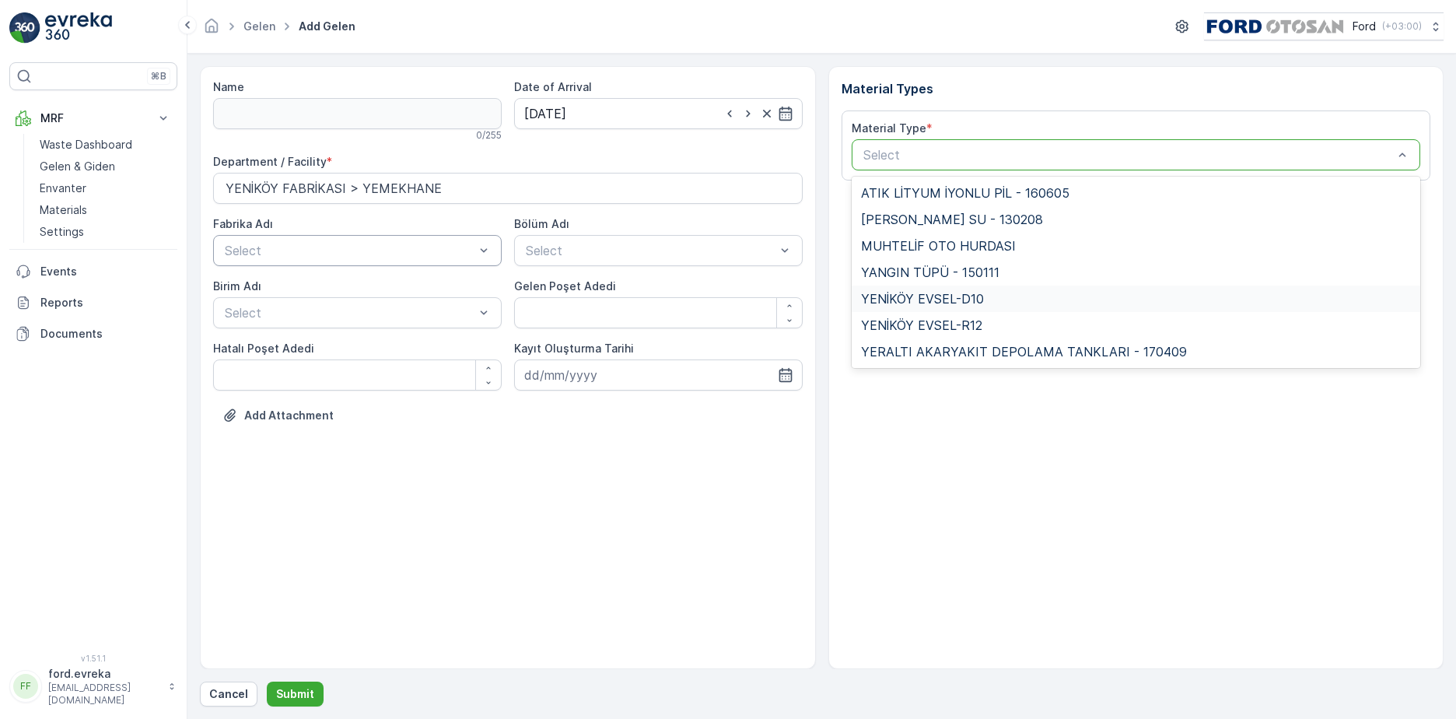
click at [928, 292] on span "YENİKÖY EVSEL-D10" at bounding box center [922, 299] width 123 height 14
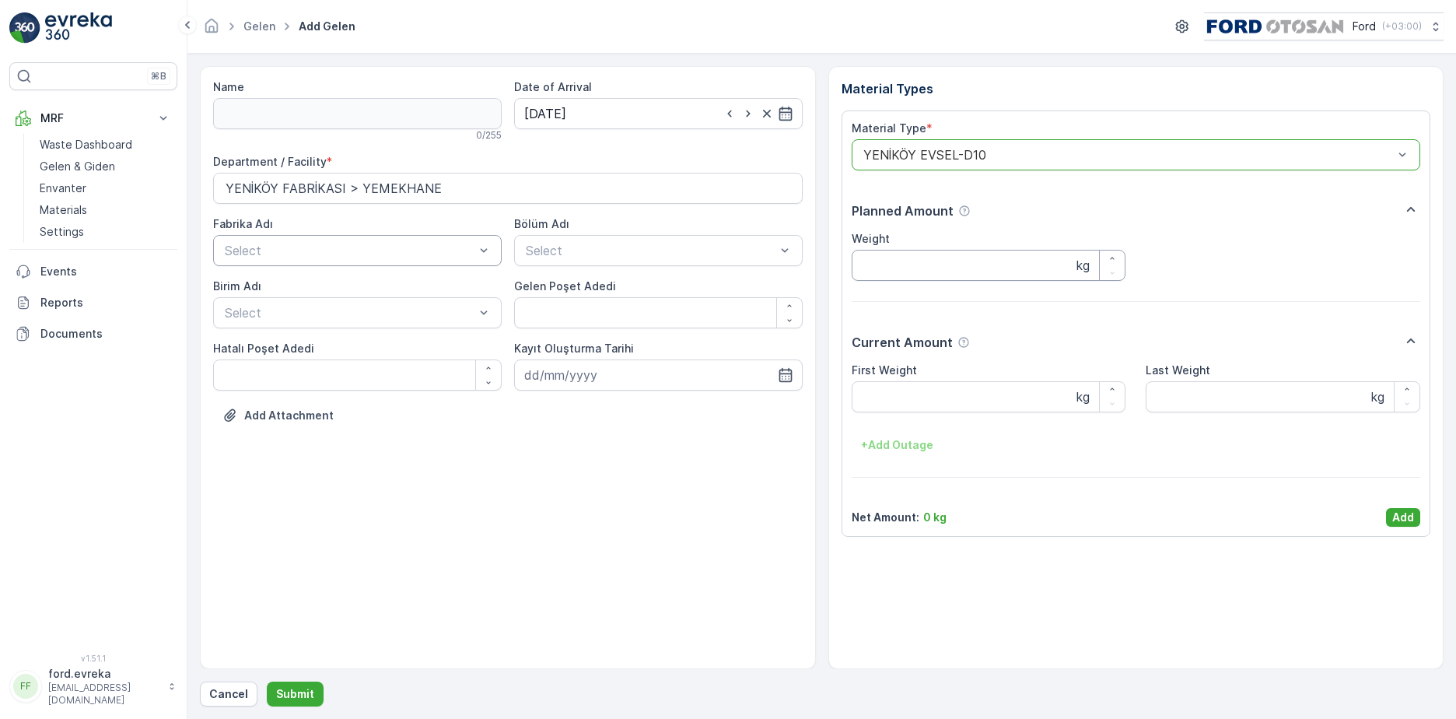
click at [931, 264] on input "Weight" at bounding box center [989, 265] width 275 height 31
click at [920, 377] on div "First Weight" at bounding box center [989, 371] width 275 height 16
click at [919, 396] on Weight "First Weight" at bounding box center [989, 396] width 275 height 31
type Weight "44370"
click at [1408, 516] on p "Add" at bounding box center [1404, 518] width 22 height 16
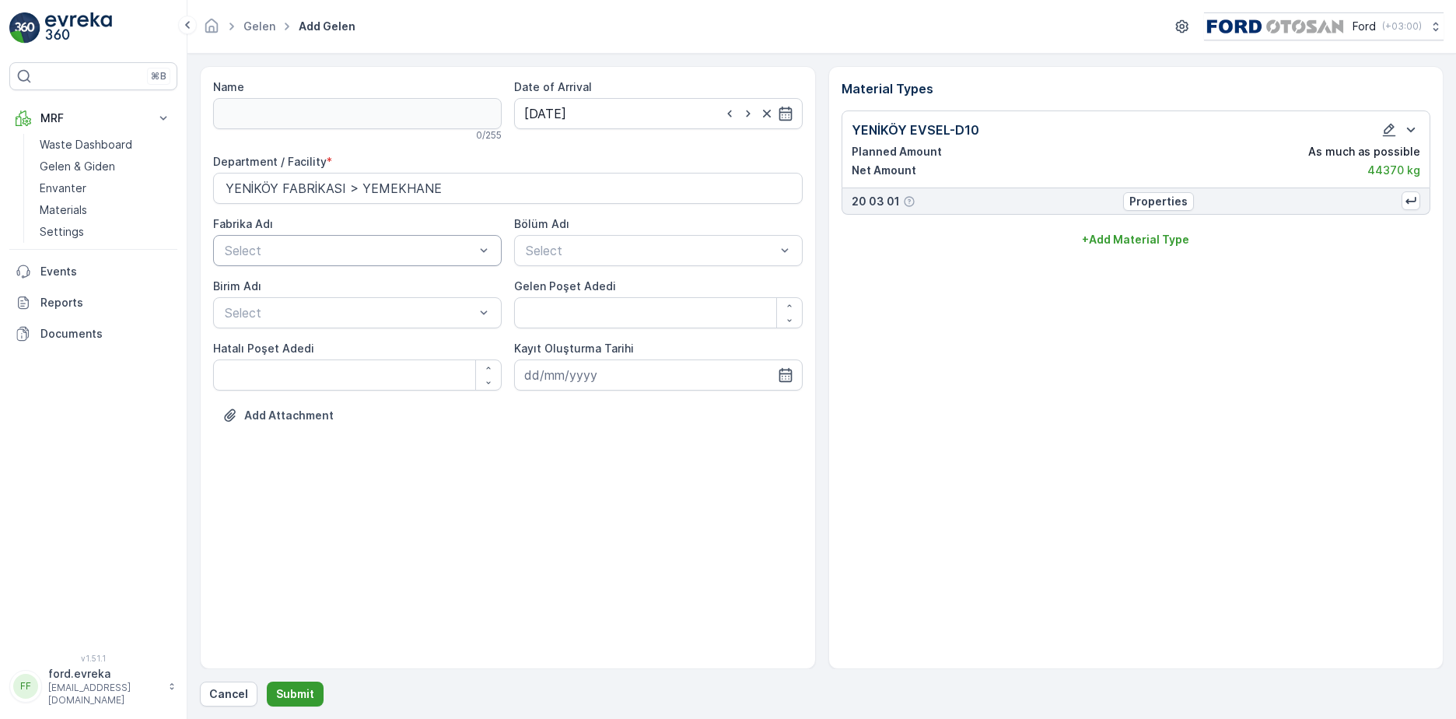
click at [307, 692] on p "Submit" at bounding box center [295, 694] width 38 height 16
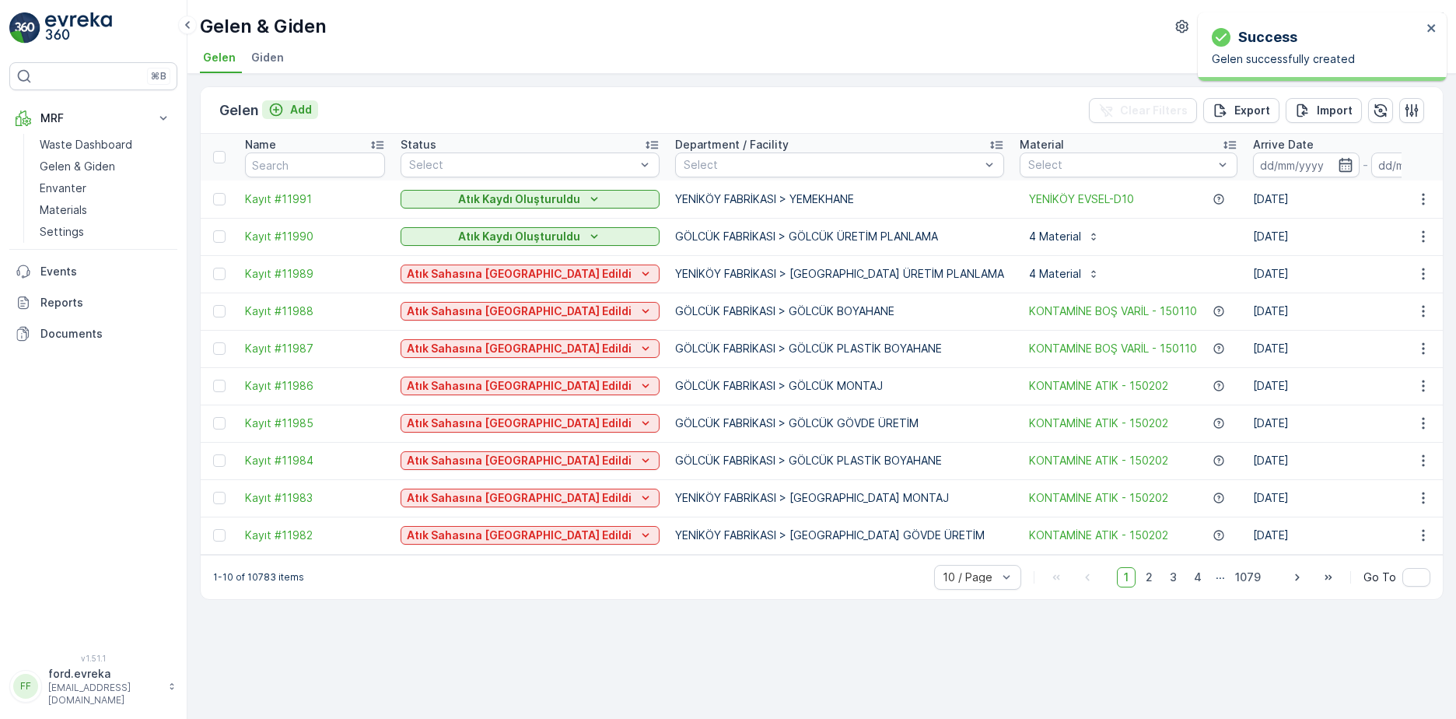
click at [305, 107] on p "Add" at bounding box center [301, 110] width 22 height 16
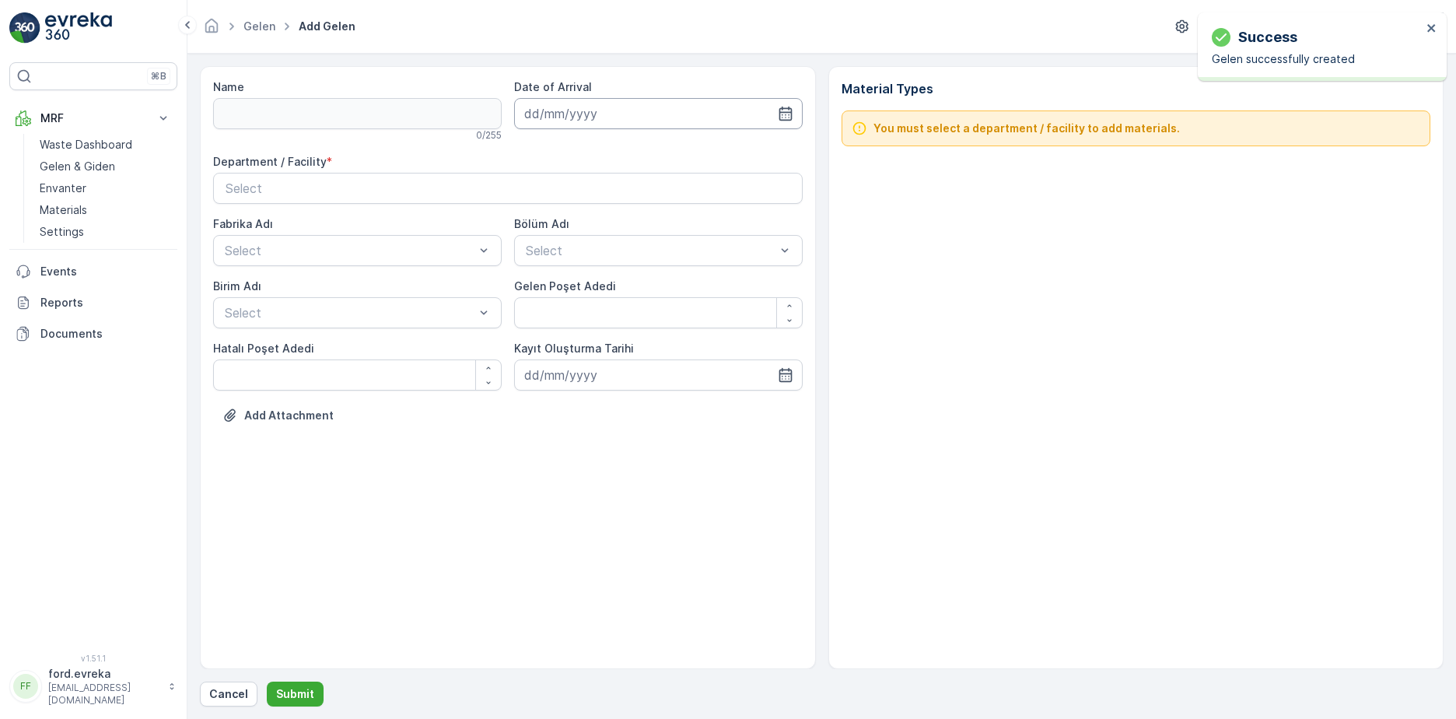
click at [595, 106] on input at bounding box center [658, 113] width 289 height 31
click at [649, 152] on icon "button" at bounding box center [648, 151] width 16 height 16
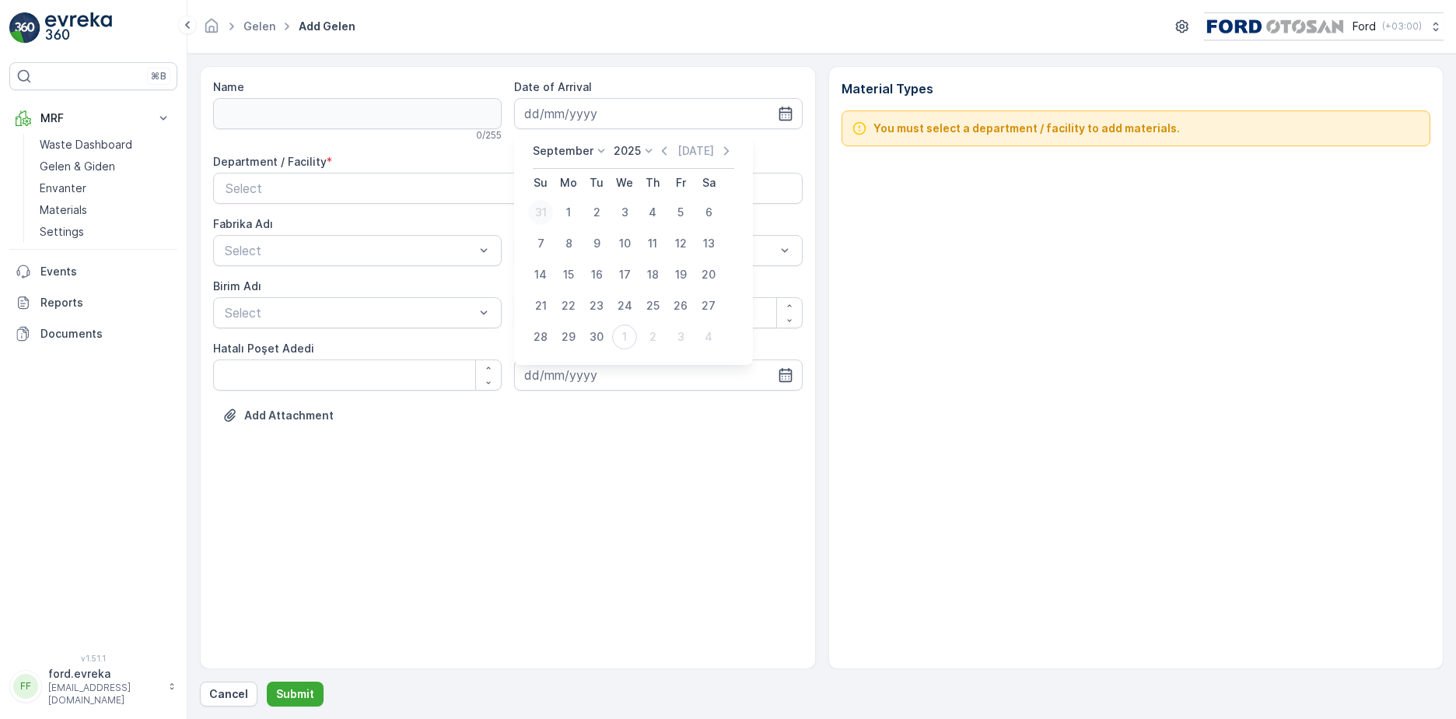
click at [537, 207] on div "31" at bounding box center [540, 212] width 25 height 25
type input "[DATE]"
click at [580, 174] on button "Select" at bounding box center [508, 188] width 590 height 31
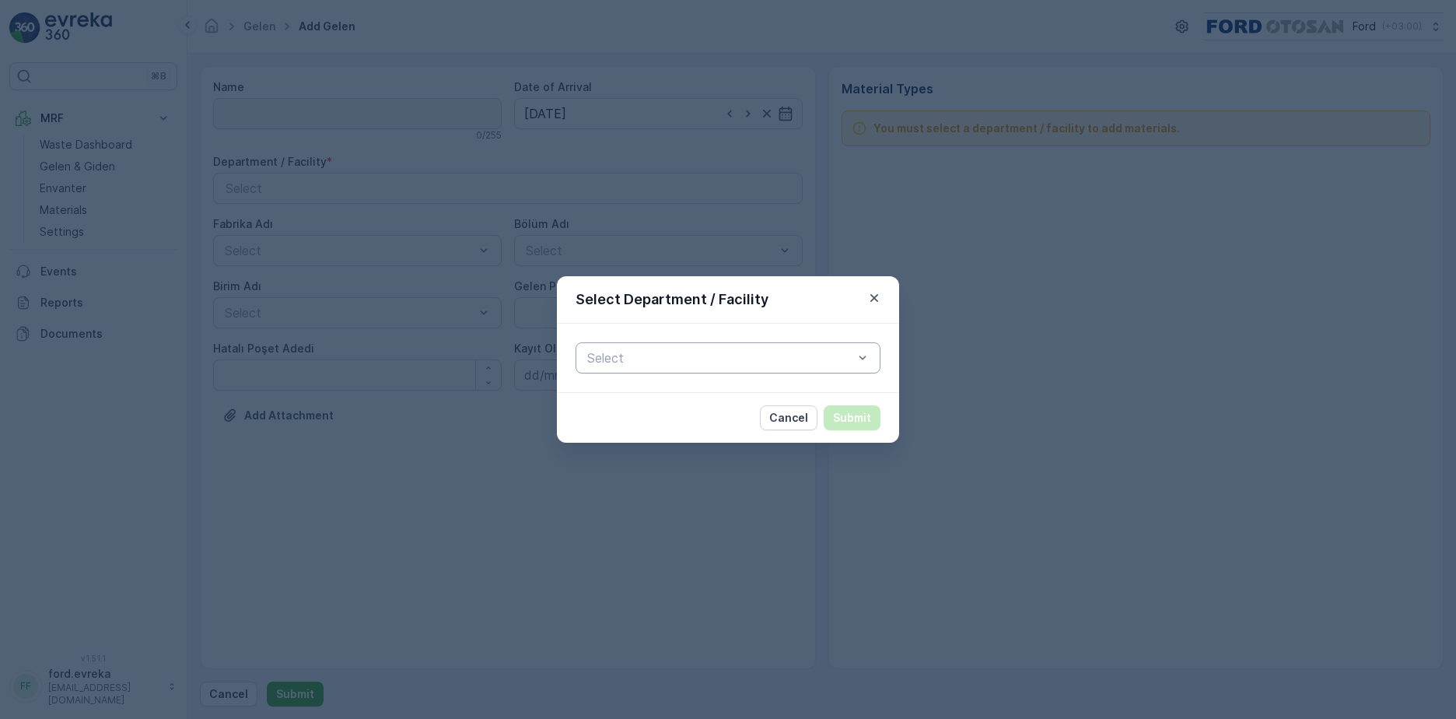
click at [703, 346] on div "Select" at bounding box center [728, 357] width 305 height 31
click at [703, 416] on div "GÖLCÜK FABRİKASI" at bounding box center [728, 422] width 286 height 14
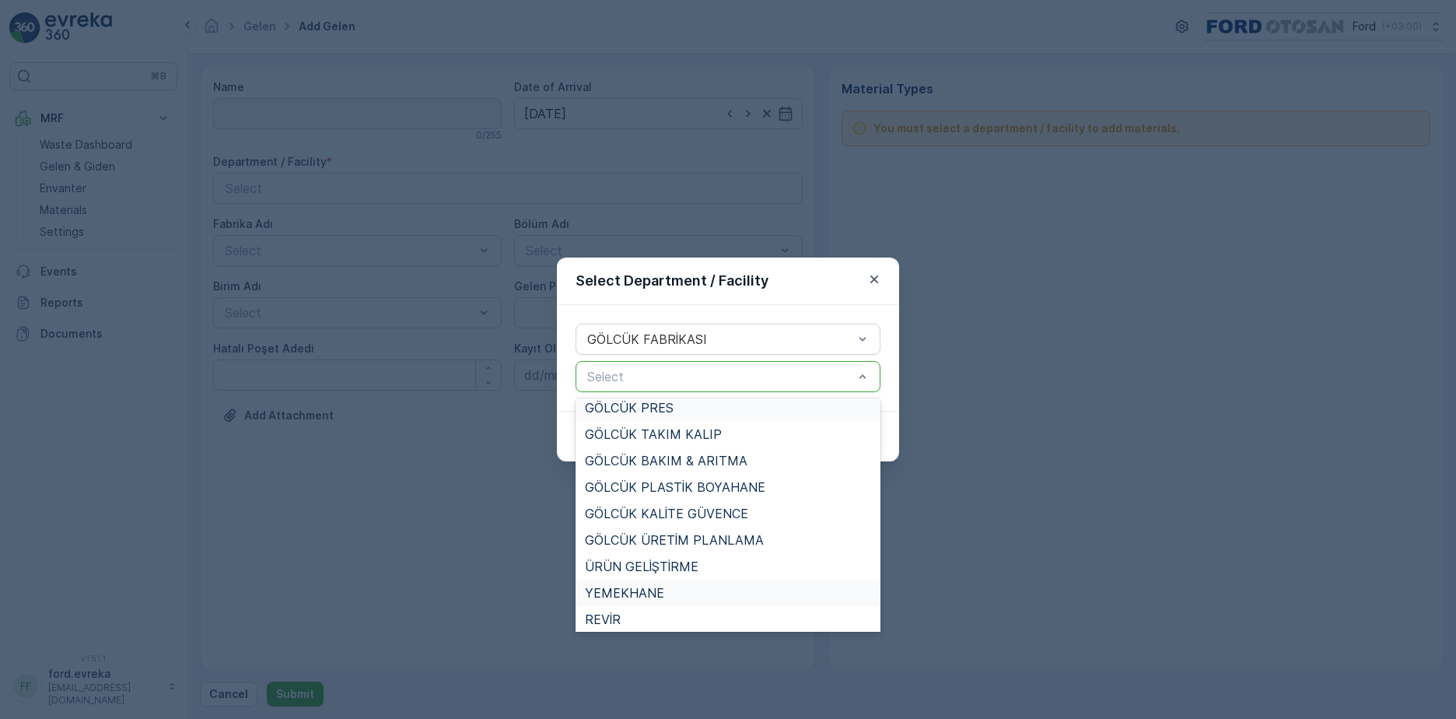
scroll to position [196, 0]
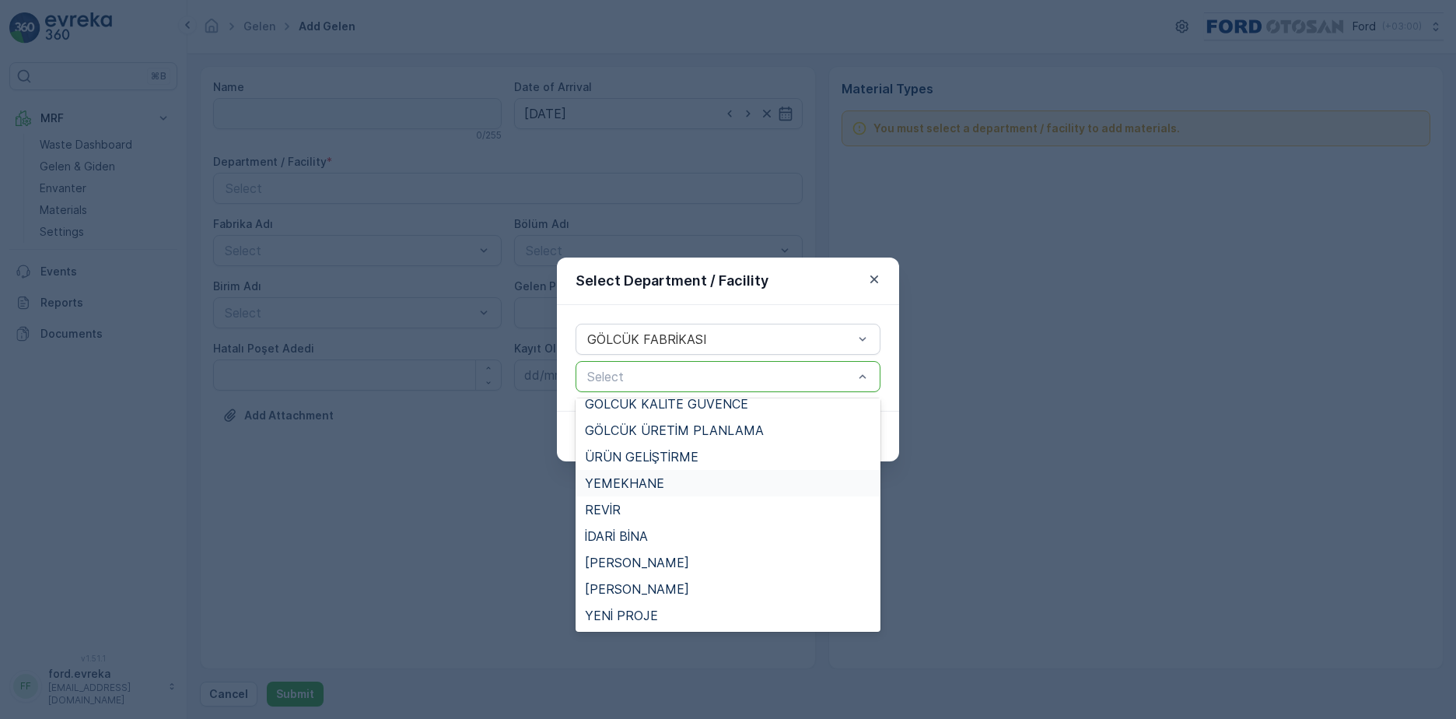
click at [687, 472] on div "YEMEKHANE" at bounding box center [728, 483] width 305 height 26
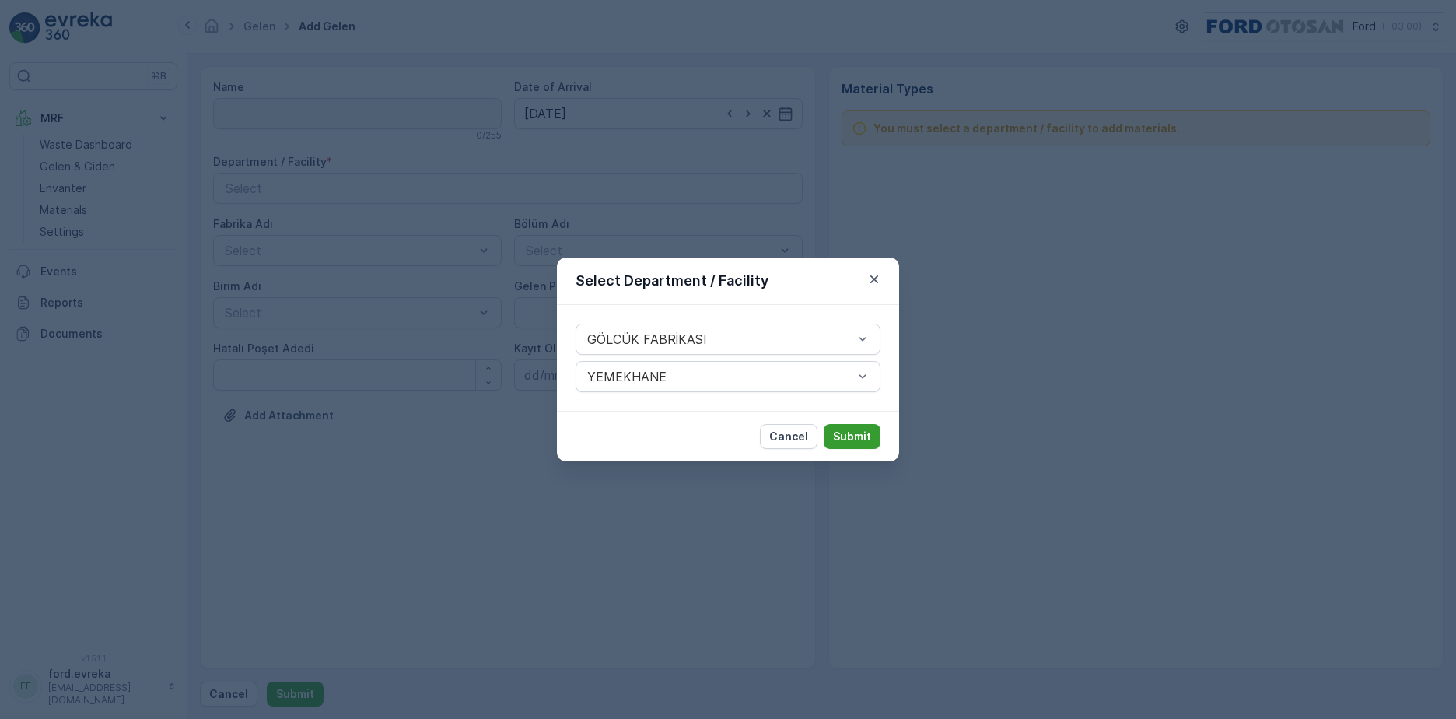
click at [862, 429] on p "Submit" at bounding box center [852, 437] width 38 height 16
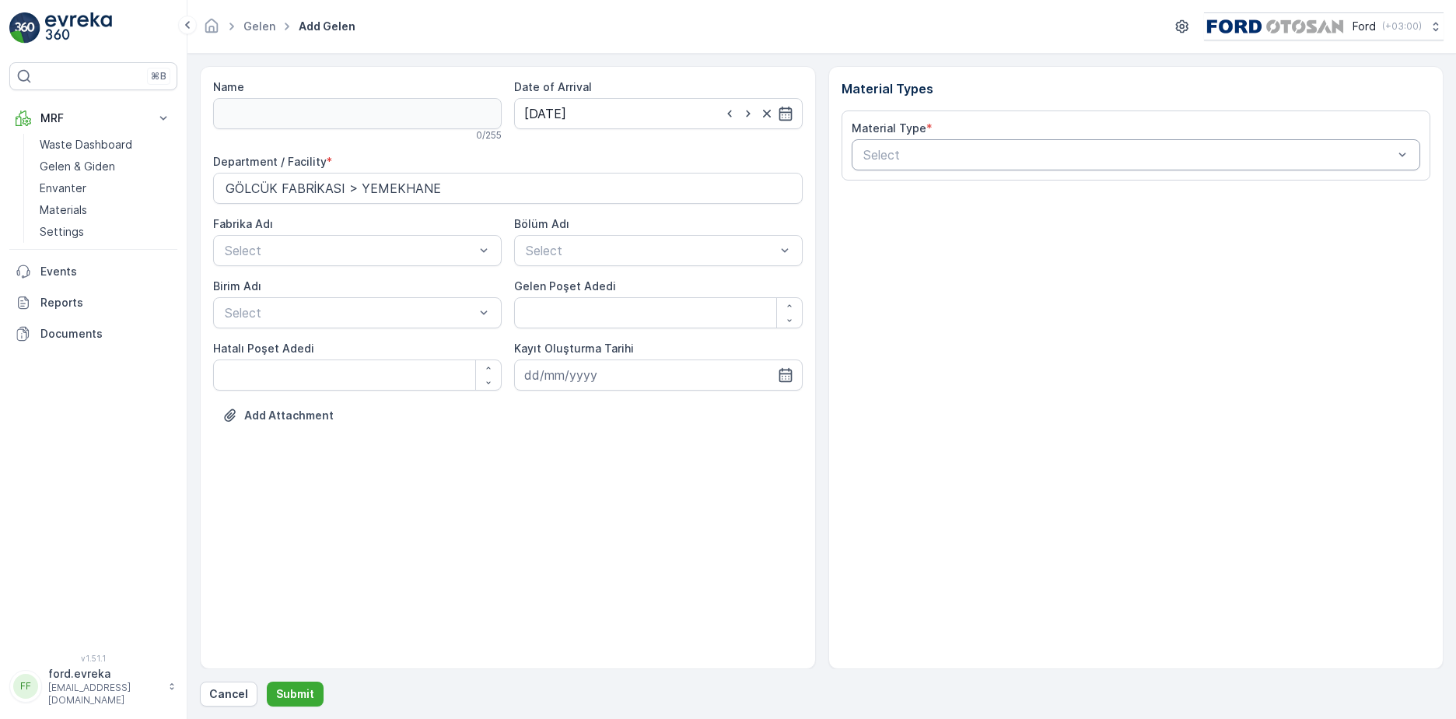
click at [941, 164] on div "Select" at bounding box center [1137, 154] width 570 height 31
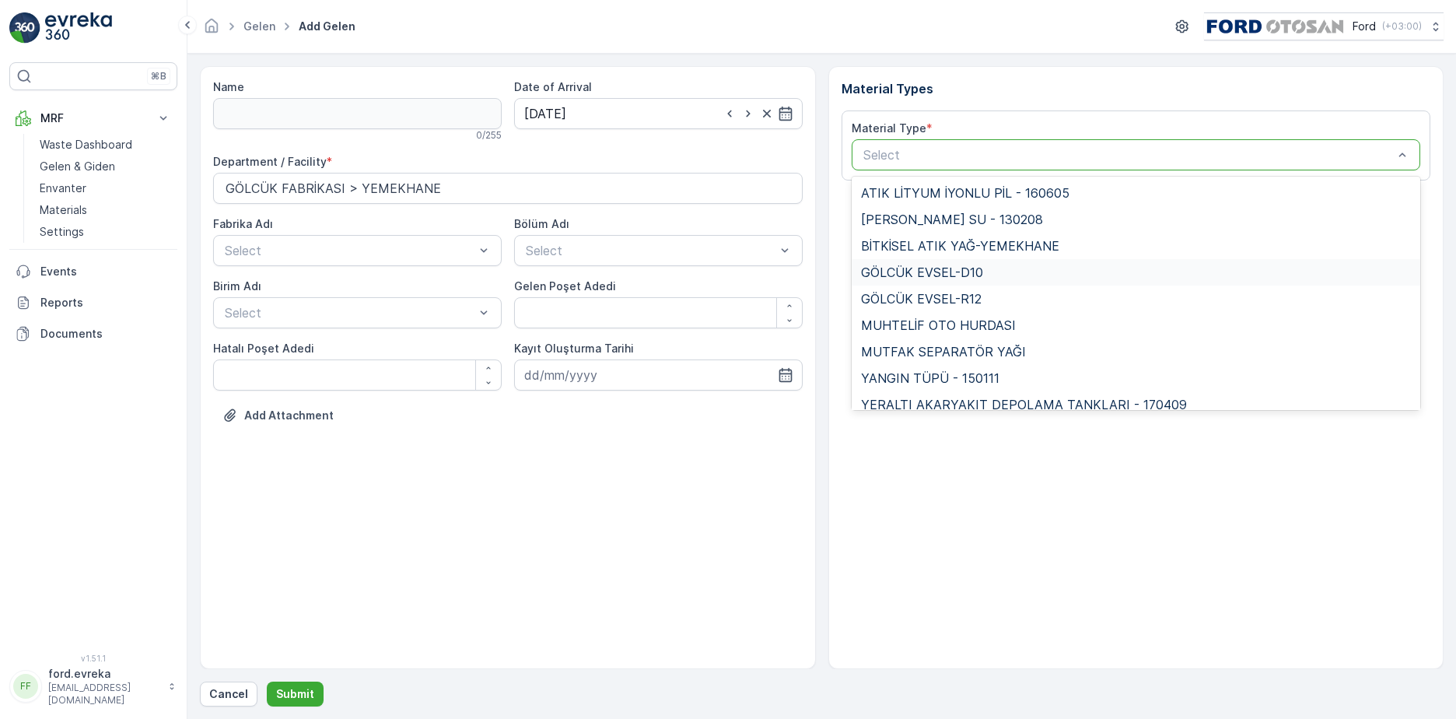
click at [953, 266] on span "GÖLCÜK EVSEL-D10" at bounding box center [922, 272] width 122 height 14
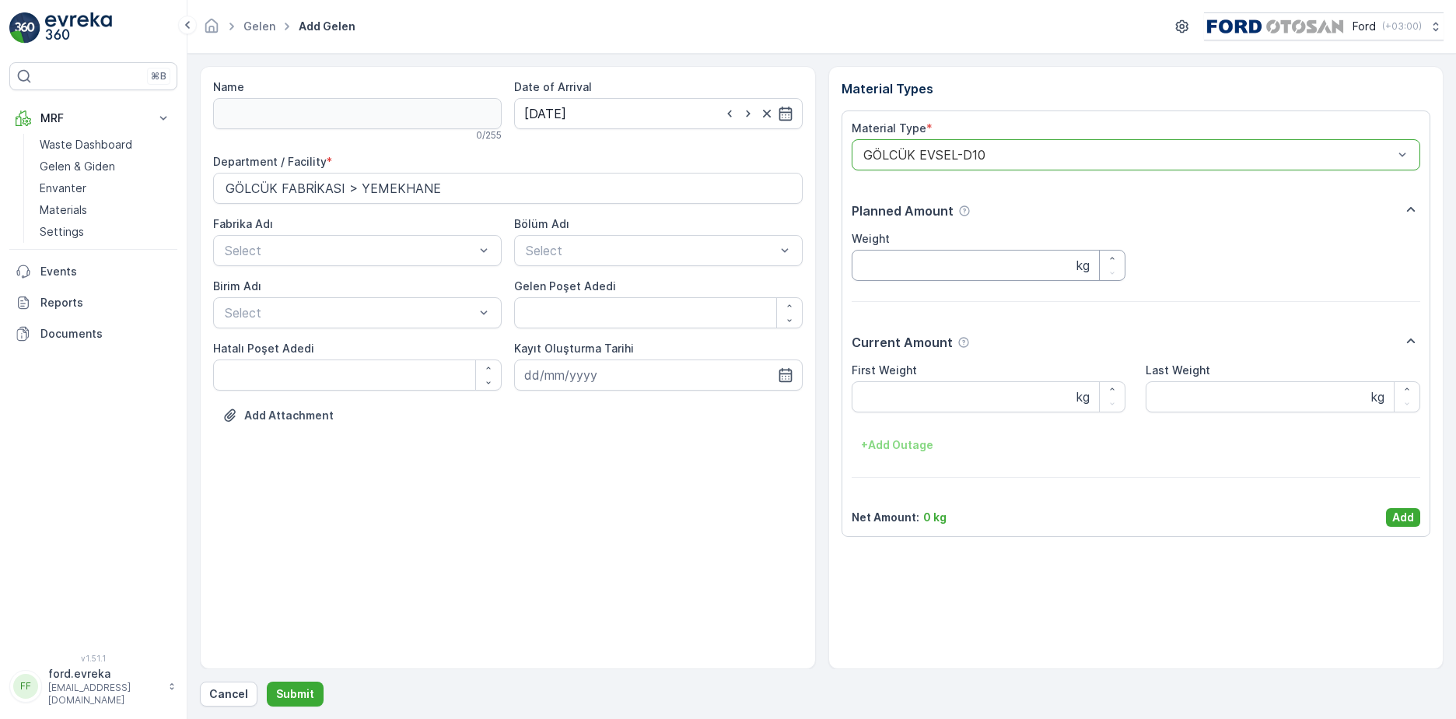
click at [952, 268] on input "Weight" at bounding box center [989, 265] width 275 height 31
type input "44370"
click at [1388, 521] on button "Add" at bounding box center [1403, 517] width 34 height 19
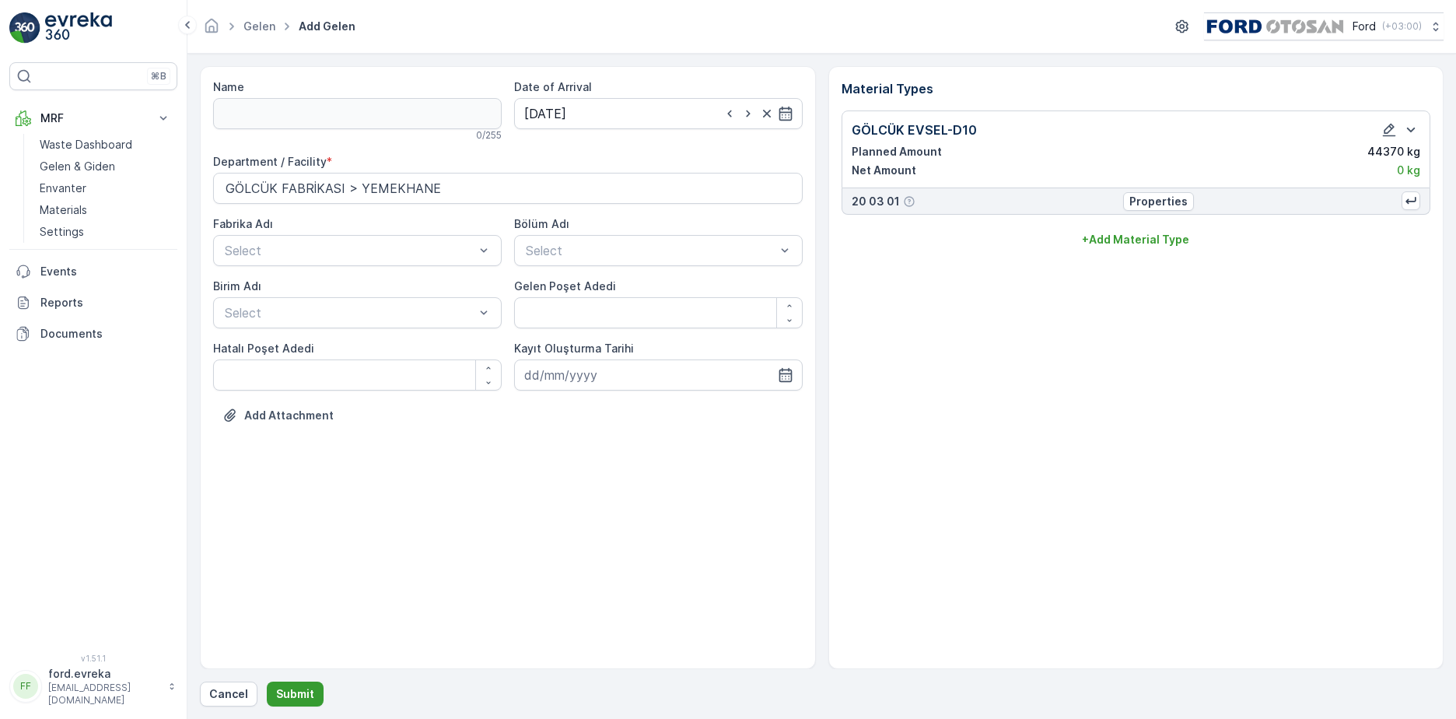
click at [305, 698] on p "Submit" at bounding box center [295, 694] width 38 height 16
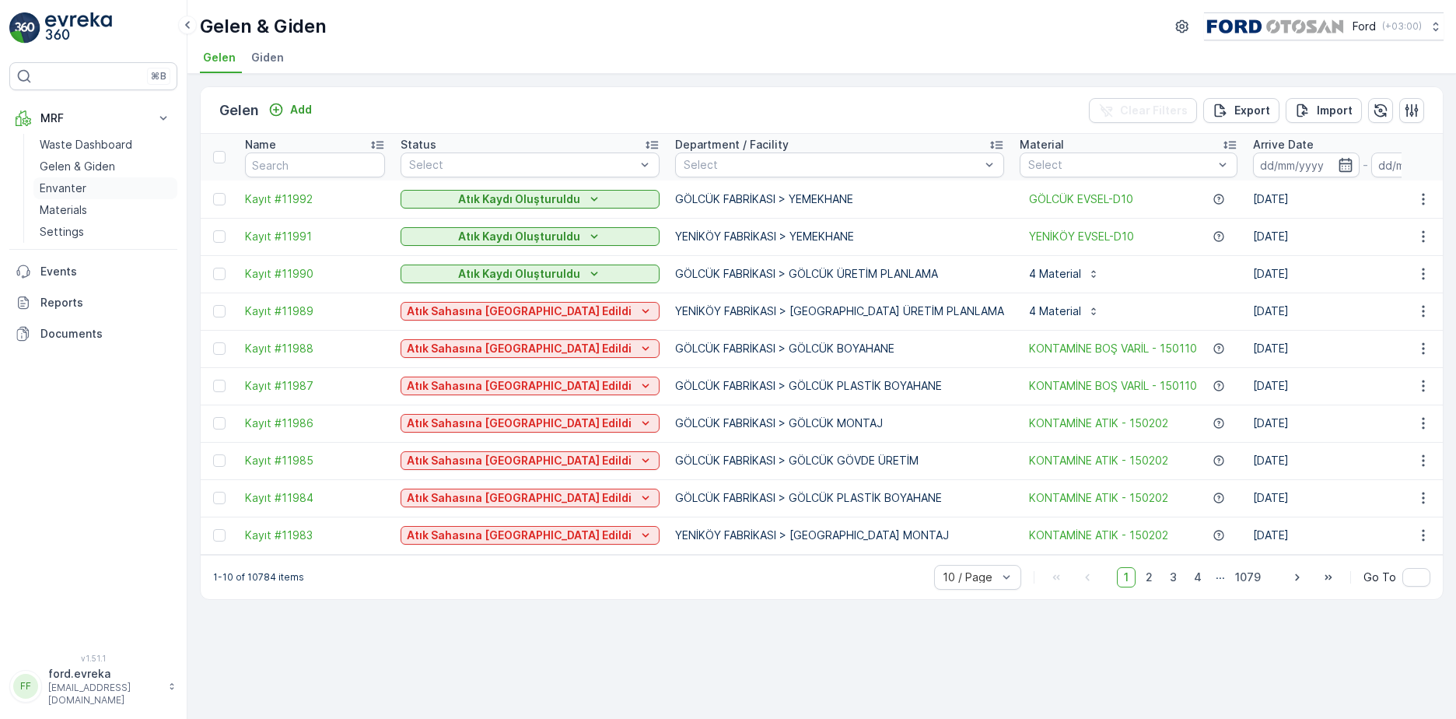
click at [73, 184] on p "Envanter" at bounding box center [63, 189] width 47 height 16
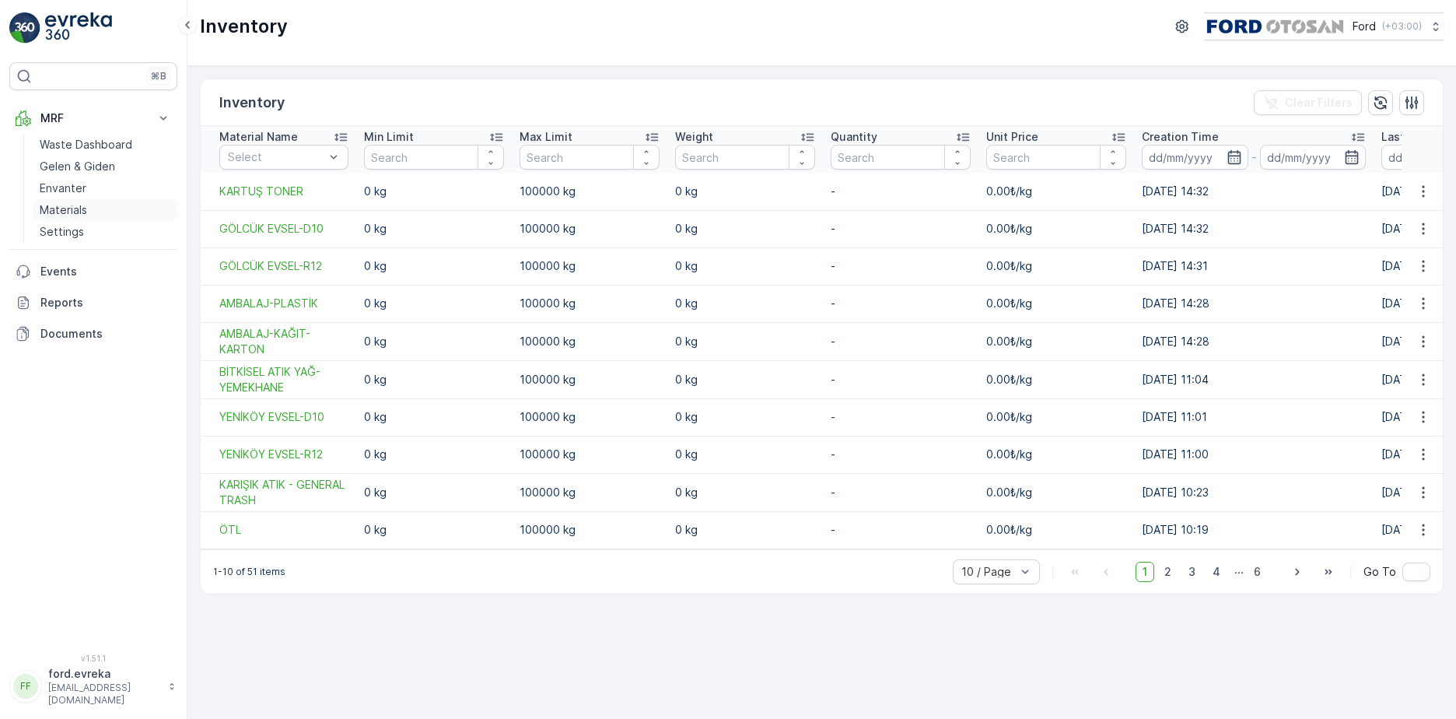
click at [77, 215] on p "Materials" at bounding box center [63, 210] width 47 height 16
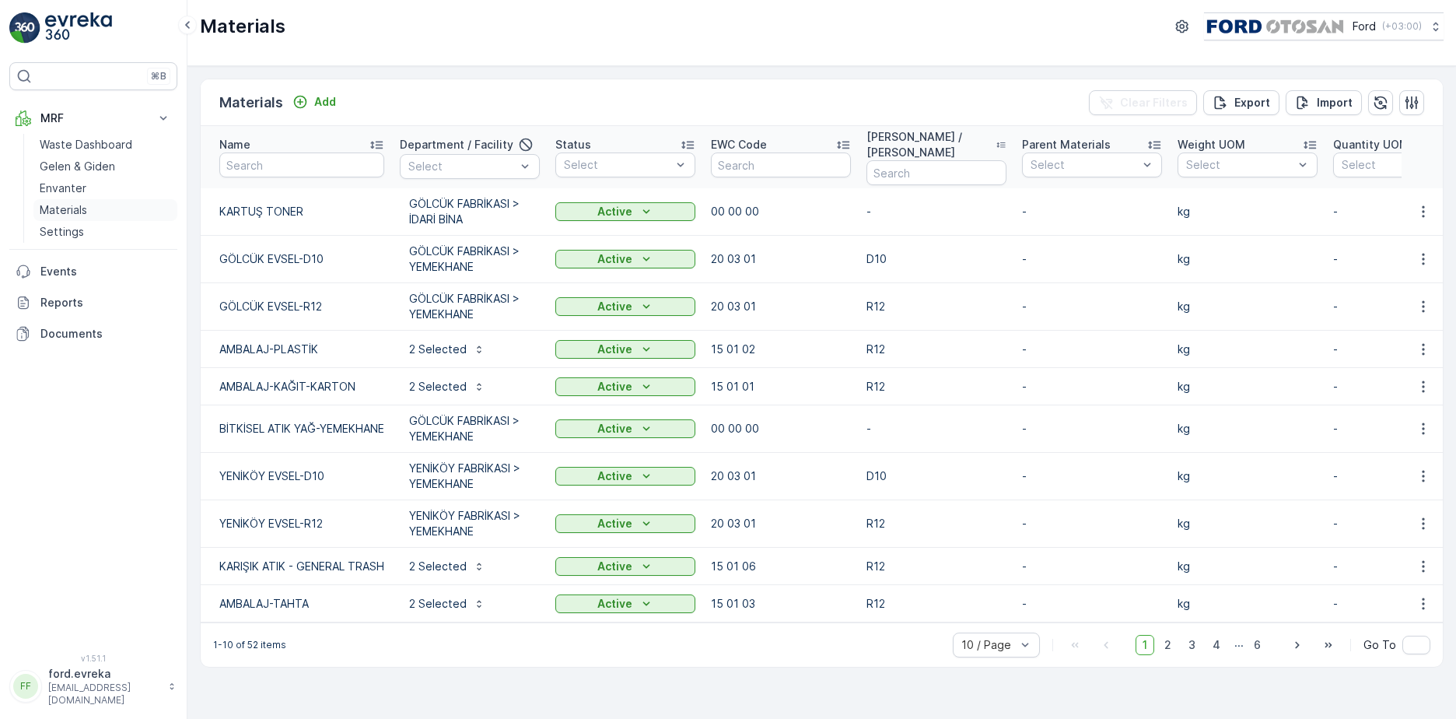
click at [109, 213] on link "Materials" at bounding box center [105, 210] width 144 height 22
click at [99, 223] on link "Settings" at bounding box center [105, 232] width 144 height 22
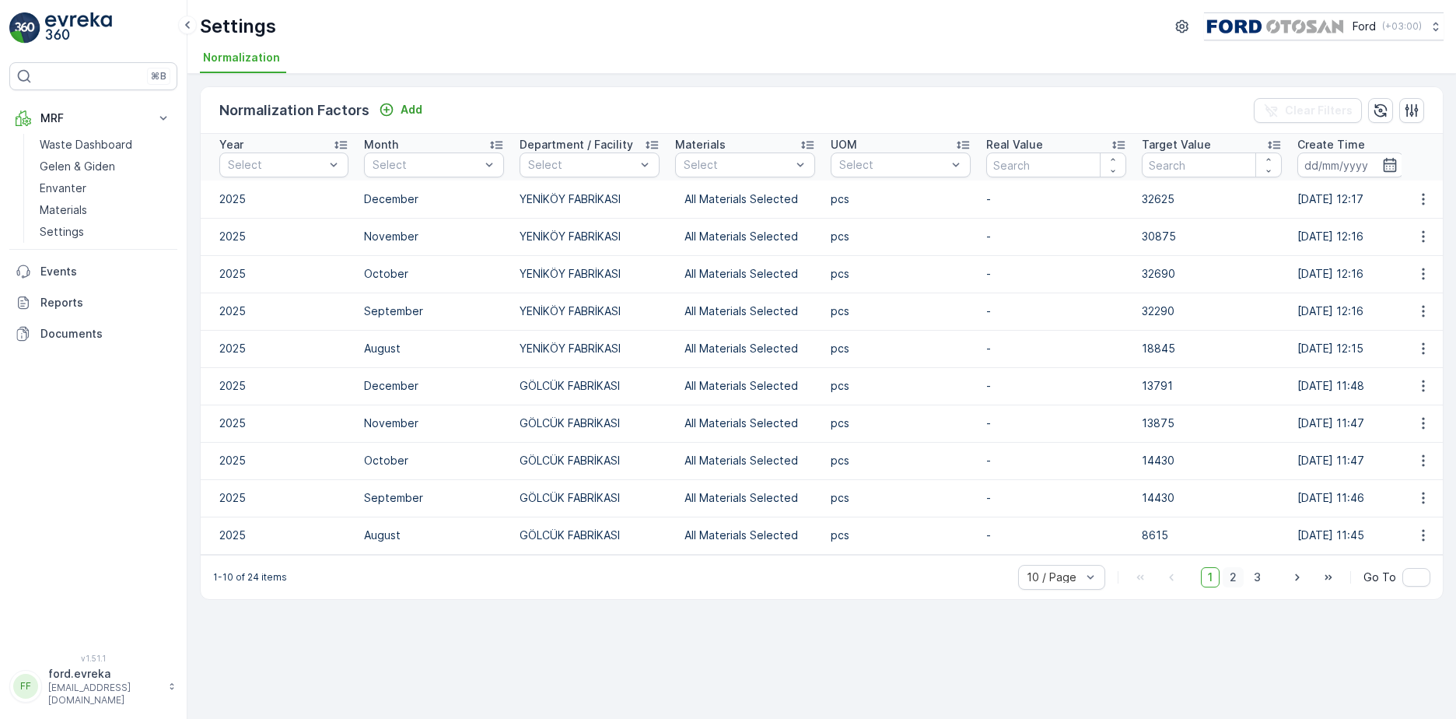
click at [1236, 581] on span "2" at bounding box center [1233, 577] width 21 height 20
click at [1217, 584] on span "1" at bounding box center [1210, 577] width 19 height 20
click at [1265, 585] on span "3" at bounding box center [1257, 577] width 21 height 20
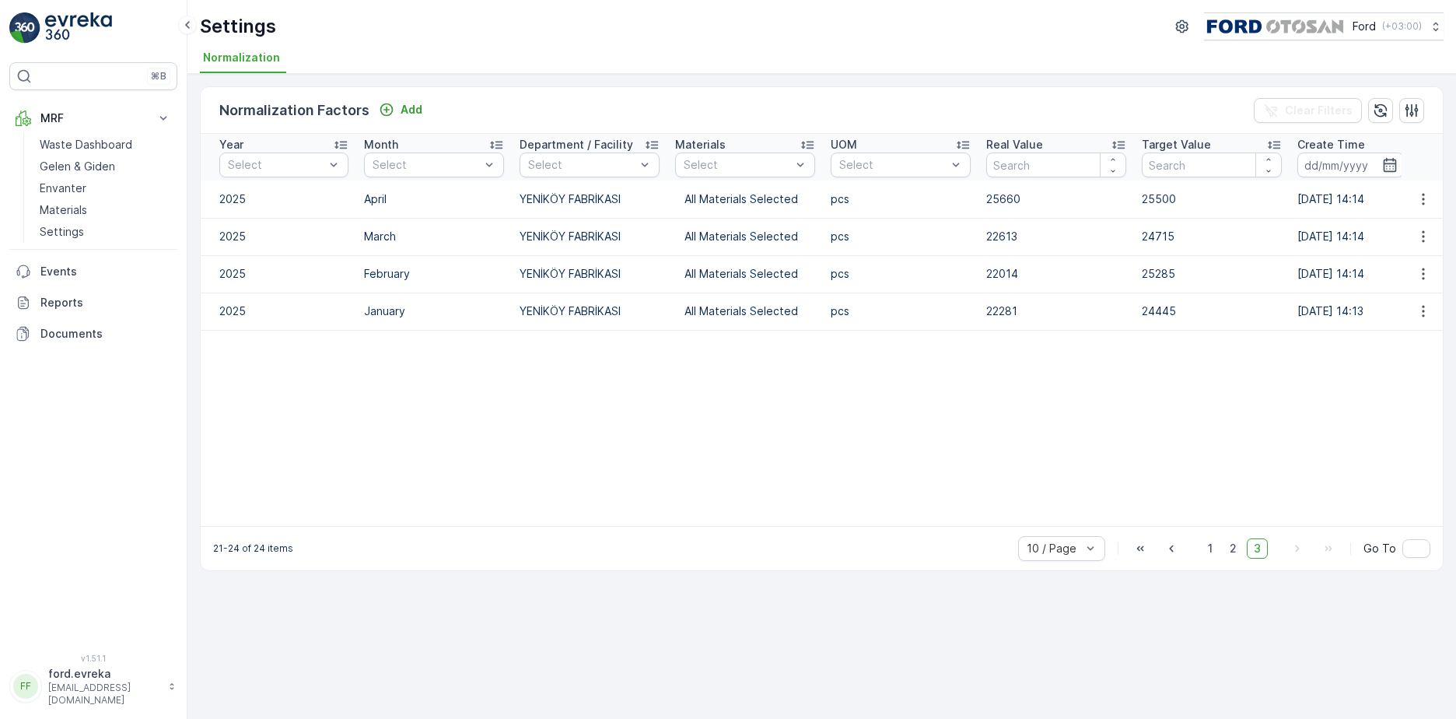
click at [1218, 570] on div "21-24 of 24 items 10 / Page 1 2 3 Go To" at bounding box center [822, 548] width 1243 height 44
click at [1218, 559] on span "1" at bounding box center [1210, 548] width 19 height 20
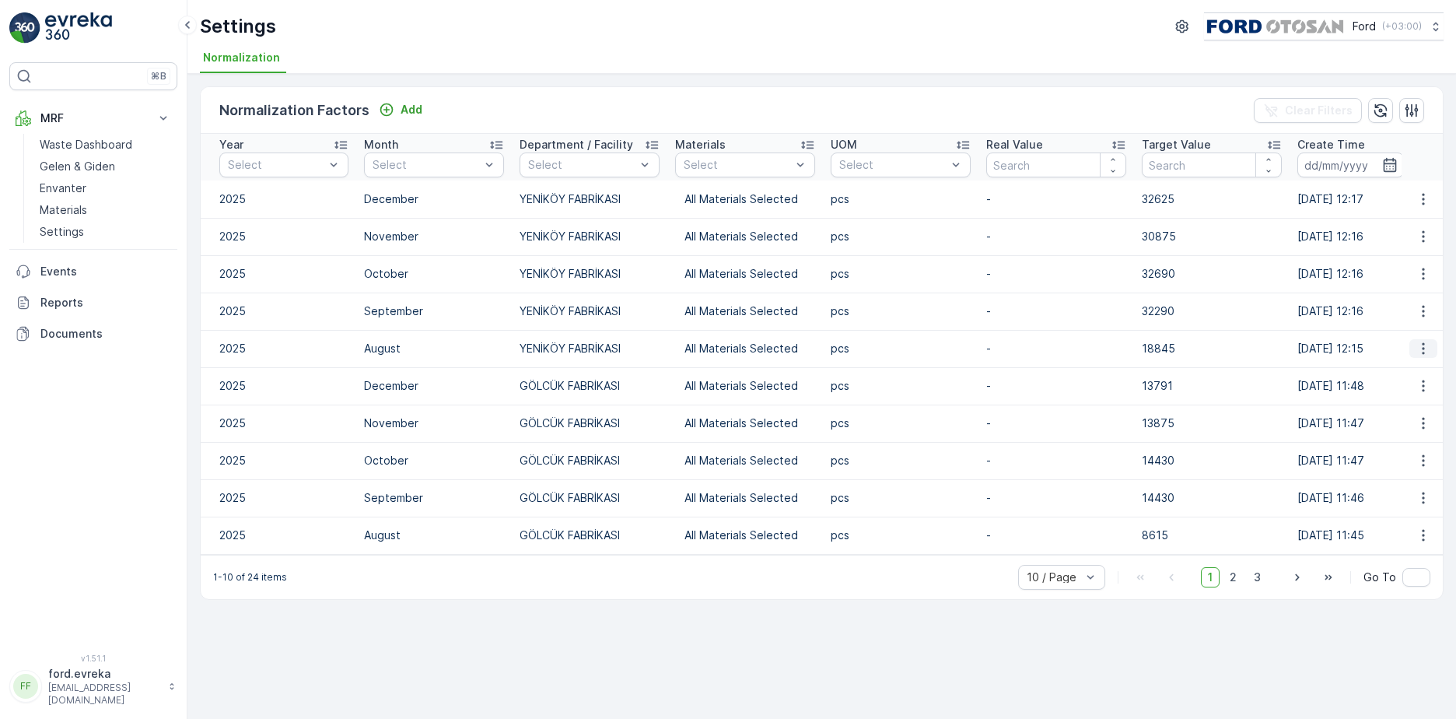
click at [1423, 344] on icon "button" at bounding box center [1423, 349] width 2 height 12
click at [1425, 374] on span "Edit" at bounding box center [1420, 372] width 20 height 16
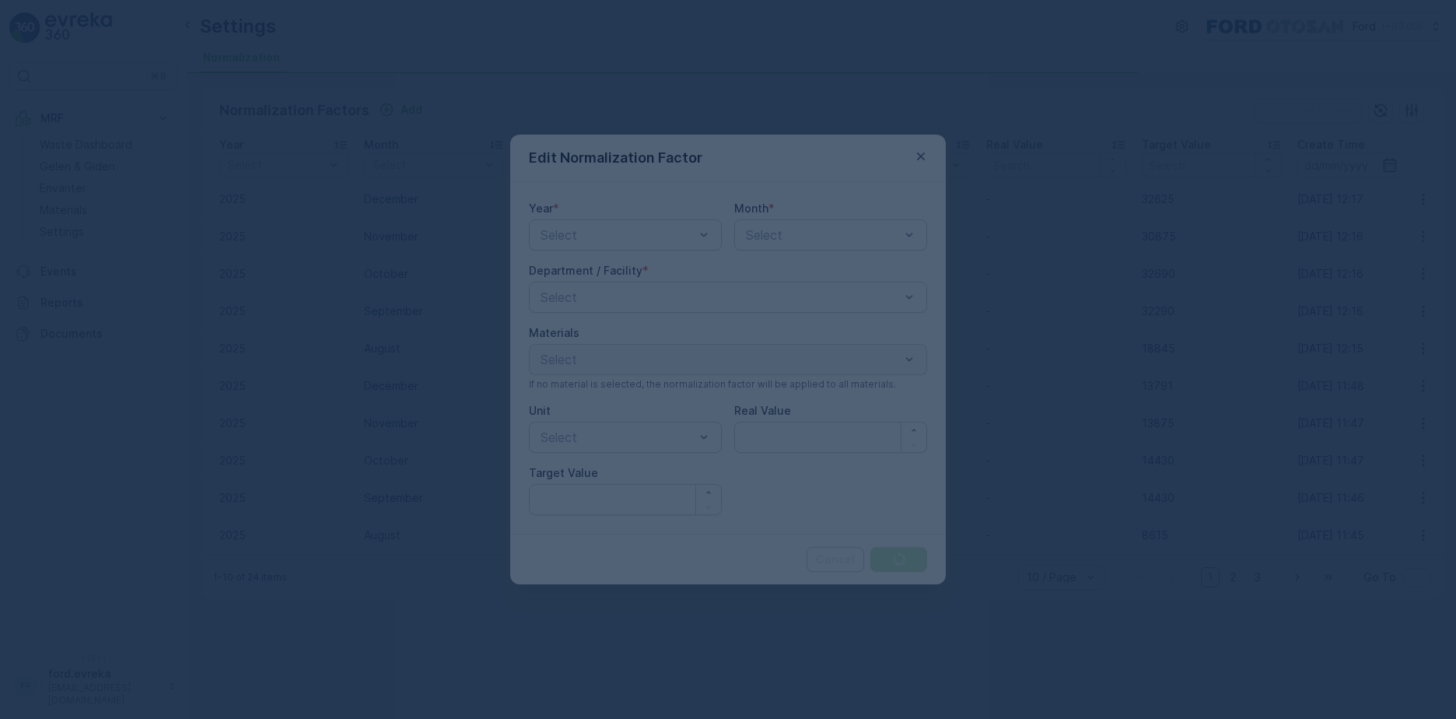
type Value "18845"
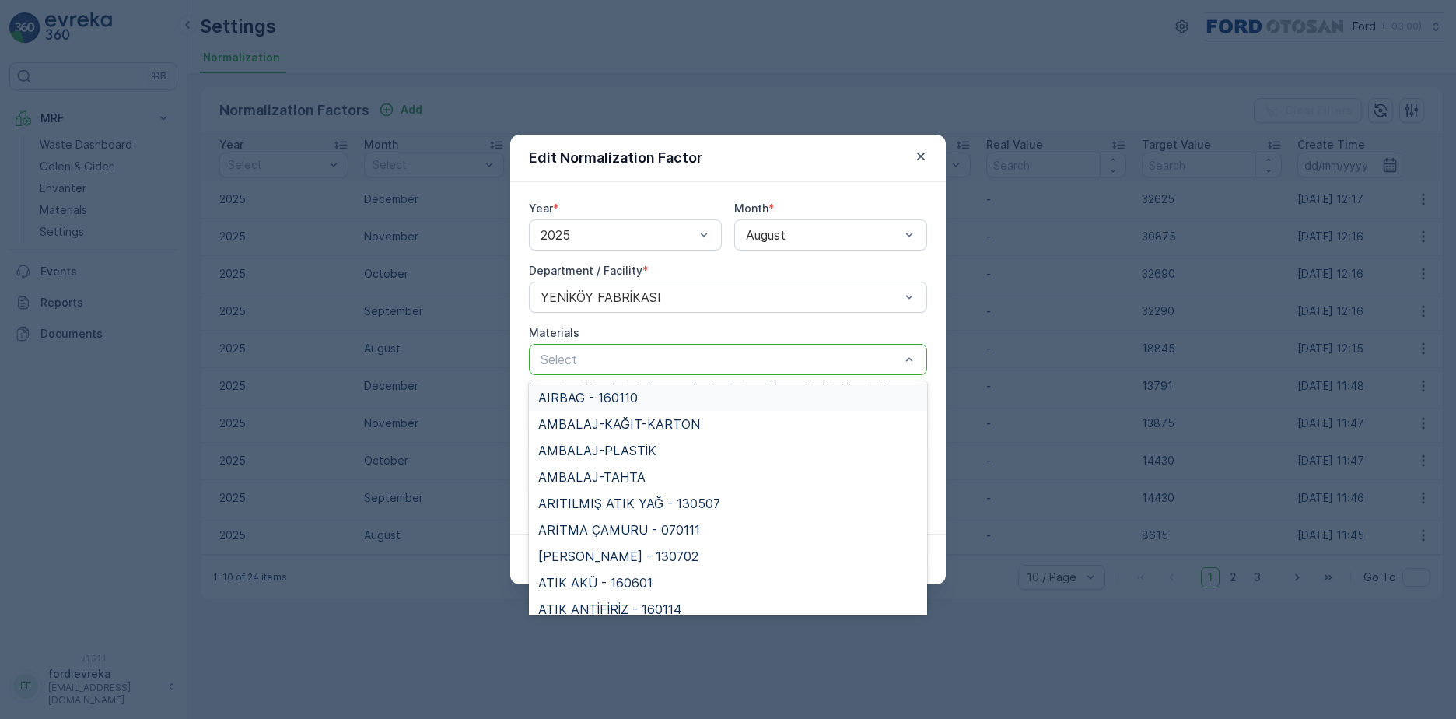
click at [516, 414] on div "Year * 2025 Month * [PERSON_NAME] Department / Facility * YENİKÖY FABRİKASI Mat…" at bounding box center [728, 358] width 436 height 352
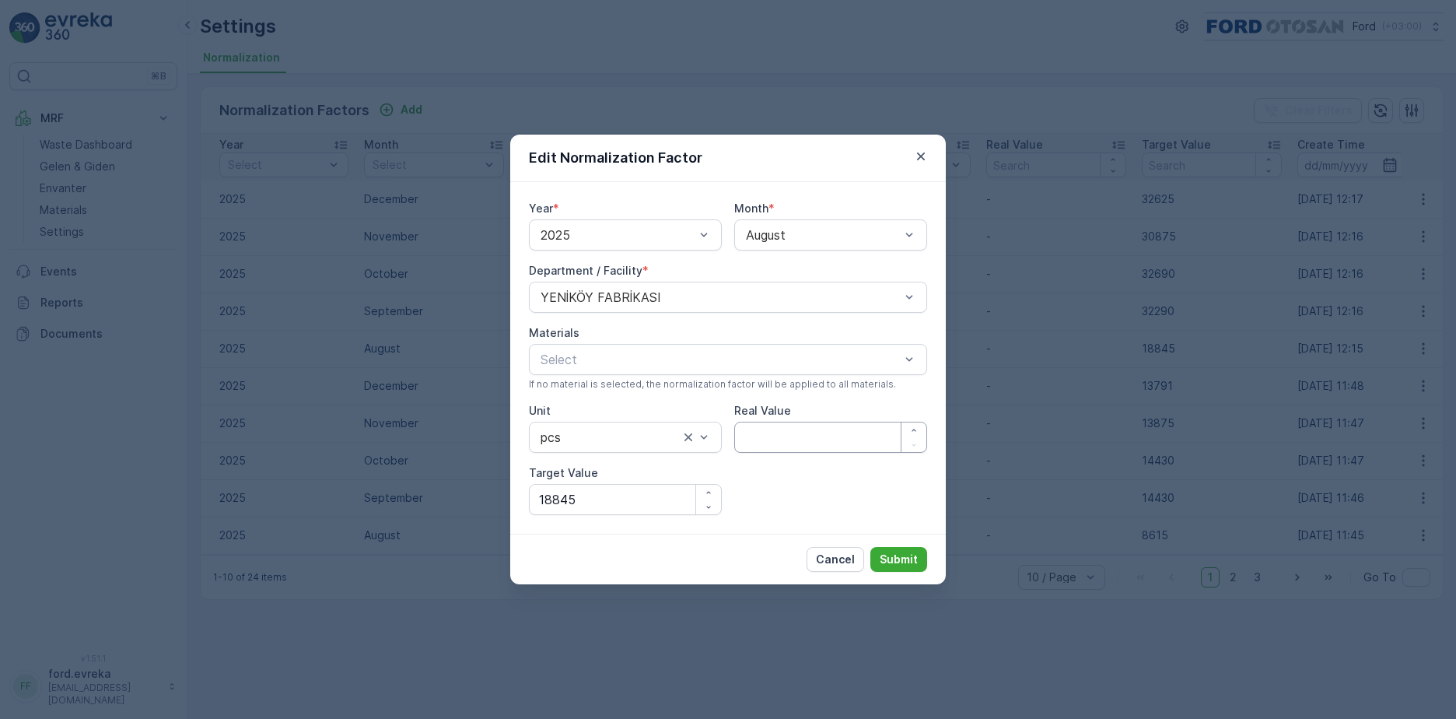
click at [770, 427] on Value "Real Value" at bounding box center [830, 437] width 193 height 31
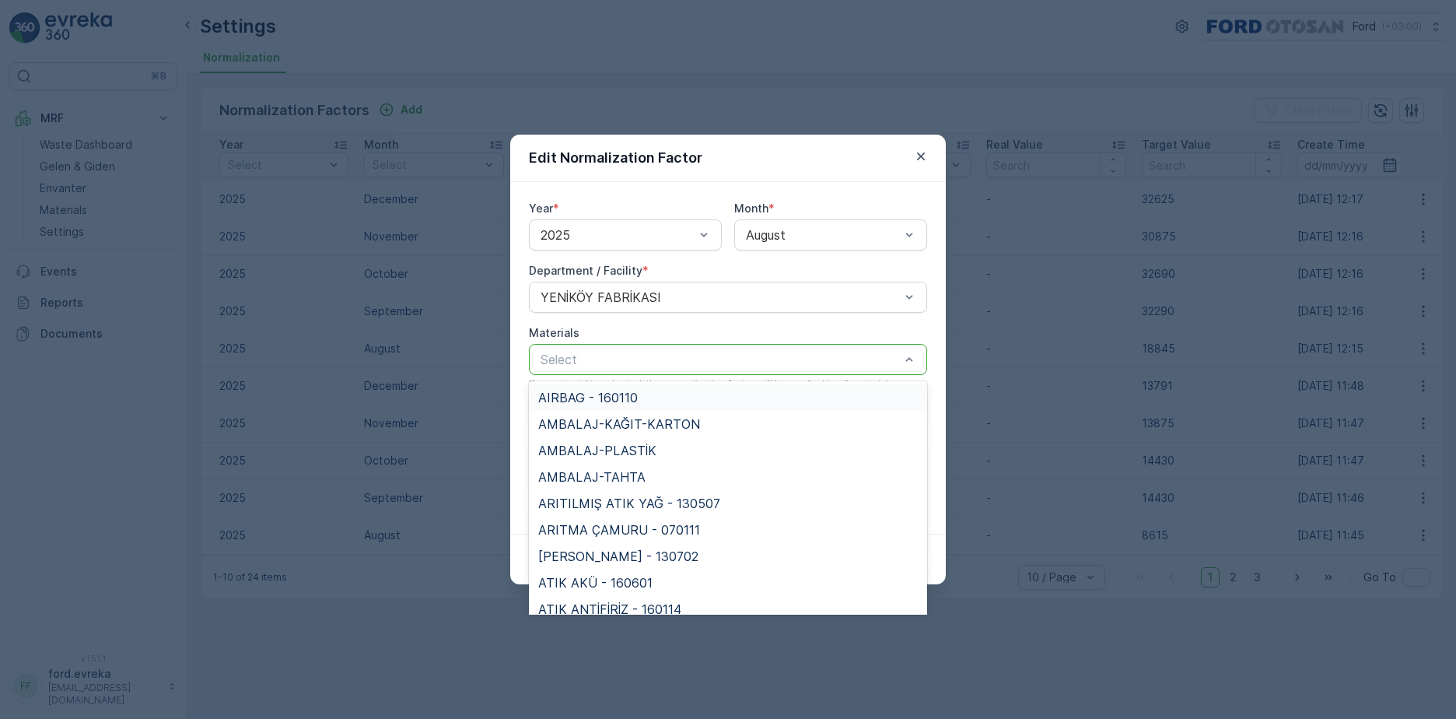
click at [615, 340] on div "Materials" at bounding box center [728, 333] width 398 height 16
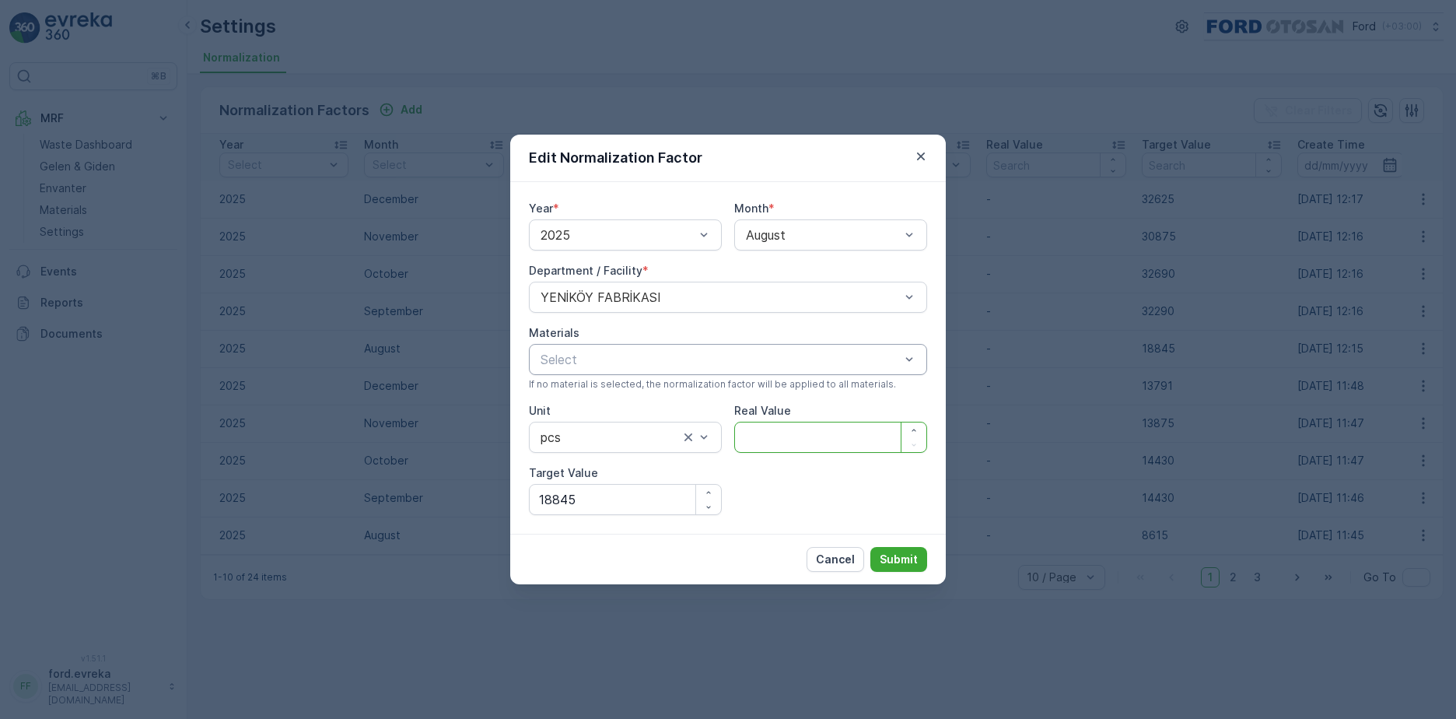
click at [777, 424] on Value "Real Value" at bounding box center [830, 437] width 193 height 31
type Value "15657"
click at [910, 556] on p "Submit" at bounding box center [899, 560] width 38 height 16
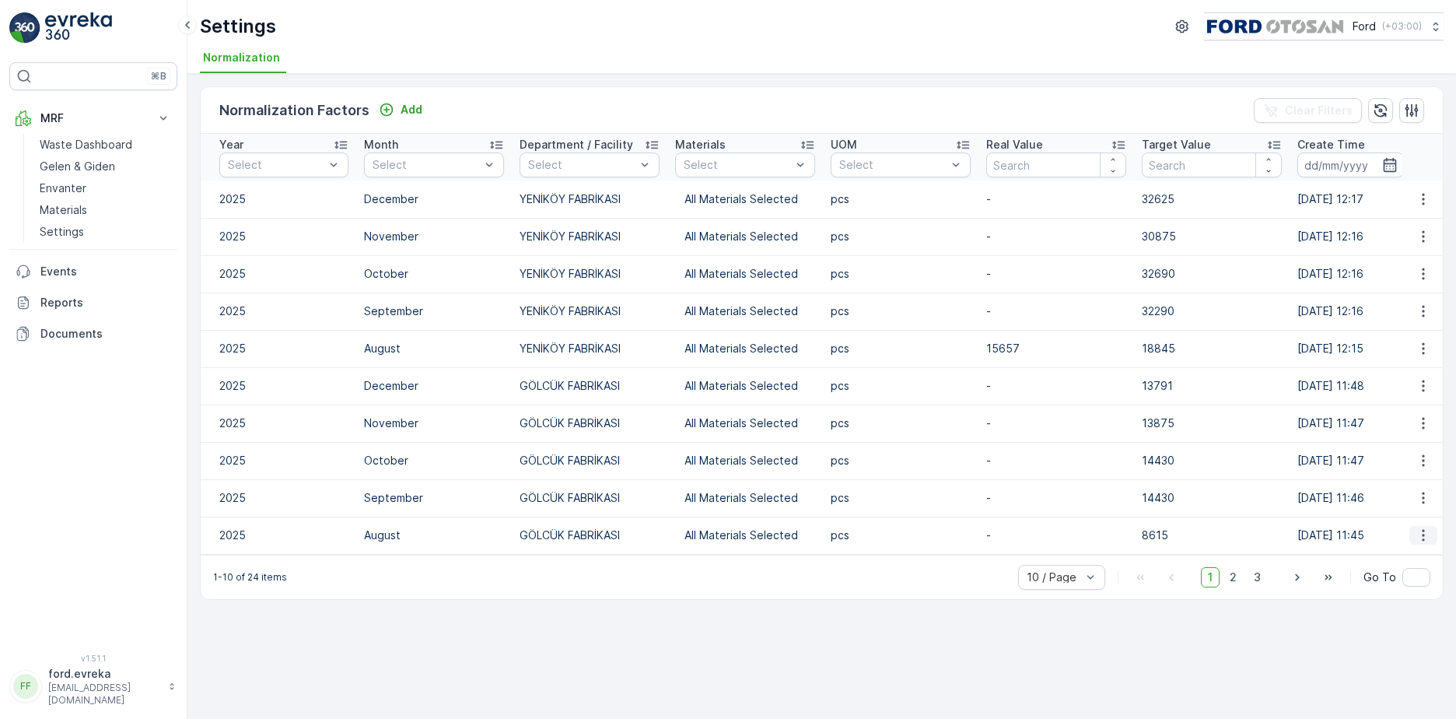
click at [1424, 528] on icon "button" at bounding box center [1424, 536] width 16 height 16
click at [1417, 553] on span "Edit" at bounding box center [1420, 559] width 20 height 16
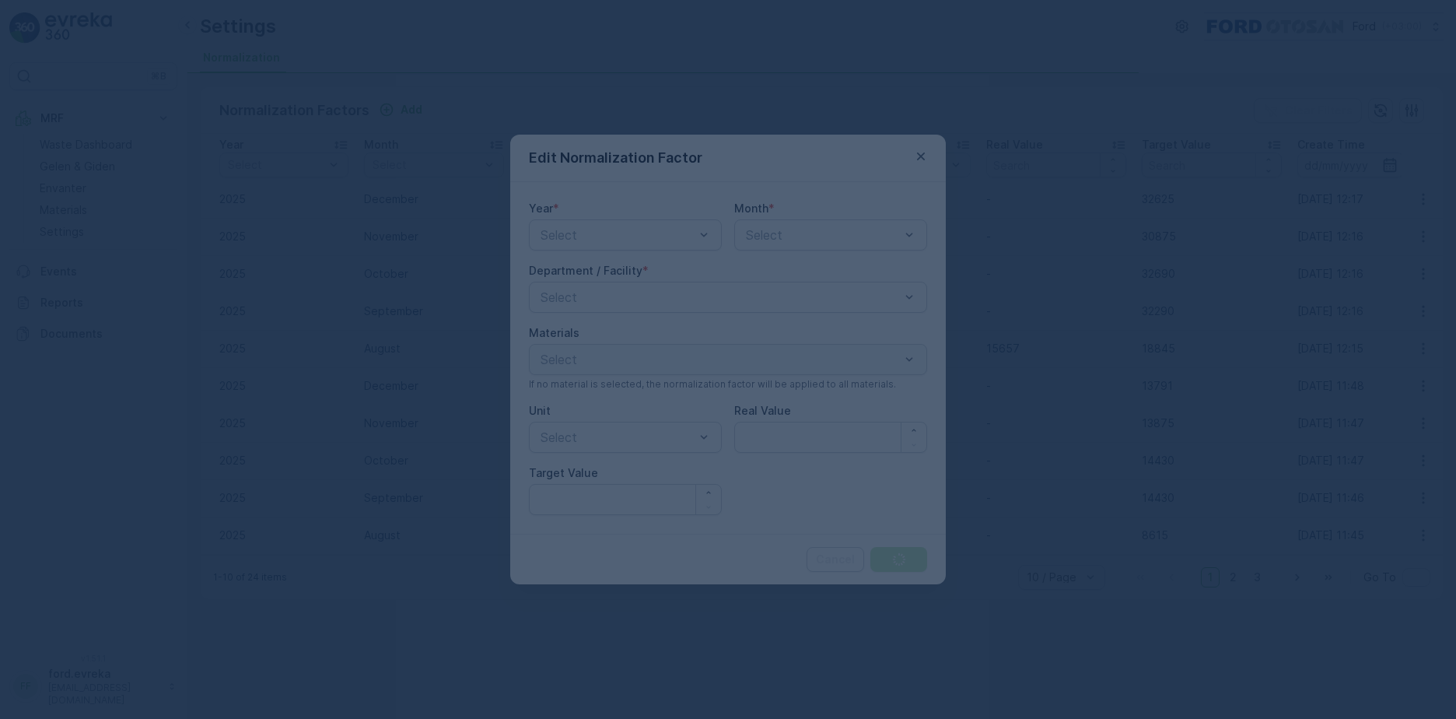
type Value "8615"
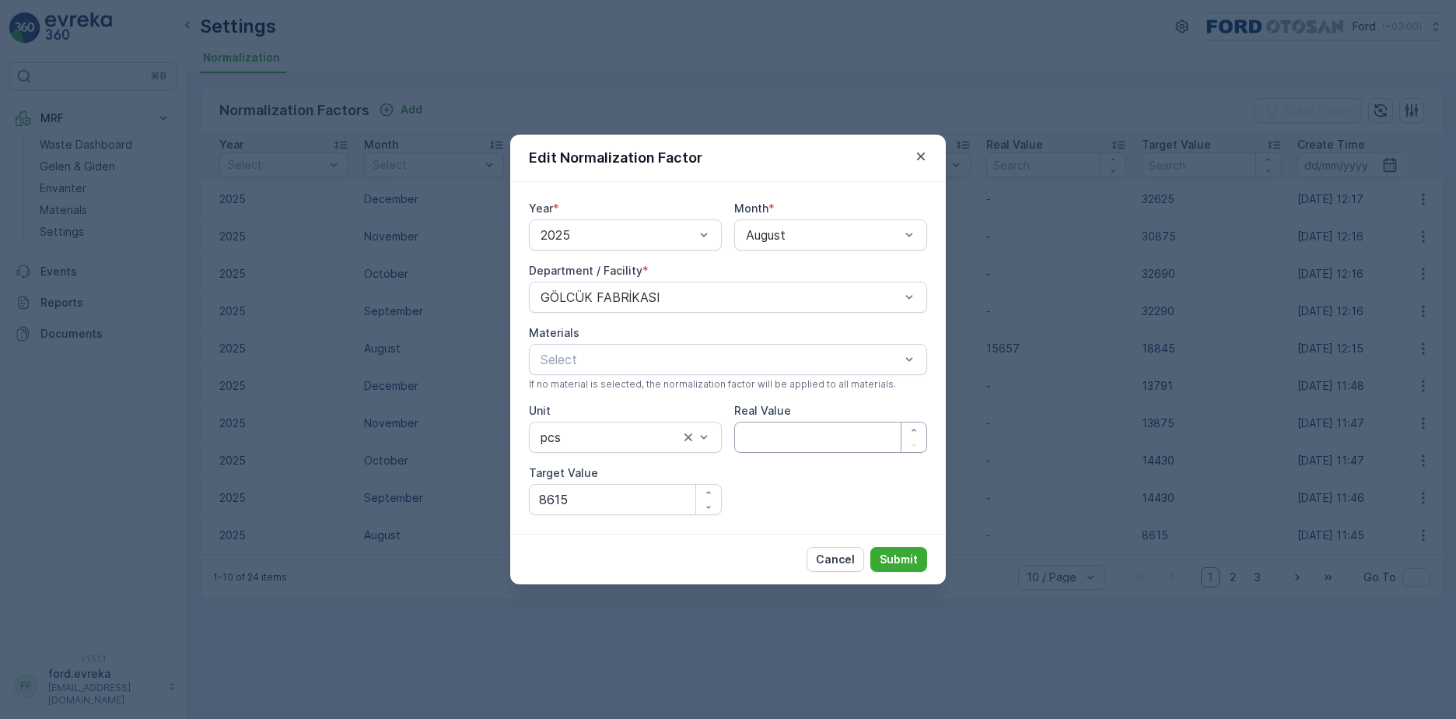
click at [790, 440] on Value "Real Value" at bounding box center [830, 437] width 193 height 31
type Value "8578"
click at [896, 559] on p "Submit" at bounding box center [899, 560] width 38 height 16
